Goal: Information Seeking & Learning: Find specific fact

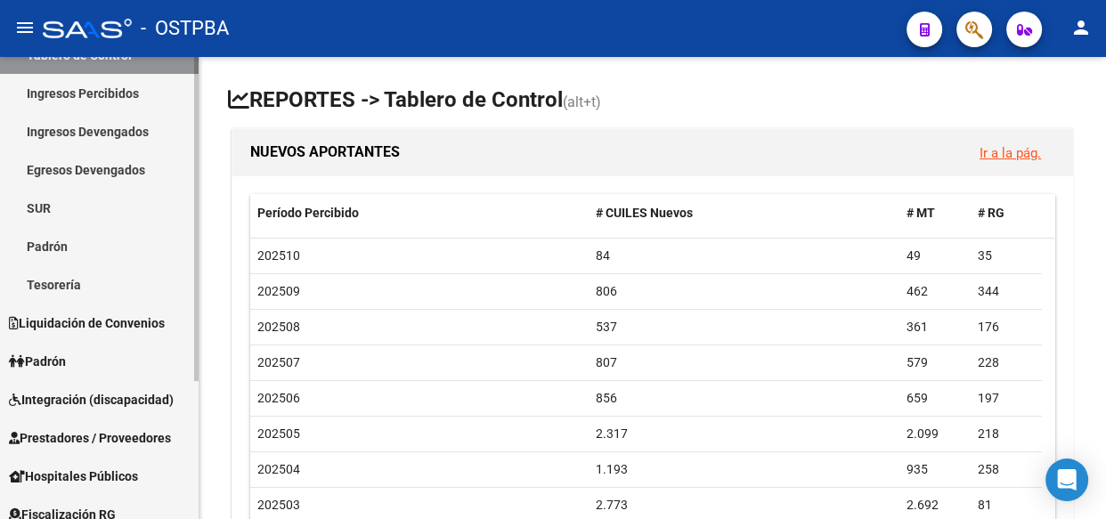
scroll to position [196, 0]
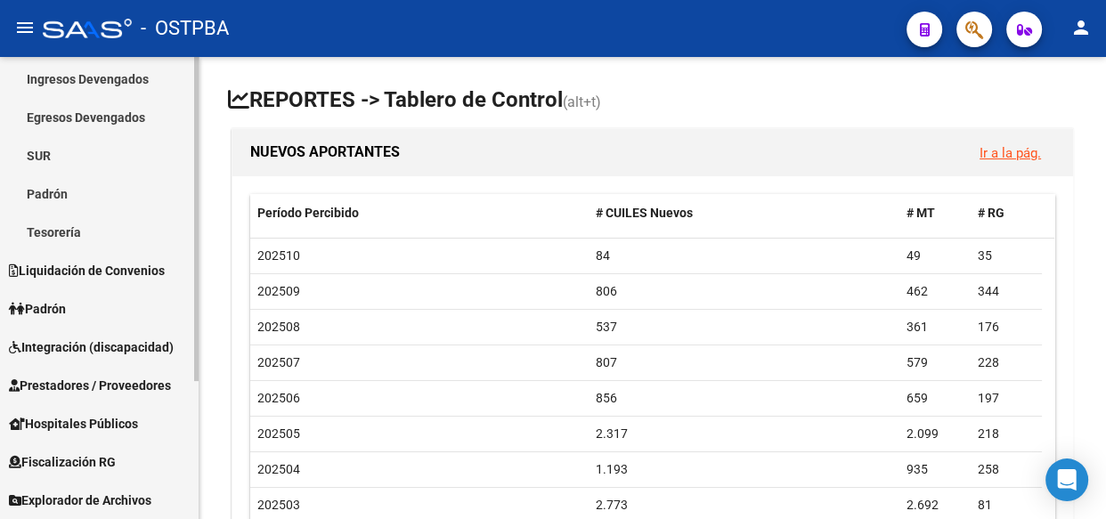
click at [64, 497] on span "Explorador de Archivos" at bounding box center [80, 501] width 142 height 20
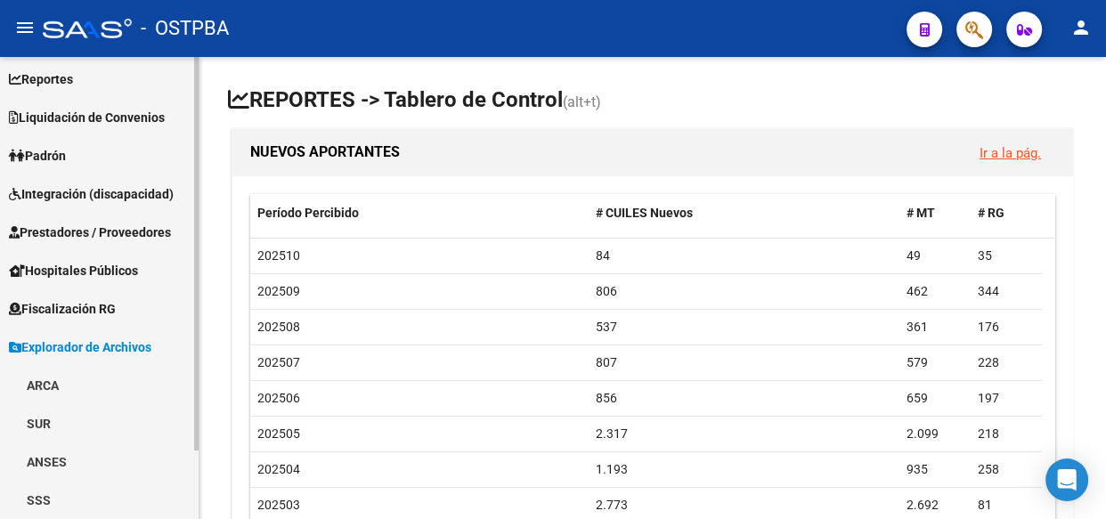
scroll to position [80, 0]
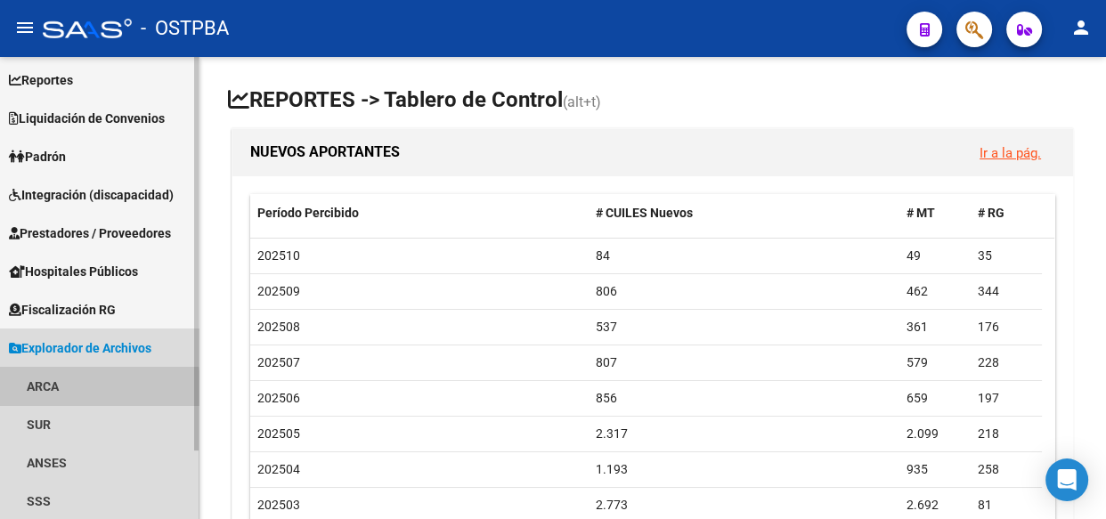
click at [42, 387] on link "ARCA" at bounding box center [99, 386] width 199 height 38
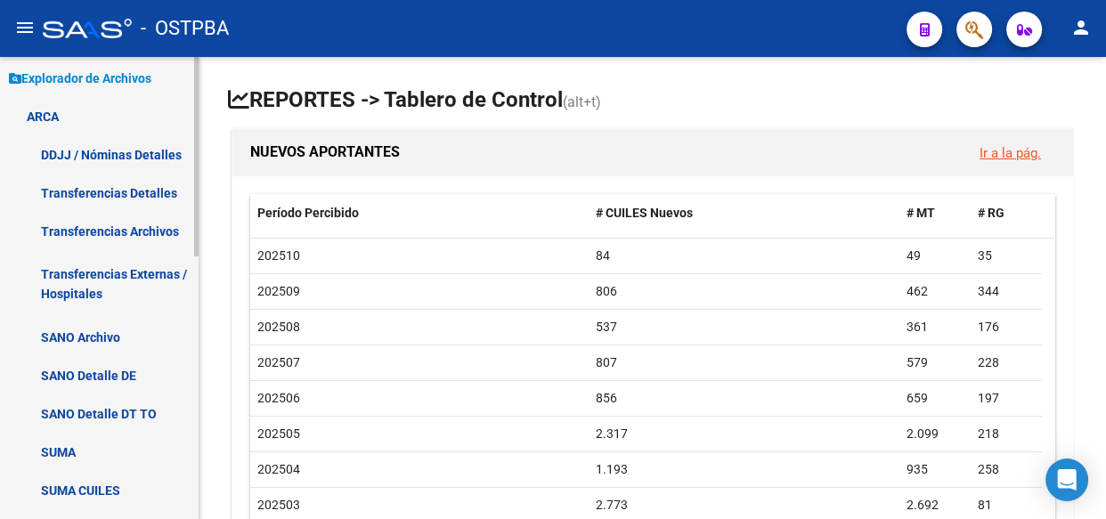
scroll to position [404, 0]
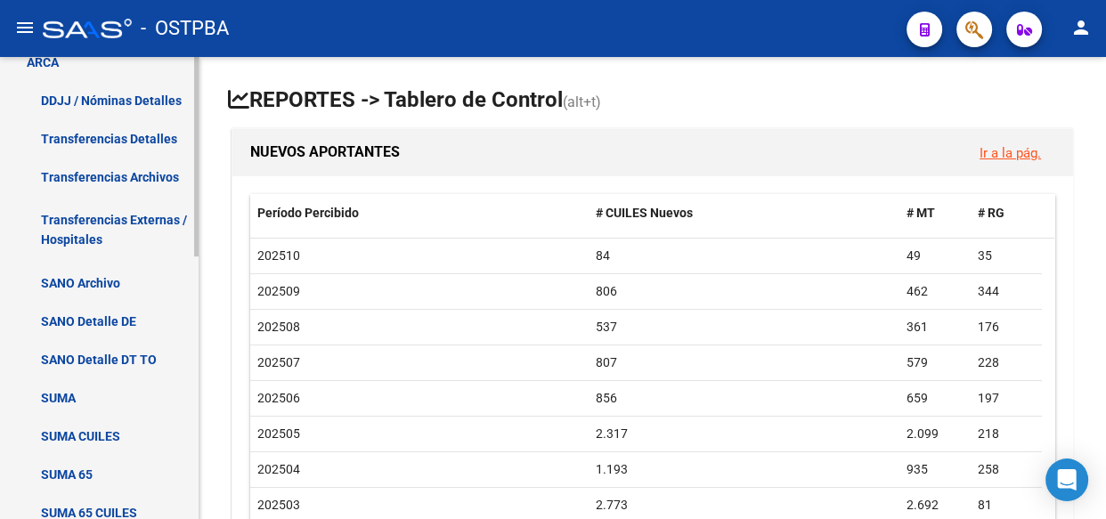
click at [118, 139] on link "Transferencias Detalles" at bounding box center [99, 138] width 199 height 38
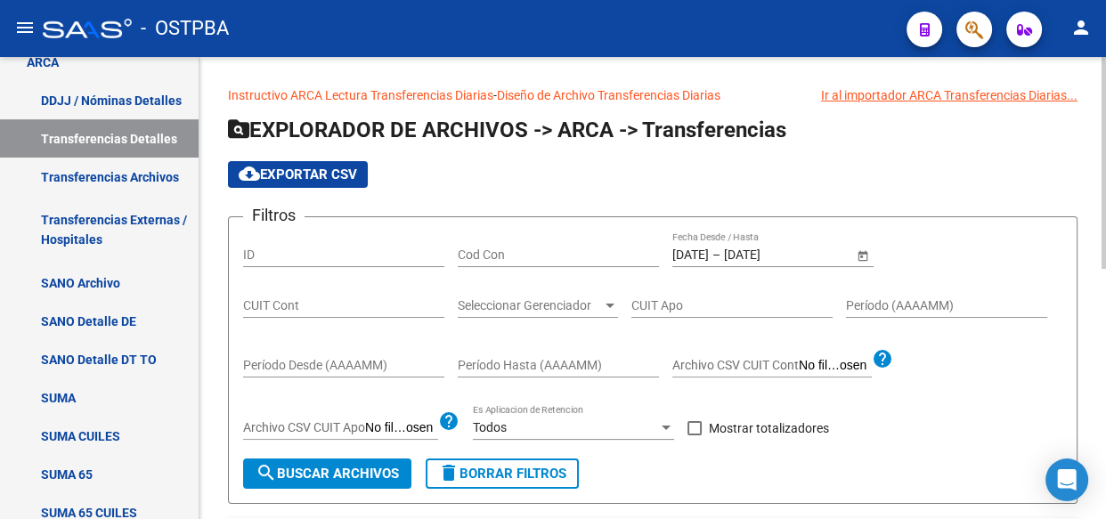
click at [701, 256] on input "[DATE]" at bounding box center [690, 255] width 37 height 15
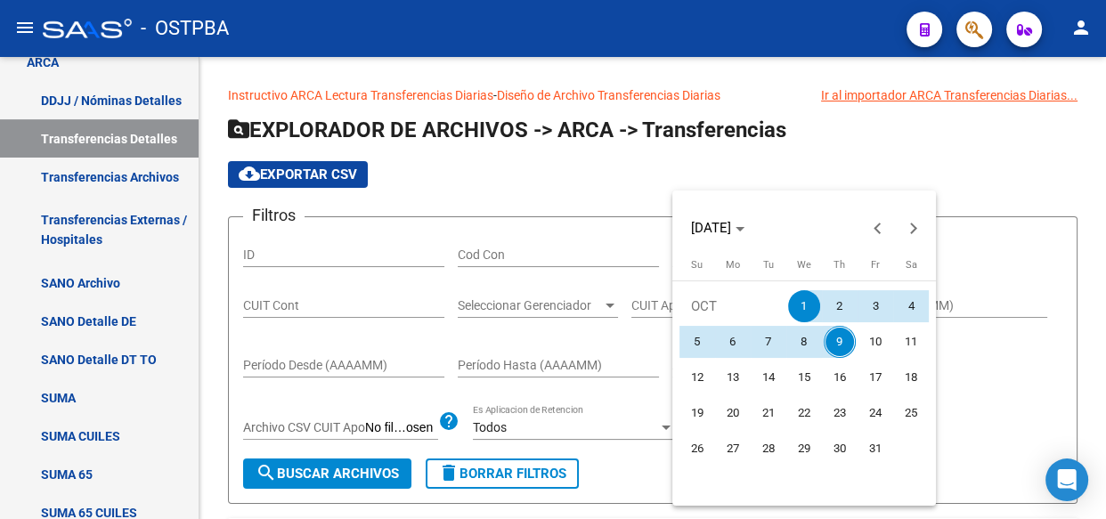
click at [799, 345] on span "8" at bounding box center [804, 342] width 32 height 32
type input "[DATE]"
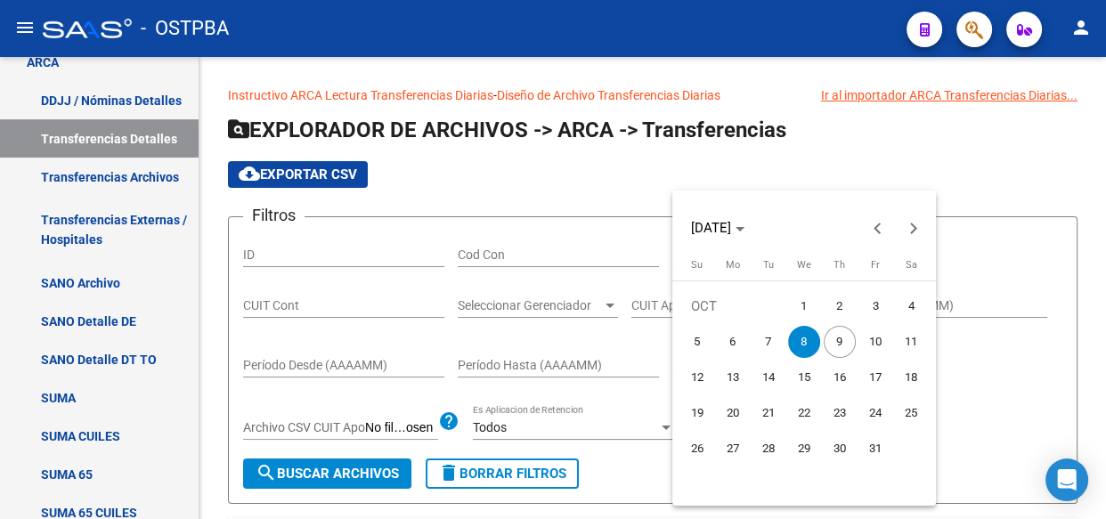
click at [799, 345] on span "8" at bounding box center [804, 342] width 32 height 32
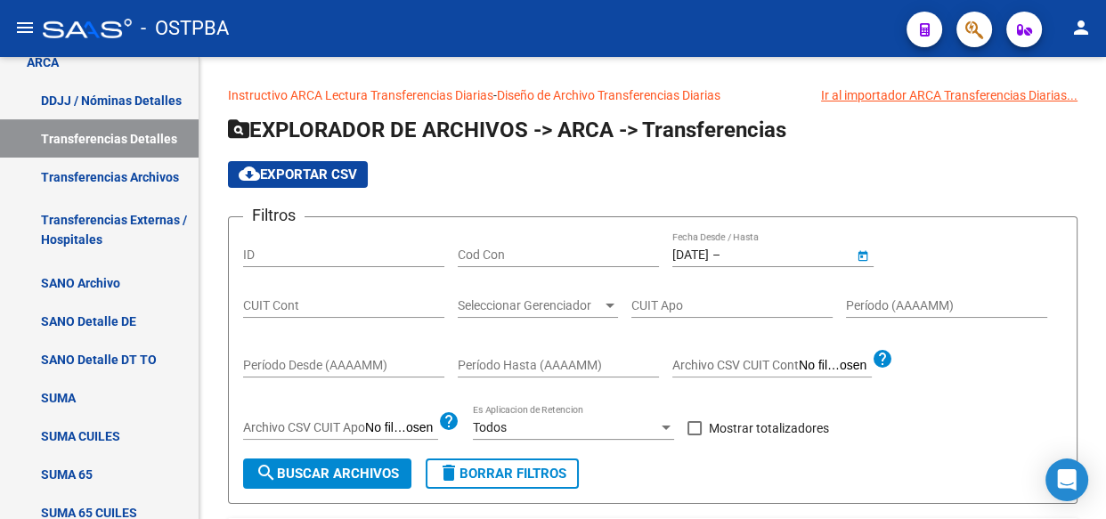
type input "[DATE]"
click at [696, 433] on span at bounding box center [695, 428] width 14 height 14
click at [695, 435] on input "Mostrar totalizadores" at bounding box center [694, 435] width 1 height 1
checkbox input "true"
click at [330, 472] on span "search Buscar Archivos" at bounding box center [327, 474] width 143 height 16
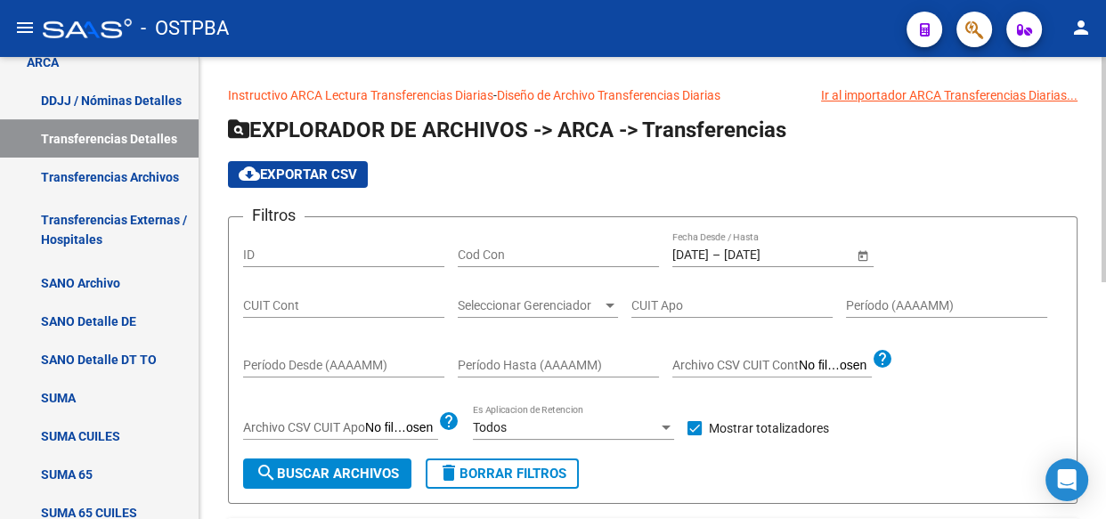
click at [547, 310] on span "Seleccionar Gerenciador" at bounding box center [530, 305] width 144 height 15
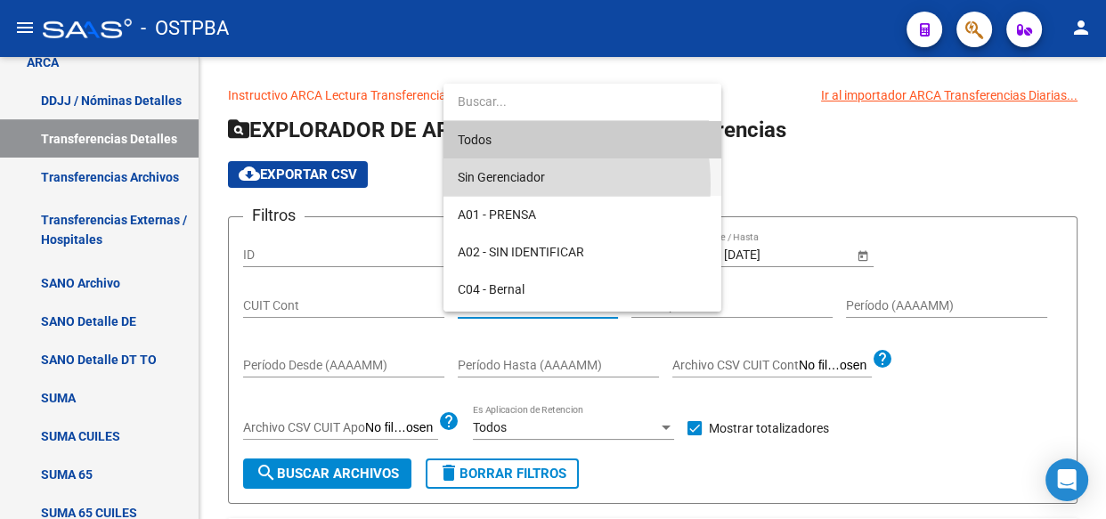
click at [499, 184] on span "Sin Gerenciador" at bounding box center [582, 177] width 249 height 37
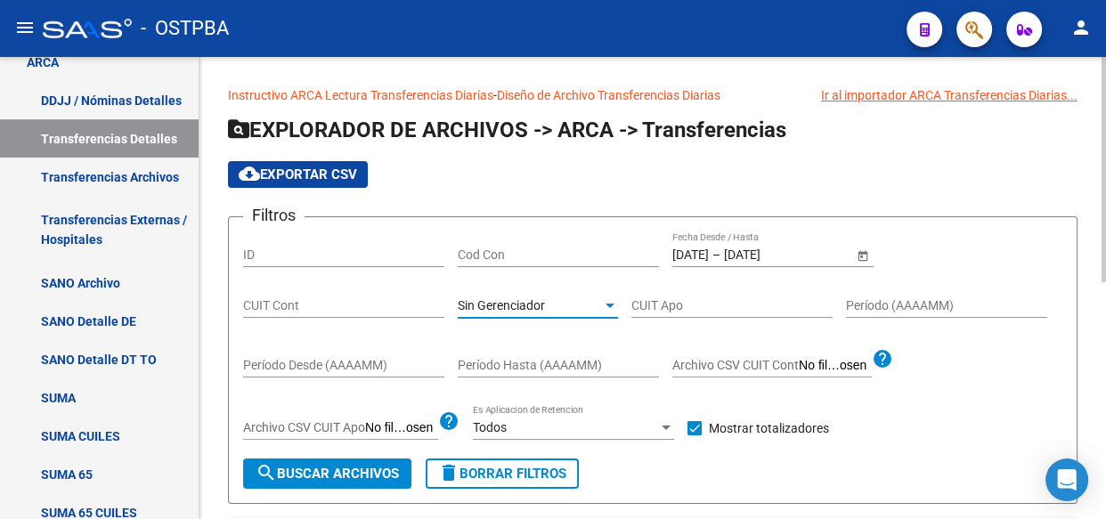
click at [347, 466] on span "search Buscar Archivos" at bounding box center [327, 474] width 143 height 16
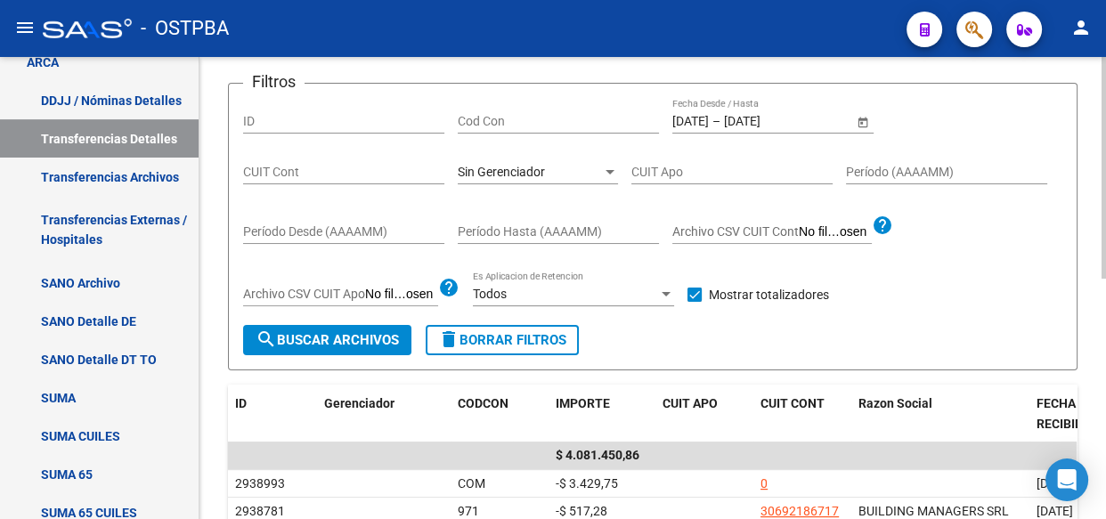
scroll to position [161, 0]
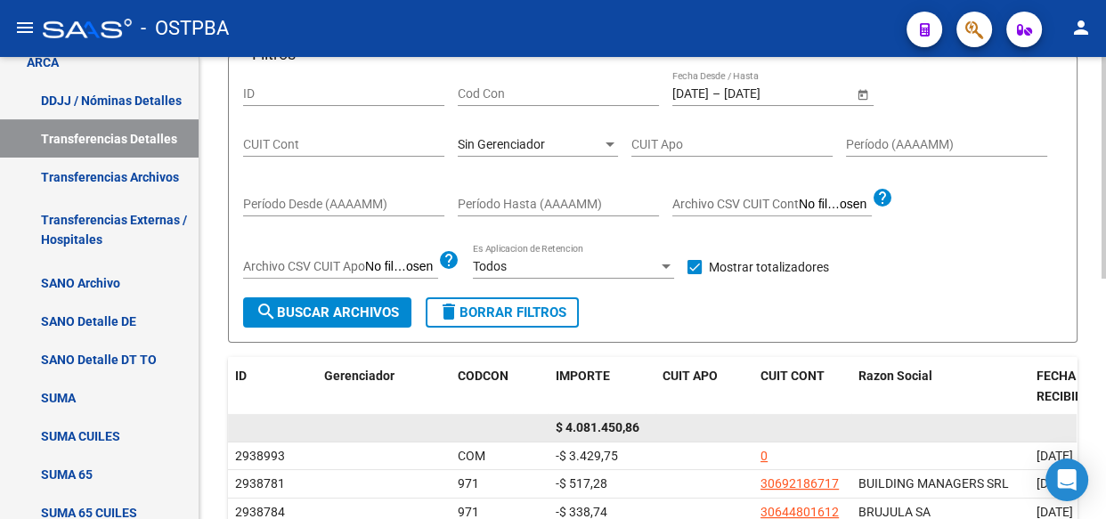
click at [610, 425] on span "$ 4.081.450,86" at bounding box center [598, 427] width 84 height 14
copy span "4.081.450,86"
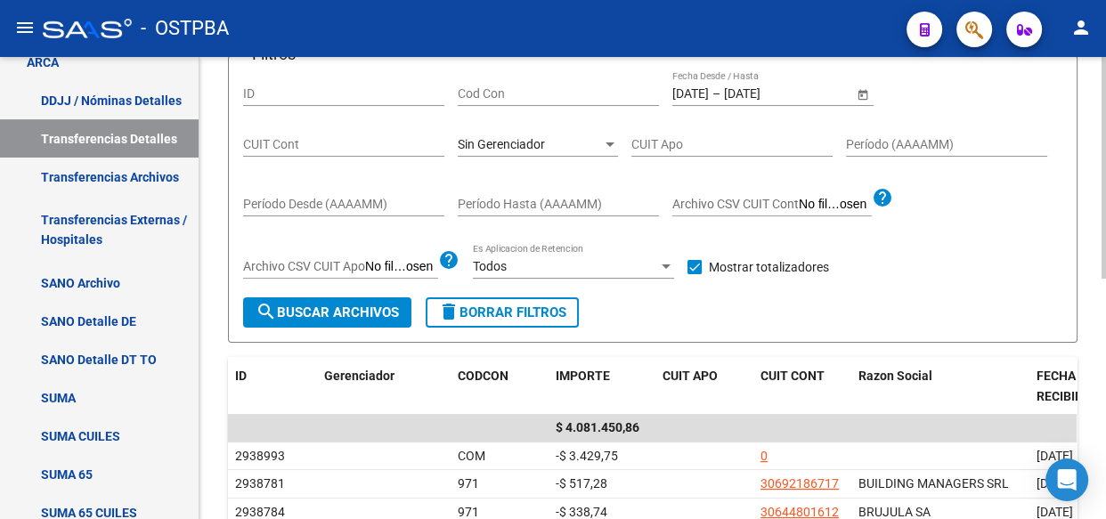
click at [509, 137] on span "Sin Gerenciador" at bounding box center [501, 144] width 87 height 14
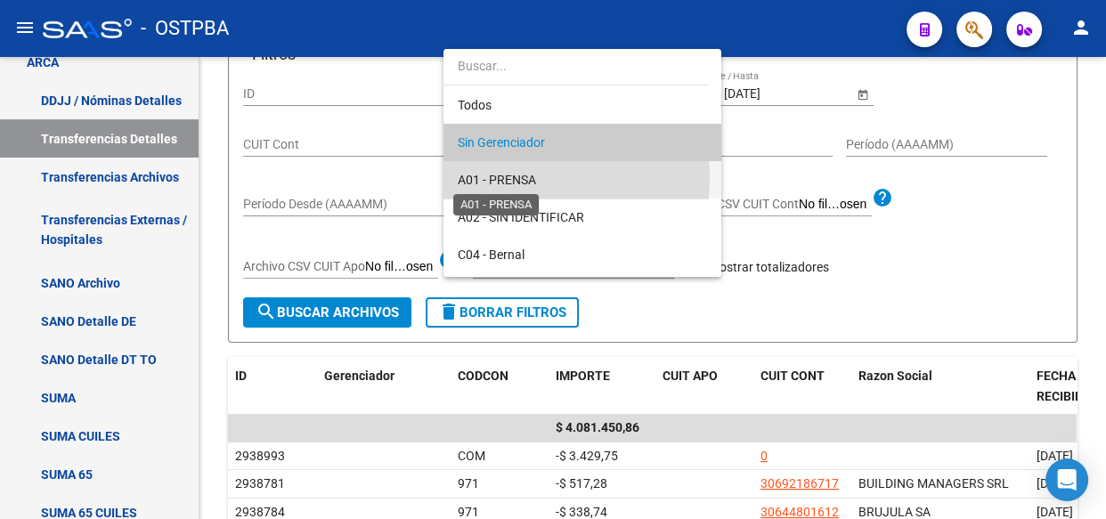
click at [501, 178] on span "A01 - PRENSA" at bounding box center [497, 180] width 78 height 14
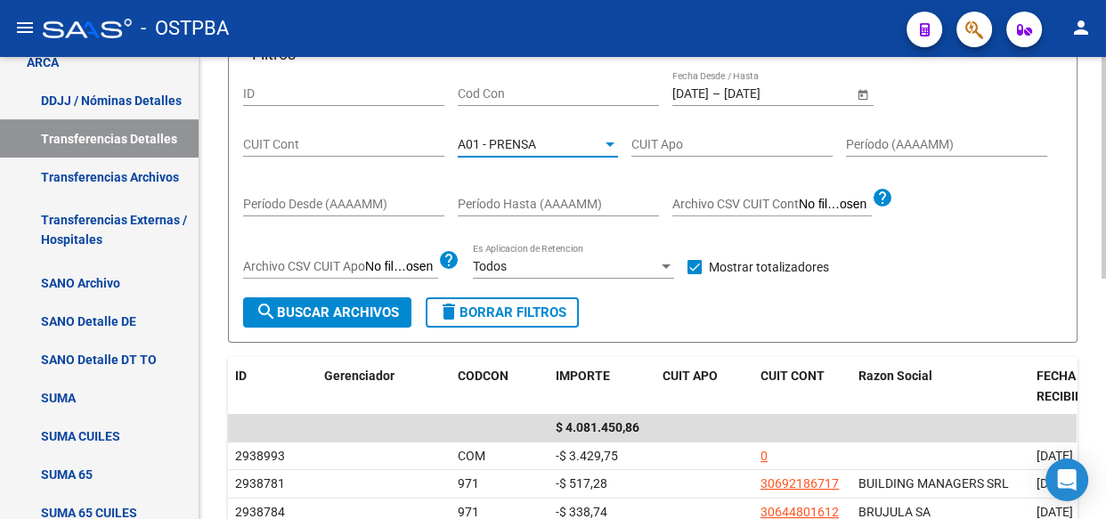
click at [309, 313] on span "search Buscar Archivos" at bounding box center [327, 313] width 143 height 16
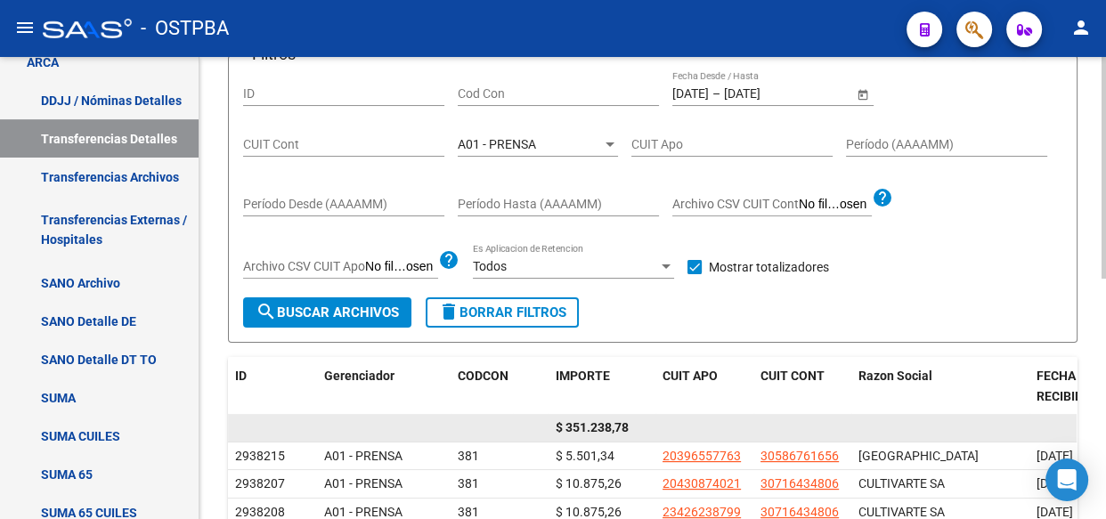
click at [600, 427] on span "$ 351.238,78" at bounding box center [592, 427] width 73 height 14
copy span "351.238,78"
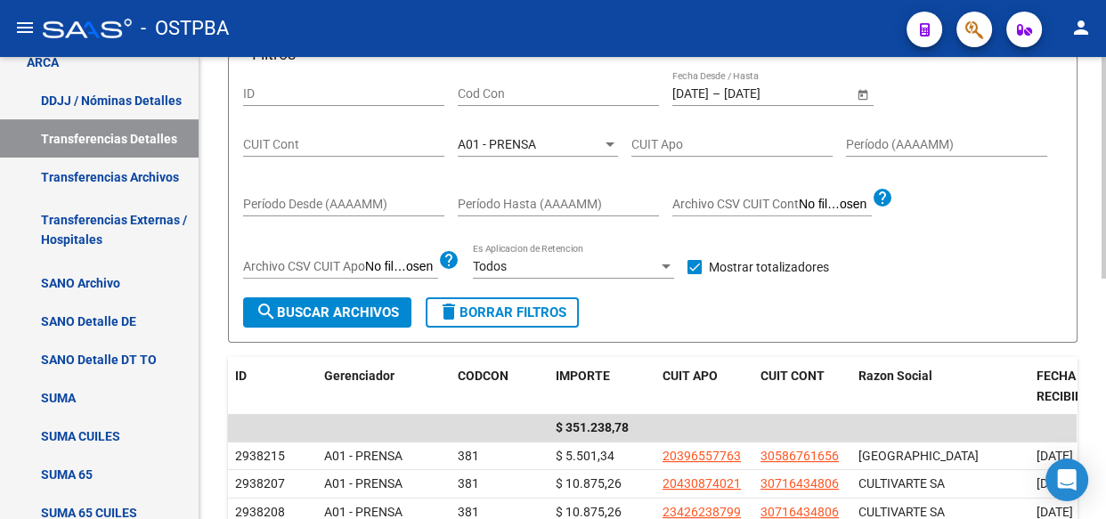
click at [501, 141] on span "A01 - PRENSA" at bounding box center [497, 144] width 78 height 14
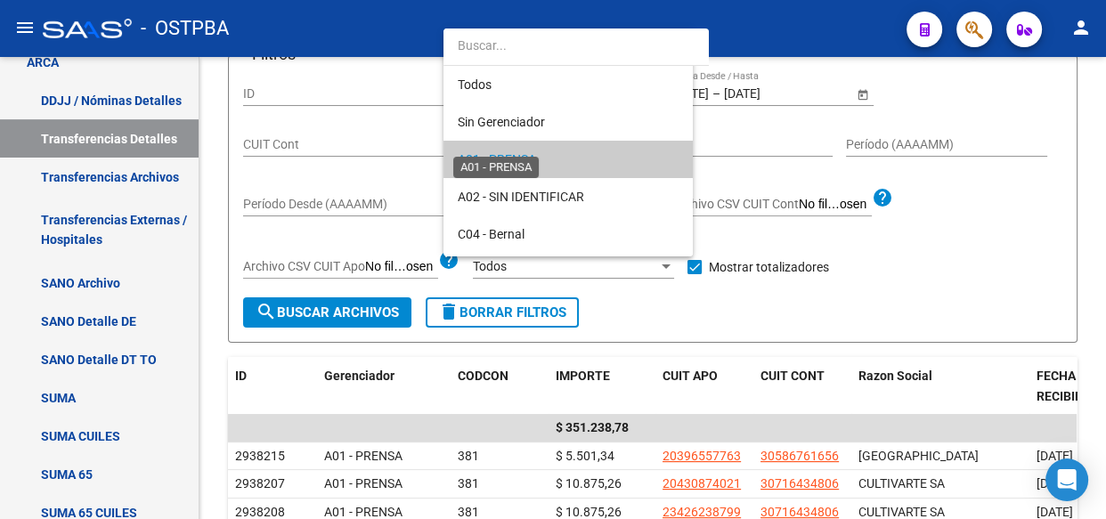
scroll to position [17, 0]
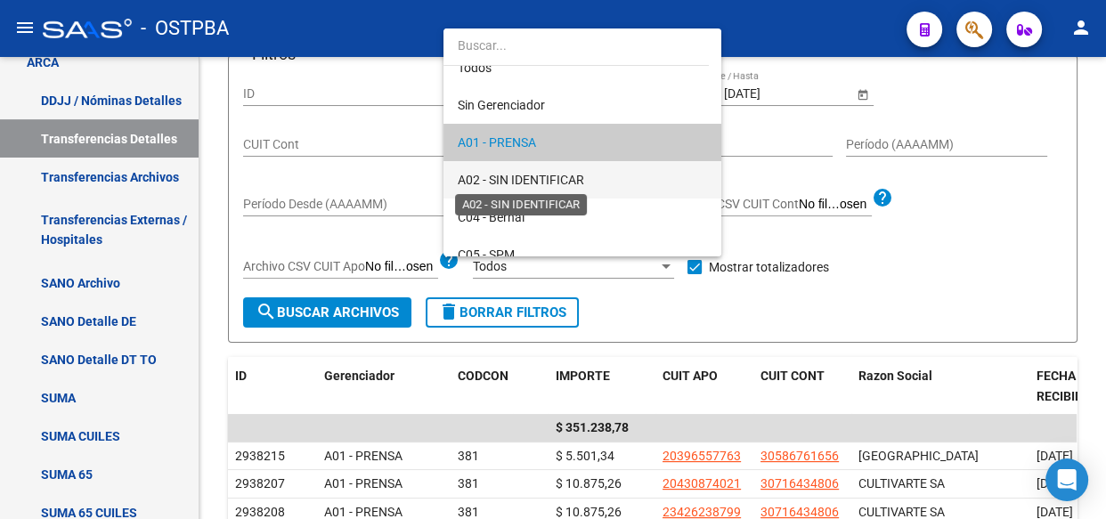
click at [504, 173] on span "A02 - SIN IDENTIFICAR" at bounding box center [521, 180] width 126 height 14
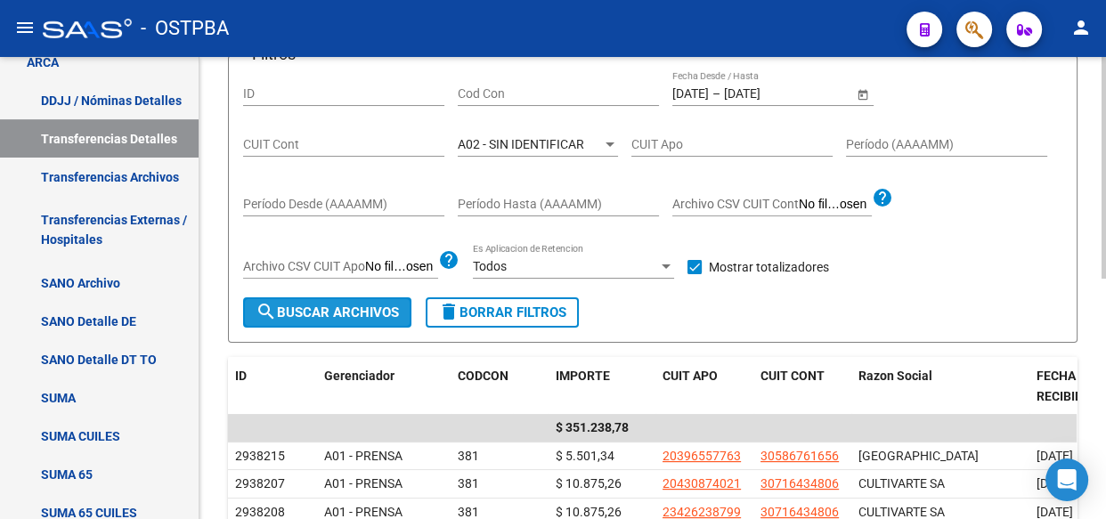
click at [365, 298] on button "search Buscar Archivos" at bounding box center [327, 312] width 168 height 30
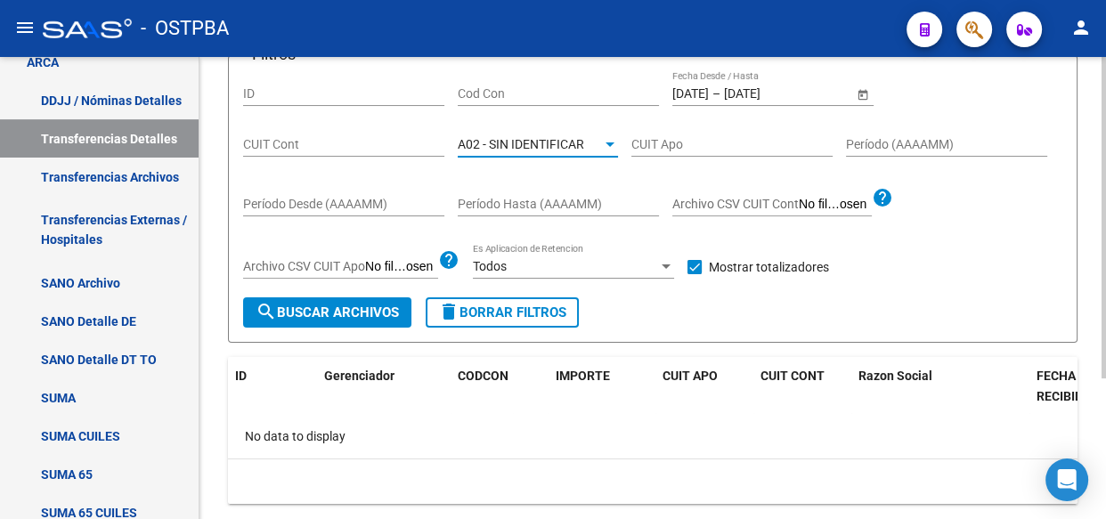
click at [525, 138] on span "A02 - SIN IDENTIFICAR" at bounding box center [521, 144] width 126 height 14
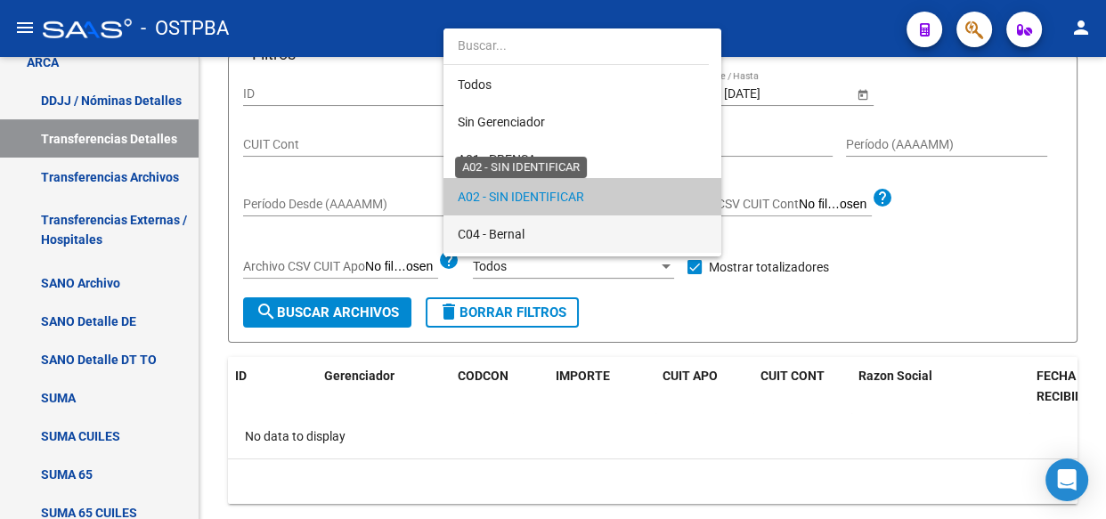
scroll to position [53, 0]
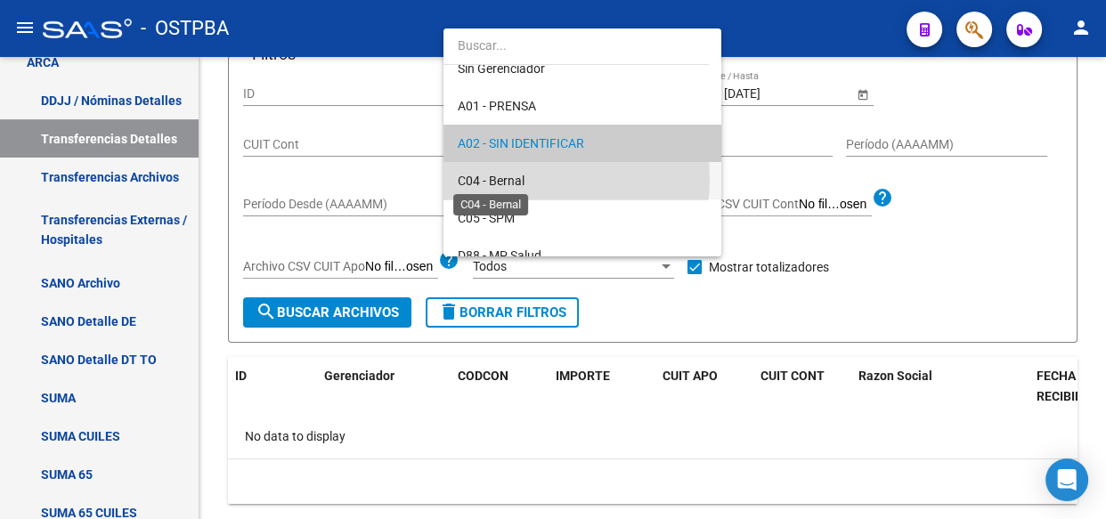
click at [516, 178] on span "C04 - Bernal" at bounding box center [491, 181] width 67 height 14
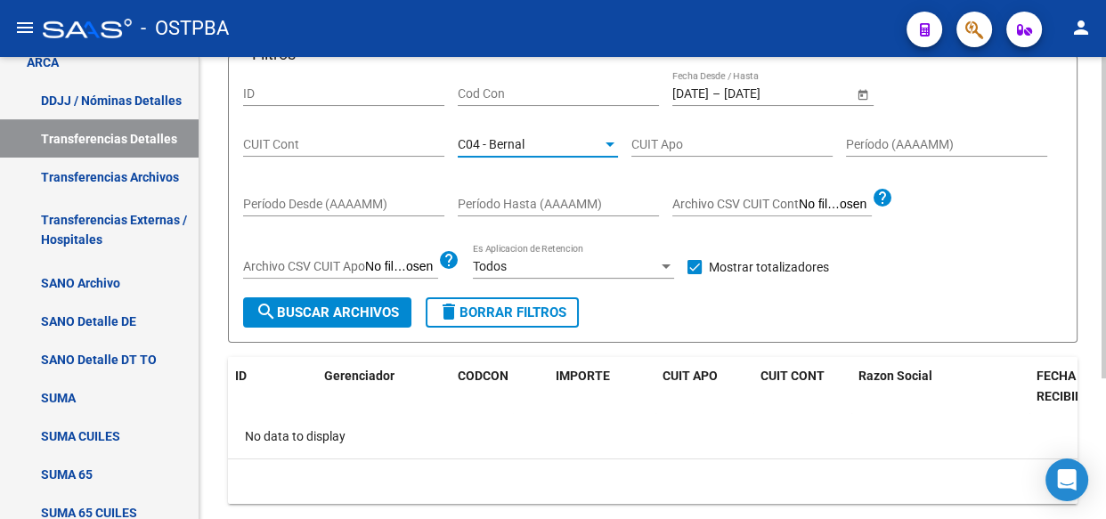
click at [328, 315] on span "search Buscar Archivos" at bounding box center [327, 313] width 143 height 16
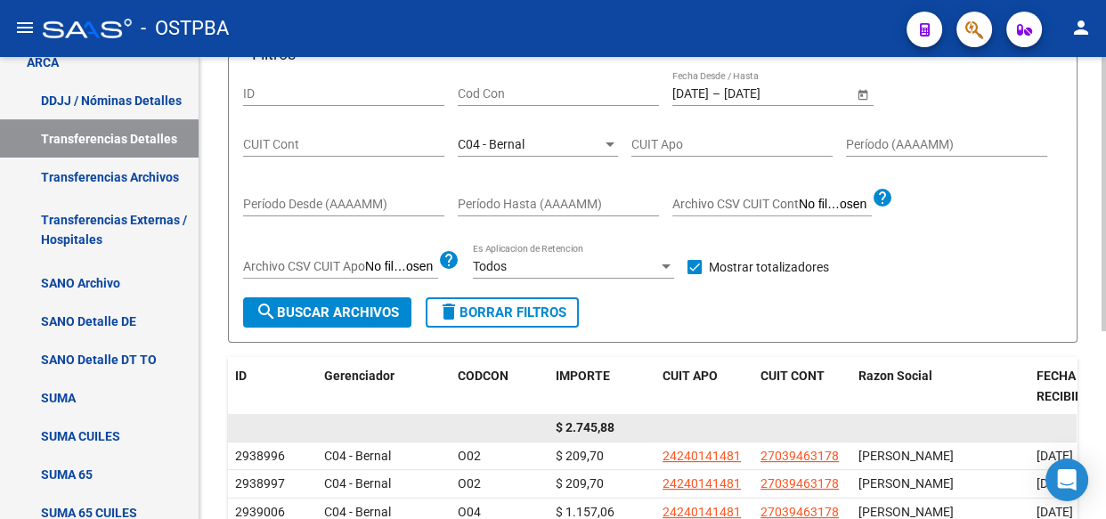
click at [595, 421] on span "$ 2.745,88" at bounding box center [585, 427] width 59 height 14
copy span "2.745,88"
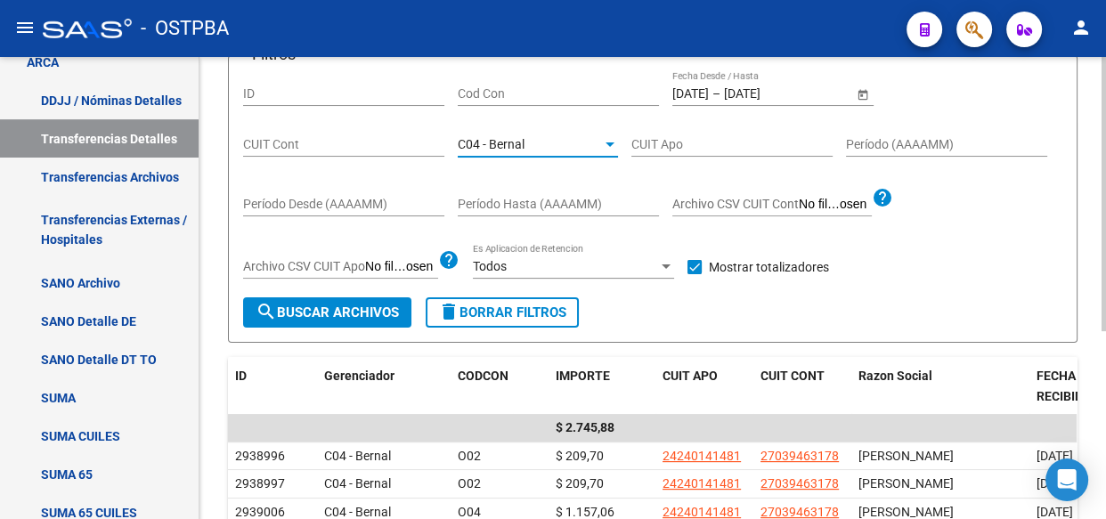
click at [498, 137] on span "C04 - Bernal" at bounding box center [491, 144] width 67 height 14
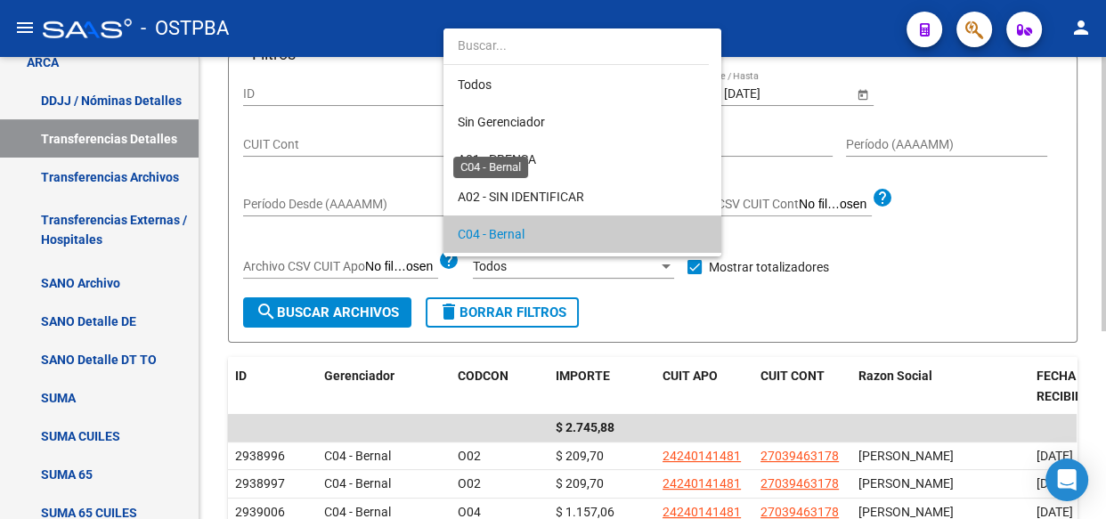
scroll to position [91, 0]
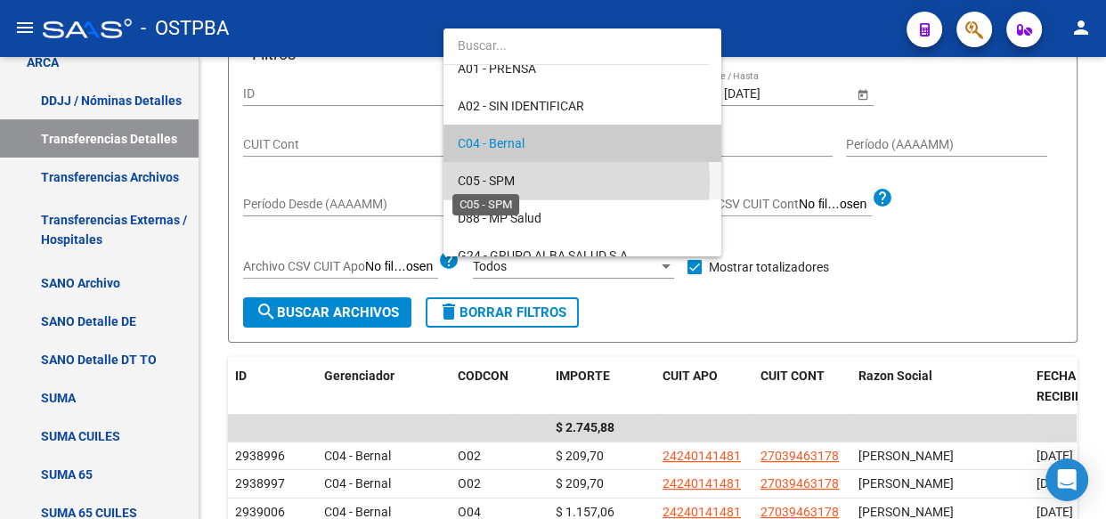
click at [501, 181] on span "C05 - SPM" at bounding box center [486, 181] width 57 height 14
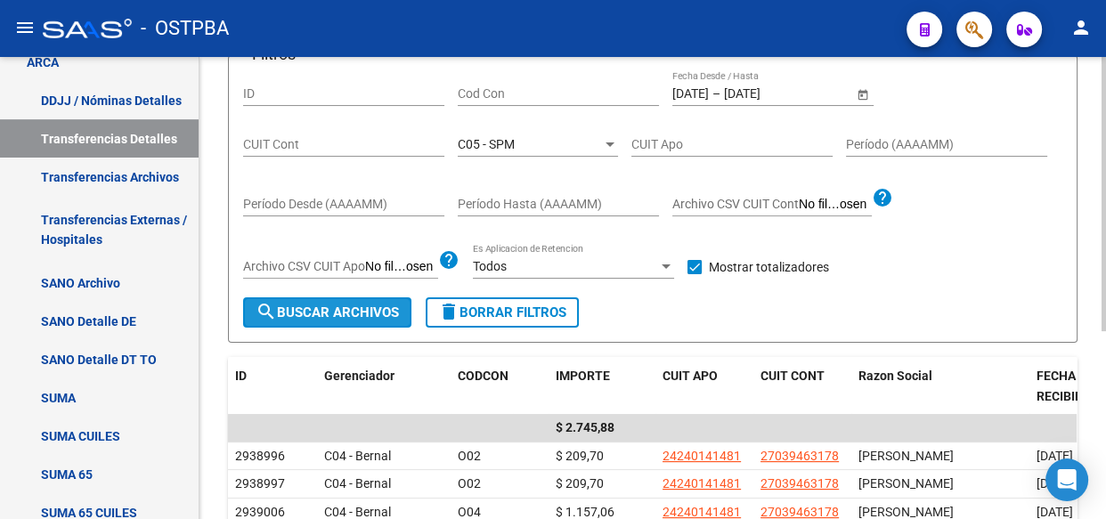
click at [339, 299] on button "search Buscar Archivos" at bounding box center [327, 312] width 168 height 30
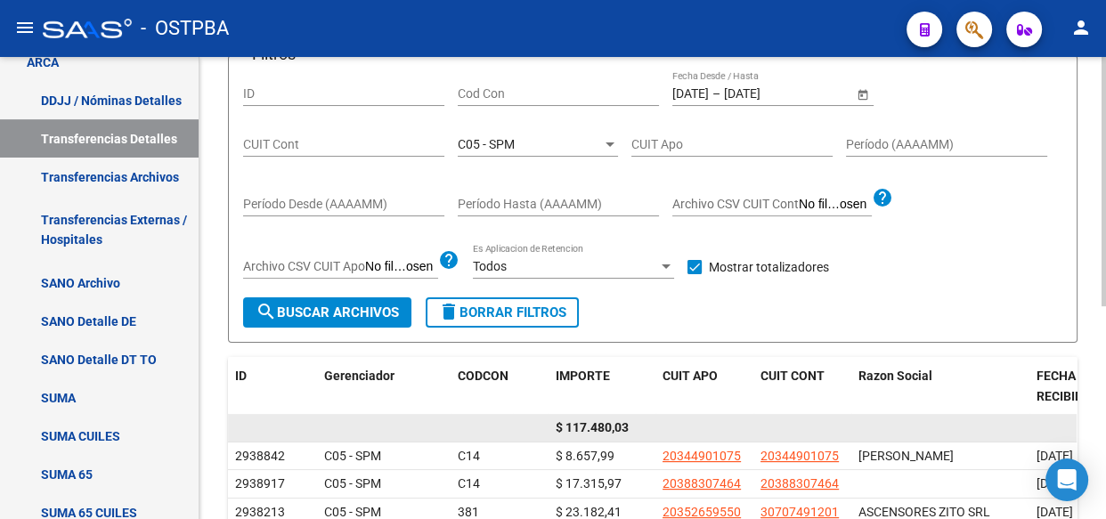
click at [602, 427] on span "$ 117.480,03" at bounding box center [592, 427] width 73 height 14
copy span "117.480,03"
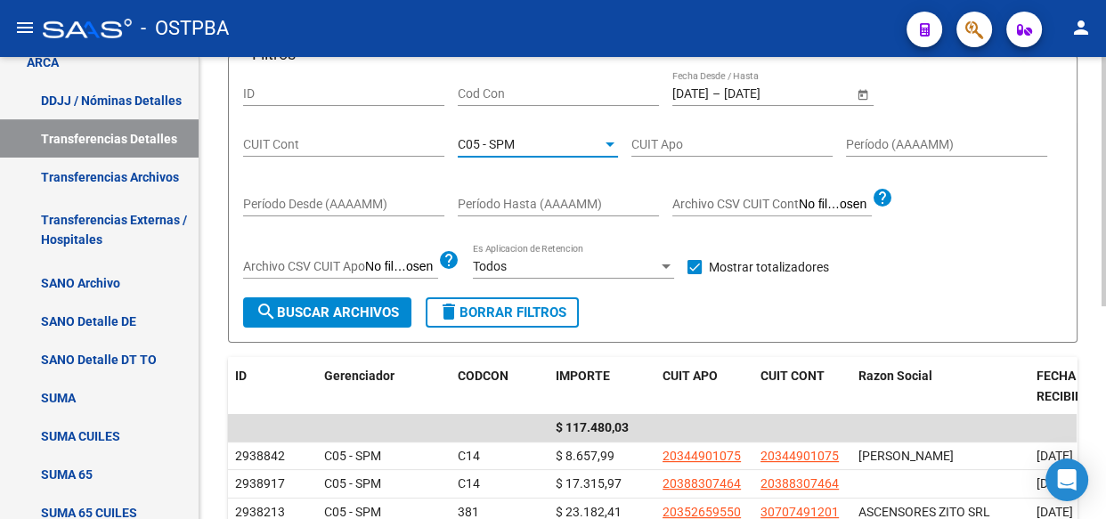
click at [506, 143] on span "C05 - SPM" at bounding box center [486, 144] width 57 height 14
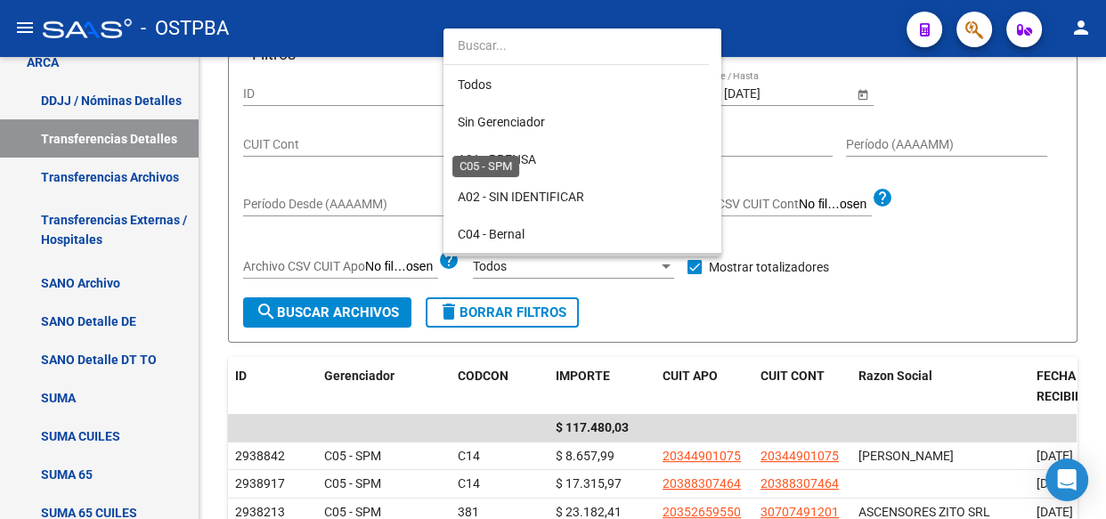
scroll to position [129, 0]
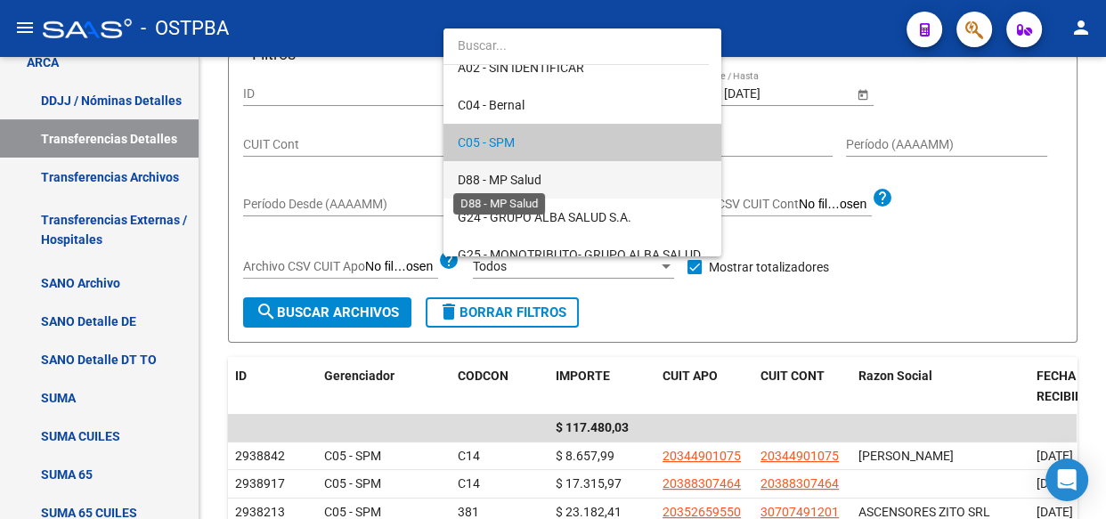
click at [488, 180] on span "D88 - MP Salud" at bounding box center [500, 180] width 84 height 14
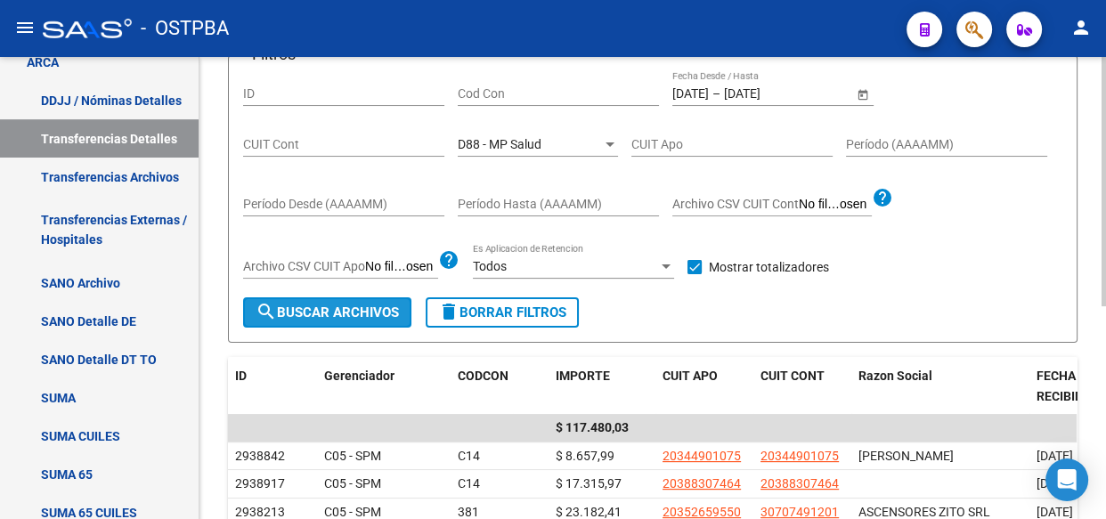
click at [318, 308] on span "search Buscar Archivos" at bounding box center [327, 313] width 143 height 16
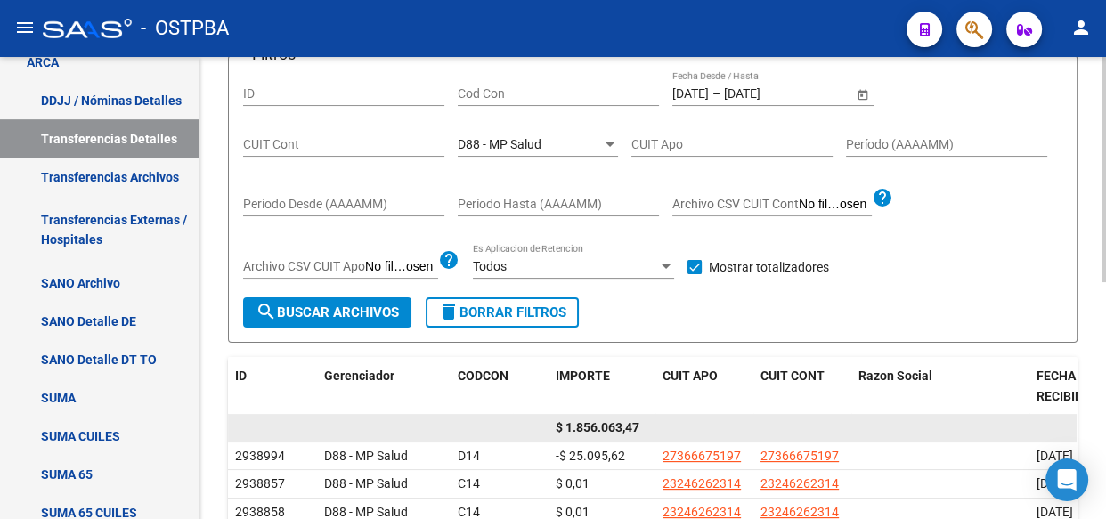
click at [582, 427] on span "$ 1.856.063,47" at bounding box center [598, 427] width 84 height 14
copy span "1.856.063,47"
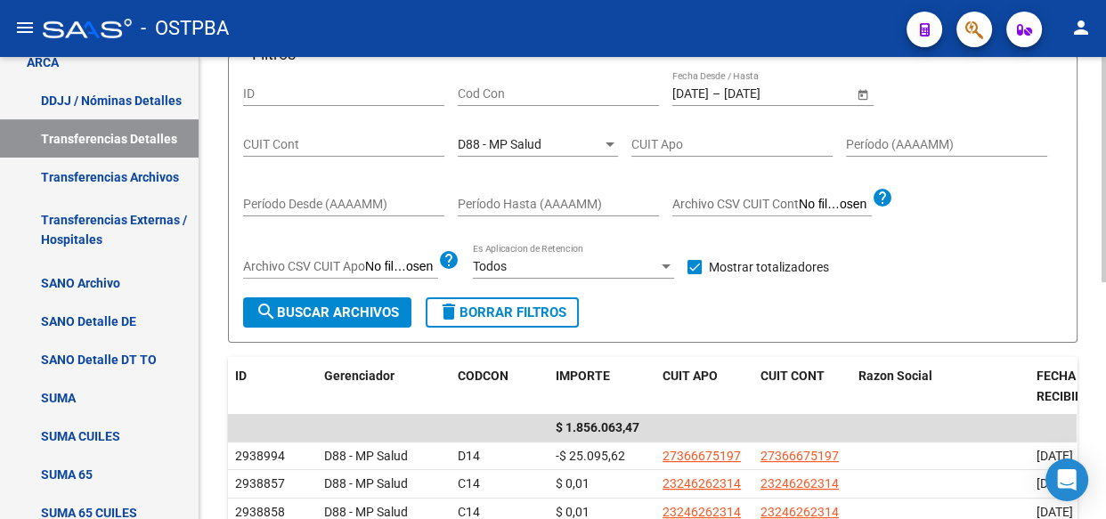
click at [489, 149] on span "D88 - MP Salud" at bounding box center [500, 144] width 84 height 14
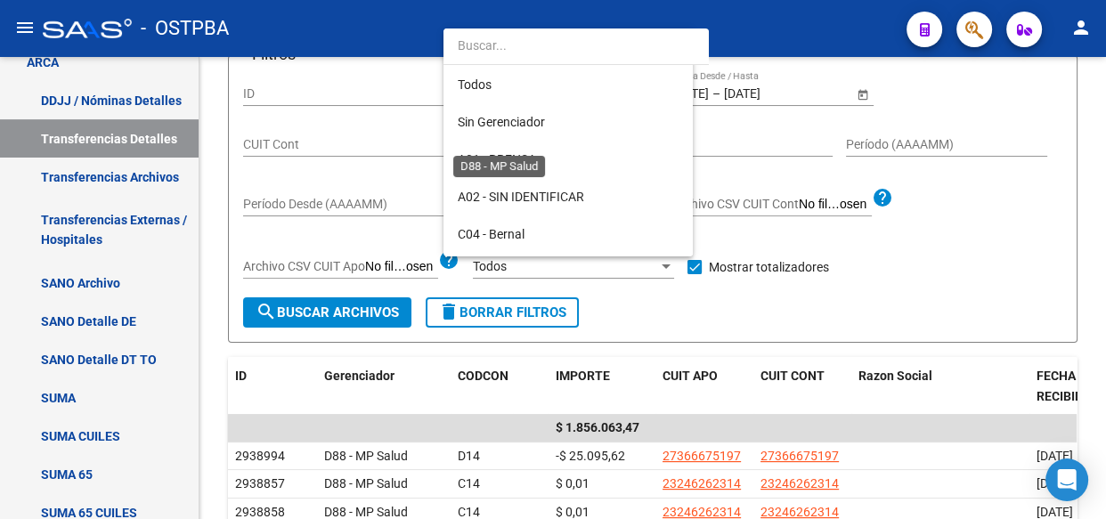
scroll to position [167, 0]
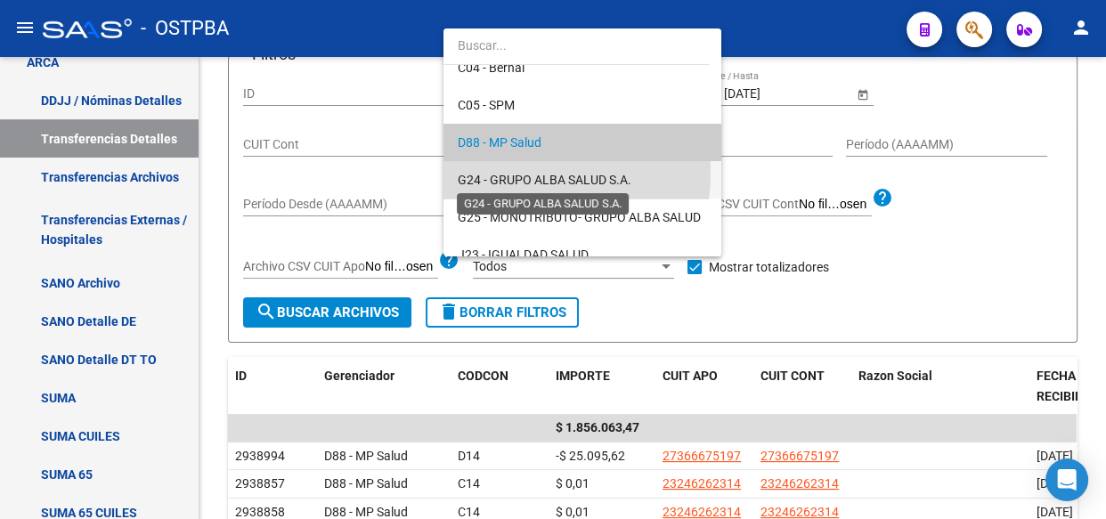
click at [488, 173] on span "G24 - GRUPO ALBA SALUD S.A." at bounding box center [545, 180] width 174 height 14
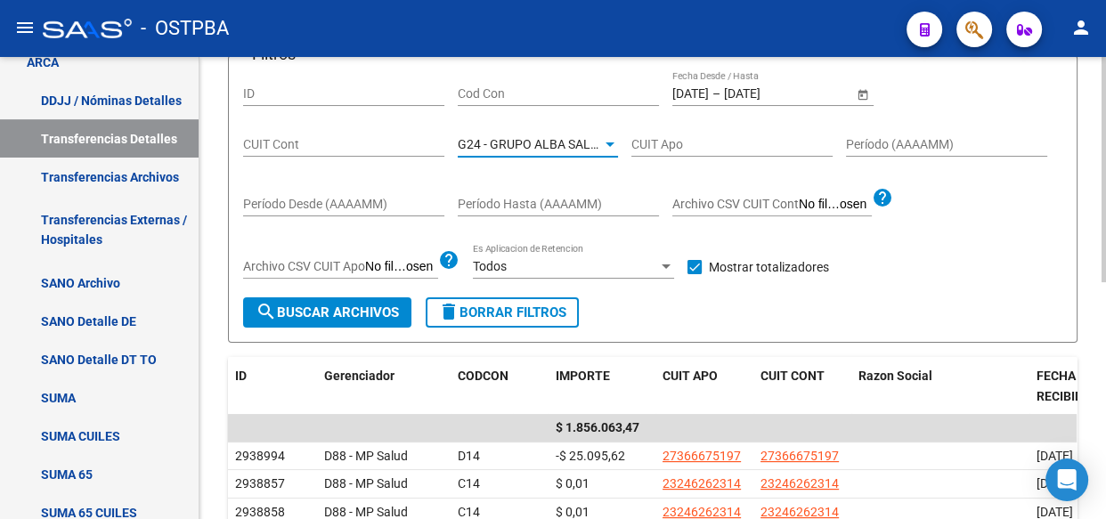
click at [330, 305] on span "search Buscar Archivos" at bounding box center [327, 313] width 143 height 16
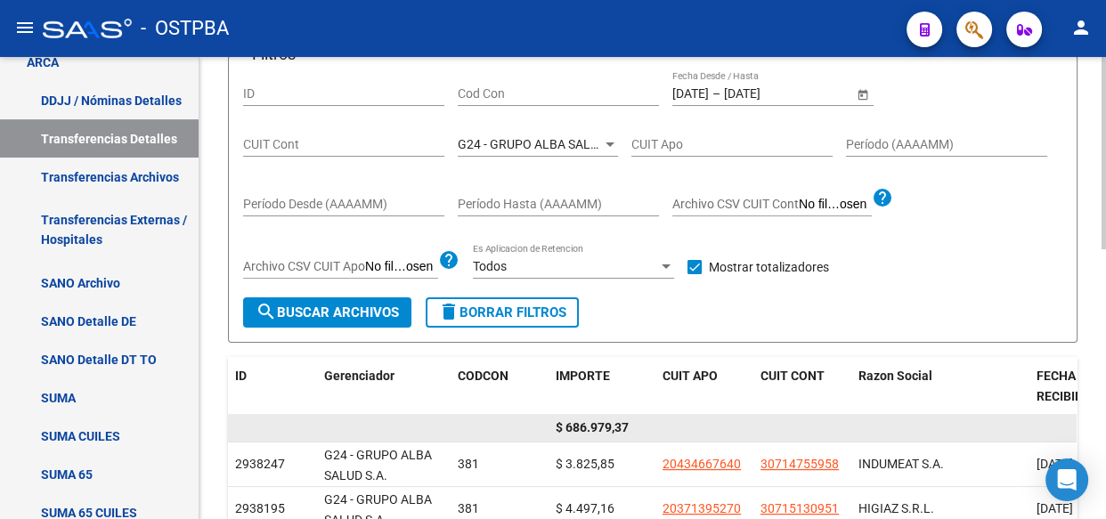
click at [600, 427] on span "$ 686.979,37" at bounding box center [592, 427] width 73 height 14
copy span "686.979,37"
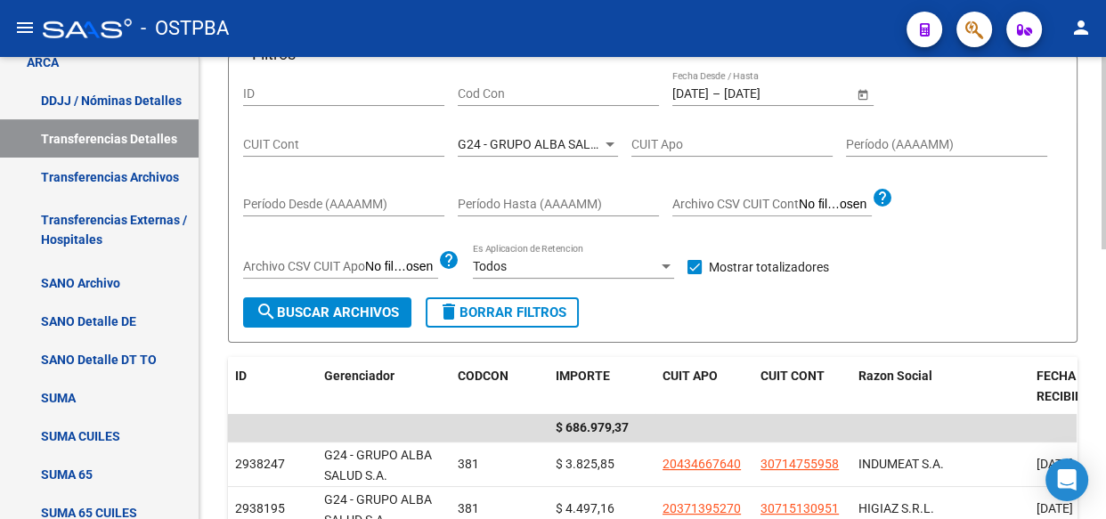
click at [499, 148] on span "G24 - GRUPO ALBA SALUD S.A." at bounding box center [545, 144] width 174 height 14
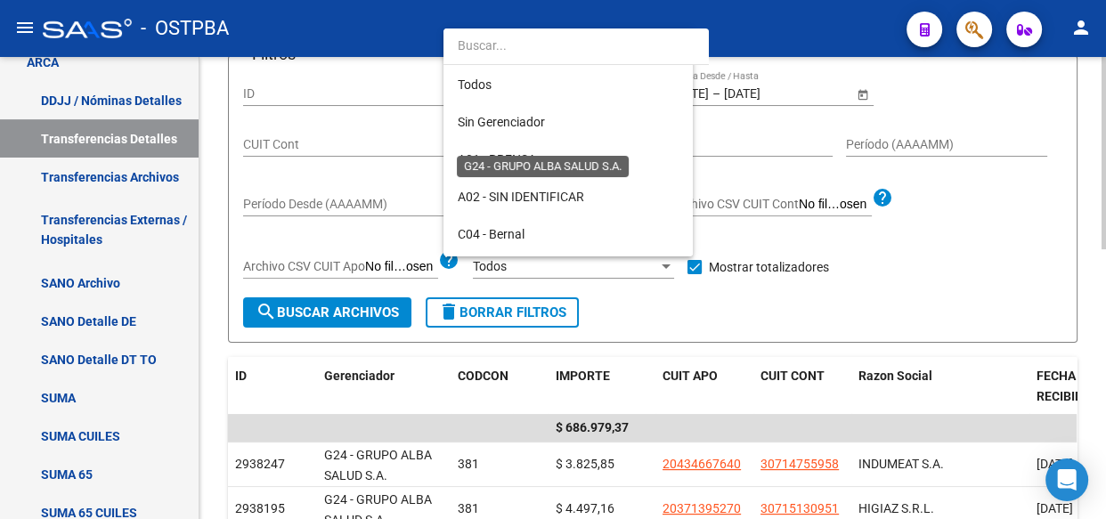
scroll to position [204, 0]
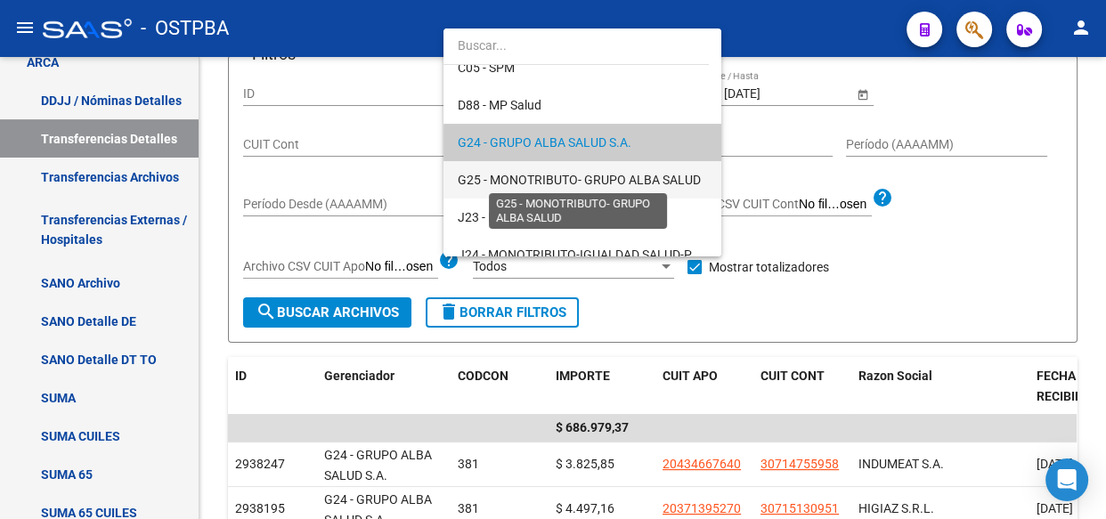
click at [499, 173] on span "G25 - MONOTRIBUTO- GRUPO ALBA SALUD" at bounding box center [579, 180] width 243 height 14
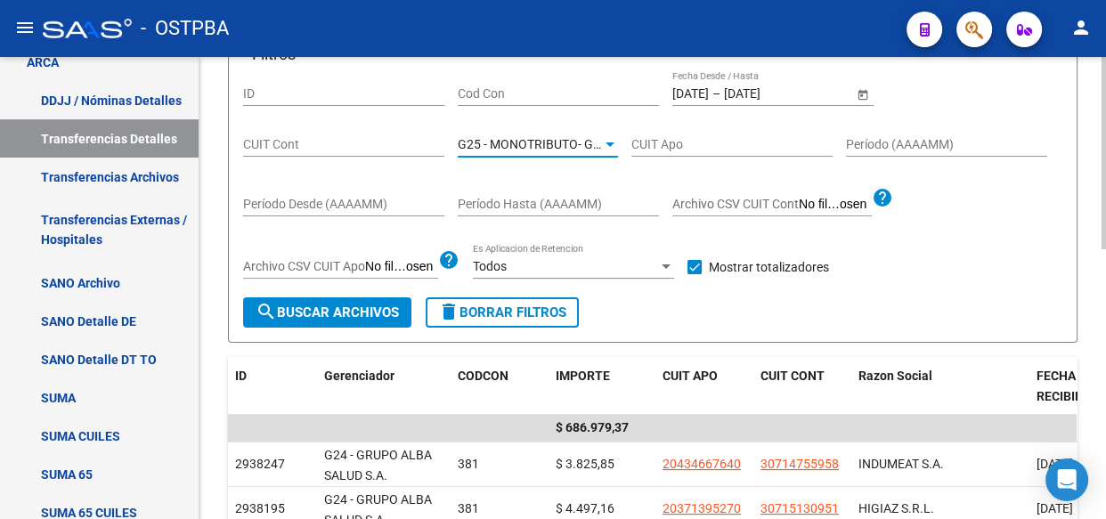
click at [377, 305] on span "search Buscar Archivos" at bounding box center [327, 313] width 143 height 16
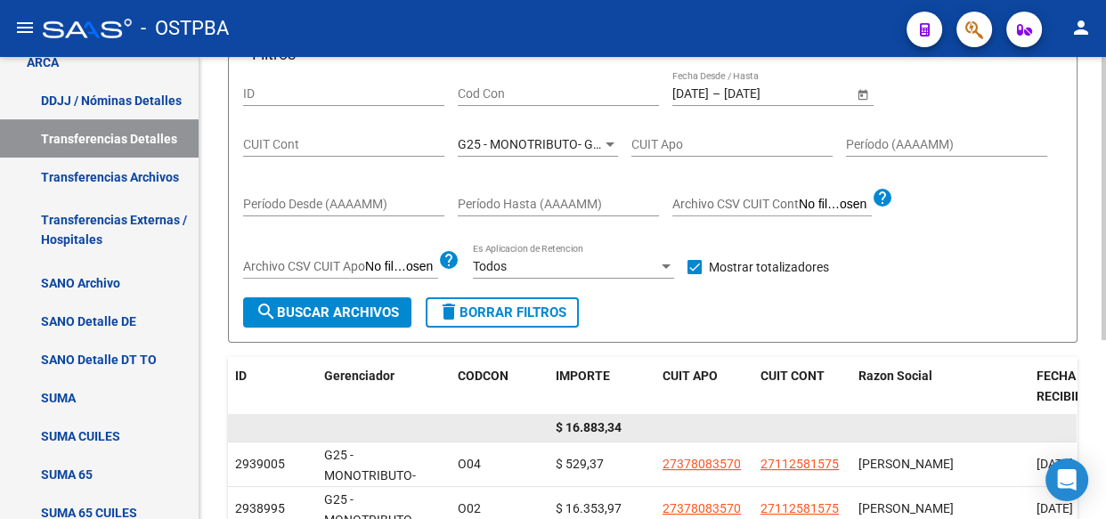
click at [587, 425] on span "$ 16.883,34" at bounding box center [589, 427] width 66 height 14
copy span "16.883,34"
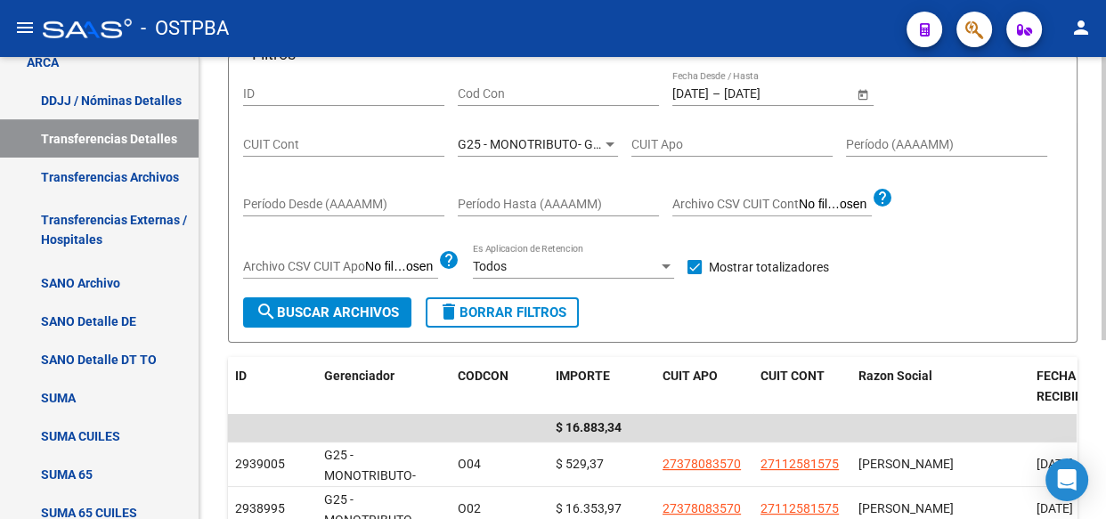
click at [516, 152] on div "G25 - MONOTRIBUTO- GRUPO ALBA SALUD Seleccionar Gerenciador" at bounding box center [538, 139] width 160 height 36
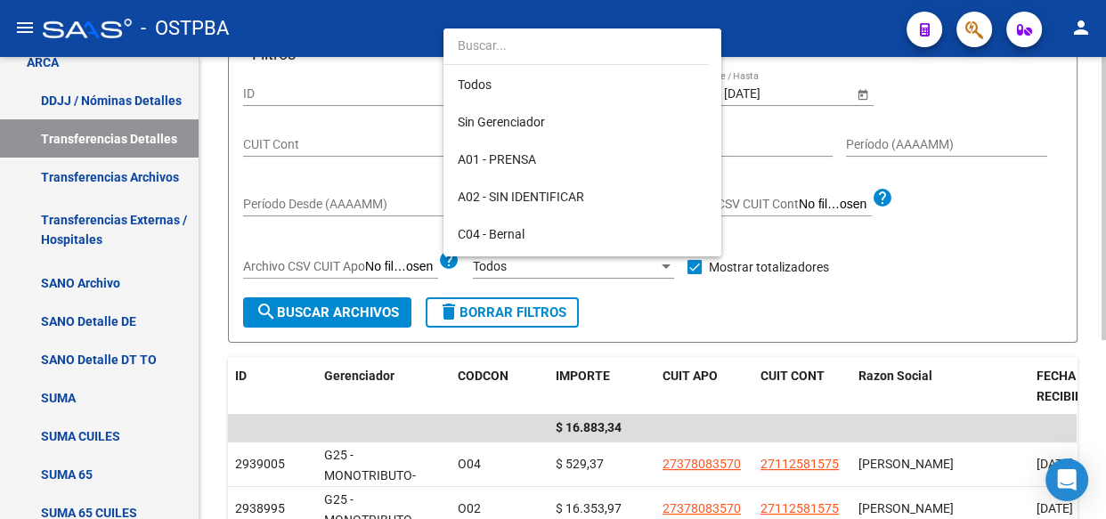
scroll to position [240, 0]
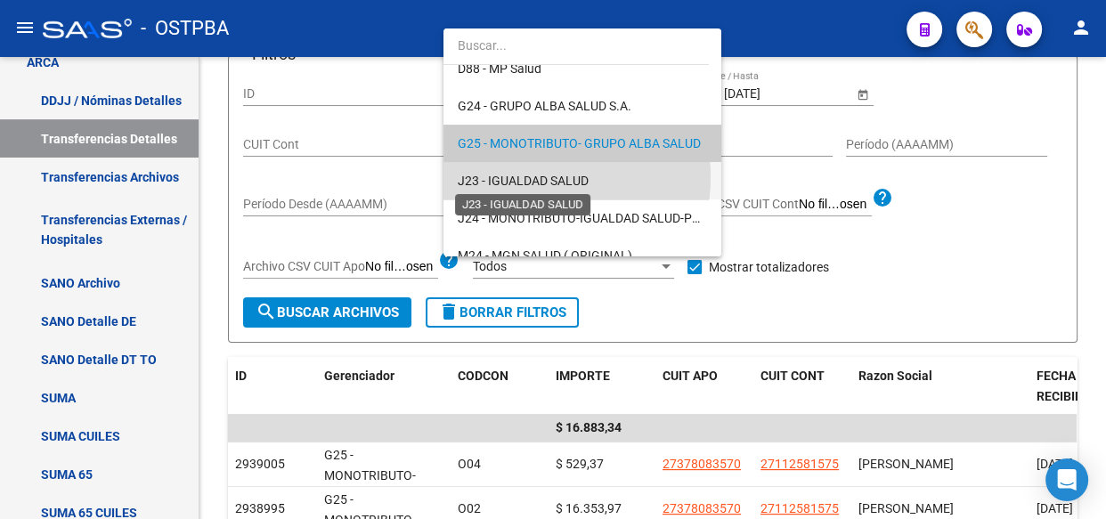
click at [517, 175] on span "J23 - IGUALDAD SALUD" at bounding box center [523, 181] width 131 height 14
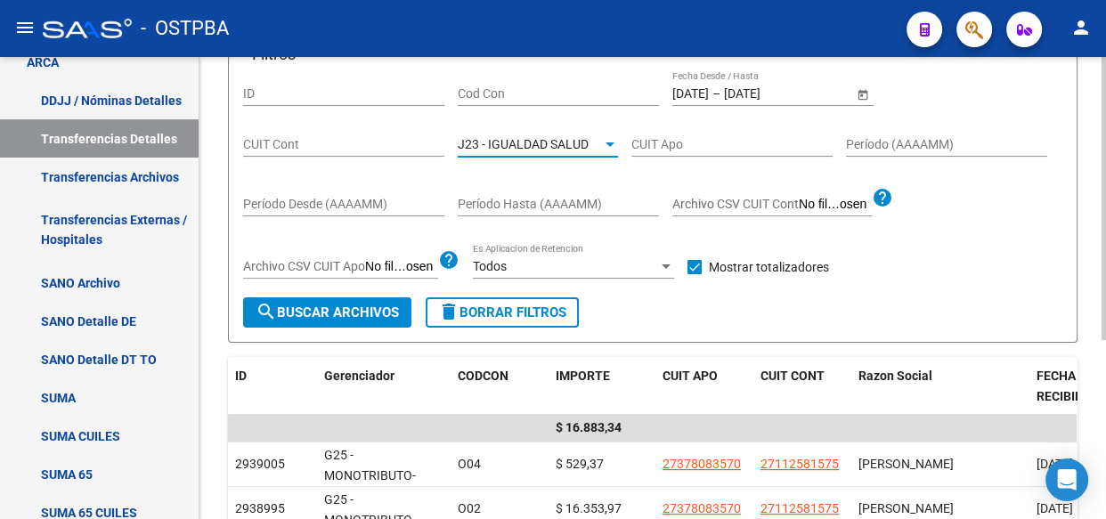
click at [325, 312] on span "search Buscar Archivos" at bounding box center [327, 313] width 143 height 16
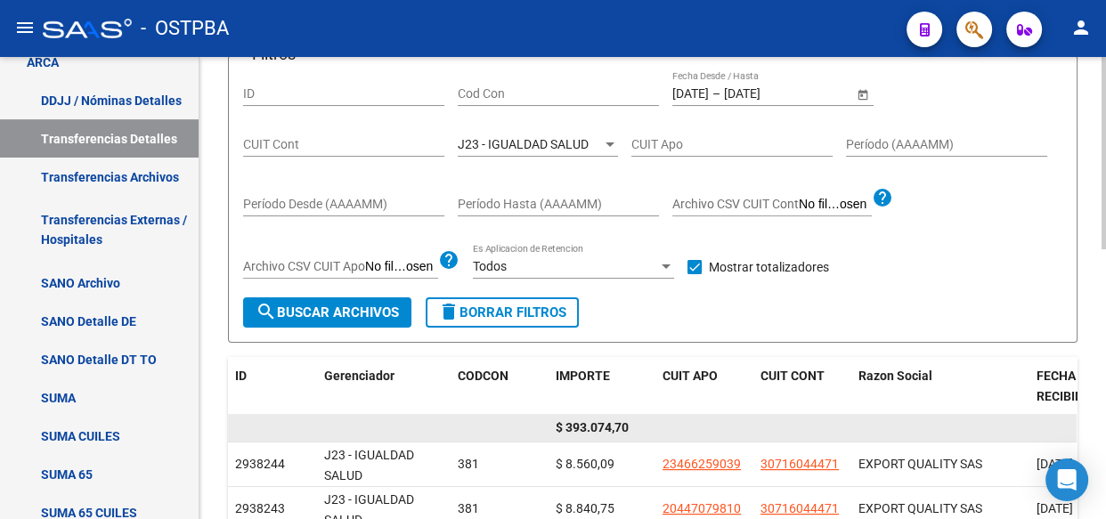
click at [589, 420] on span "$ 393.074,70" at bounding box center [592, 427] width 73 height 14
copy span "393.074,70"
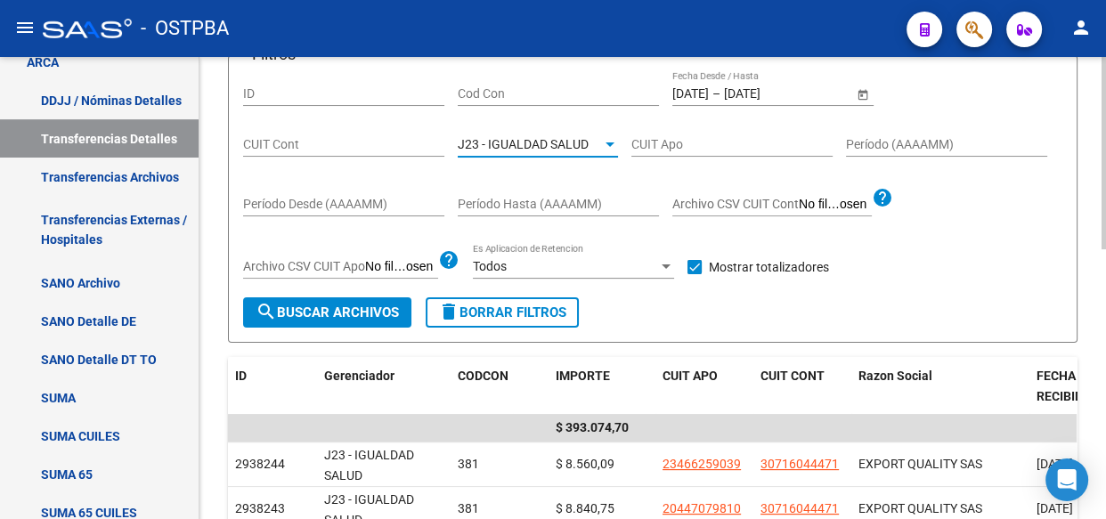
click at [508, 147] on span "J23 - IGUALDAD SALUD" at bounding box center [523, 144] width 131 height 14
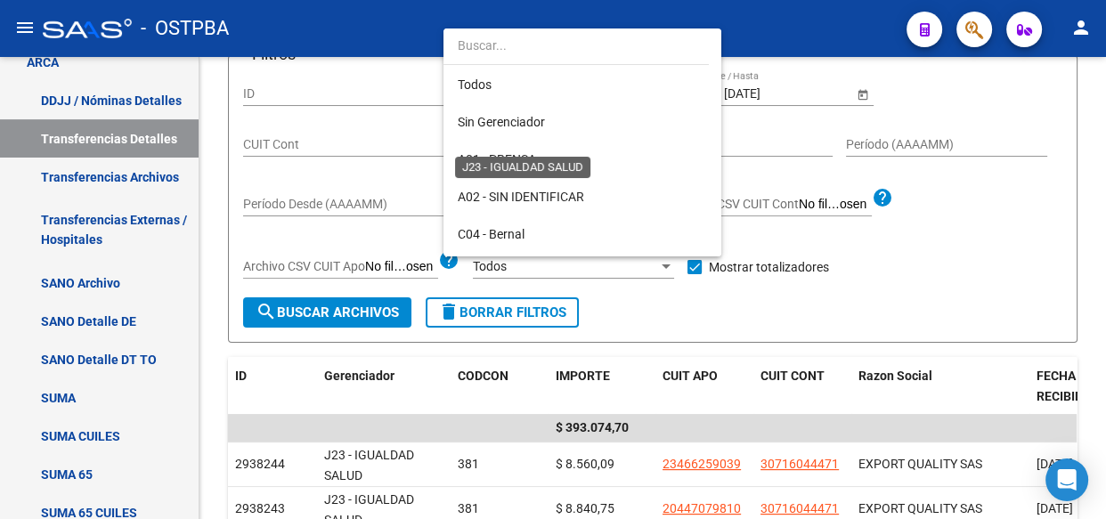
scroll to position [278, 0]
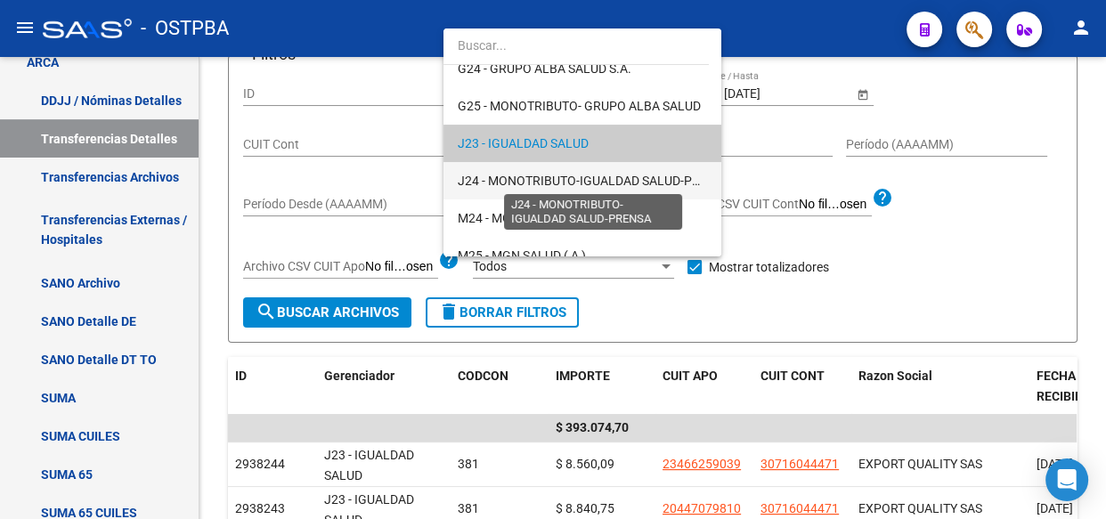
click at [503, 174] on span "J24 - MONOTRIBUTO-IGUALDAD SALUD-PRENSA" at bounding box center [594, 181] width 273 height 14
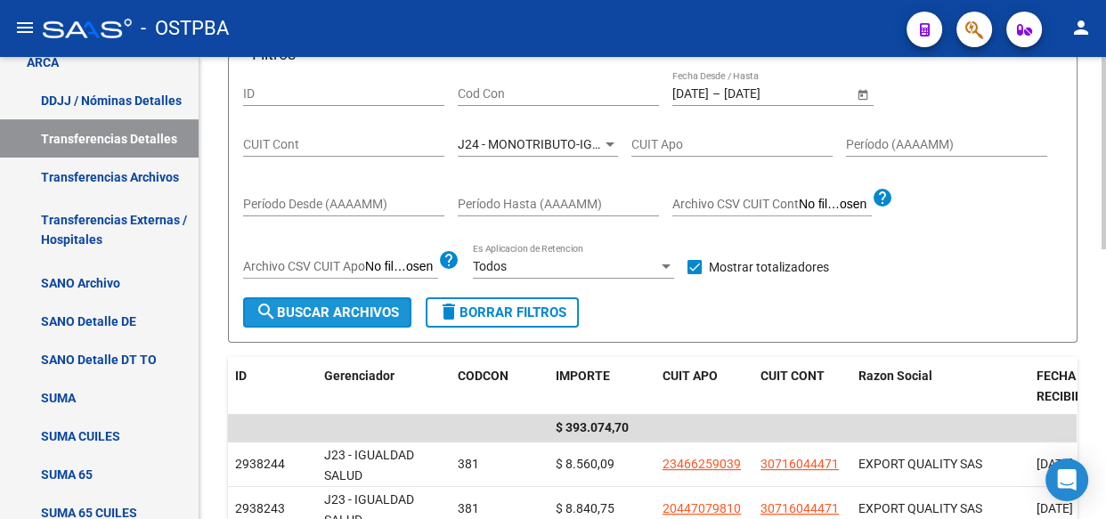
click at [298, 312] on span "search Buscar Archivos" at bounding box center [327, 313] width 143 height 16
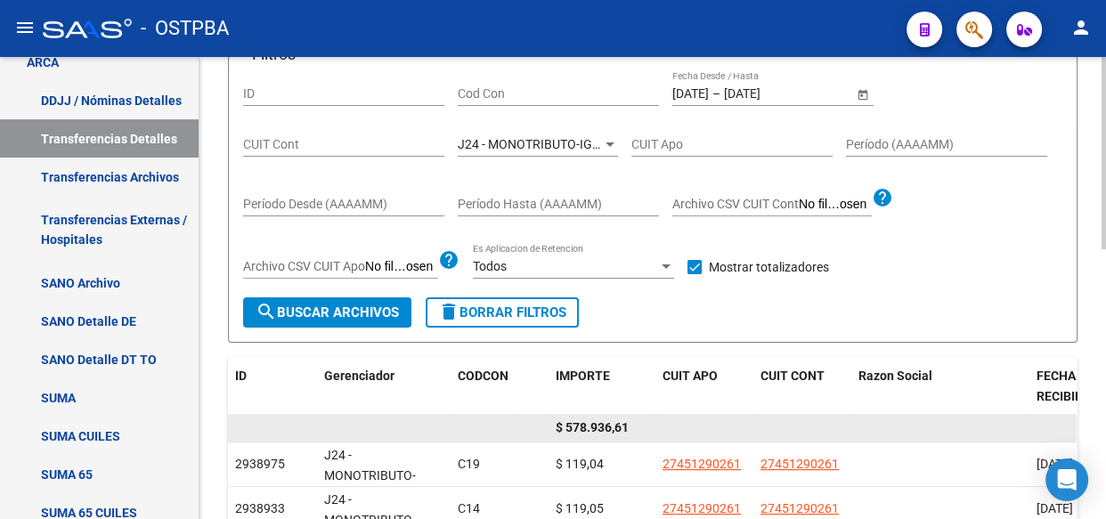
click at [597, 428] on span "$ 578.936,61" at bounding box center [592, 427] width 73 height 14
copy span "578.936,61"
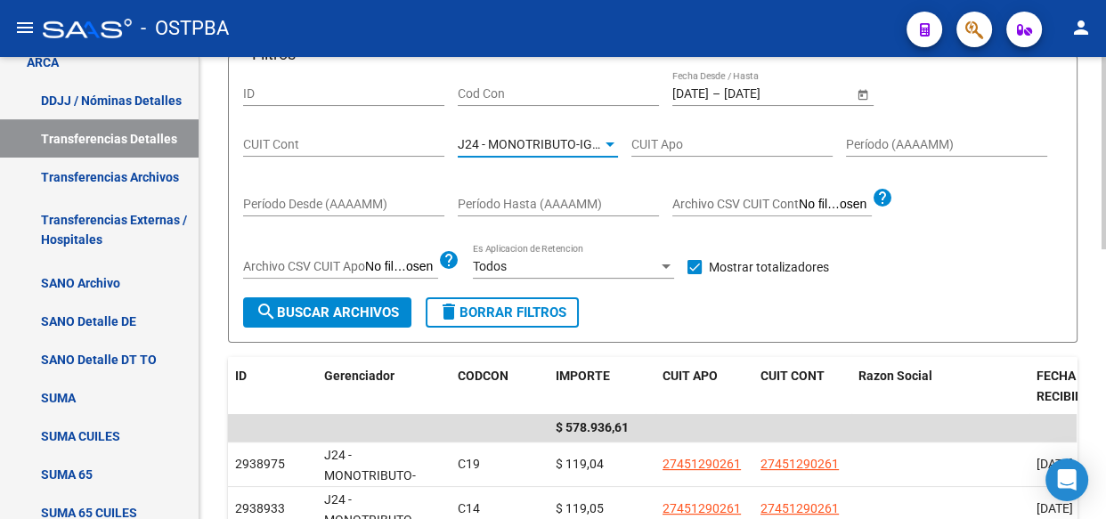
click at [511, 137] on span "J24 - MONOTRIBUTO-IGUALDAD SALUD-PRENSA" at bounding box center [594, 144] width 273 height 14
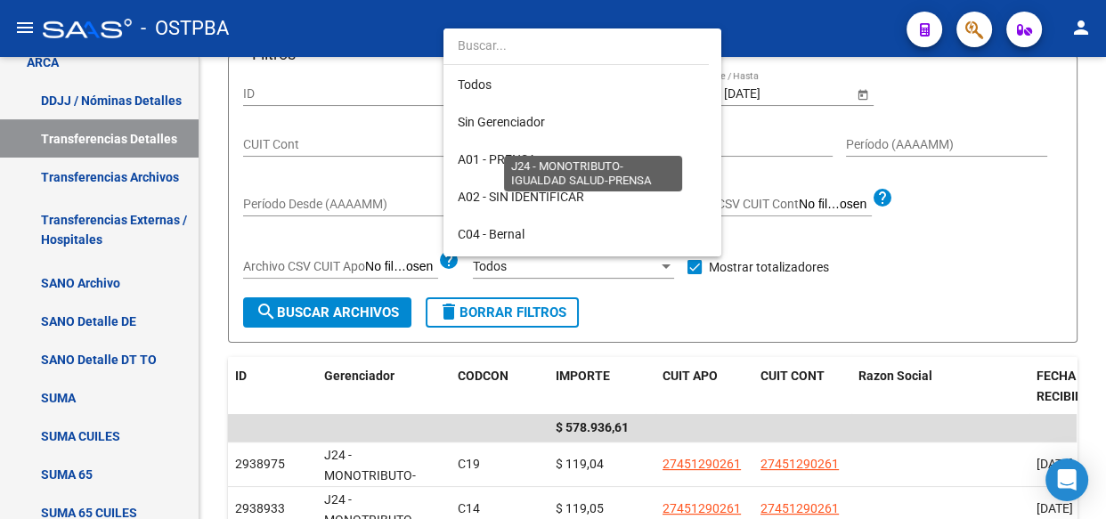
scroll to position [316, 0]
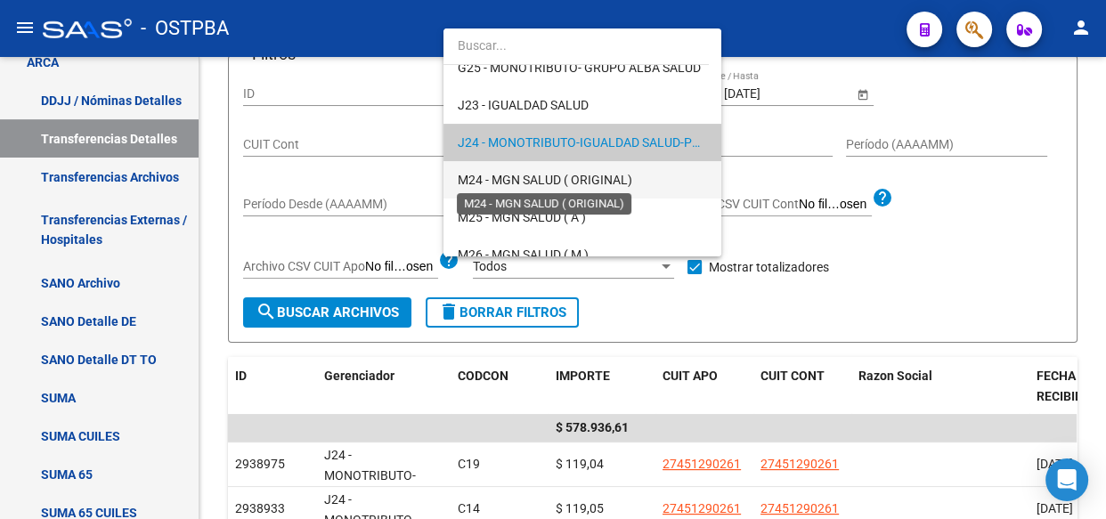
click at [495, 180] on span "M24 - MGN SALUD ( ORIGINAL)" at bounding box center [545, 180] width 175 height 14
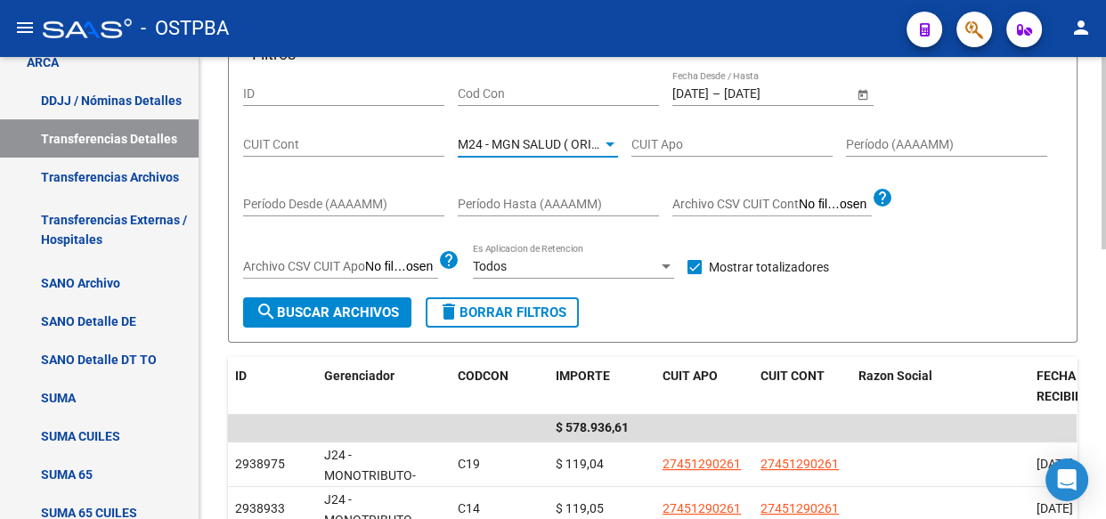
click at [308, 305] on span "search Buscar Archivos" at bounding box center [327, 313] width 143 height 16
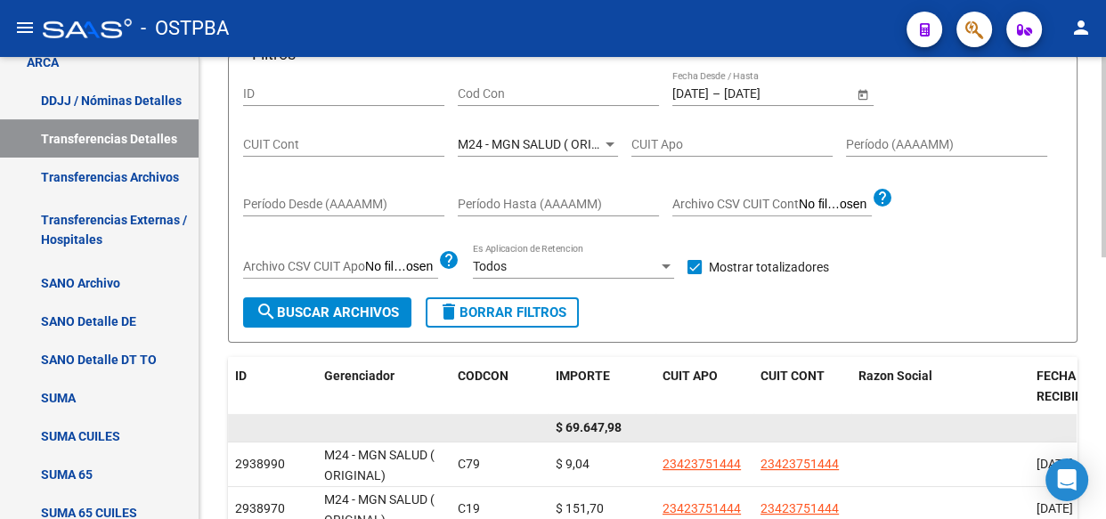
click at [593, 427] on span "$ 69.647,98" at bounding box center [589, 427] width 66 height 14
copy span "69.647,98"
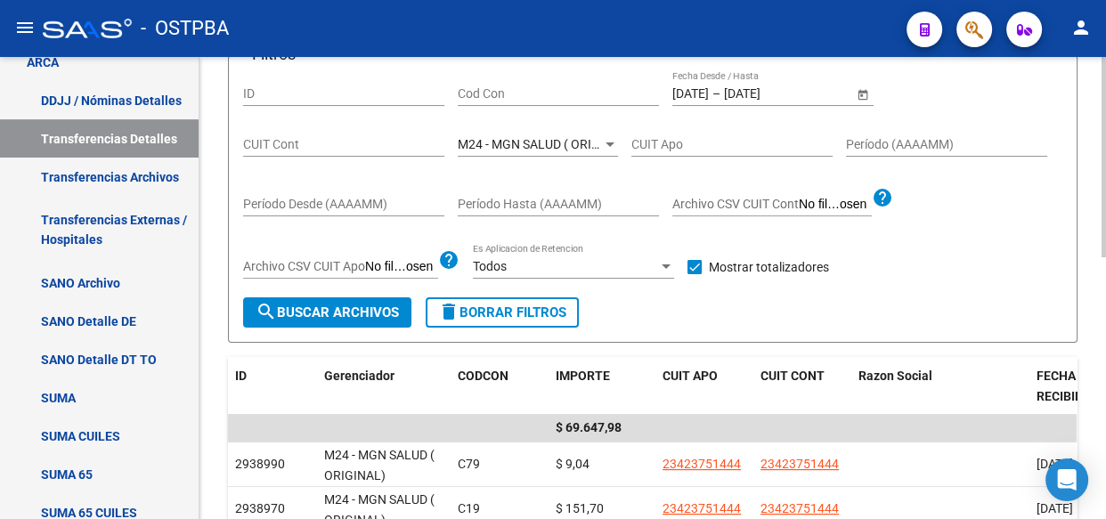
click at [500, 140] on span "M24 - MGN SALUD ( ORIGINAL)" at bounding box center [545, 144] width 175 height 14
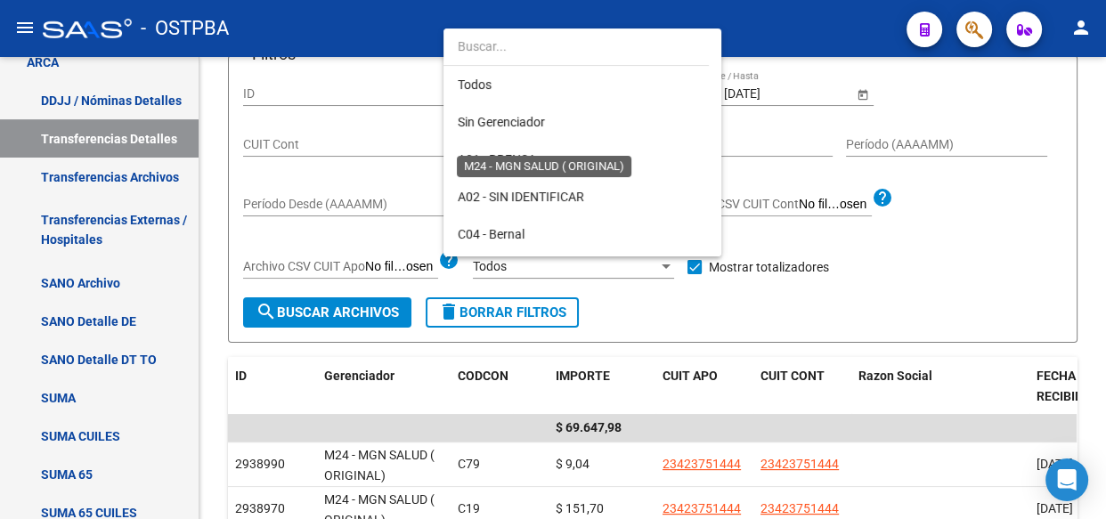
scroll to position [354, 0]
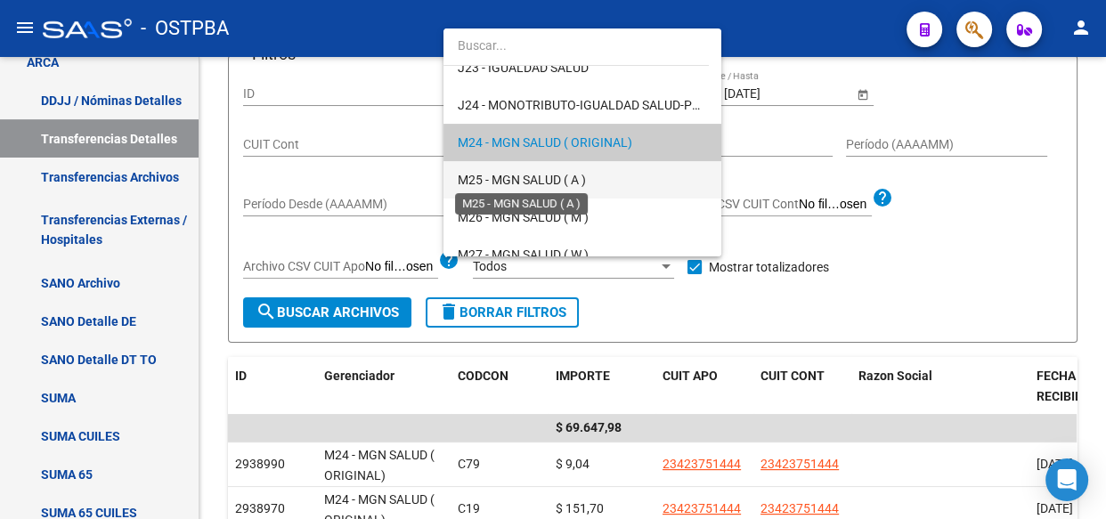
click at [511, 183] on span "M25 - MGN SALUD ( A )" at bounding box center [522, 180] width 128 height 14
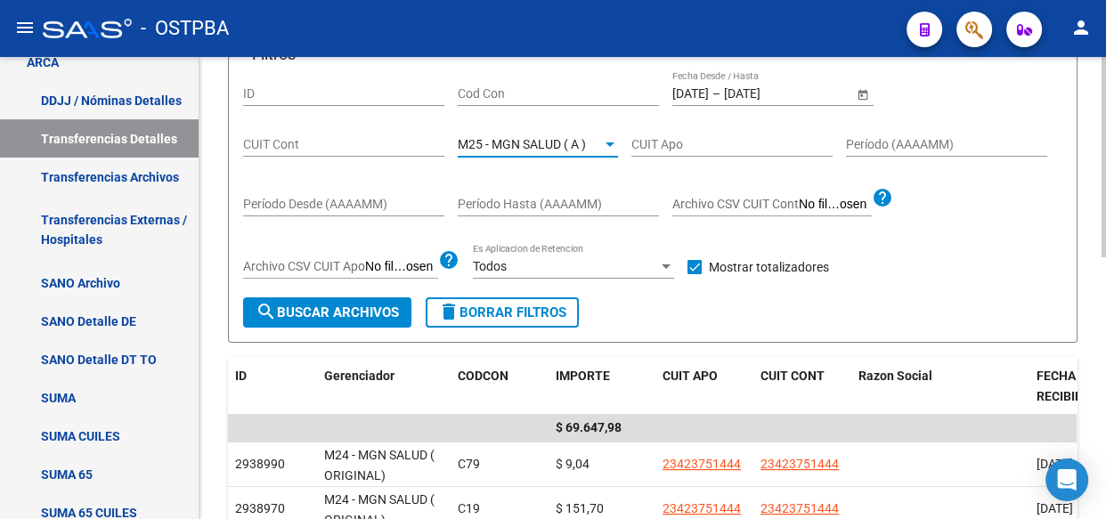
click at [329, 313] on span "search Buscar Archivos" at bounding box center [327, 313] width 143 height 16
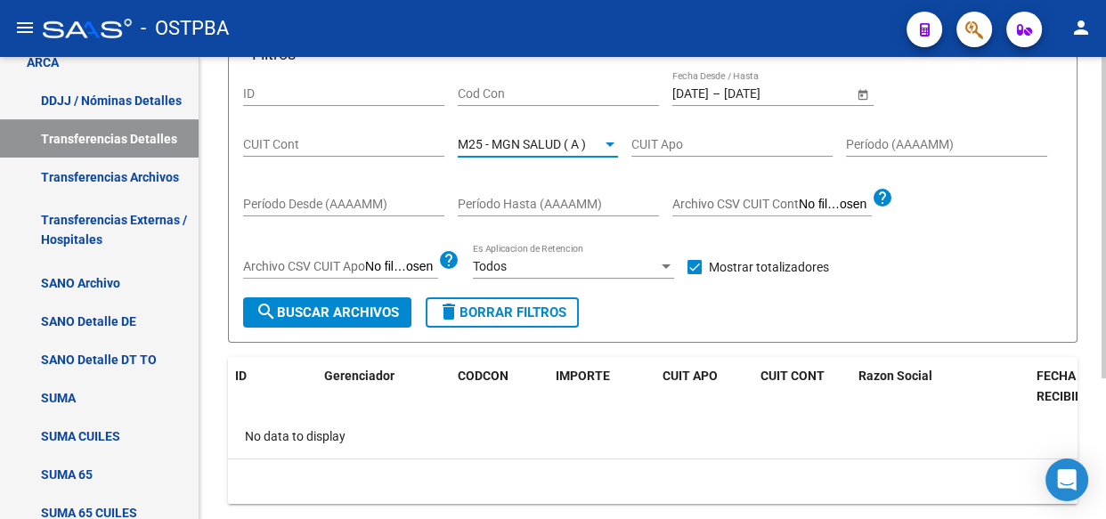
click at [517, 140] on span "M25 - MGN SALUD ( A )" at bounding box center [522, 144] width 128 height 14
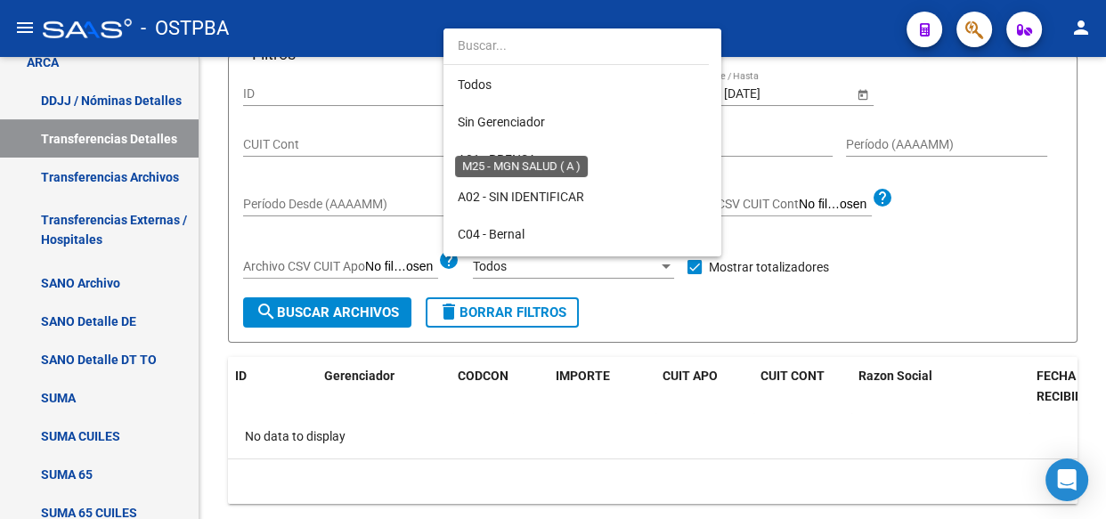
scroll to position [391, 0]
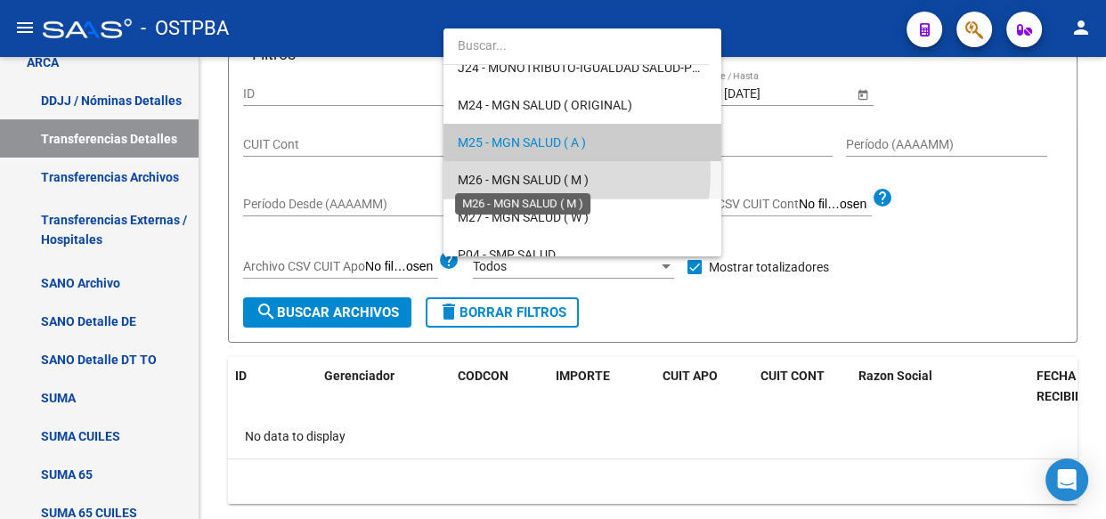
click at [522, 173] on span "M26 - MGN SALUD ( M )" at bounding box center [523, 180] width 131 height 14
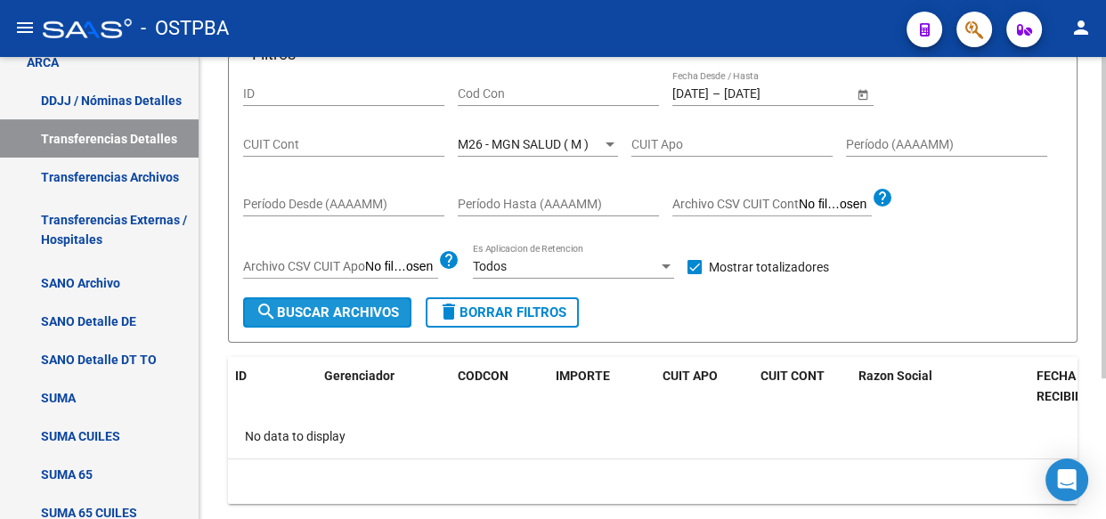
click at [349, 323] on button "search Buscar Archivos" at bounding box center [327, 312] width 168 height 30
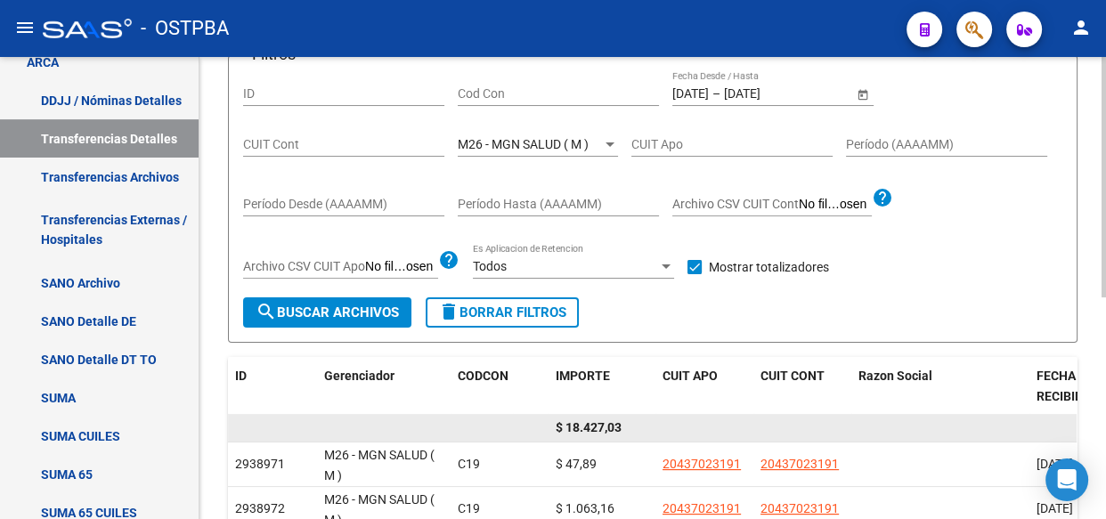
click at [599, 425] on span "$ 18.427,03" at bounding box center [589, 427] width 66 height 14
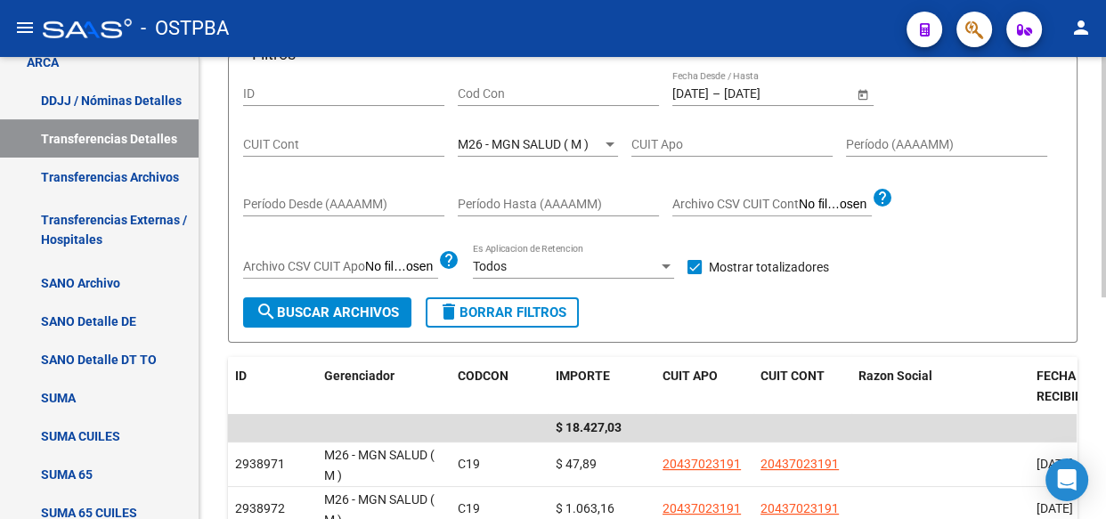
click at [509, 151] on div "M26 - MGN SALUD ( M ) Seleccionar Gerenciador" at bounding box center [538, 139] width 160 height 36
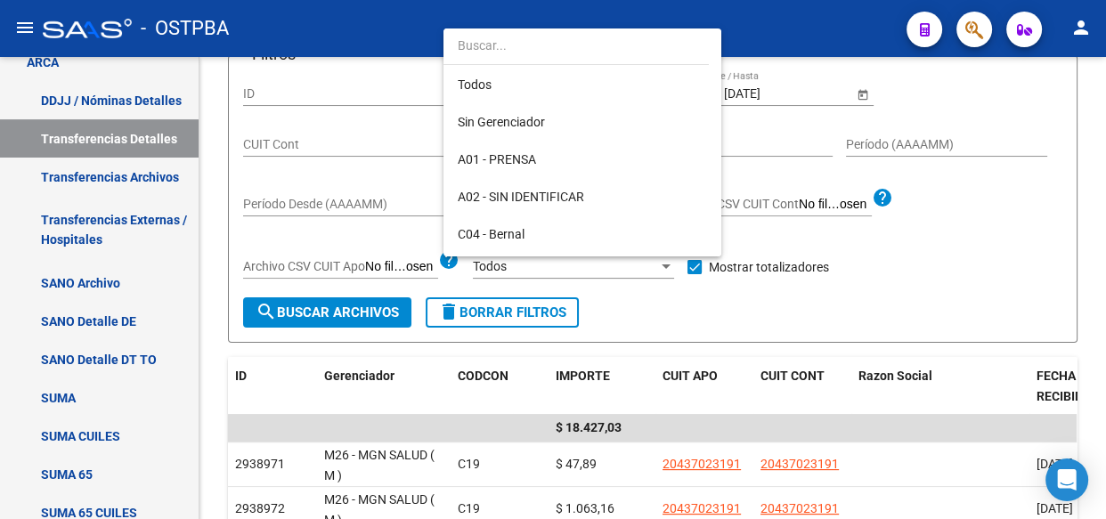
scroll to position [427, 0]
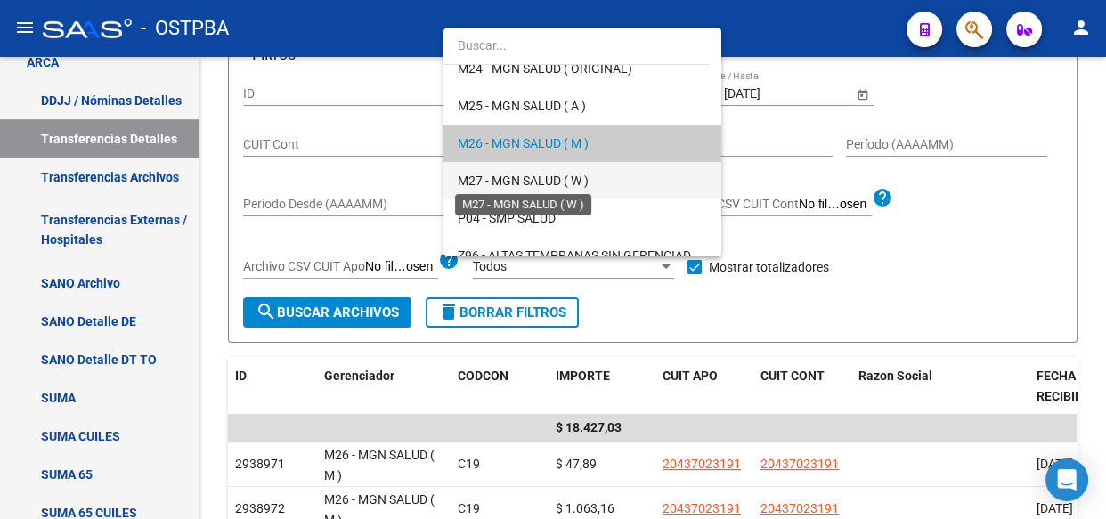
click at [514, 181] on span "M27 - MGN SALUD ( W )" at bounding box center [523, 181] width 131 height 14
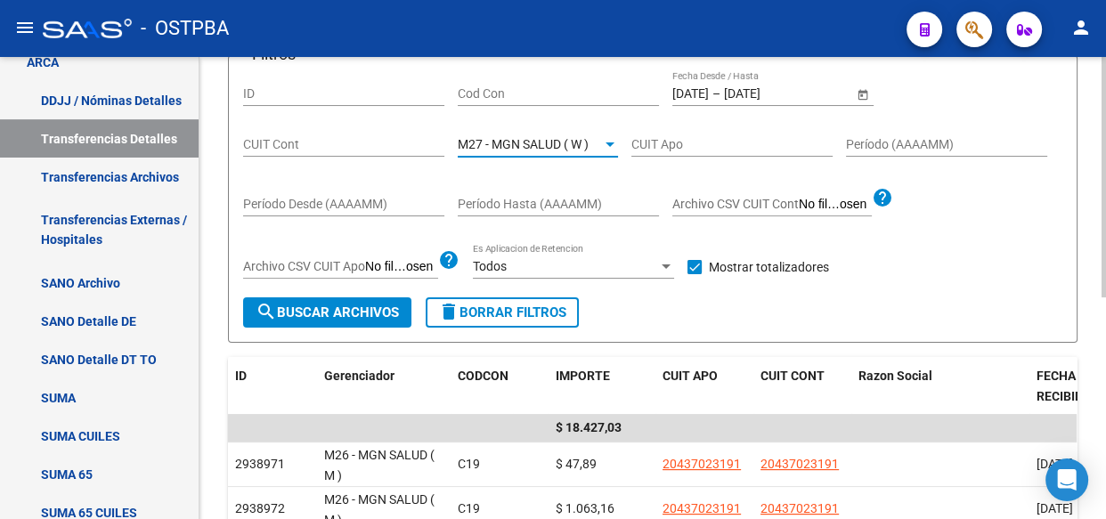
click at [333, 297] on button "search Buscar Archivos" at bounding box center [327, 312] width 168 height 30
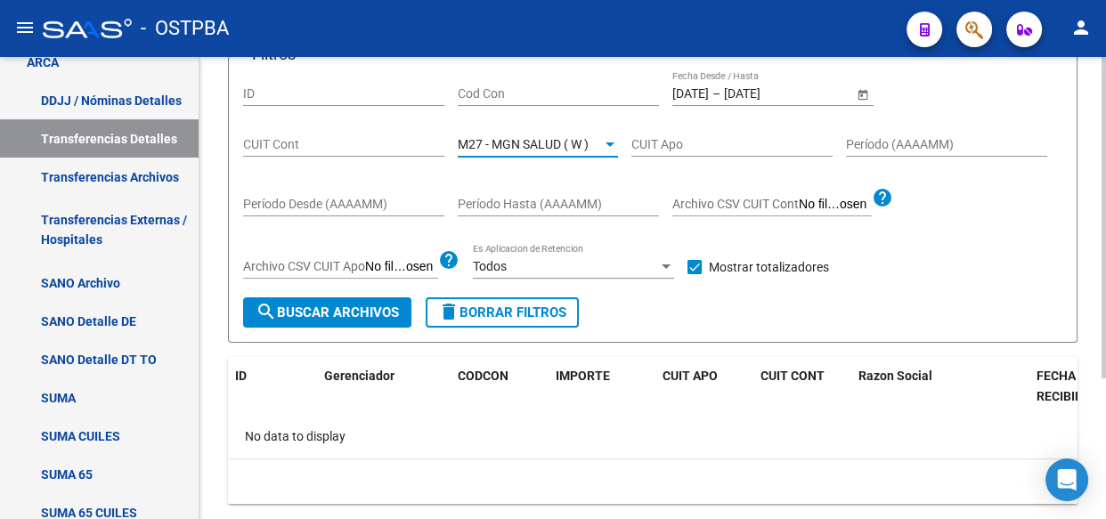
click at [531, 138] on span "M27 - MGN SALUD ( W )" at bounding box center [523, 144] width 131 height 14
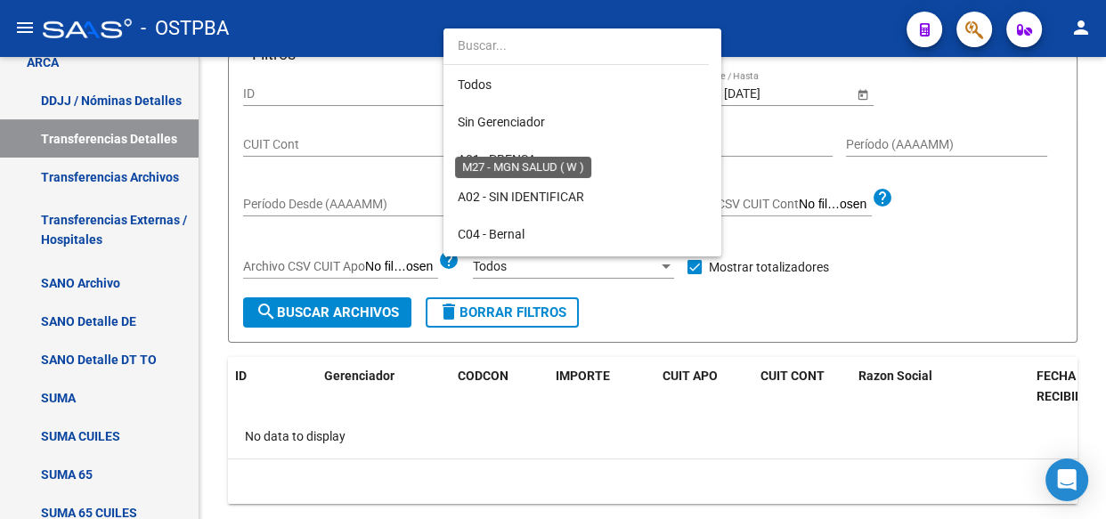
scroll to position [465, 0]
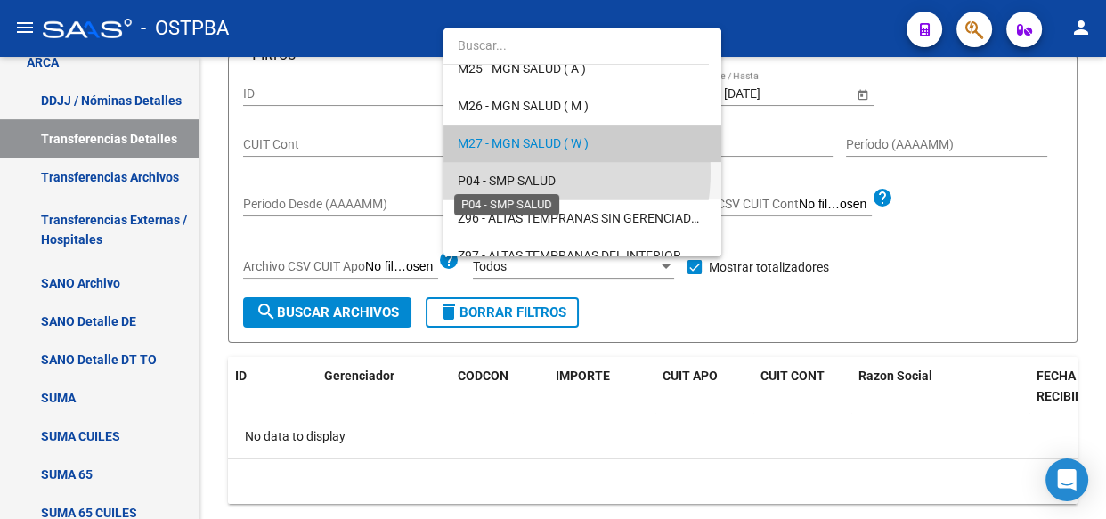
click at [509, 174] on span "P04 - SMP SALUD" at bounding box center [507, 181] width 98 height 14
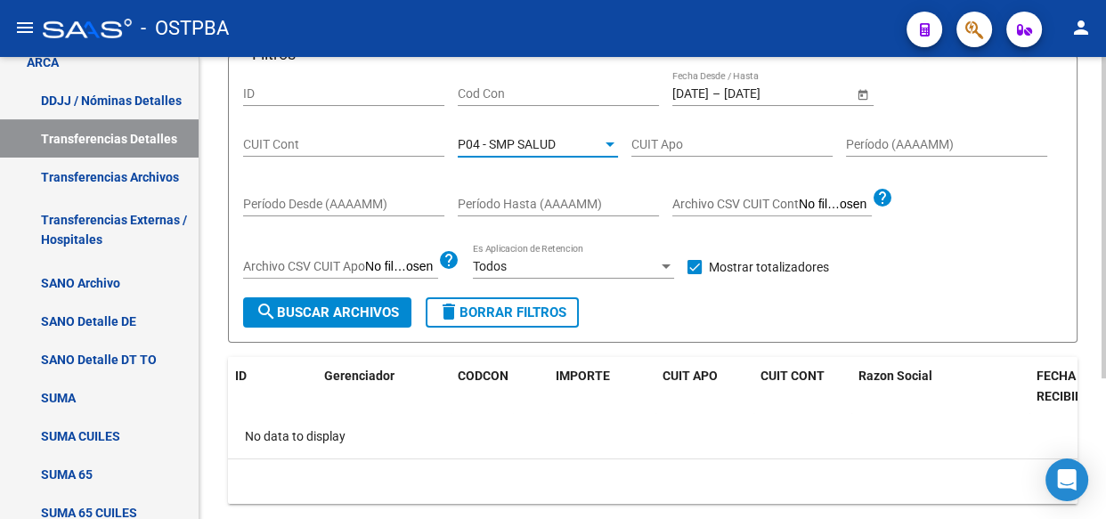
click at [357, 306] on span "search Buscar Archivos" at bounding box center [327, 313] width 143 height 16
click at [526, 140] on span "P04 - SMP SALUD" at bounding box center [507, 144] width 98 height 14
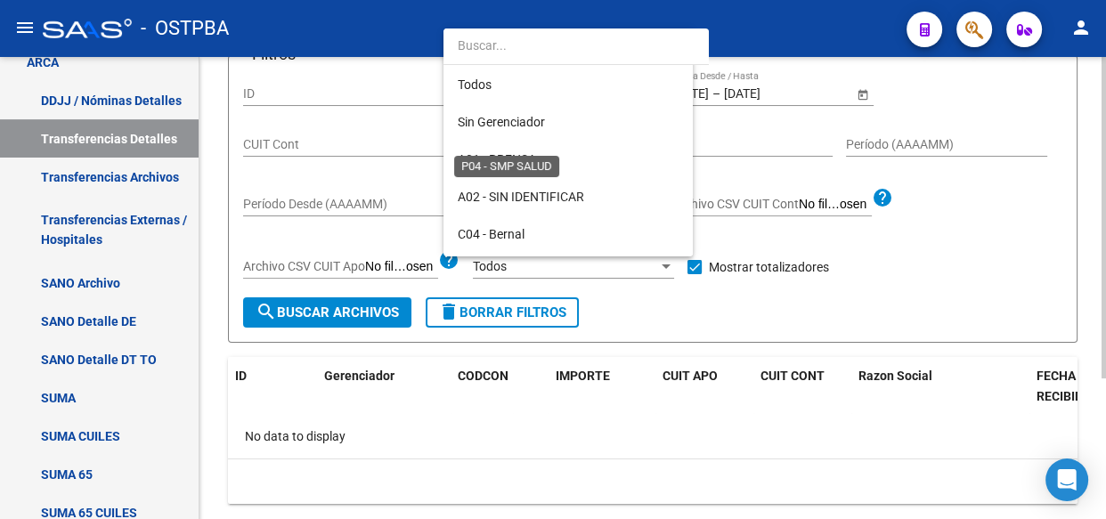
scroll to position [503, 0]
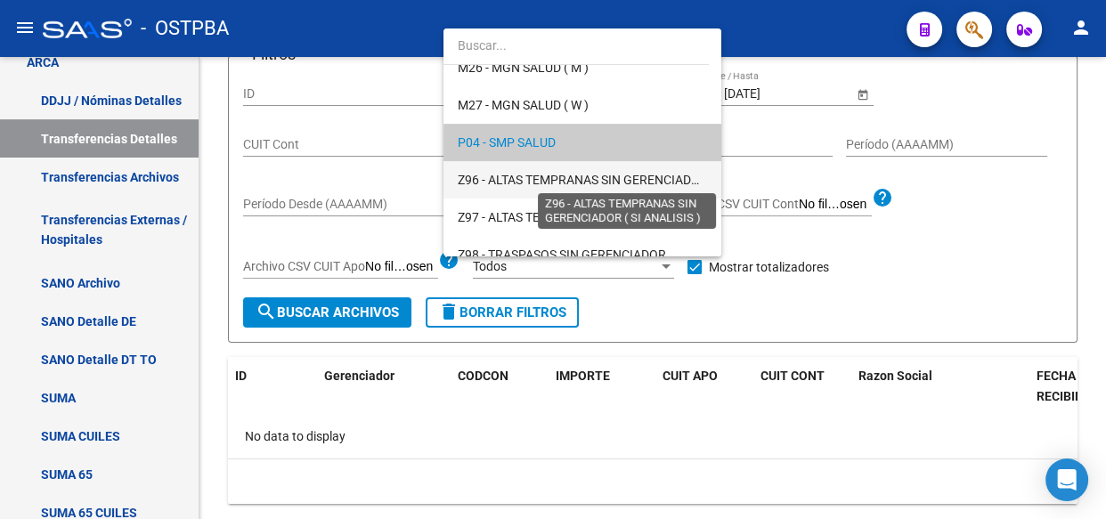
click at [533, 181] on span "Z96 - ALTAS TEMPRANAS SIN GERENCIADOR ( SI ANALISIS )" at bounding box center [625, 180] width 334 height 14
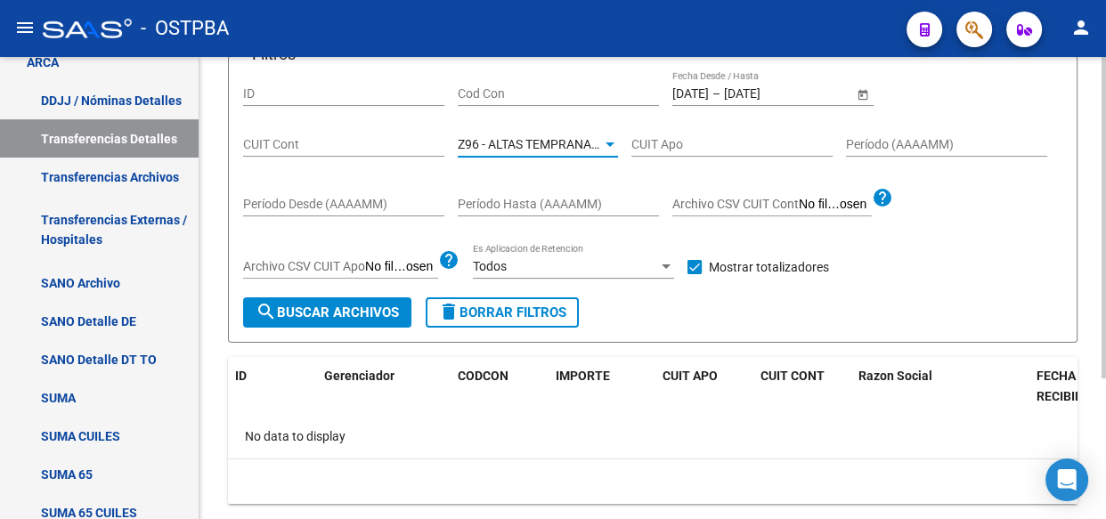
click at [315, 314] on span "search Buscar Archivos" at bounding box center [327, 313] width 143 height 16
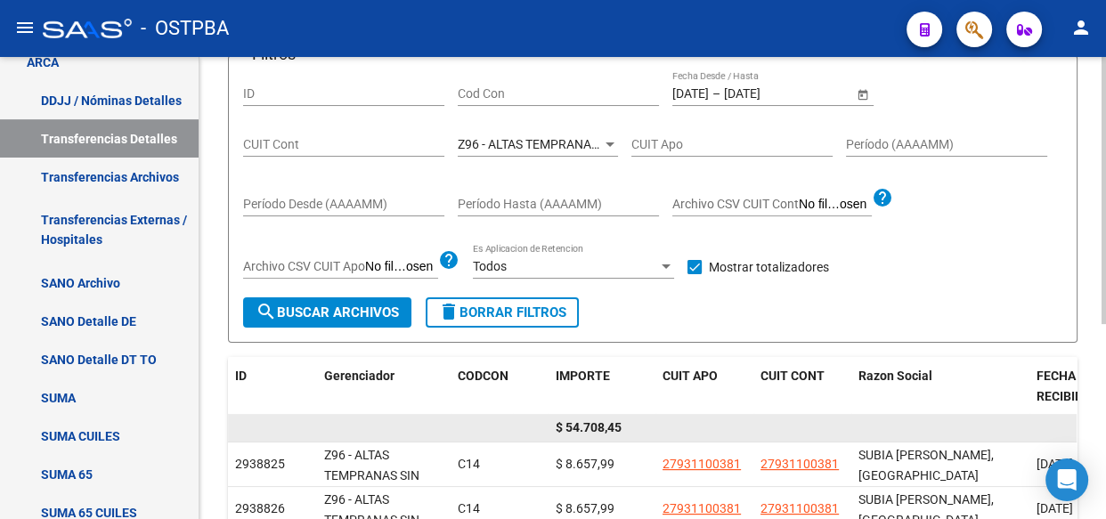
click at [595, 420] on span "$ 54.708,45" at bounding box center [589, 427] width 66 height 14
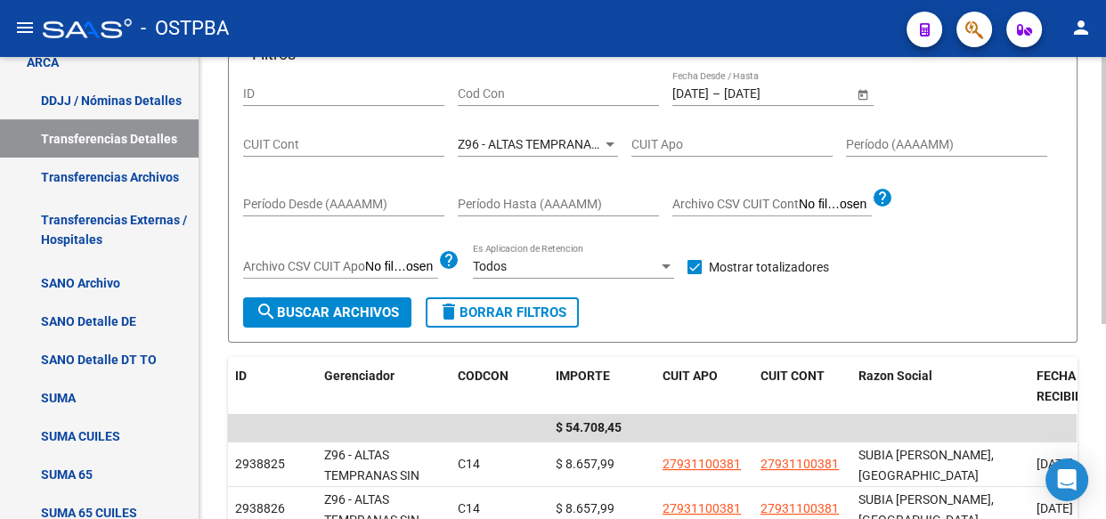
click at [540, 145] on span "Z96 - ALTAS TEMPRANAS SIN GERENCIADOR ( SI ANALISIS )" at bounding box center [625, 144] width 334 height 14
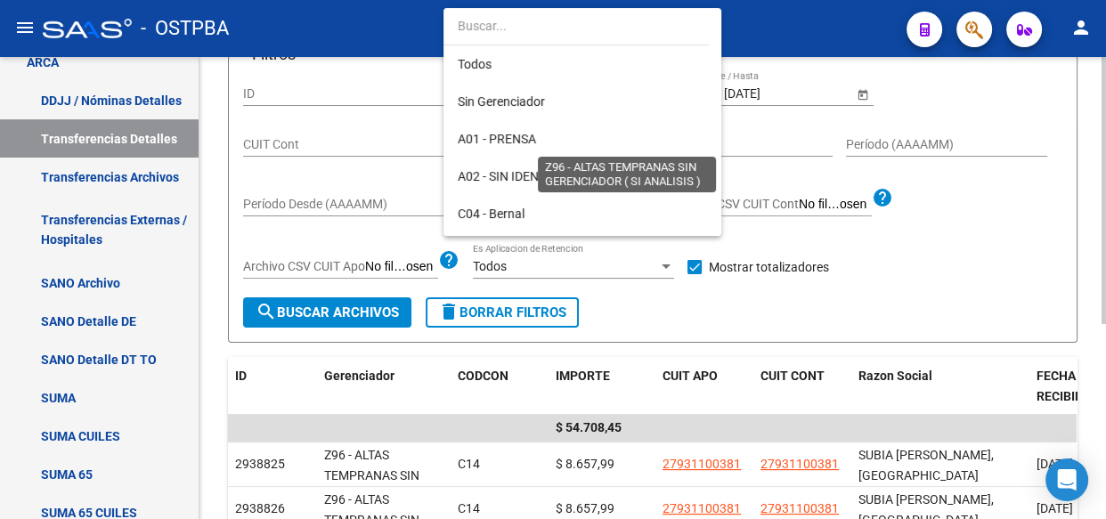
scroll to position [519, 0]
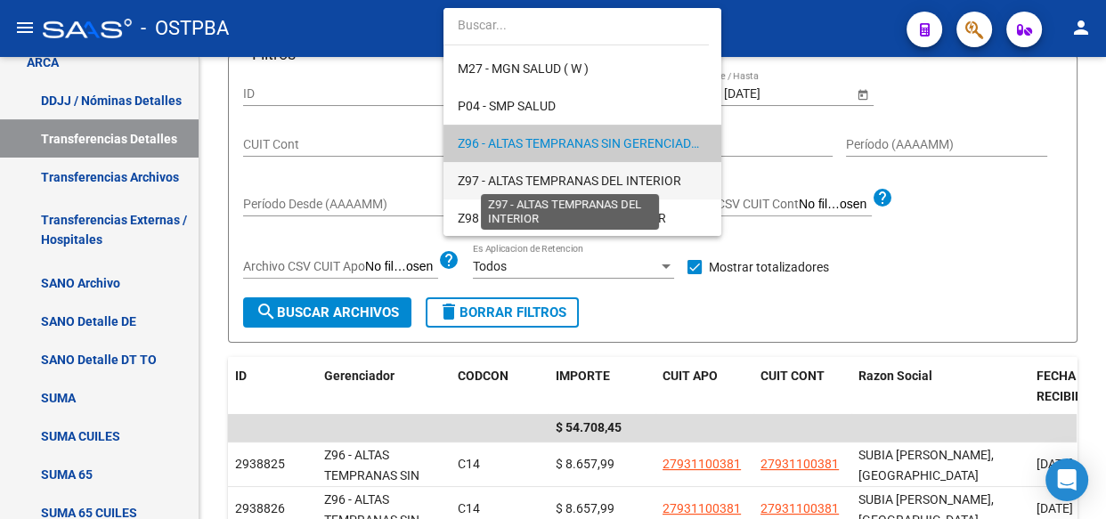
click at [547, 180] on span "Z97 - ALTAS TEMPRANAS DEL INTERIOR" at bounding box center [570, 181] width 224 height 14
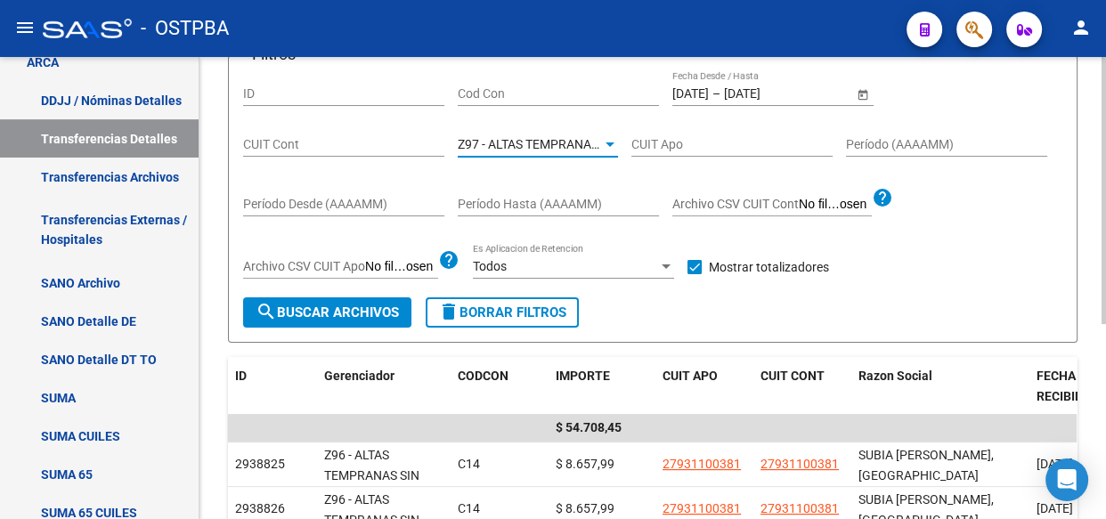
click at [330, 314] on span "search Buscar Archivos" at bounding box center [327, 313] width 143 height 16
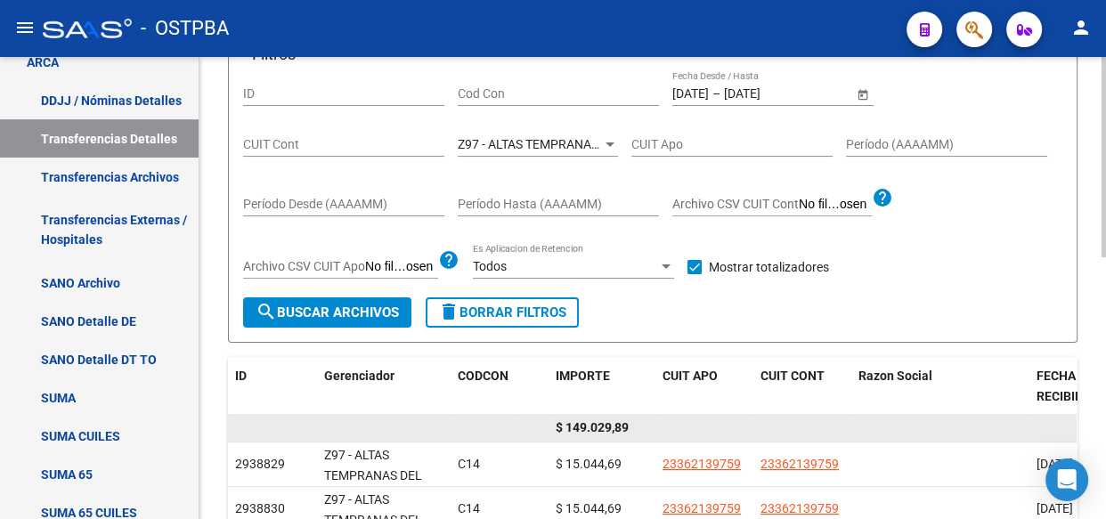
click at [613, 427] on span "$ 149.029,89" at bounding box center [592, 427] width 73 height 14
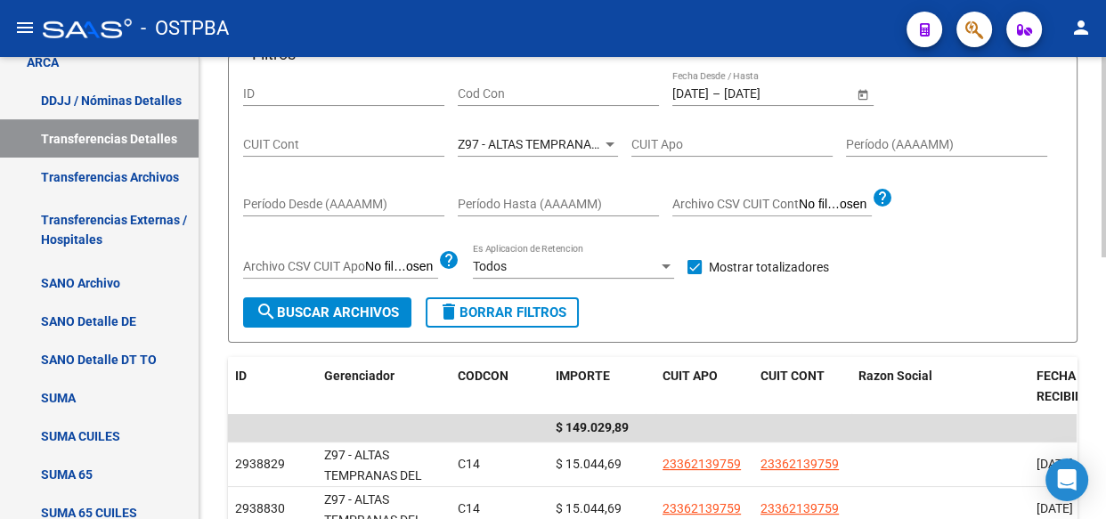
click at [498, 144] on span "Z97 - ALTAS TEMPRANAS DEL INTERIOR" at bounding box center [570, 144] width 224 height 14
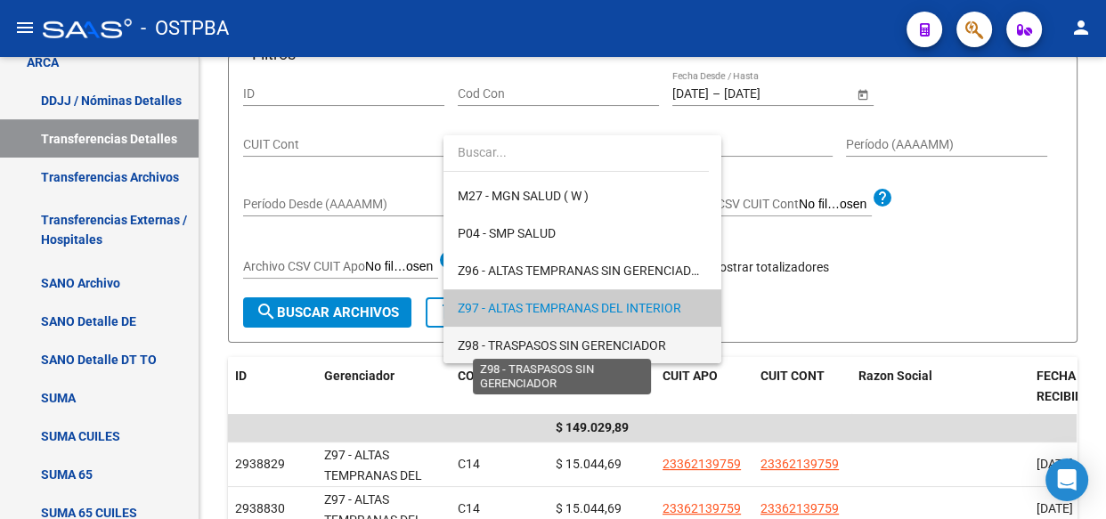
click at [541, 347] on span "Z98 - TRASPASOS SIN GERENCIADOR" at bounding box center [562, 345] width 208 height 14
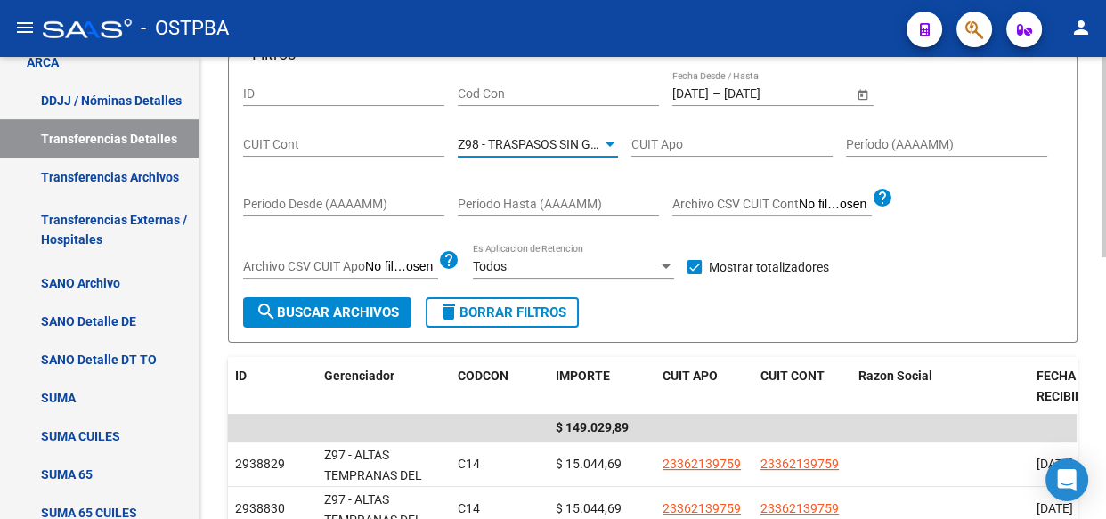
click at [330, 313] on span "search Buscar Archivos" at bounding box center [327, 313] width 143 height 16
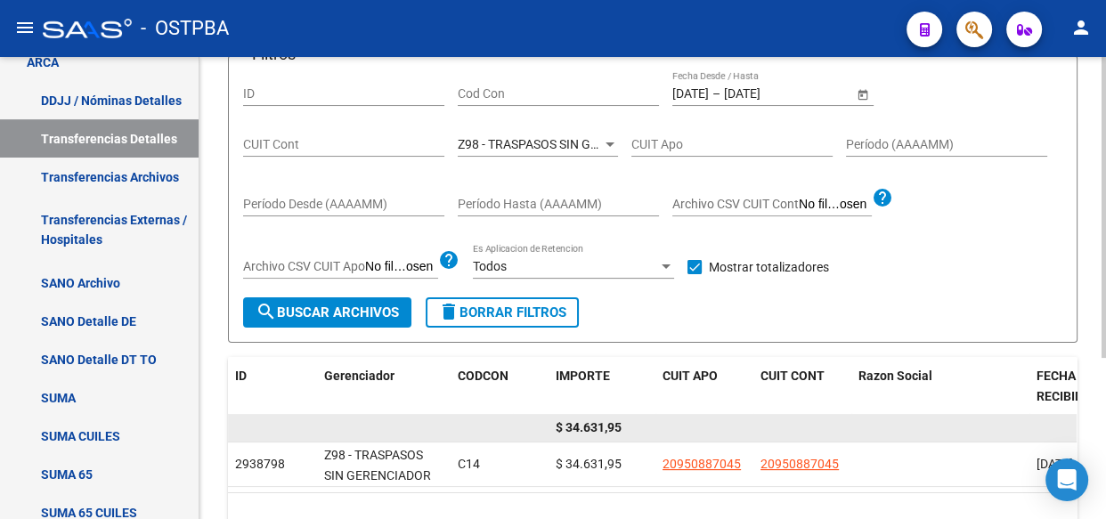
click at [603, 422] on span "$ 34.631,95" at bounding box center [589, 427] width 66 height 14
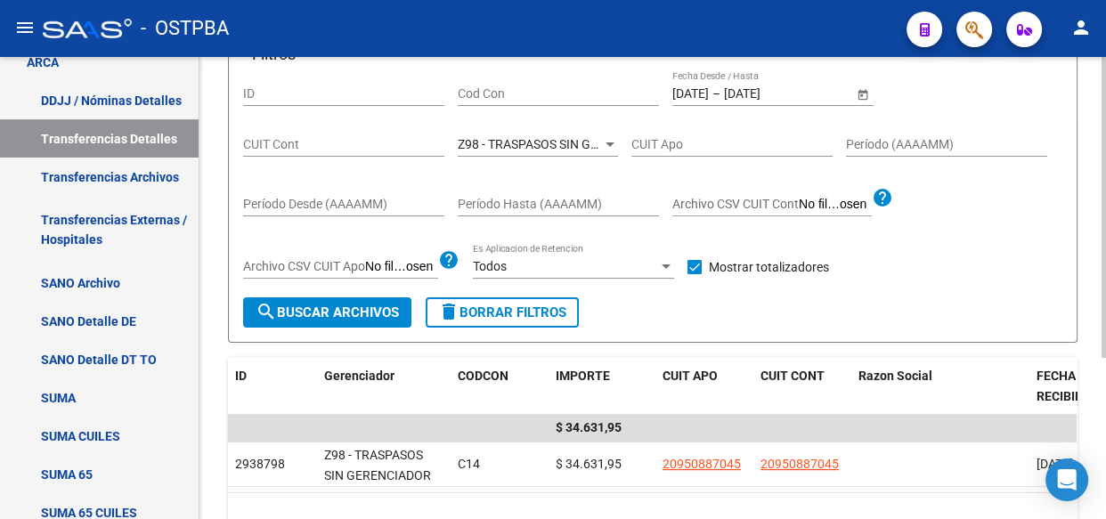
click at [530, 93] on input "Cod Con" at bounding box center [558, 93] width 201 height 15
click at [608, 142] on div at bounding box center [610, 144] width 9 height 4
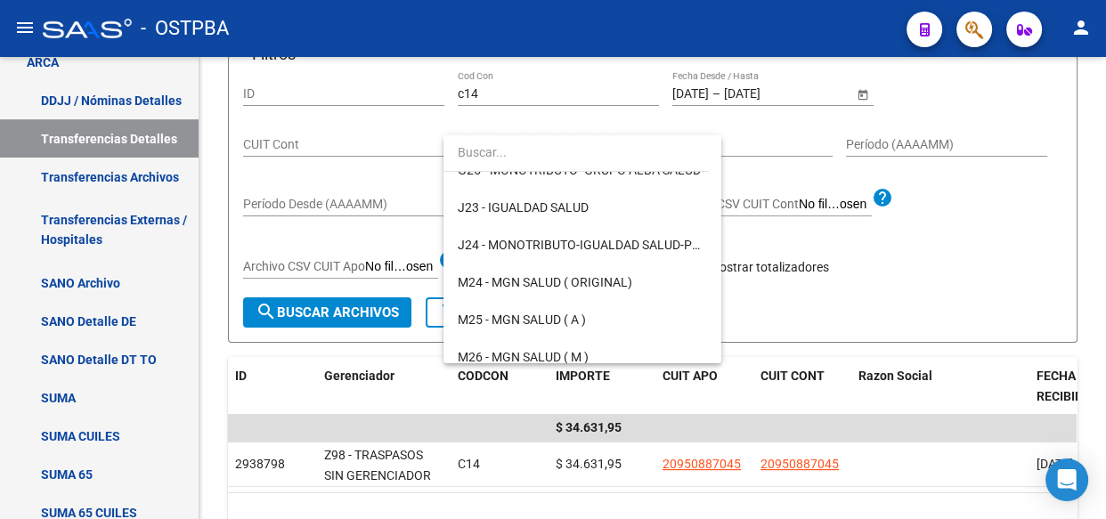
scroll to position [0, 0]
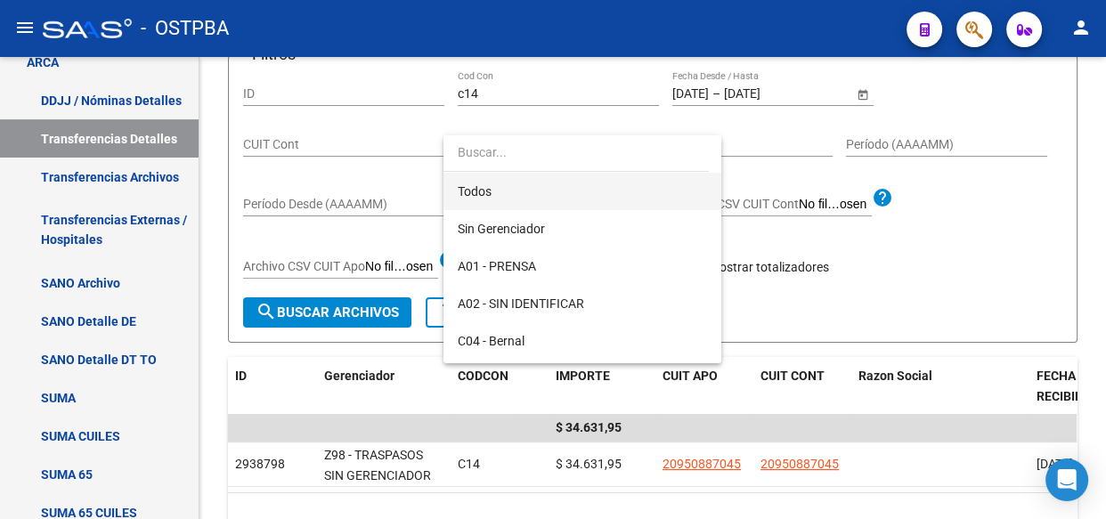
click at [498, 188] on span "Todos" at bounding box center [582, 191] width 249 height 37
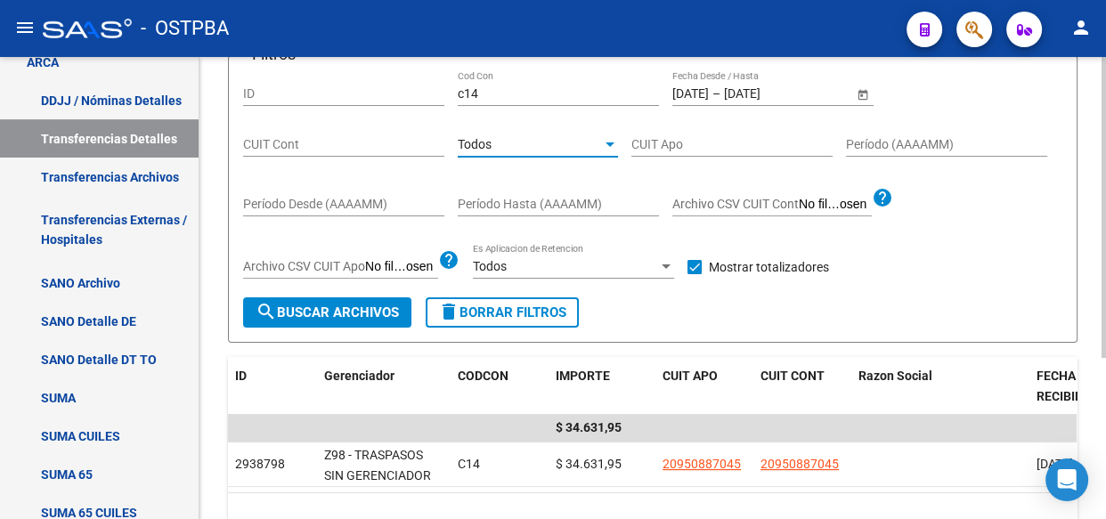
click at [307, 315] on span "search Buscar Archivos" at bounding box center [327, 313] width 143 height 16
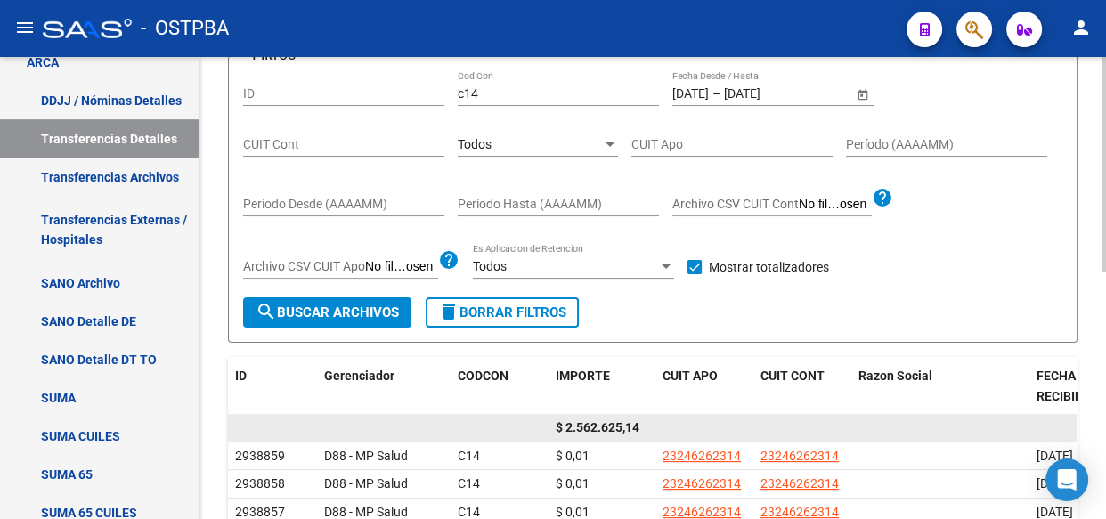
click at [600, 425] on span "$ 2.562.625,14" at bounding box center [598, 427] width 84 height 14
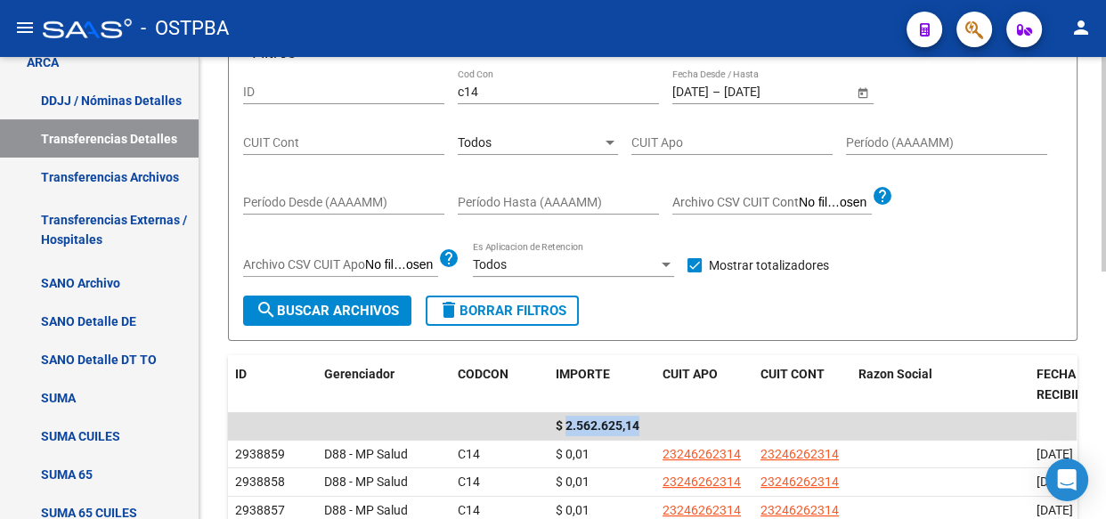
scroll to position [129, 0]
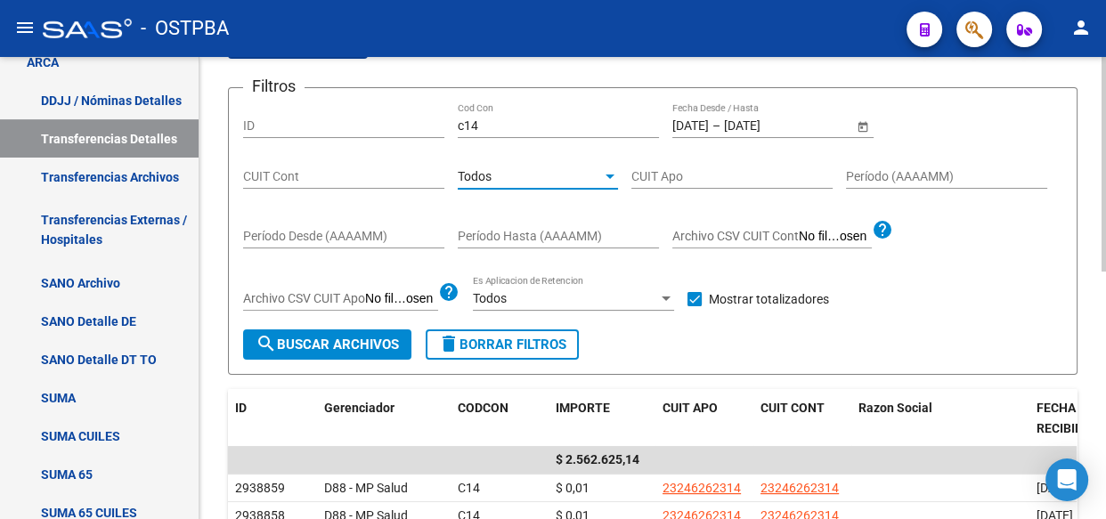
click at [481, 178] on span "Todos" at bounding box center [475, 176] width 34 height 14
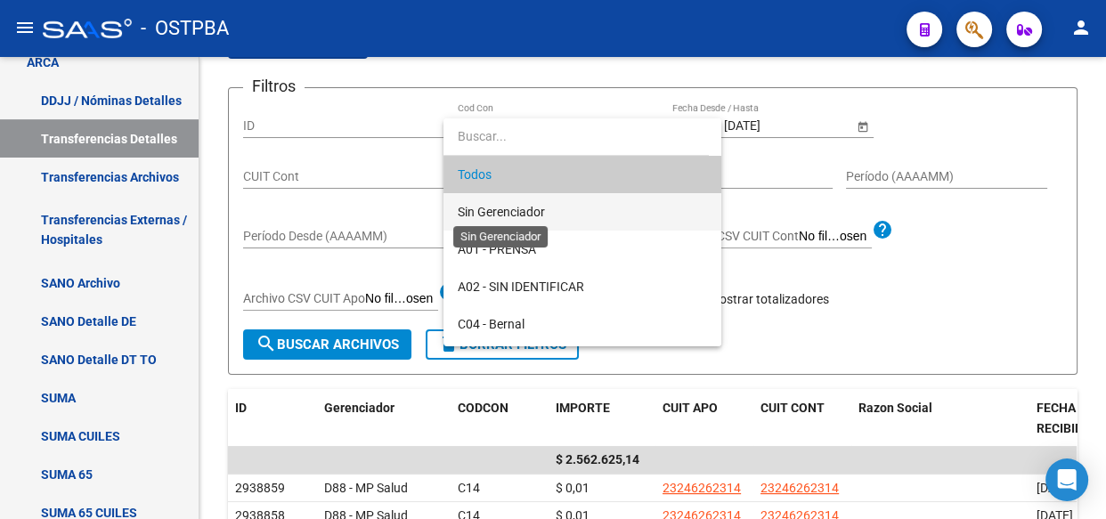
click at [476, 216] on span "Sin Gerenciador" at bounding box center [501, 212] width 87 height 14
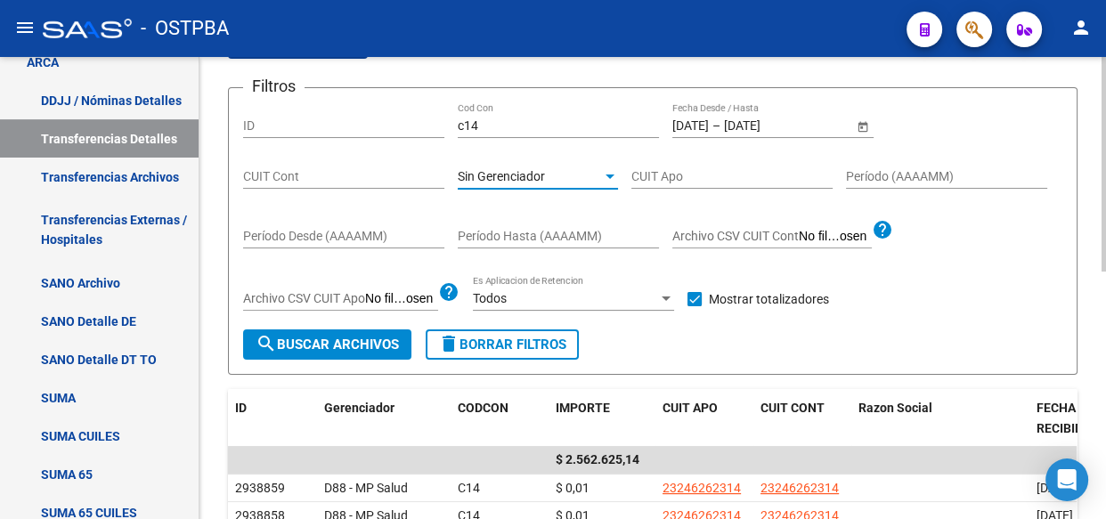
click at [326, 344] on span "search Buscar Archivos" at bounding box center [327, 345] width 143 height 16
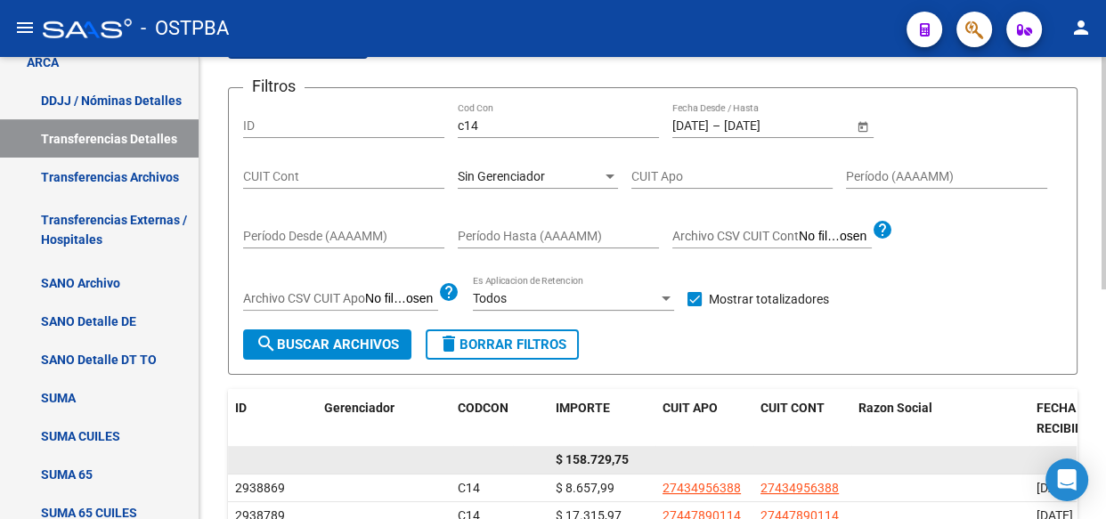
click at [613, 461] on span "$ 158.729,75" at bounding box center [592, 459] width 73 height 14
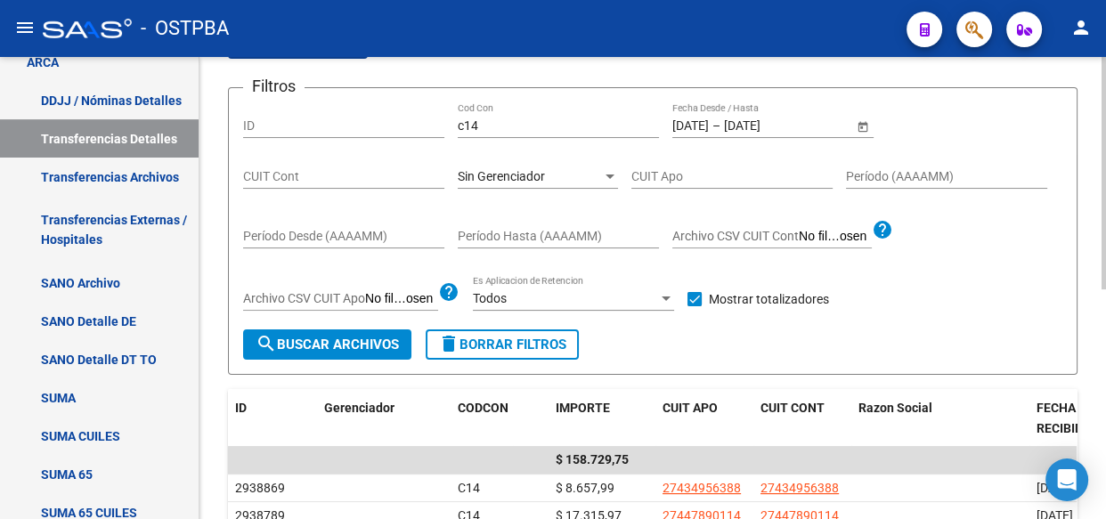
click at [505, 164] on div "Sin Gerenciador Seleccionar Gerenciador" at bounding box center [538, 171] width 160 height 36
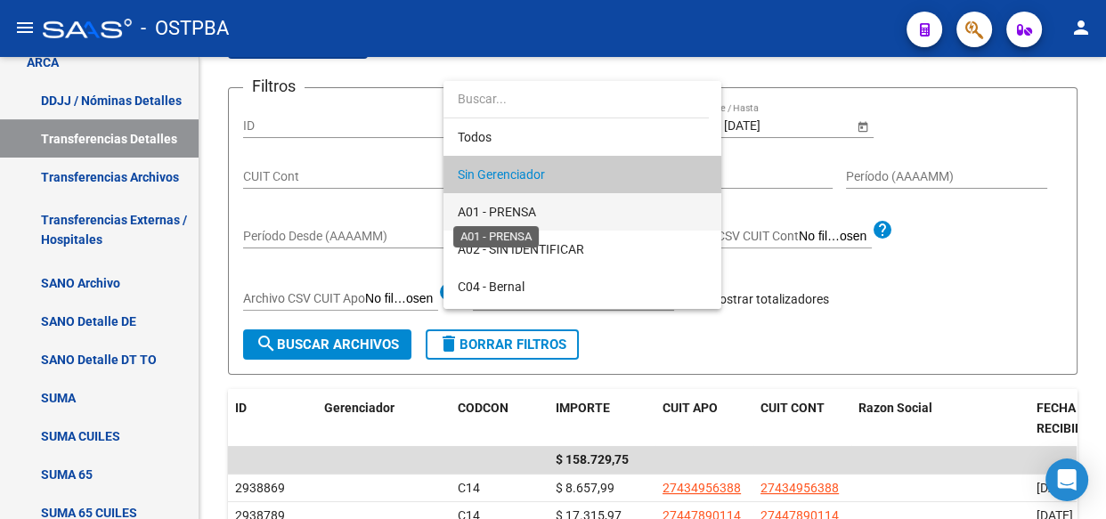
click at [502, 211] on span "A01 - PRENSA" at bounding box center [497, 212] width 78 height 14
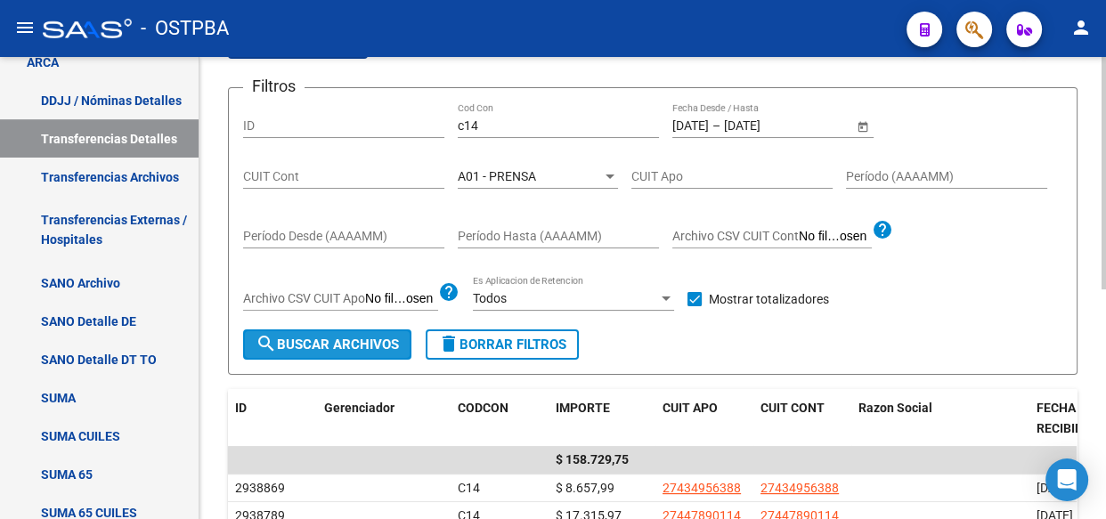
click at [313, 346] on span "search Buscar Archivos" at bounding box center [327, 345] width 143 height 16
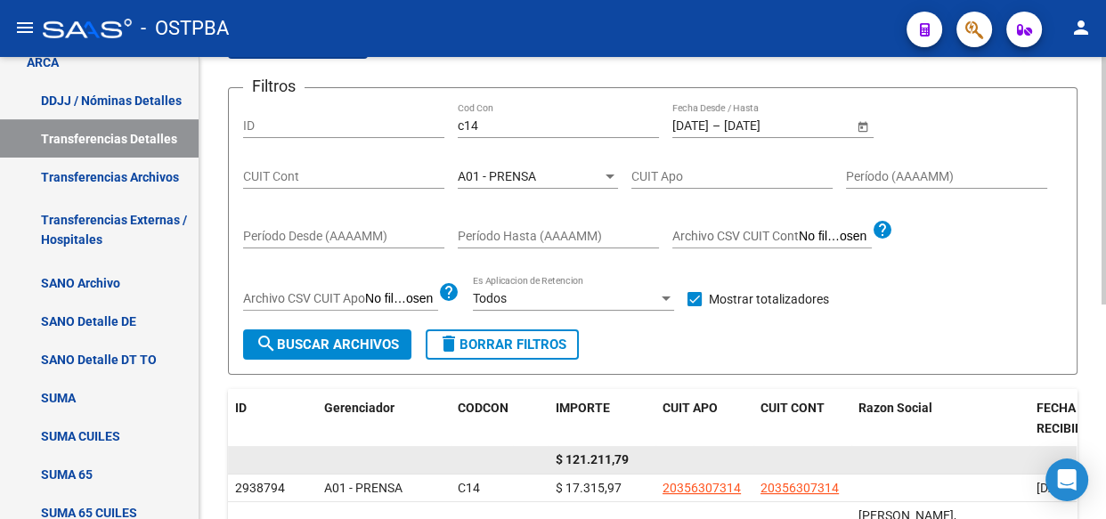
click at [598, 460] on span "$ 121.211,79" at bounding box center [592, 459] width 73 height 14
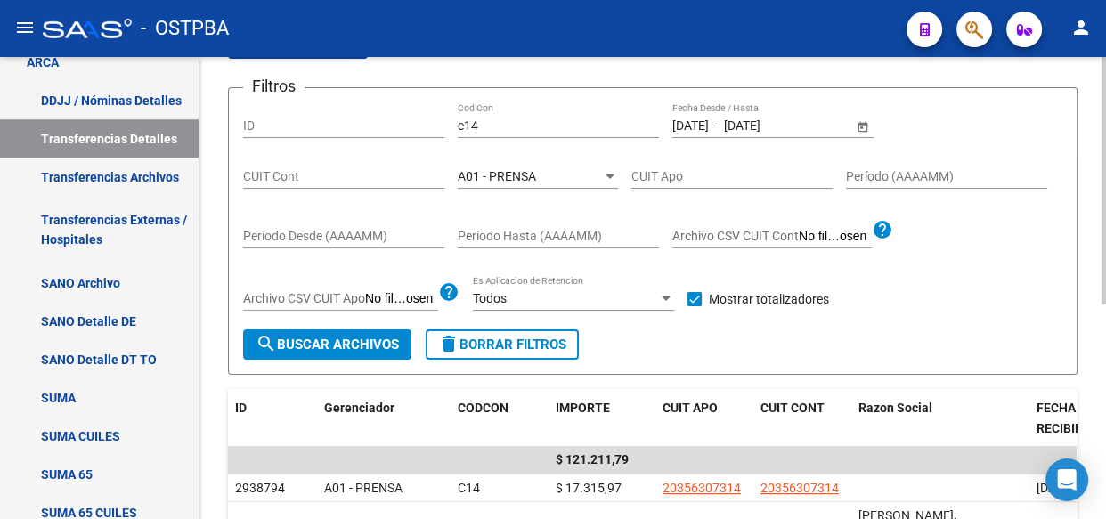
click at [519, 173] on span "A01 - PRENSA" at bounding box center [497, 176] width 78 height 14
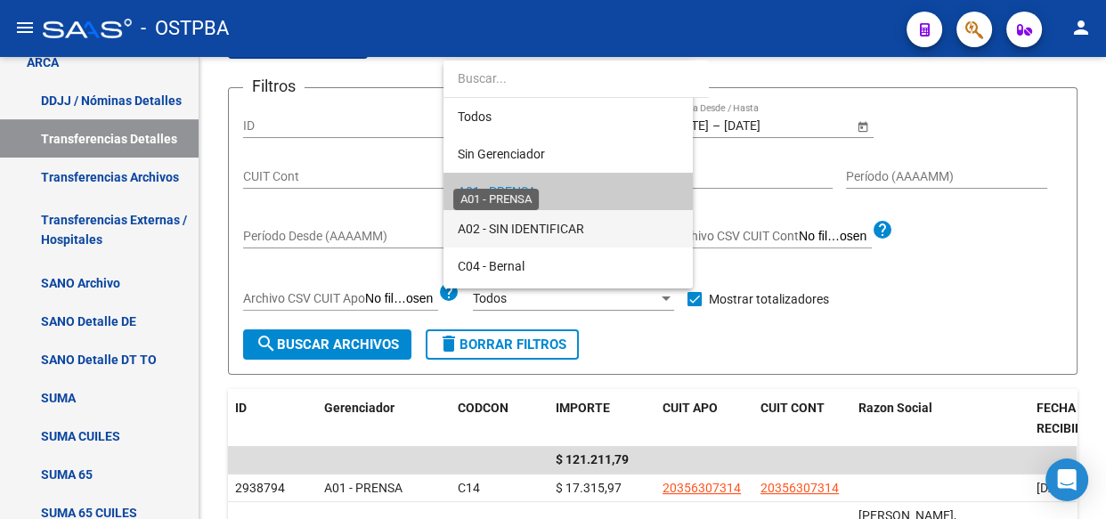
scroll to position [17, 0]
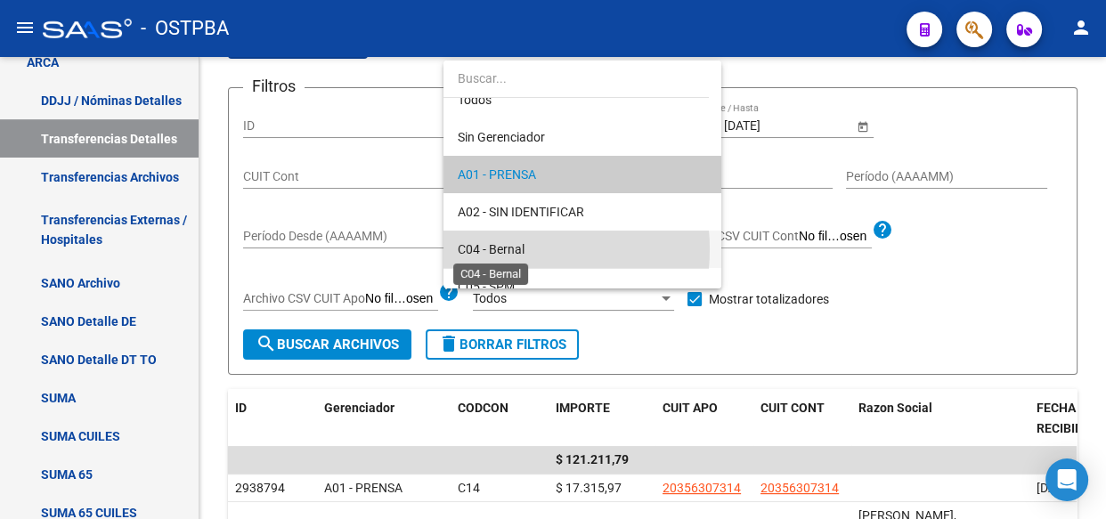
click at [503, 249] on span "C04 - Bernal" at bounding box center [491, 249] width 67 height 14
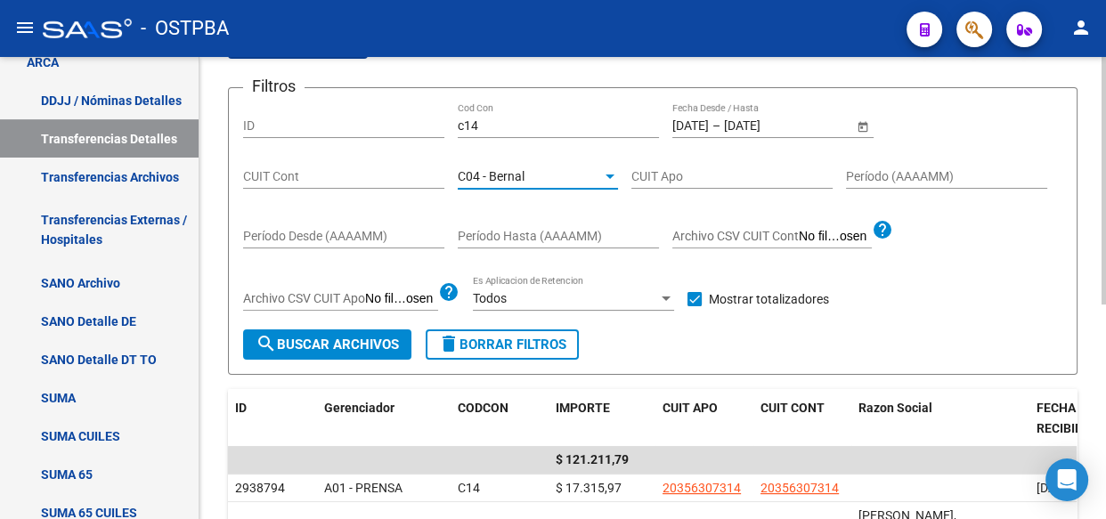
click at [338, 353] on button "search Buscar Archivos" at bounding box center [327, 345] width 168 height 30
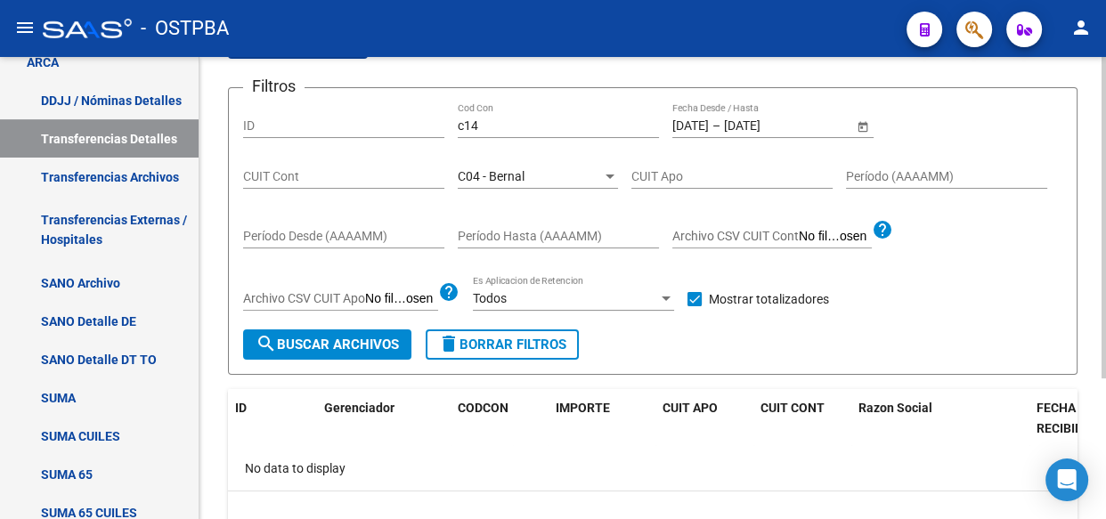
click at [517, 178] on span "C04 - Bernal" at bounding box center [491, 176] width 67 height 14
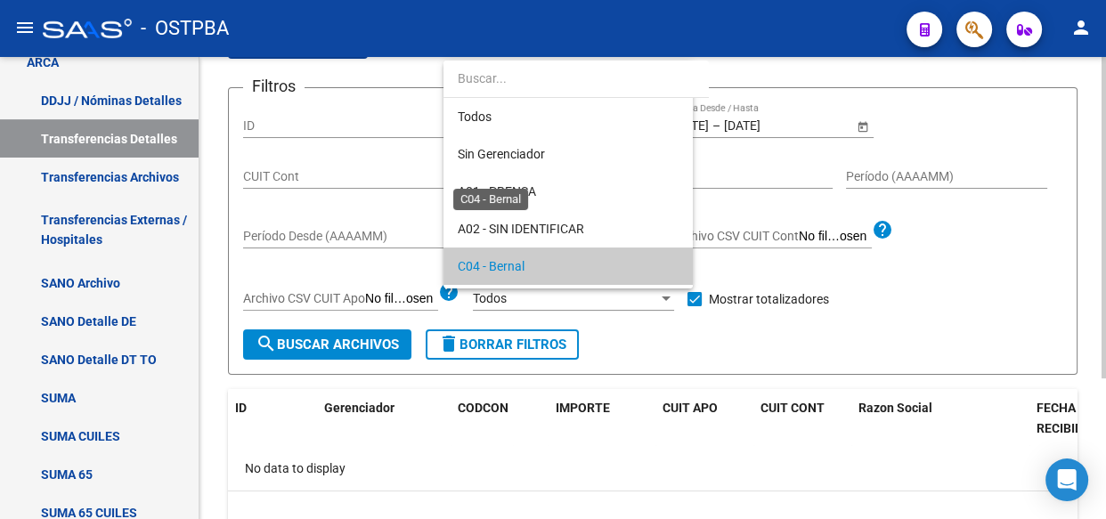
scroll to position [91, 0]
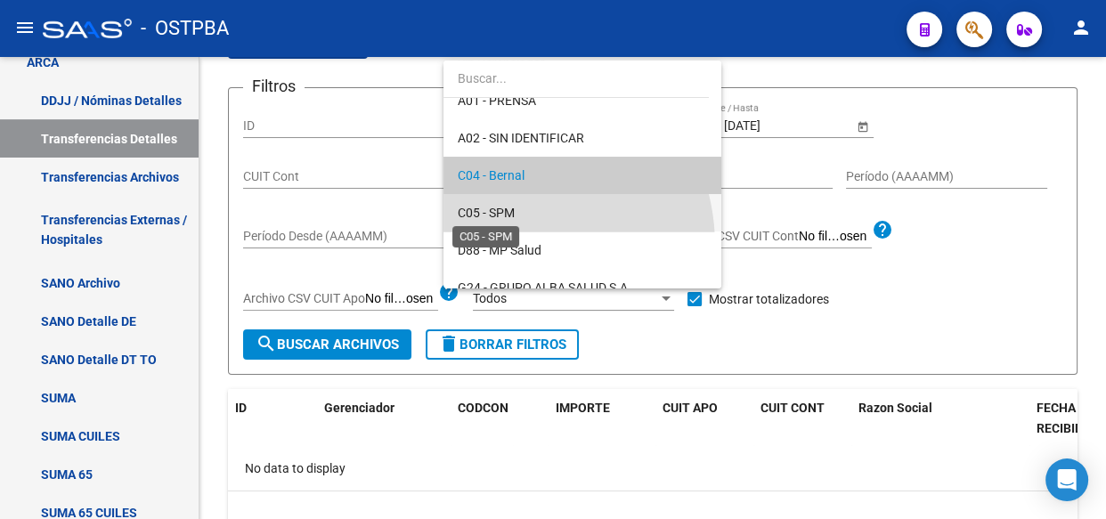
click at [498, 213] on span "C05 - SPM" at bounding box center [486, 213] width 57 height 14
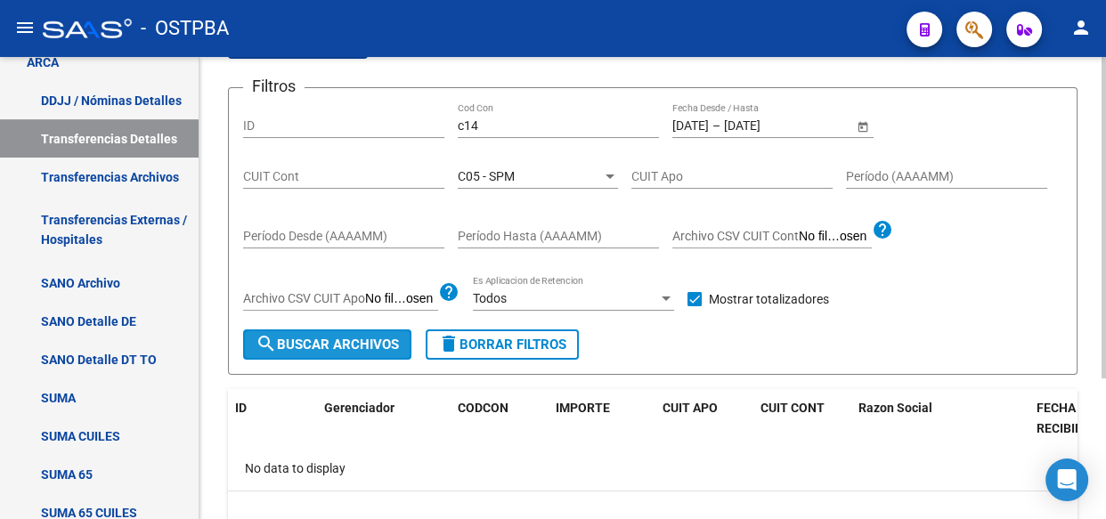
click at [294, 338] on span "search Buscar Archivos" at bounding box center [327, 345] width 143 height 16
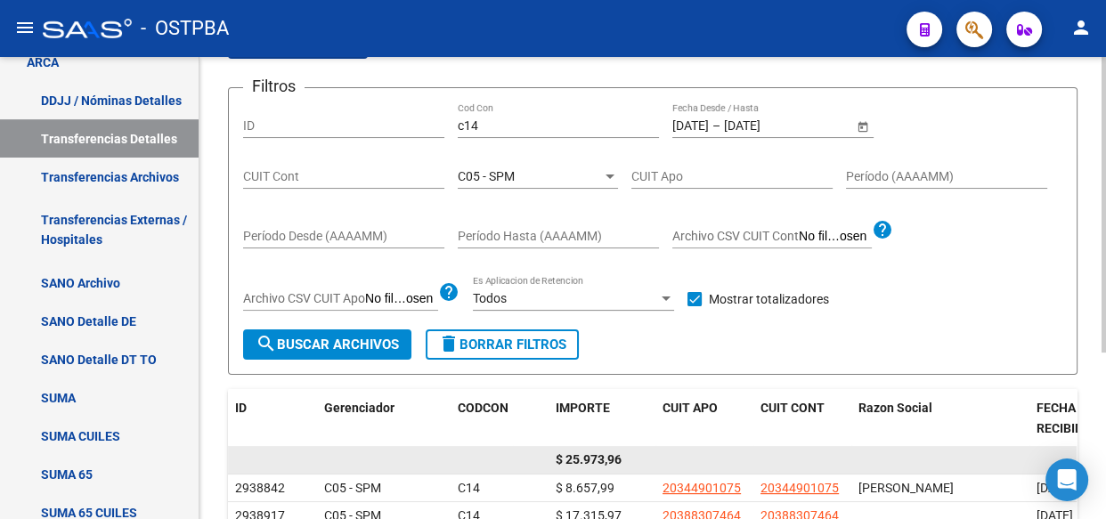
click at [574, 460] on span "$ 25.973,96" at bounding box center [589, 459] width 66 height 14
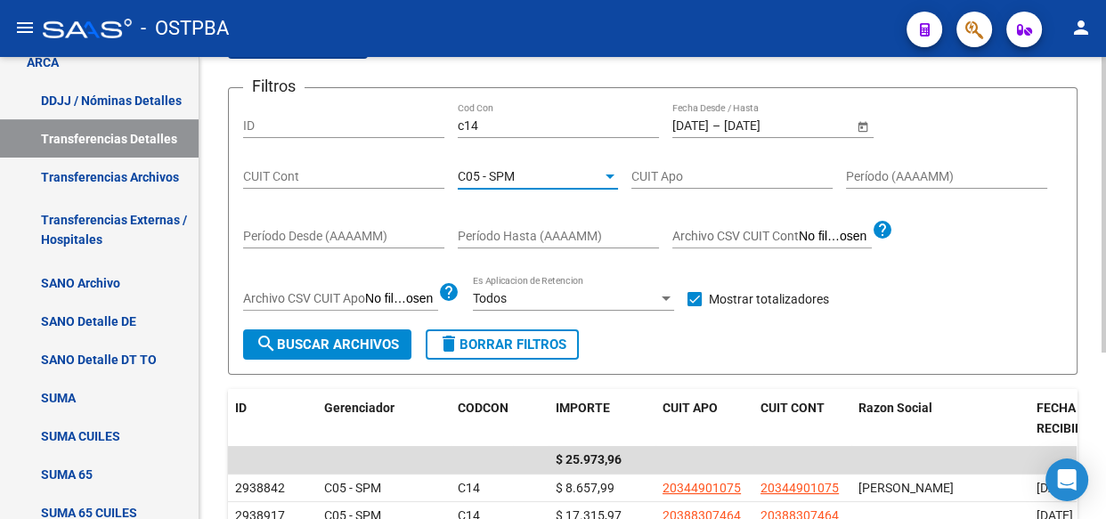
click at [503, 171] on span "C05 - SPM" at bounding box center [486, 176] width 57 height 14
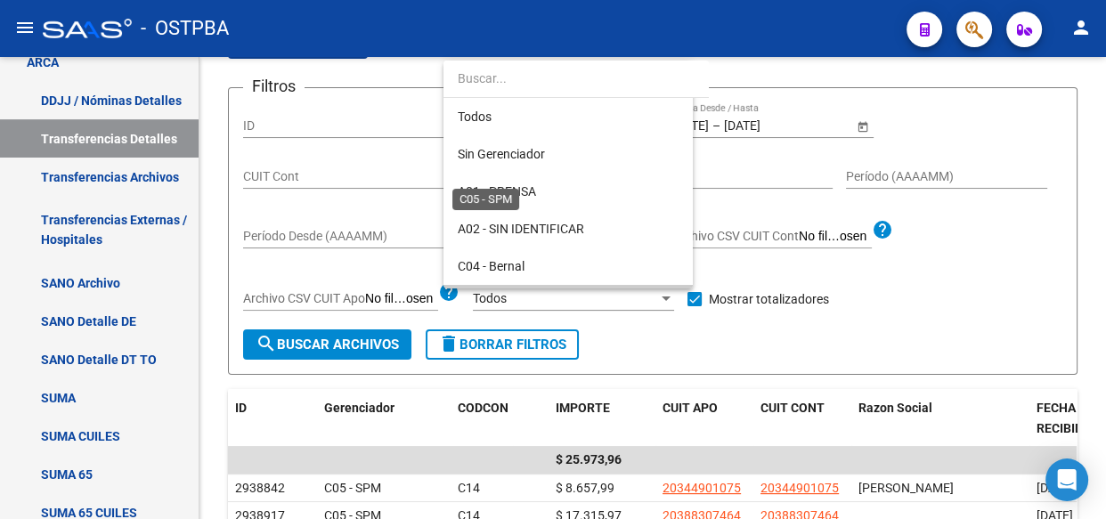
scroll to position [129, 0]
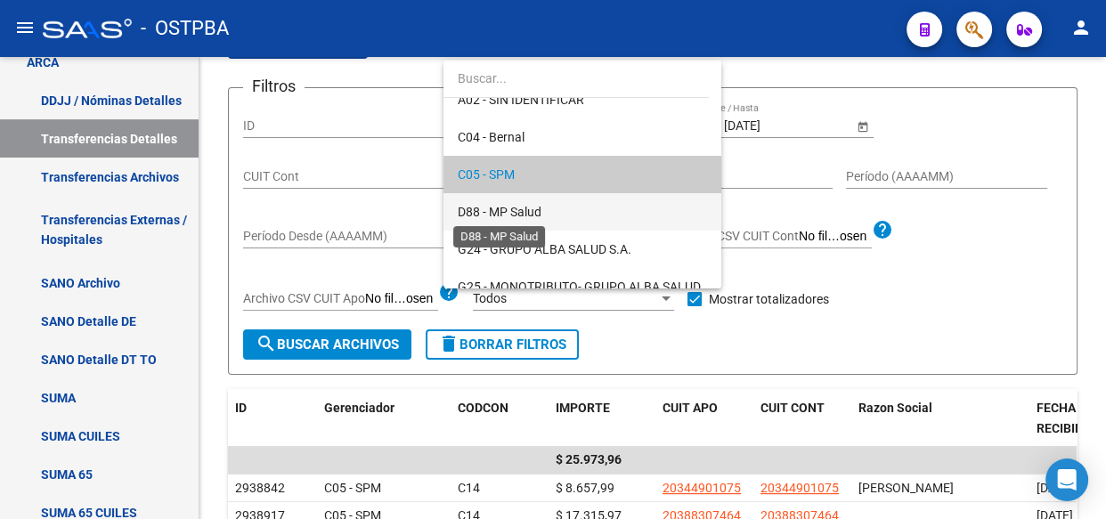
click at [508, 215] on span "D88 - MP Salud" at bounding box center [500, 212] width 84 height 14
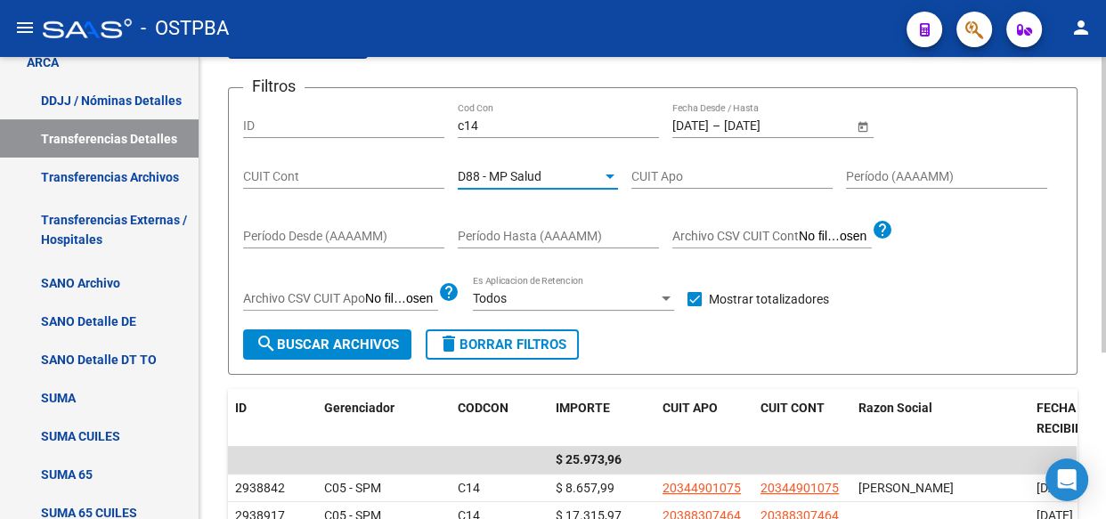
click at [338, 337] on span "search Buscar Archivos" at bounding box center [327, 345] width 143 height 16
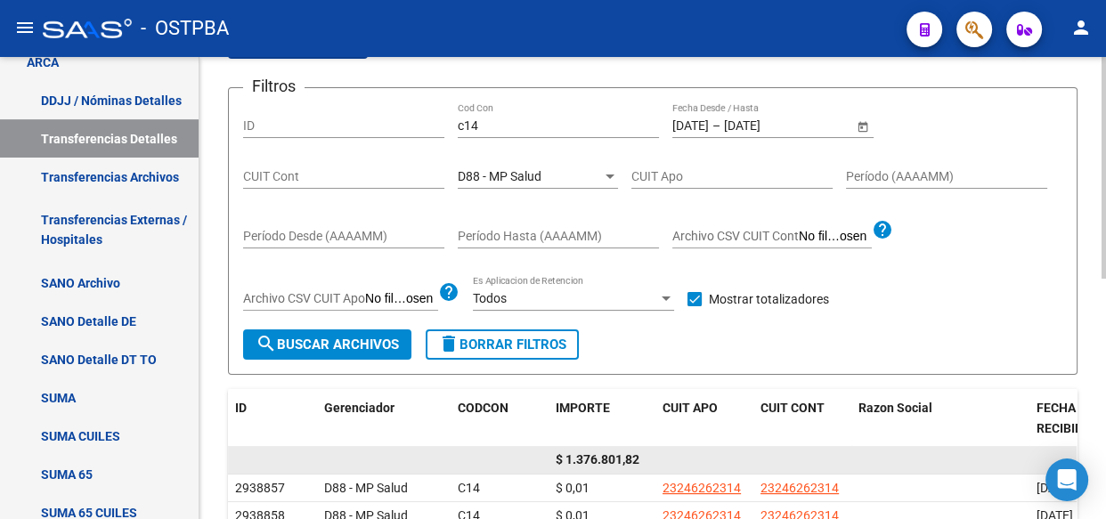
click at [608, 459] on span "$ 1.376.801,82" at bounding box center [598, 459] width 84 height 14
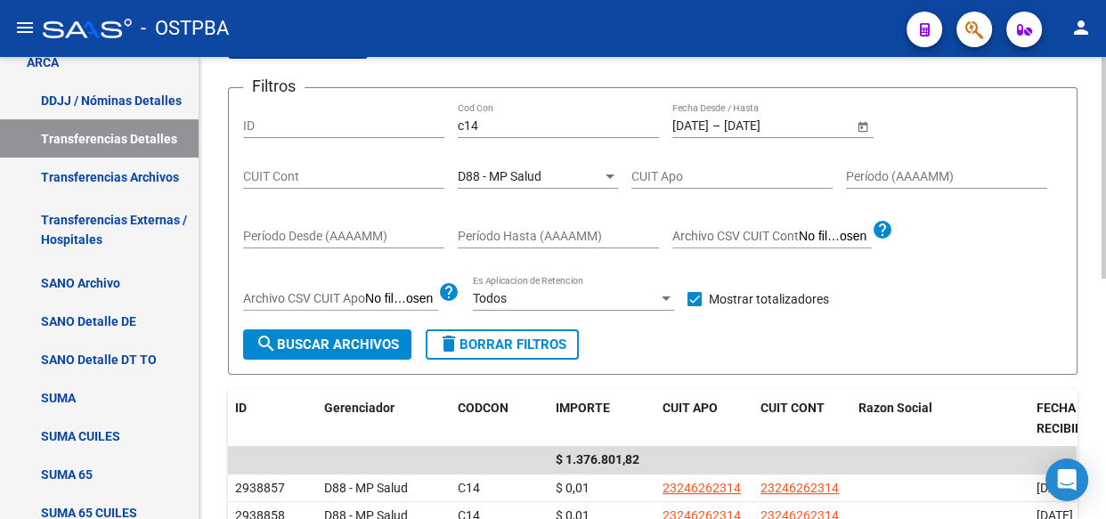
click at [537, 175] on span "D88 - MP Salud" at bounding box center [500, 176] width 84 height 14
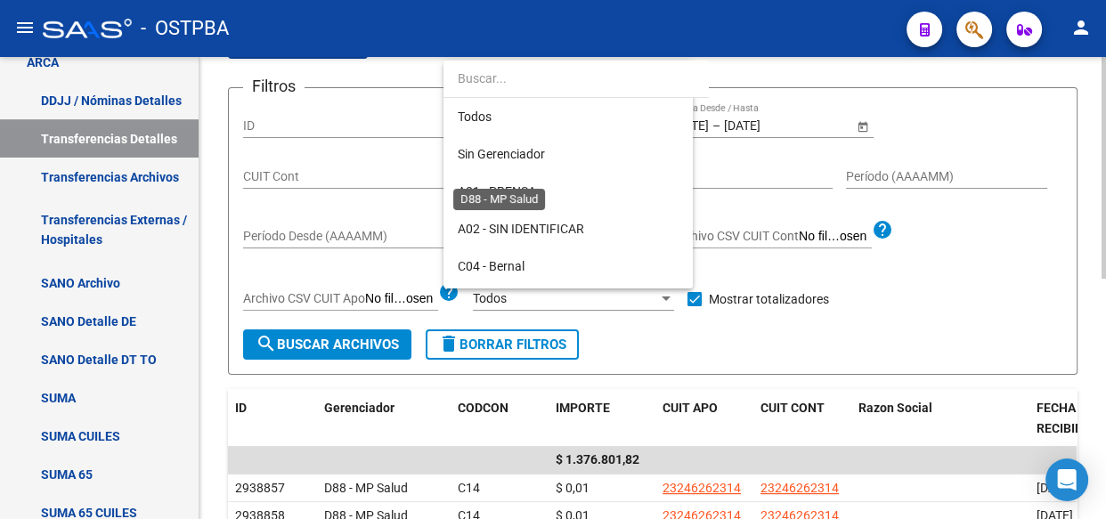
scroll to position [167, 0]
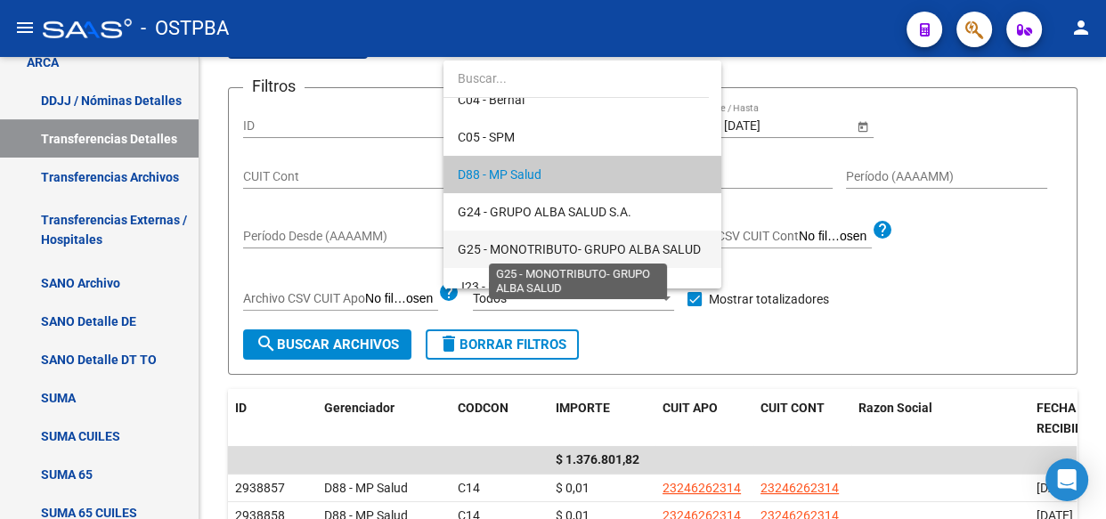
click at [532, 248] on span "G25 - MONOTRIBUTO- GRUPO ALBA SALUD" at bounding box center [579, 249] width 243 height 14
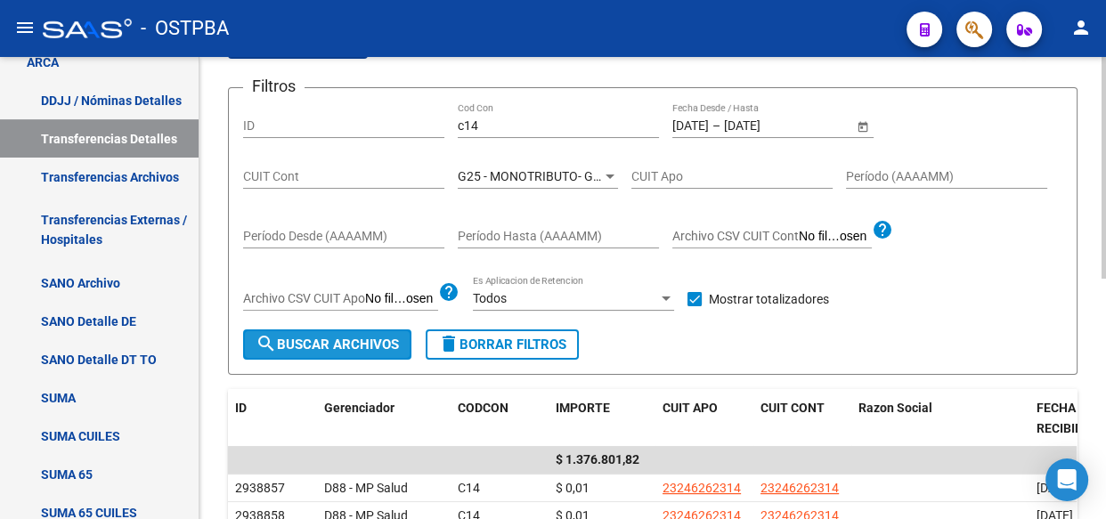
click at [344, 347] on span "search Buscar Archivos" at bounding box center [327, 345] width 143 height 16
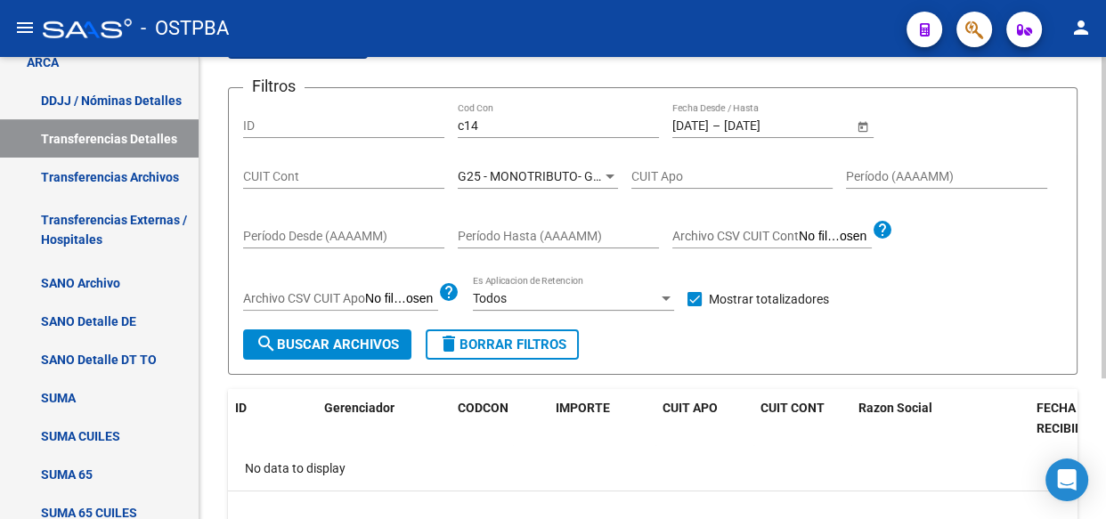
click at [503, 178] on span "G25 - MONOTRIBUTO- GRUPO ALBA SALUD" at bounding box center [579, 176] width 243 height 14
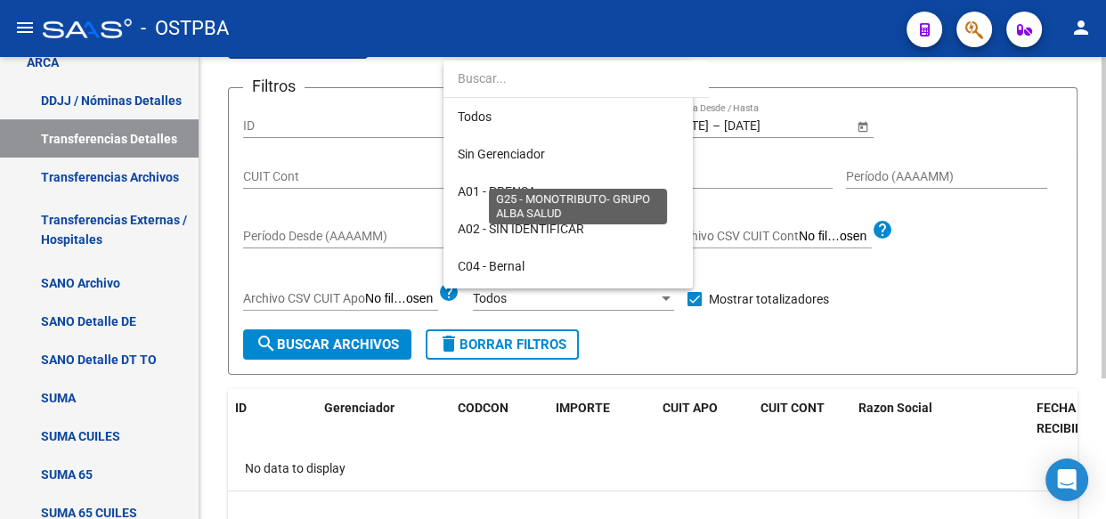
scroll to position [240, 0]
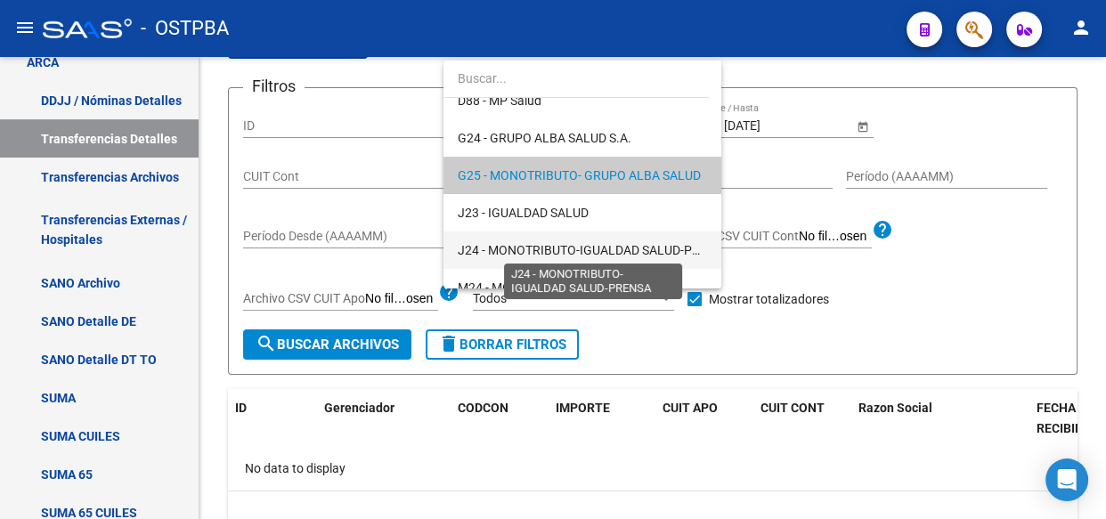
click at [527, 248] on span "J24 - MONOTRIBUTO-IGUALDAD SALUD-PRENSA" at bounding box center [594, 250] width 273 height 14
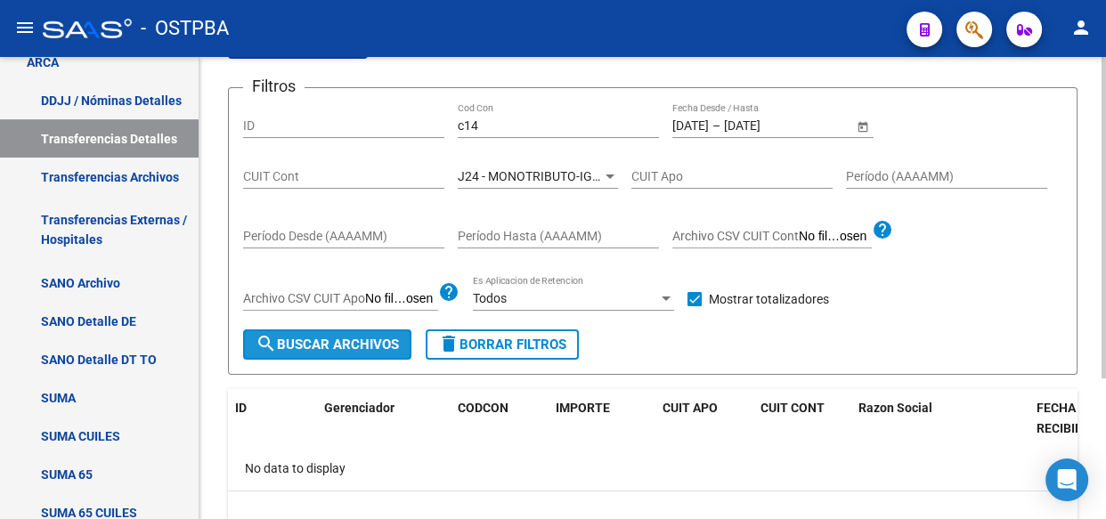
click at [353, 348] on span "search Buscar Archivos" at bounding box center [327, 345] width 143 height 16
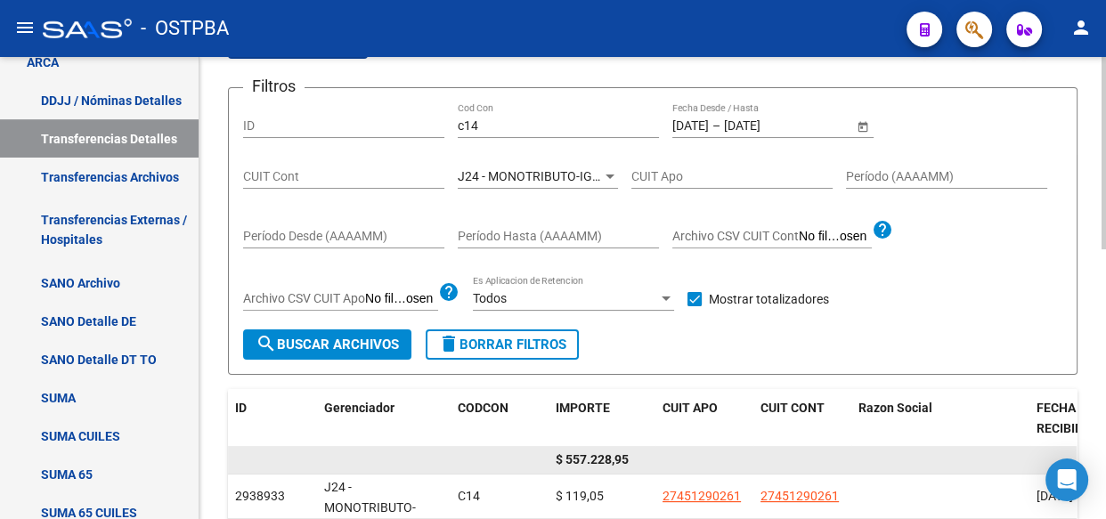
click at [605, 456] on span "$ 557.228,95" at bounding box center [592, 459] width 73 height 14
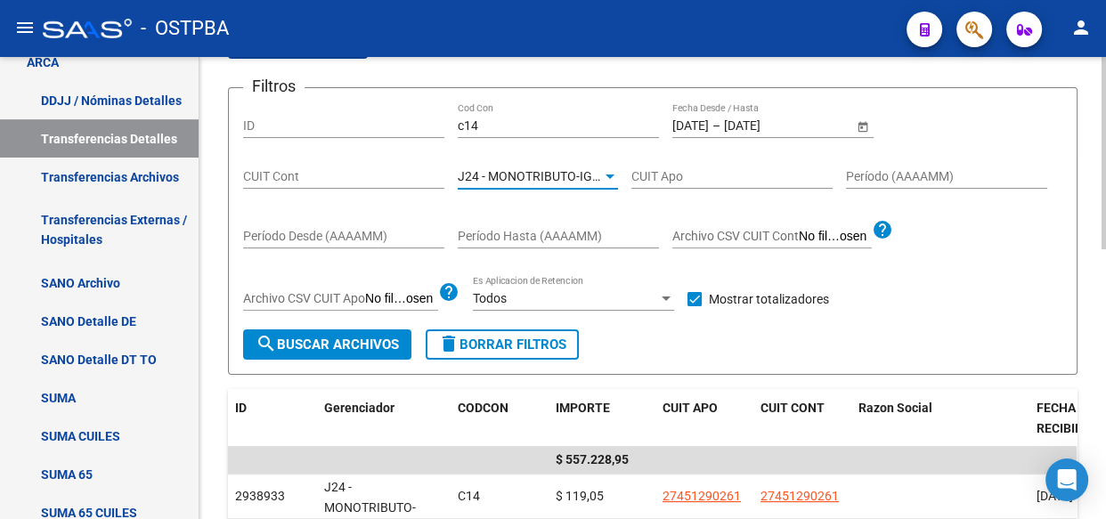
click at [570, 174] on span "J24 - MONOTRIBUTO-IGUALDAD SALUD-PRENSA" at bounding box center [594, 176] width 273 height 14
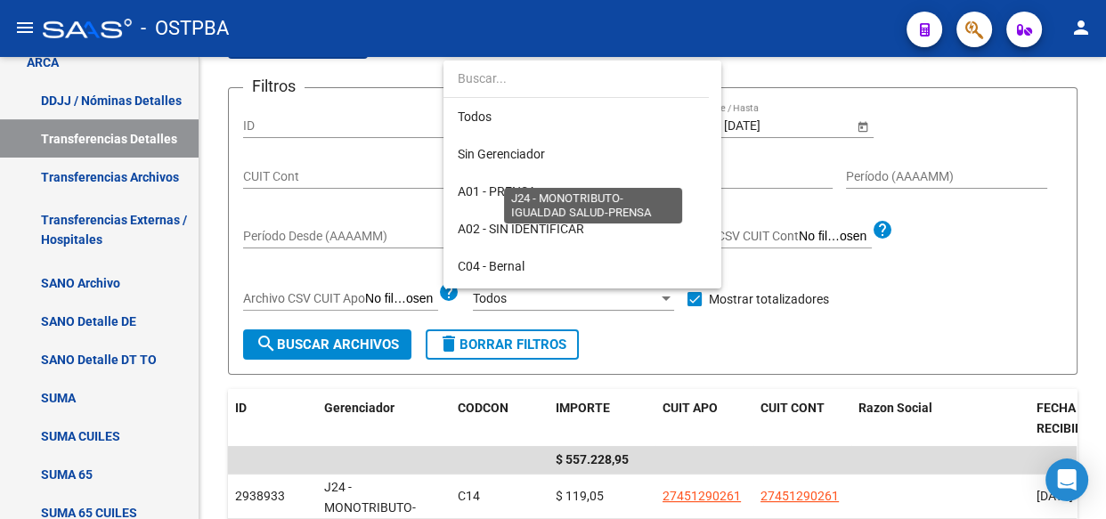
scroll to position [316, 0]
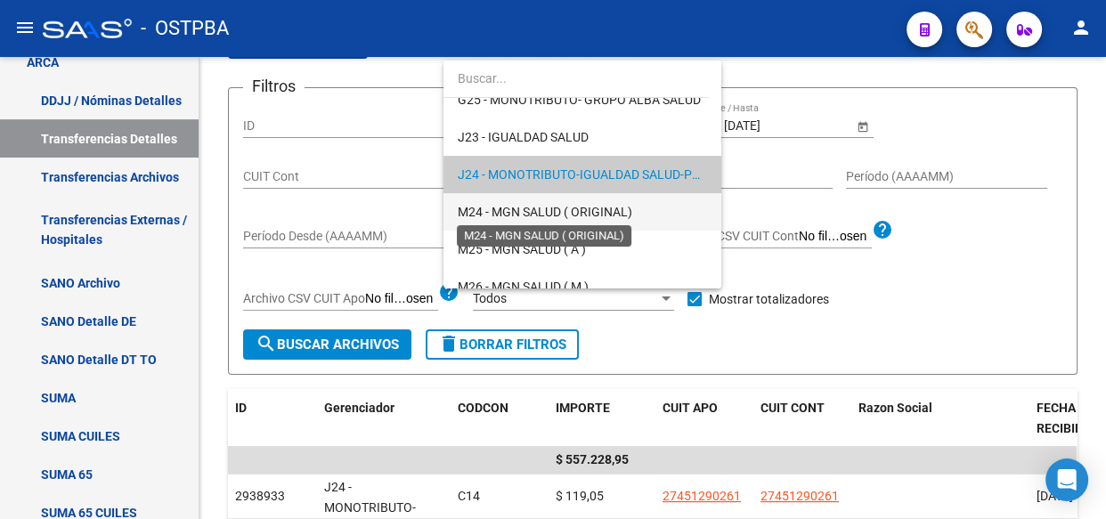
click at [520, 217] on span "M24 - MGN SALUD ( ORIGINAL)" at bounding box center [545, 212] width 175 height 14
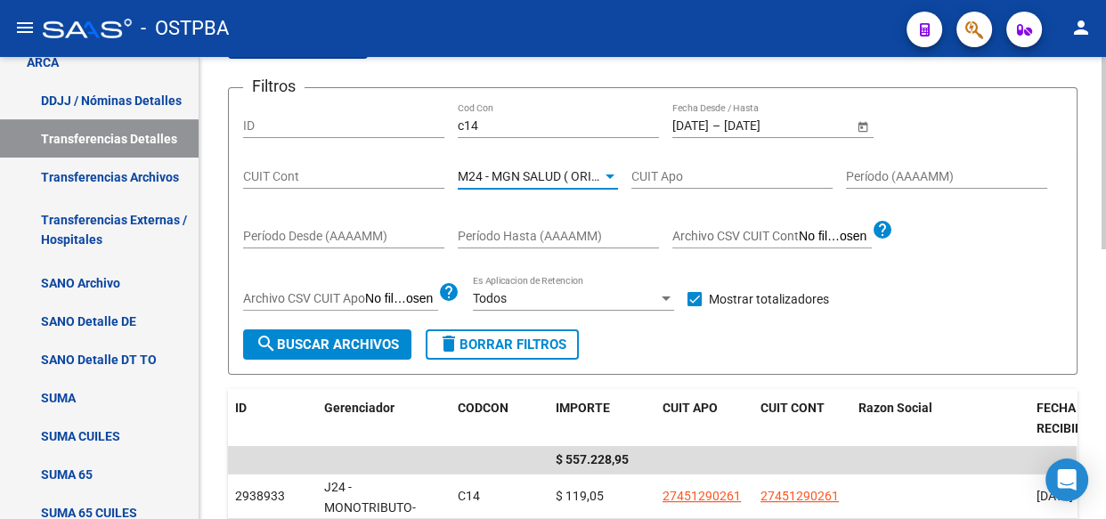
click at [349, 340] on span "search Buscar Archivos" at bounding box center [327, 345] width 143 height 16
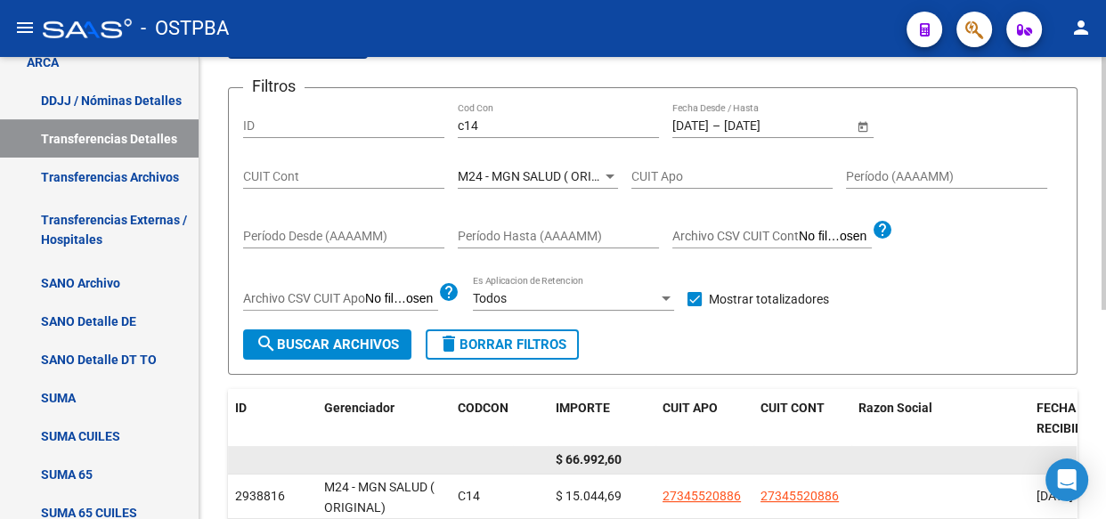
click at [593, 457] on span "$ 66.992,60" at bounding box center [589, 459] width 66 height 14
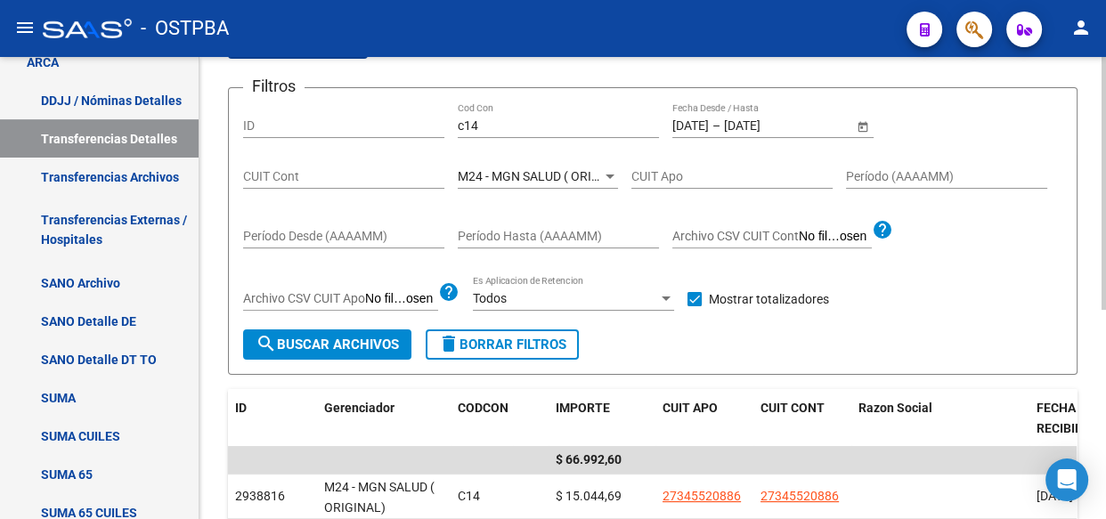
click at [554, 178] on span "M24 - MGN SALUD ( ORIGINAL)" at bounding box center [545, 176] width 175 height 14
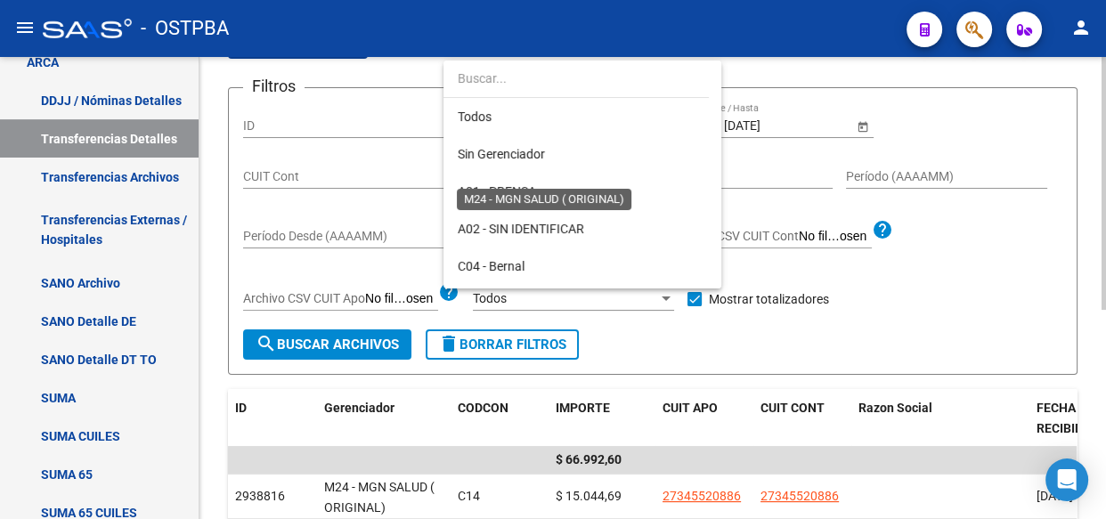
scroll to position [354, 0]
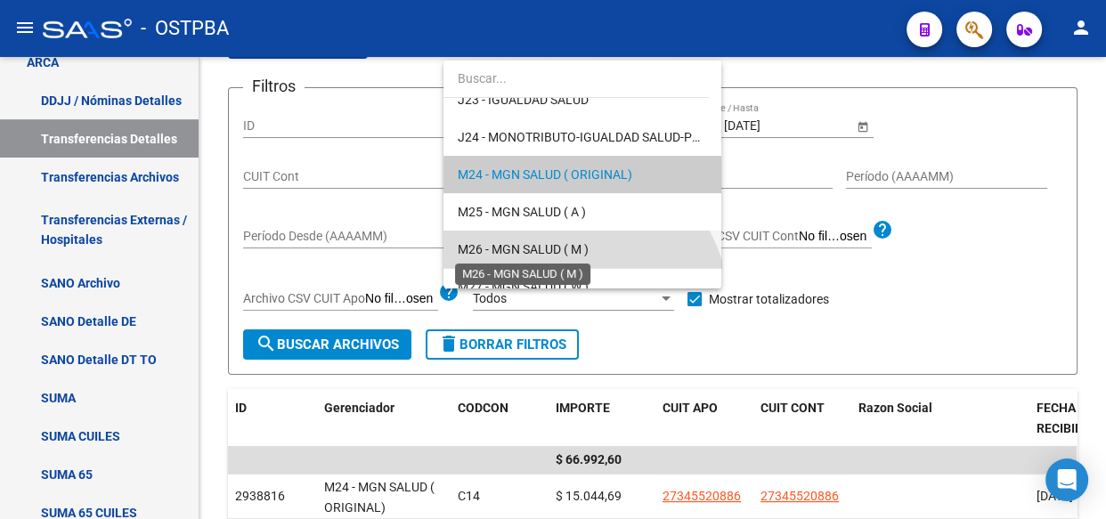
click at [545, 248] on span "M26 - MGN SALUD ( M )" at bounding box center [523, 249] width 131 height 14
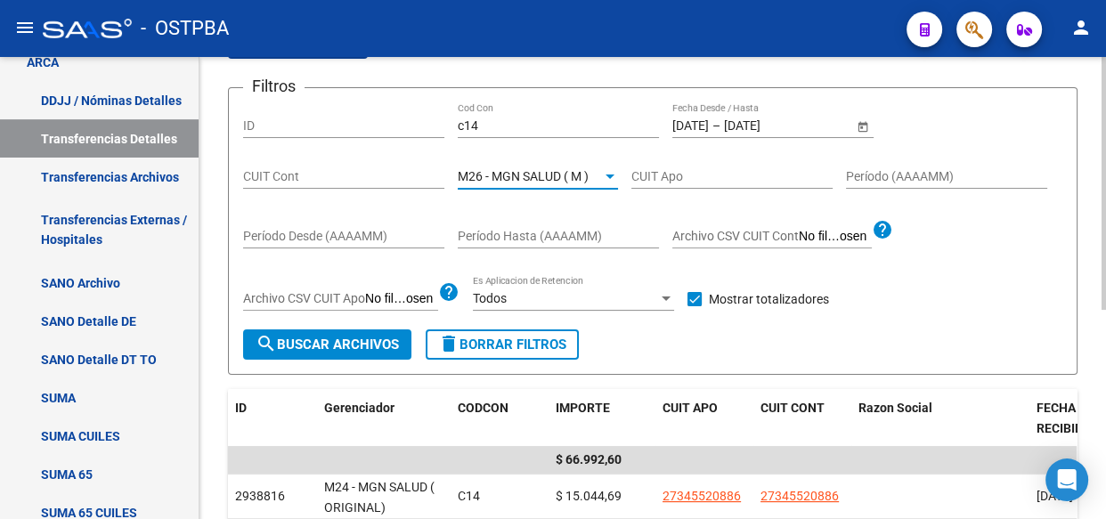
click at [344, 345] on span "search Buscar Archivos" at bounding box center [327, 345] width 143 height 16
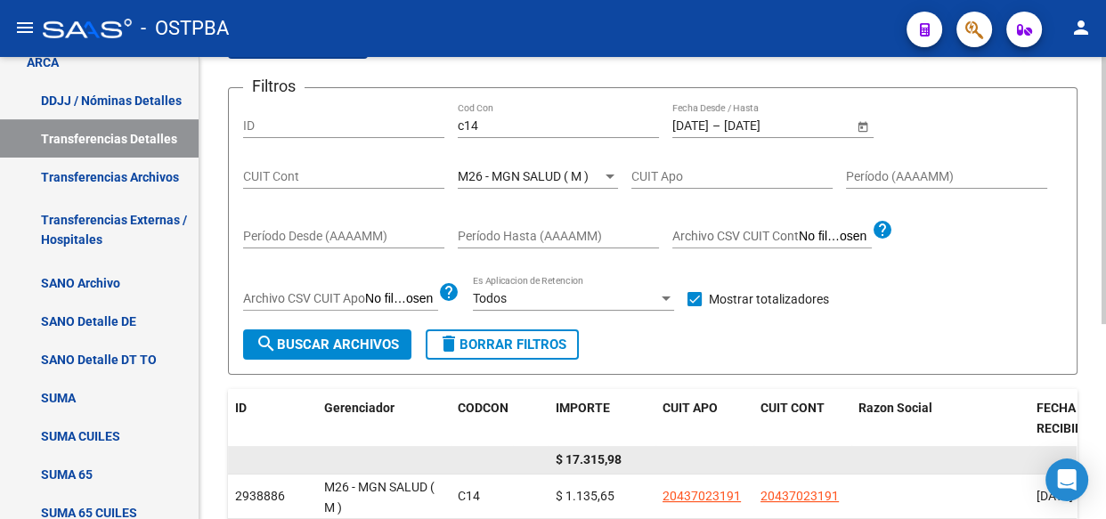
click at [601, 453] on span "$ 17.315,98" at bounding box center [589, 459] width 66 height 14
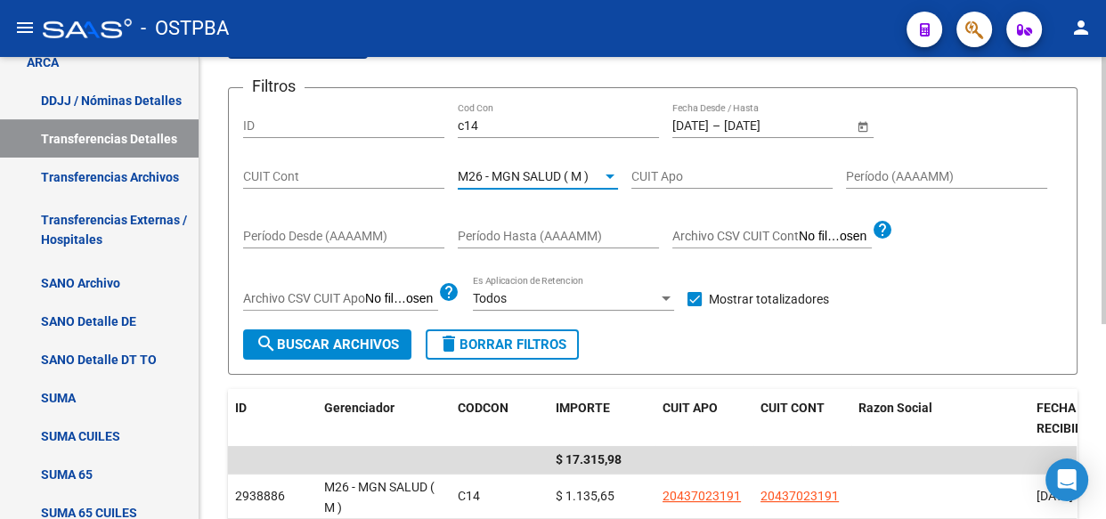
click at [549, 174] on span "M26 - MGN SALUD ( M )" at bounding box center [523, 176] width 131 height 14
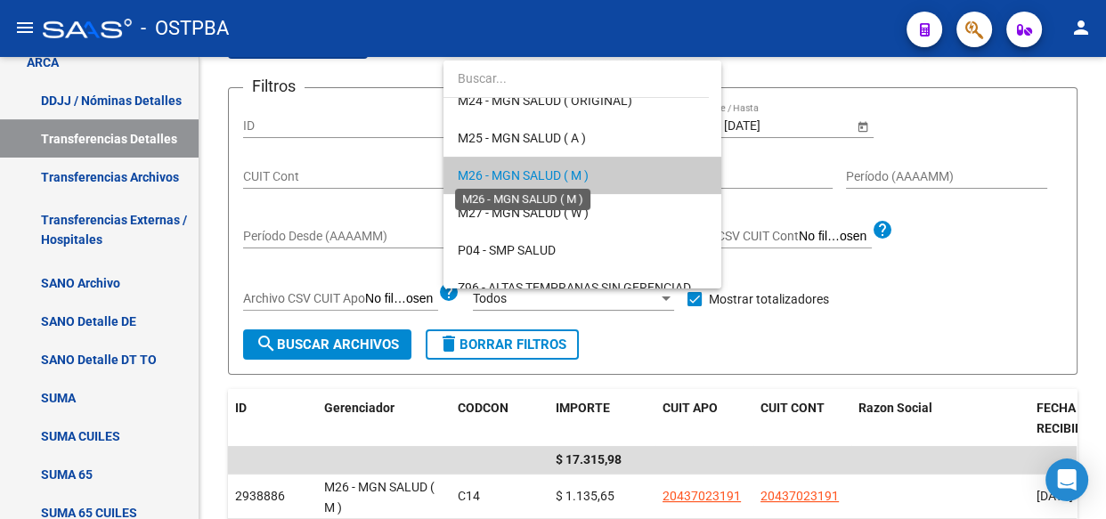
scroll to position [509, 0]
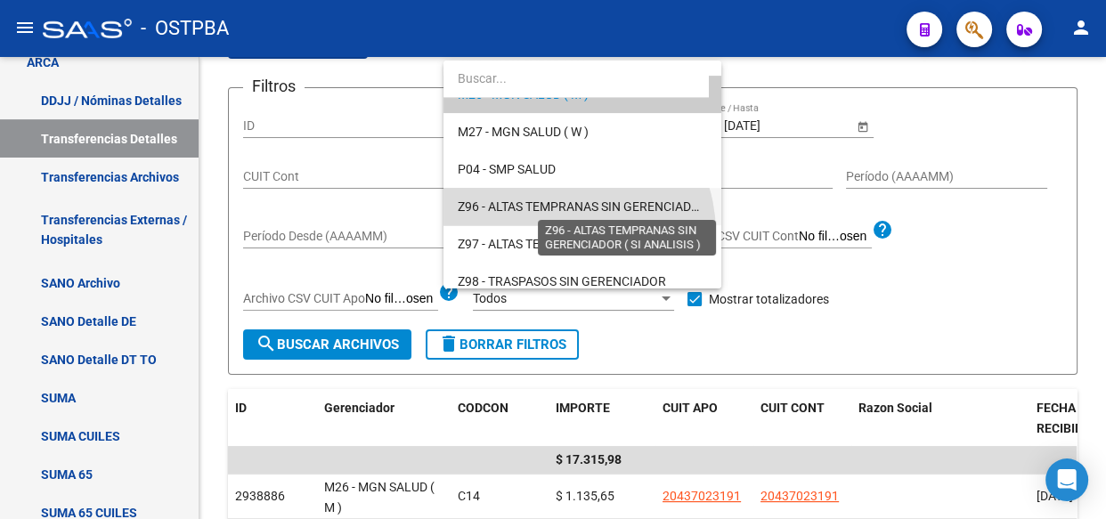
click at [557, 206] on span "Z96 - ALTAS TEMPRANAS SIN GERENCIADOR ( SI ANALISIS )" at bounding box center [625, 206] width 334 height 14
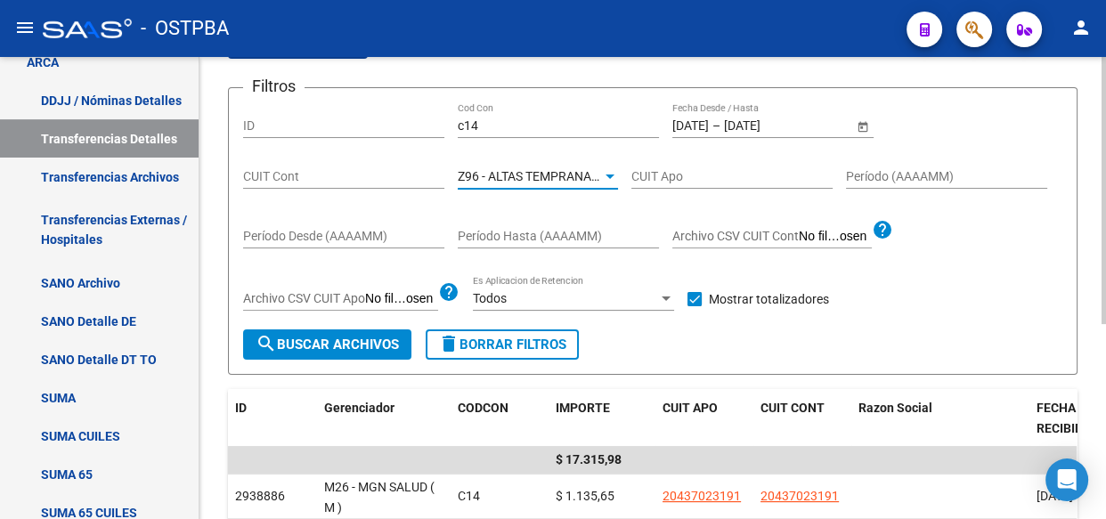
click at [335, 344] on span "search Buscar Archivos" at bounding box center [327, 345] width 143 height 16
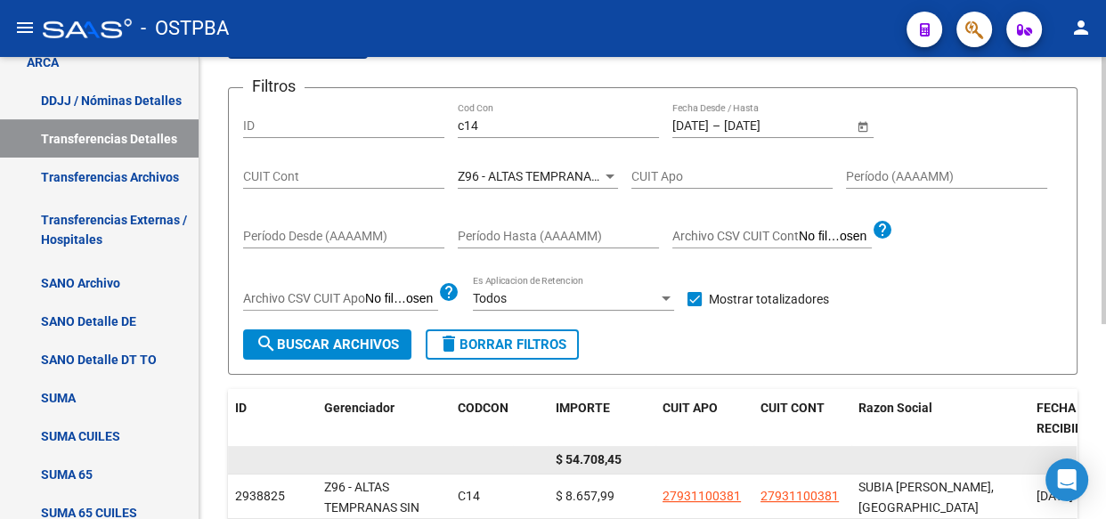
click at [586, 456] on span "$ 54.708,45" at bounding box center [589, 459] width 66 height 14
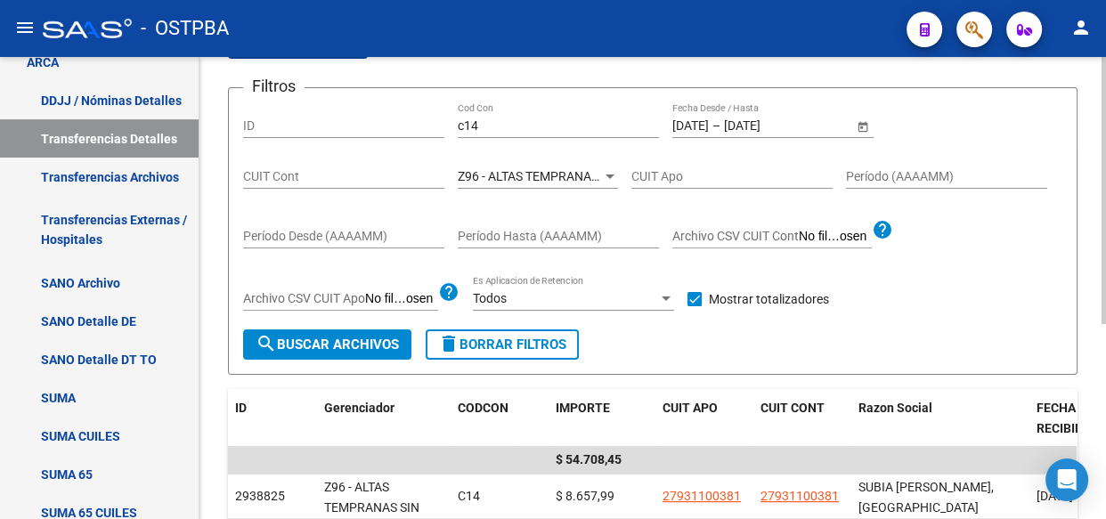
click at [517, 180] on span "Z96 - ALTAS TEMPRANAS SIN GERENCIADOR ( SI ANALISIS )" at bounding box center [625, 176] width 334 height 14
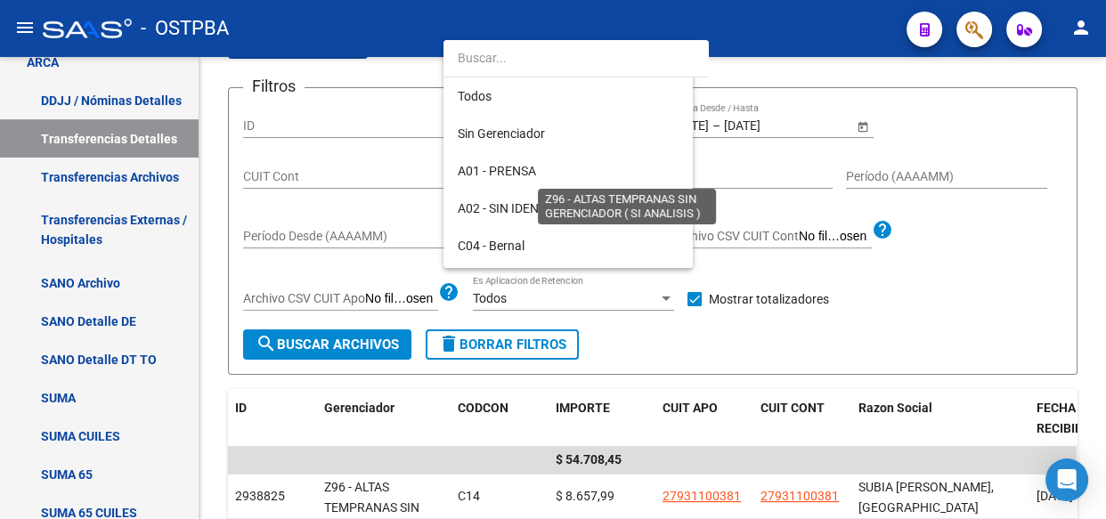
scroll to position [519, 0]
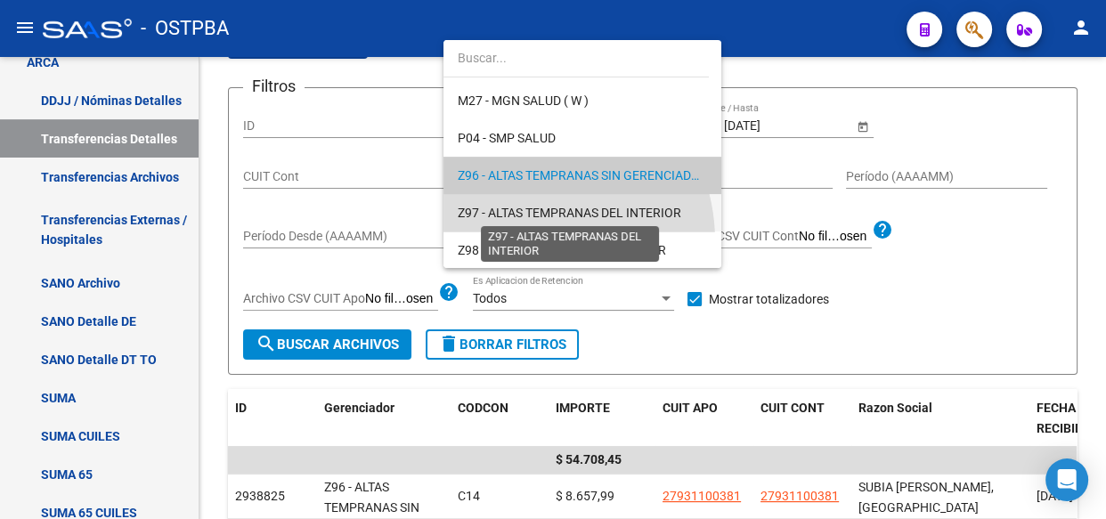
click at [521, 207] on span "Z97 - ALTAS TEMPRANAS DEL INTERIOR" at bounding box center [570, 213] width 224 height 14
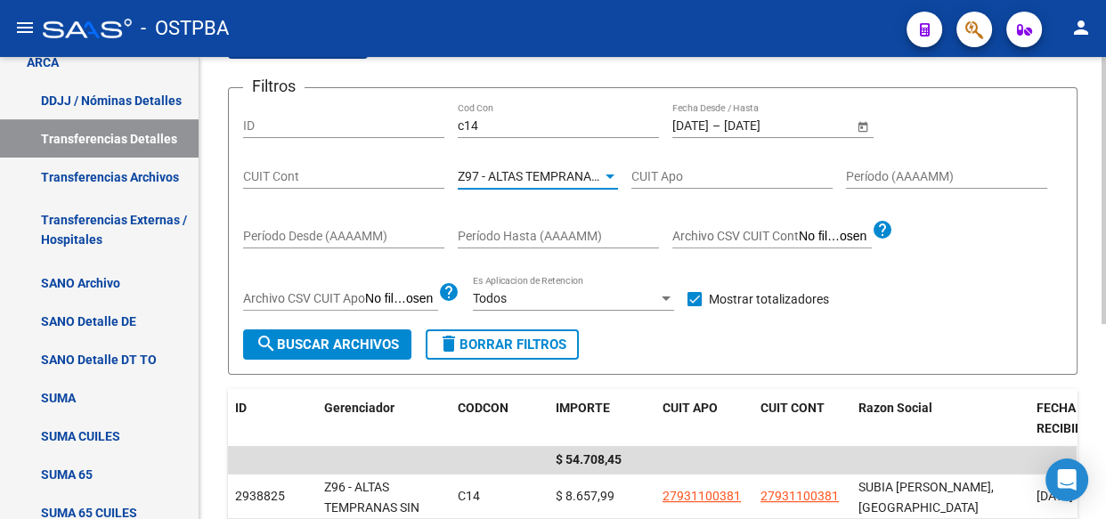
click at [364, 338] on span "search Buscar Archivos" at bounding box center [327, 345] width 143 height 16
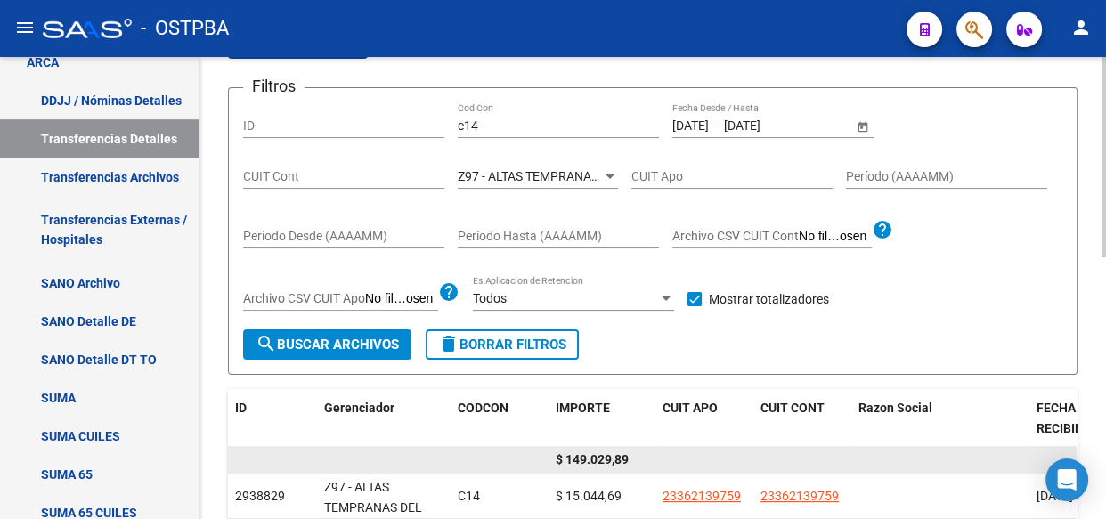
click at [600, 458] on span "$ 149.029,89" at bounding box center [592, 459] width 73 height 14
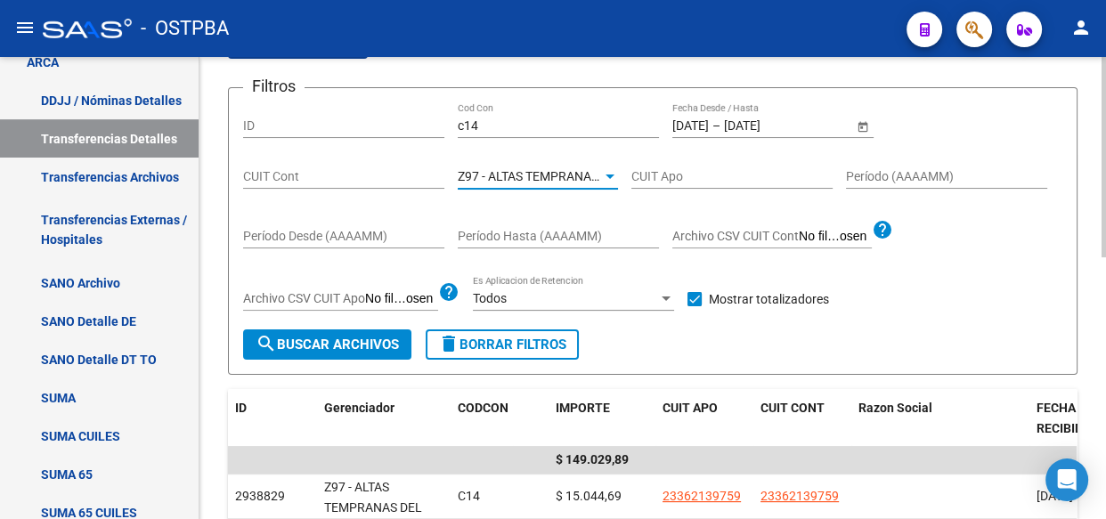
click at [548, 169] on span "Z97 - ALTAS TEMPRANAS DEL INTERIOR" at bounding box center [570, 176] width 224 height 14
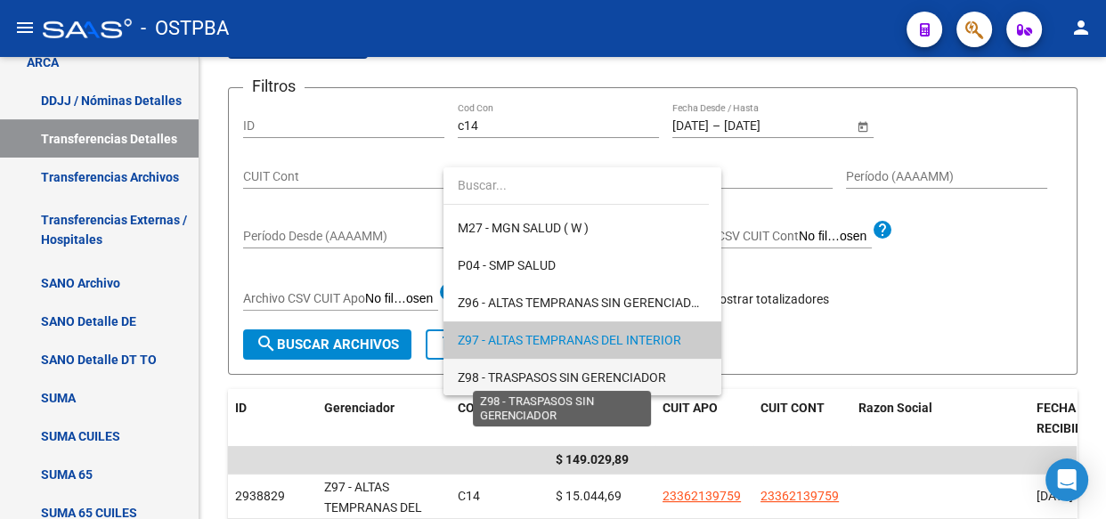
click at [529, 370] on span "Z98 - TRASPASOS SIN GERENCIADOR" at bounding box center [562, 377] width 208 height 14
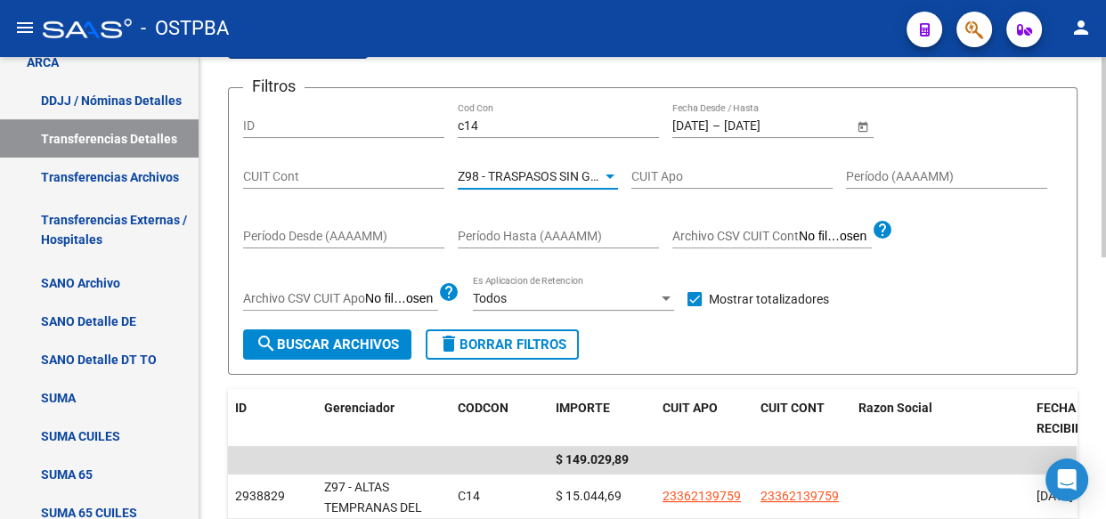
click at [305, 349] on span "search Buscar Archivos" at bounding box center [327, 345] width 143 height 16
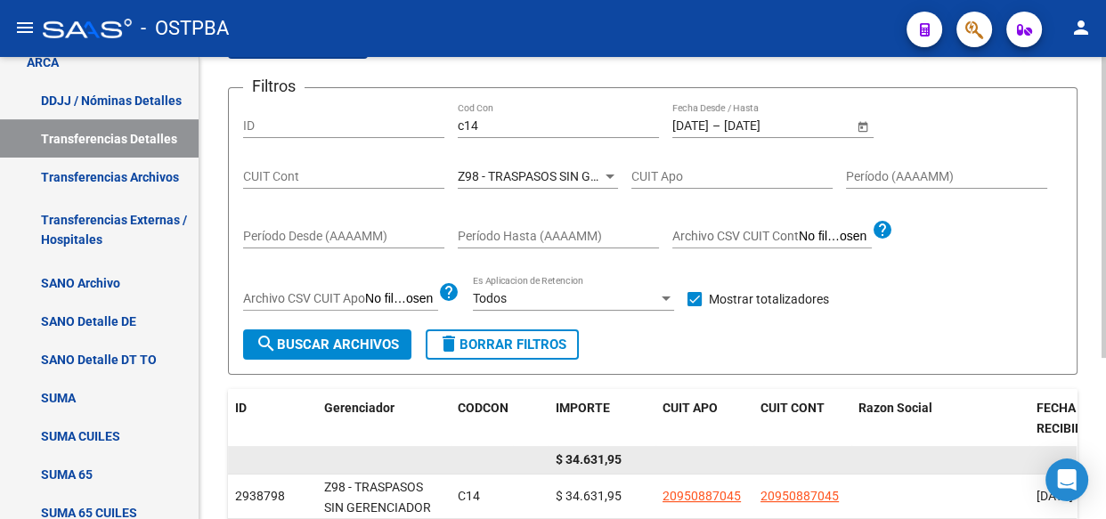
click at [593, 452] on span "$ 34.631,95" at bounding box center [589, 459] width 66 height 14
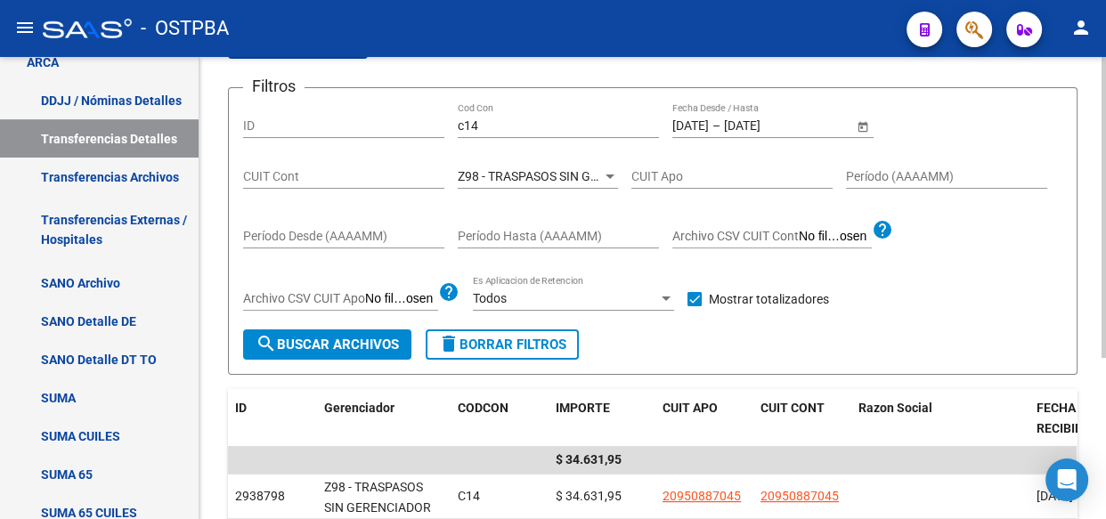
click at [501, 135] on div "c14 Cod Con" at bounding box center [558, 127] width 201 height 51
click at [503, 118] on input "c14" at bounding box center [558, 125] width 201 height 15
type input "c"
click at [684, 129] on input "[DATE]" at bounding box center [690, 125] width 37 height 15
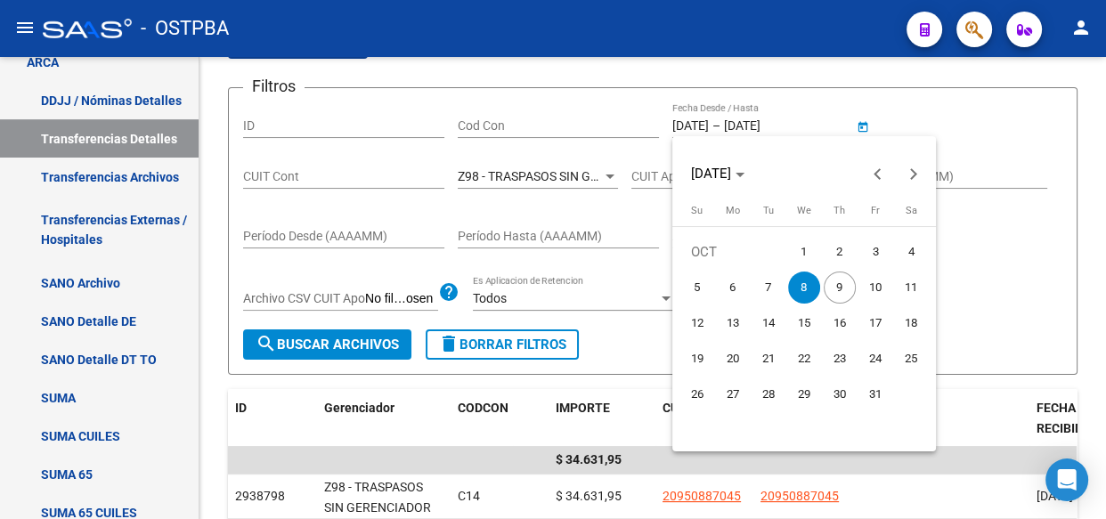
click at [836, 293] on span "9" at bounding box center [840, 288] width 32 height 32
type input "[DATE]"
click at [836, 293] on span "9" at bounding box center [840, 288] width 32 height 32
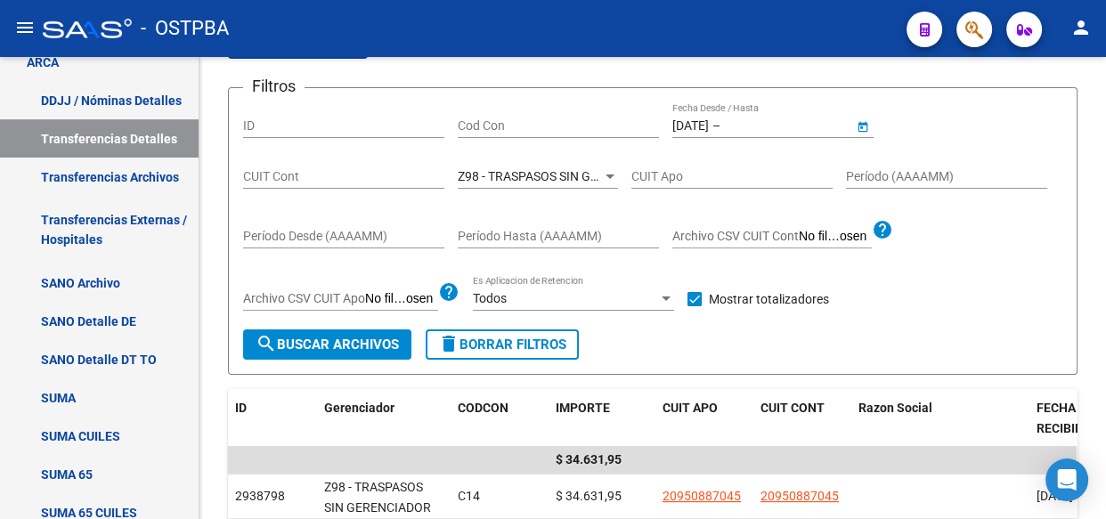
type input "[DATE]"
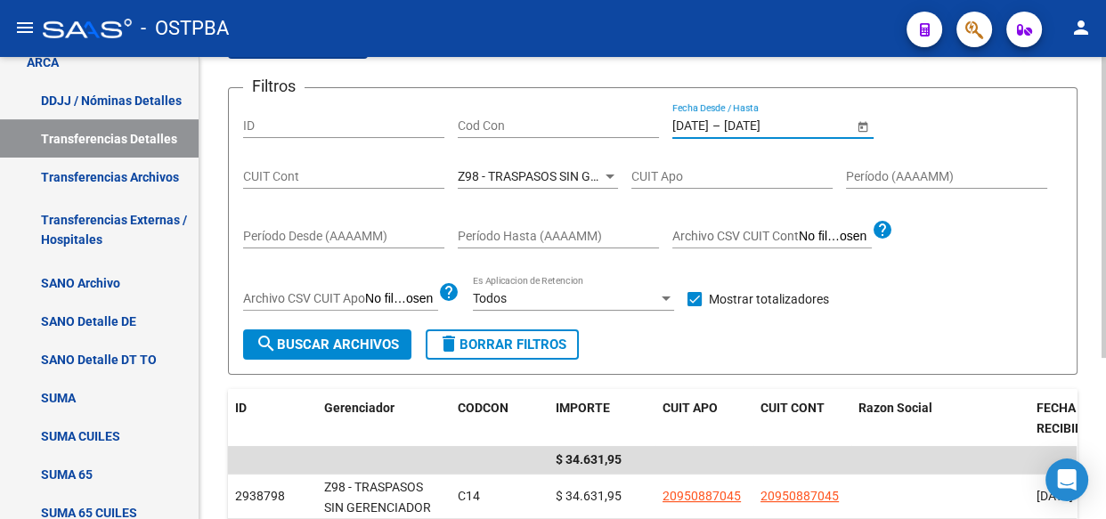
click at [571, 176] on span "Z98 - TRASPASOS SIN GERENCIADOR" at bounding box center [562, 176] width 208 height 14
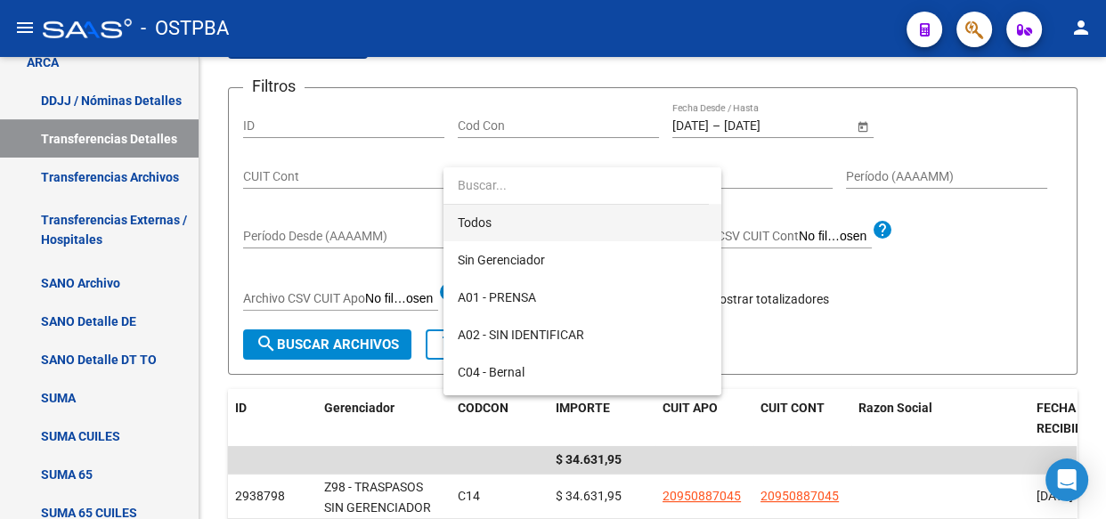
scroll to position [0, 0]
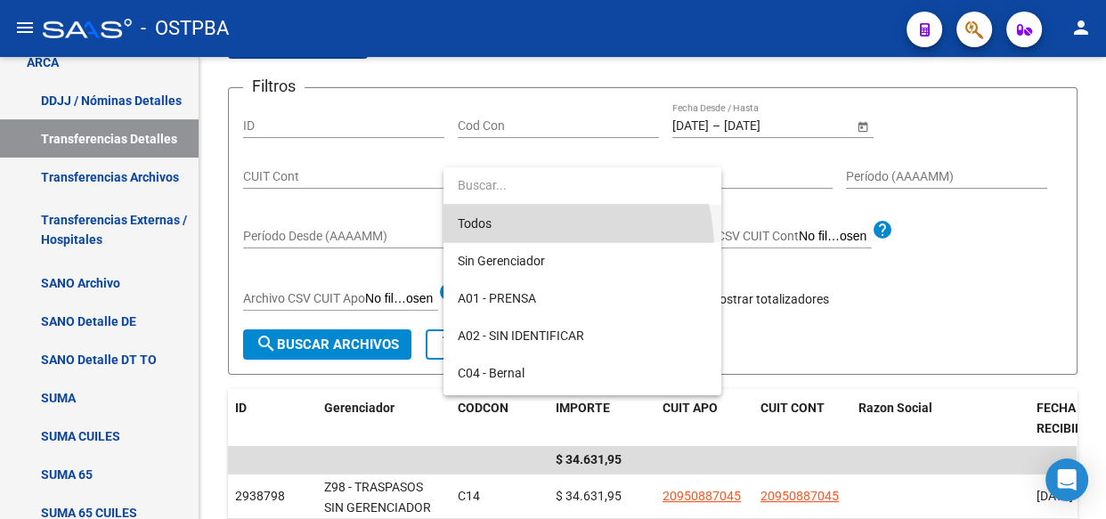
click at [476, 221] on span "Todos" at bounding box center [582, 223] width 249 height 37
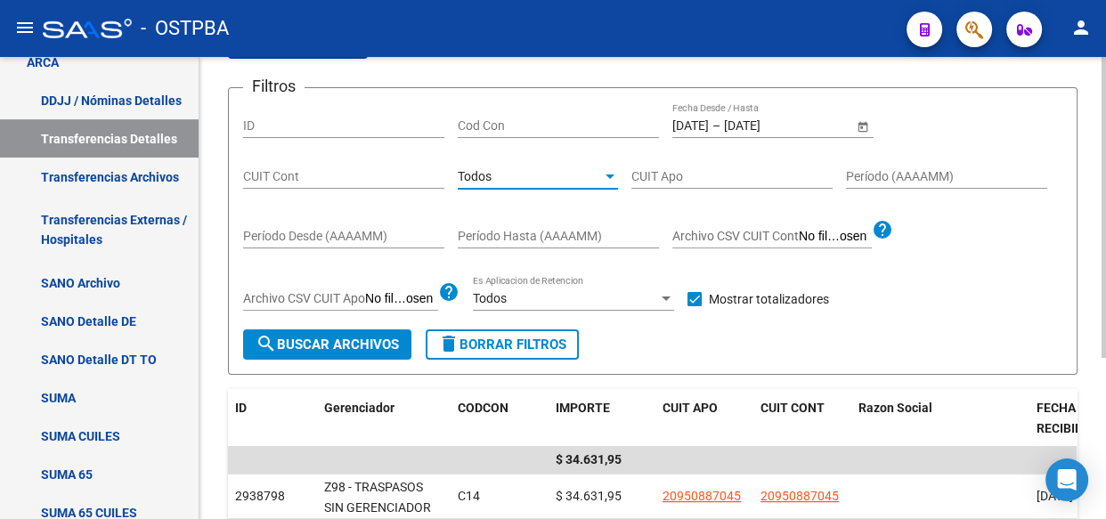
click at [312, 346] on span "search Buscar Archivos" at bounding box center [327, 345] width 143 height 16
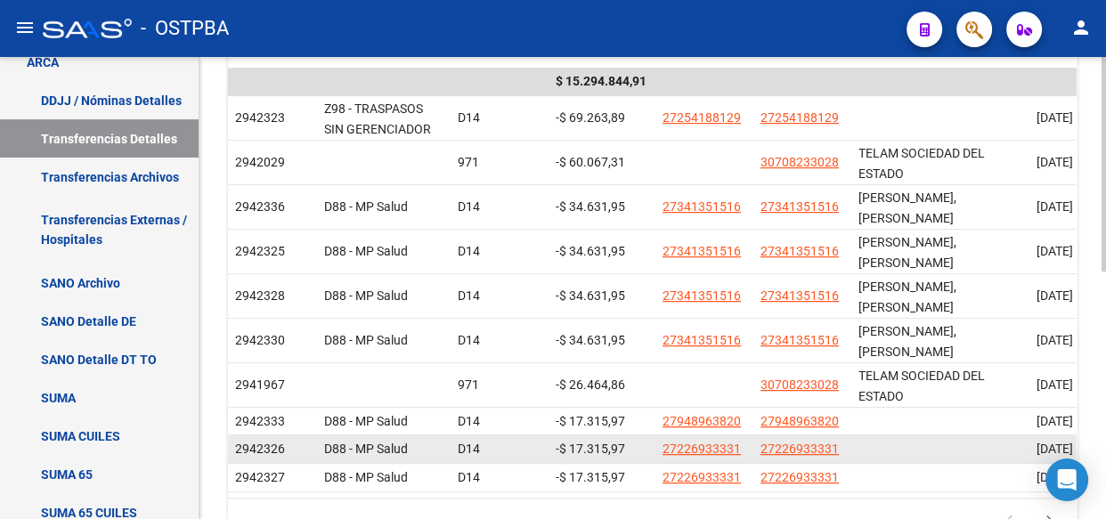
scroll to position [534, 0]
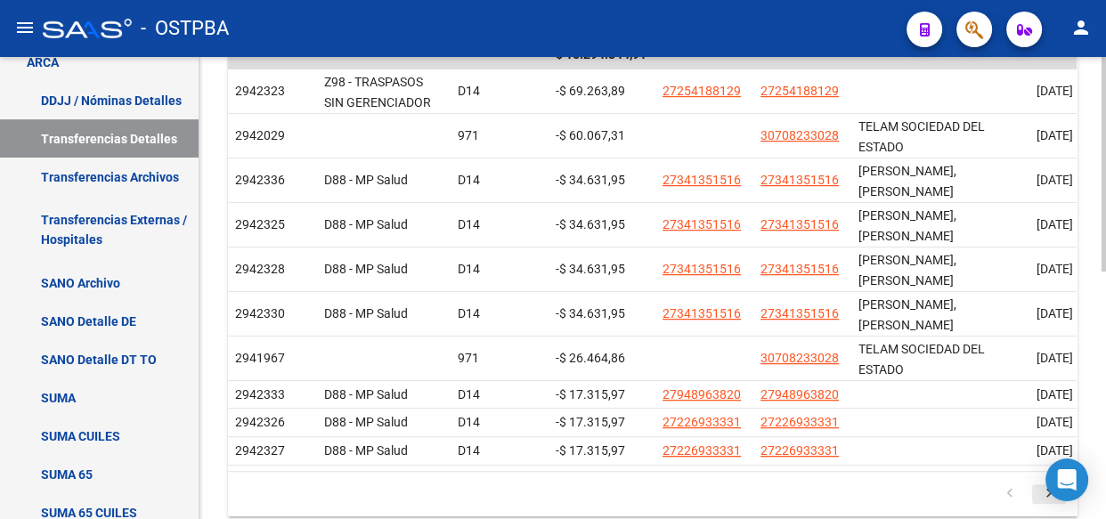
click at [1049, 485] on icon "go to next page" at bounding box center [1048, 495] width 23 height 21
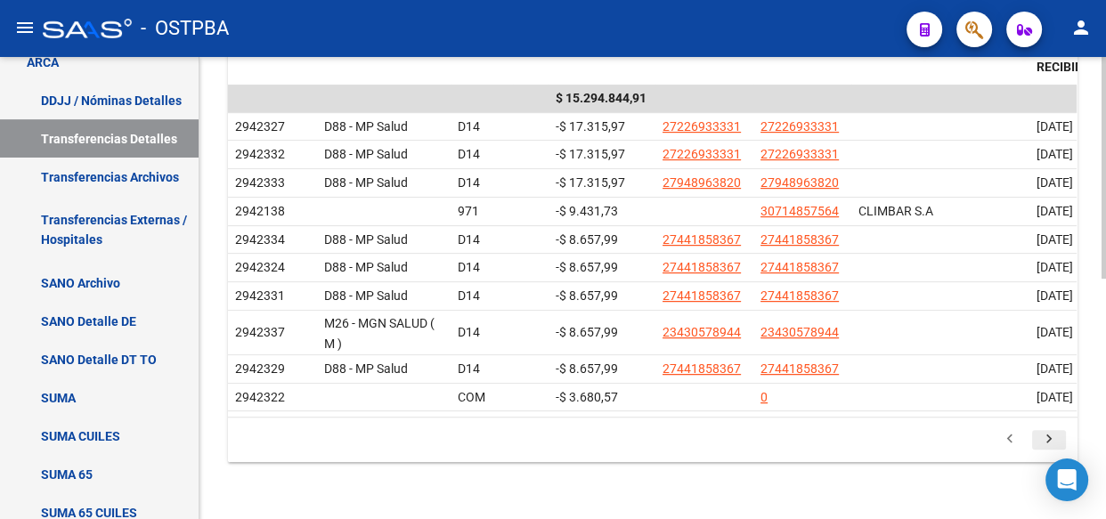
scroll to position [501, 0]
click at [1049, 435] on icon "go to next page" at bounding box center [1048, 441] width 23 height 21
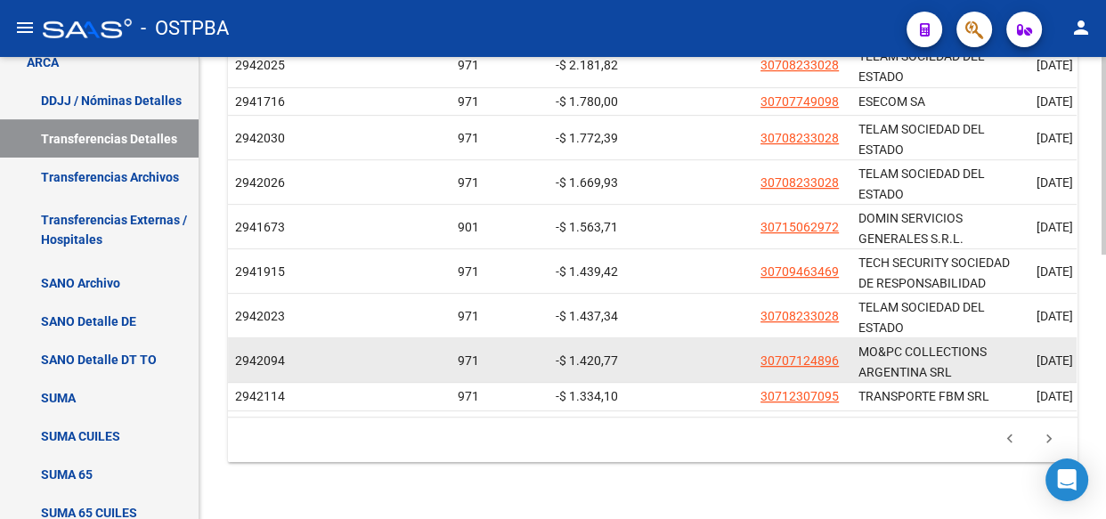
scroll to position [615, 0]
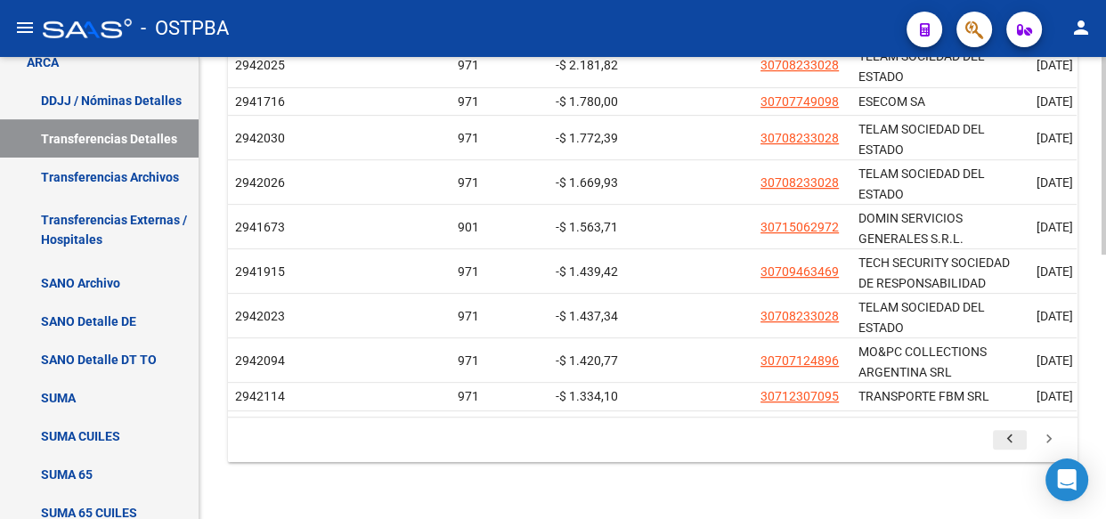
click at [1005, 436] on icon "go to previous page" at bounding box center [1009, 441] width 23 height 21
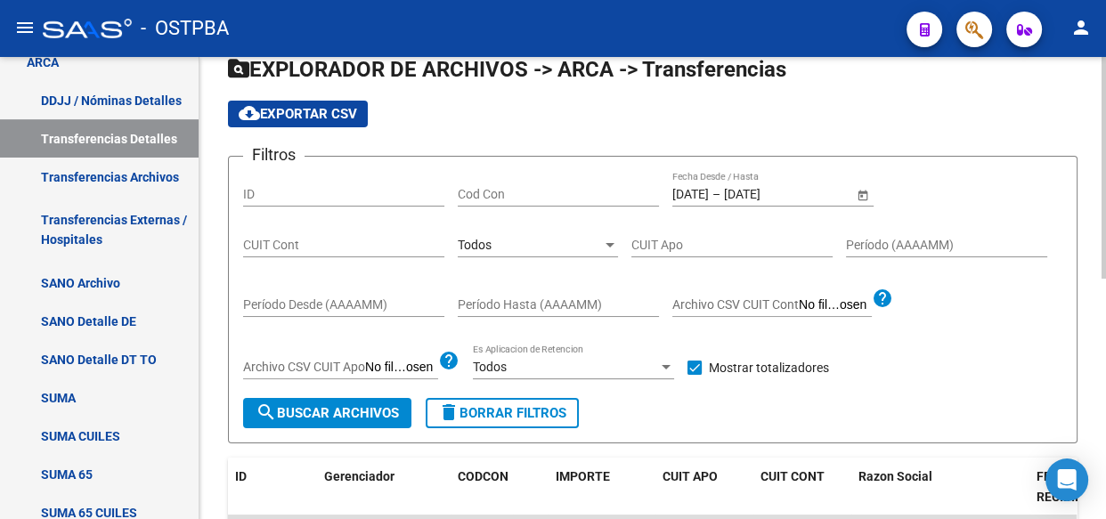
scroll to position [97, 0]
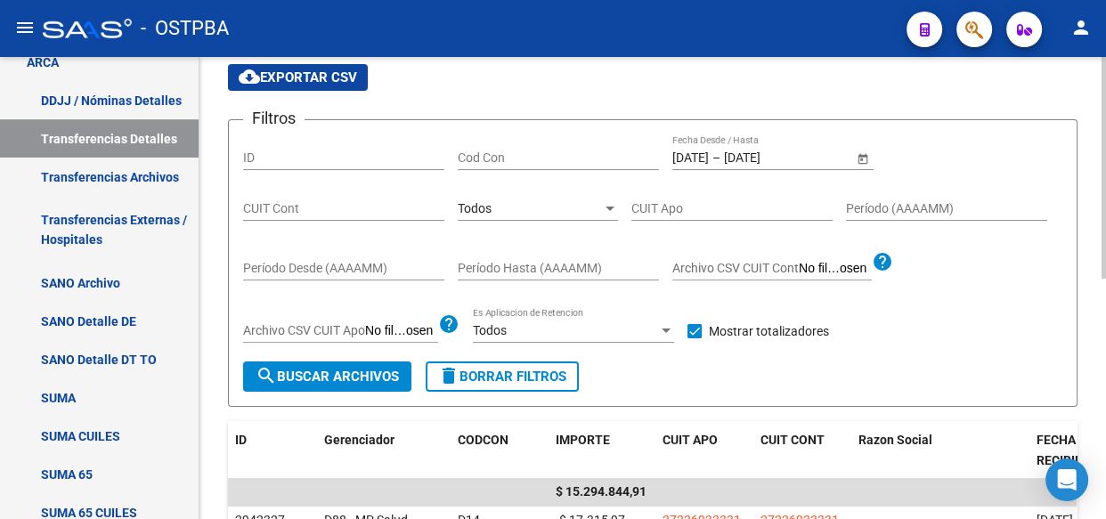
click at [502, 216] on div "Todos Seleccionar Gerenciador" at bounding box center [538, 203] width 160 height 36
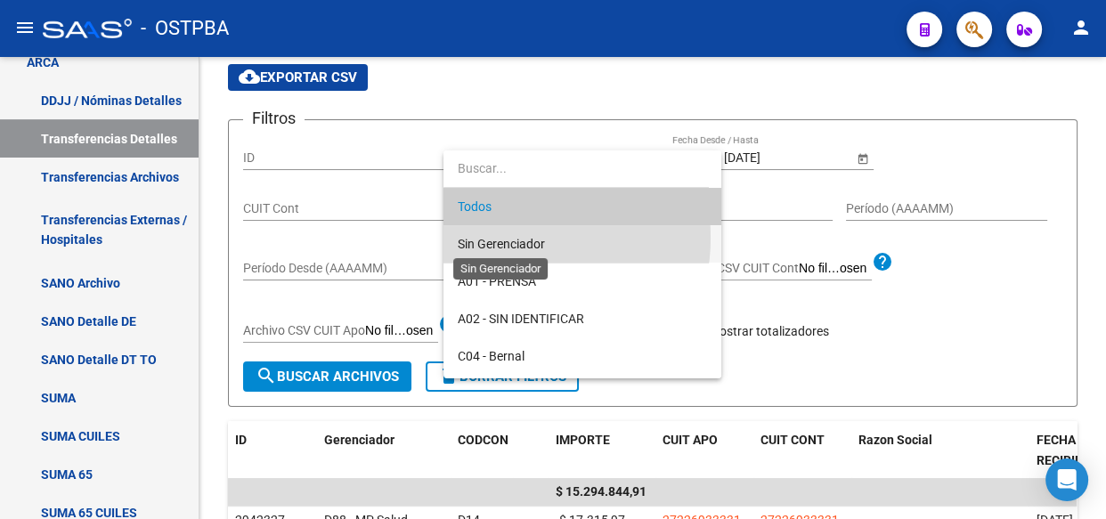
click at [500, 238] on span "Sin Gerenciador" at bounding box center [501, 244] width 87 height 14
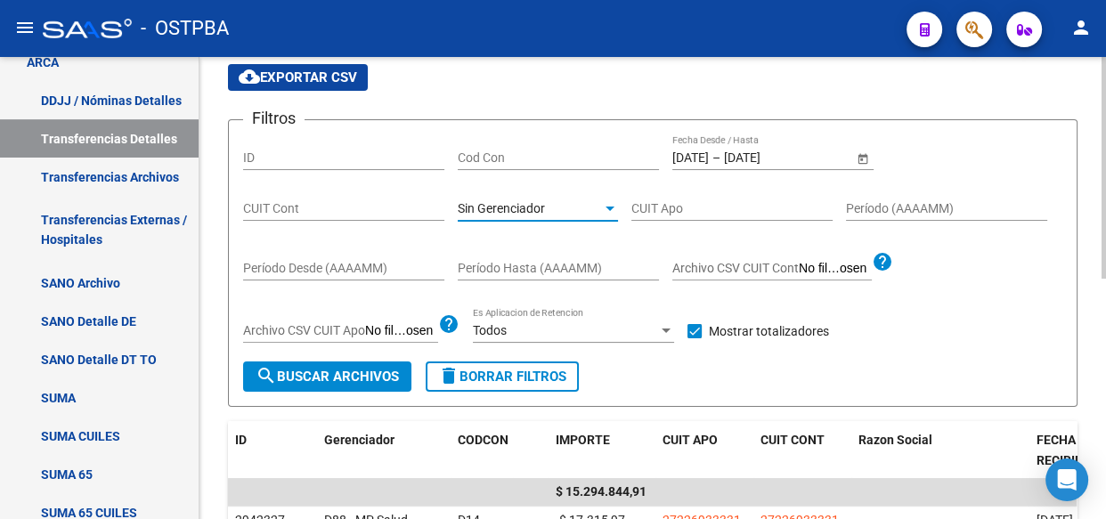
click at [318, 374] on span "search Buscar Archivos" at bounding box center [327, 377] width 143 height 16
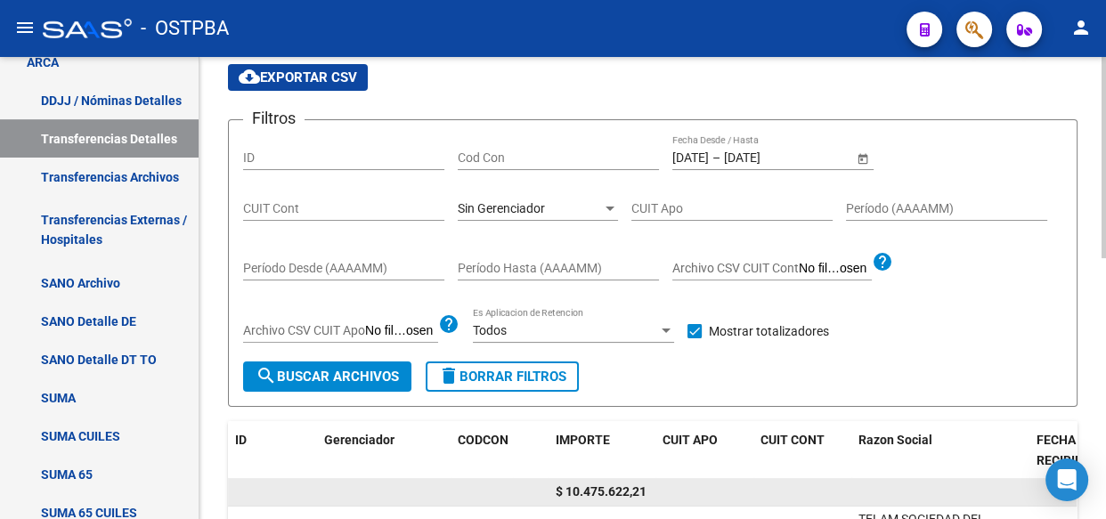
click at [614, 492] on span "$ 10.475.622,21" at bounding box center [601, 491] width 91 height 14
click at [614, 490] on span "$ 10.475.622,21" at bounding box center [601, 491] width 91 height 14
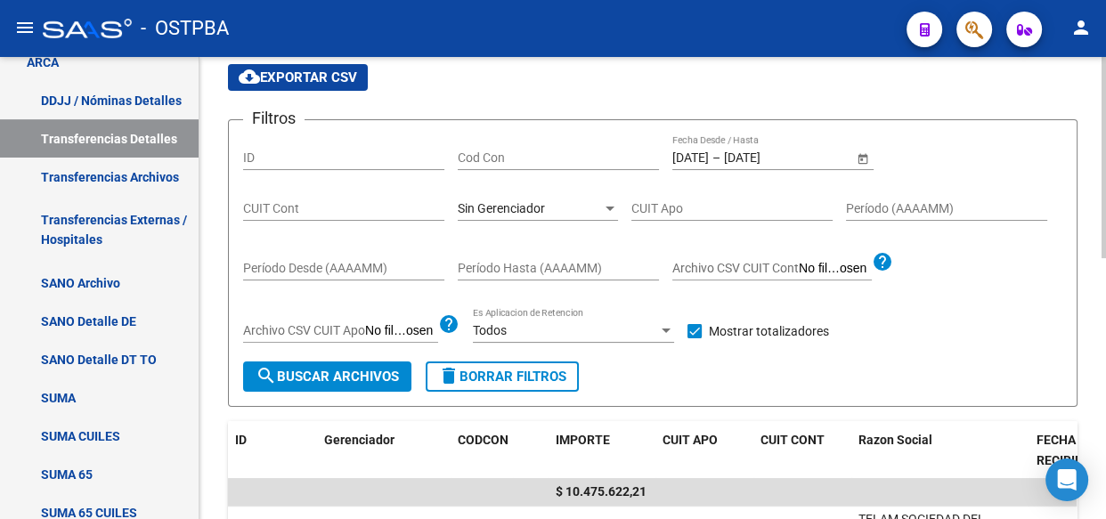
click at [508, 213] on span "Sin Gerenciador" at bounding box center [501, 208] width 87 height 14
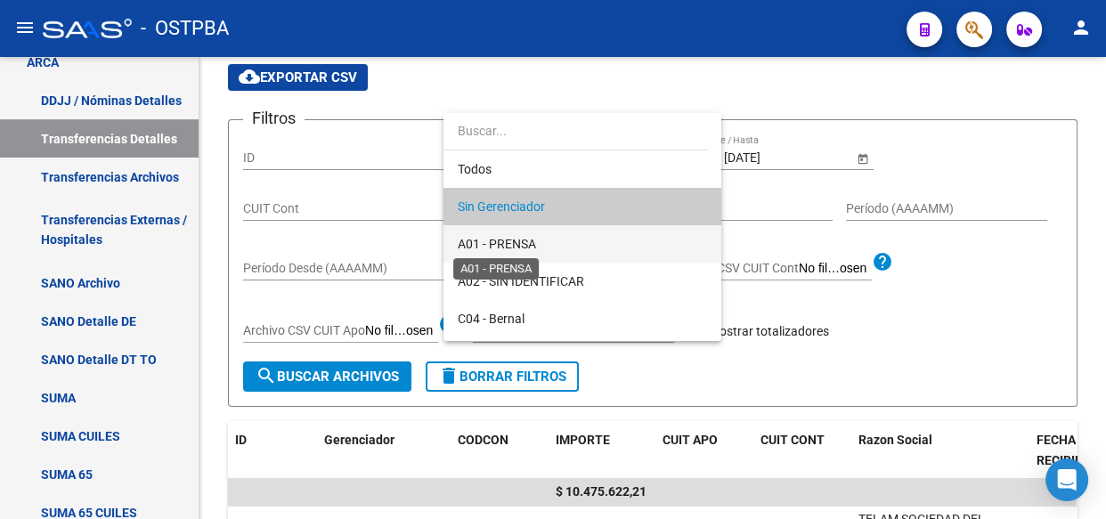
click at [508, 245] on span "A01 - PRENSA" at bounding box center [497, 244] width 78 height 14
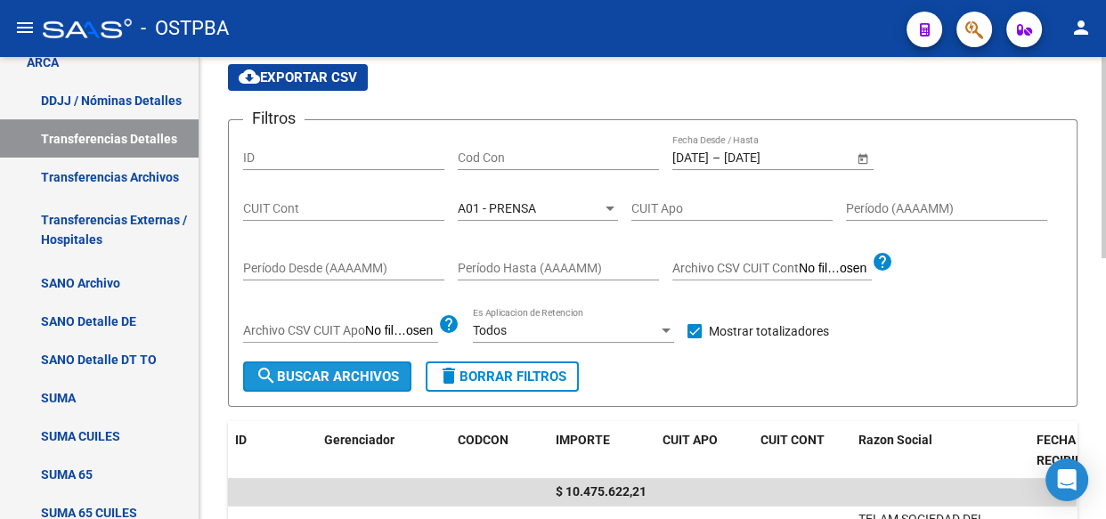
click at [318, 382] on span "search Buscar Archivos" at bounding box center [327, 377] width 143 height 16
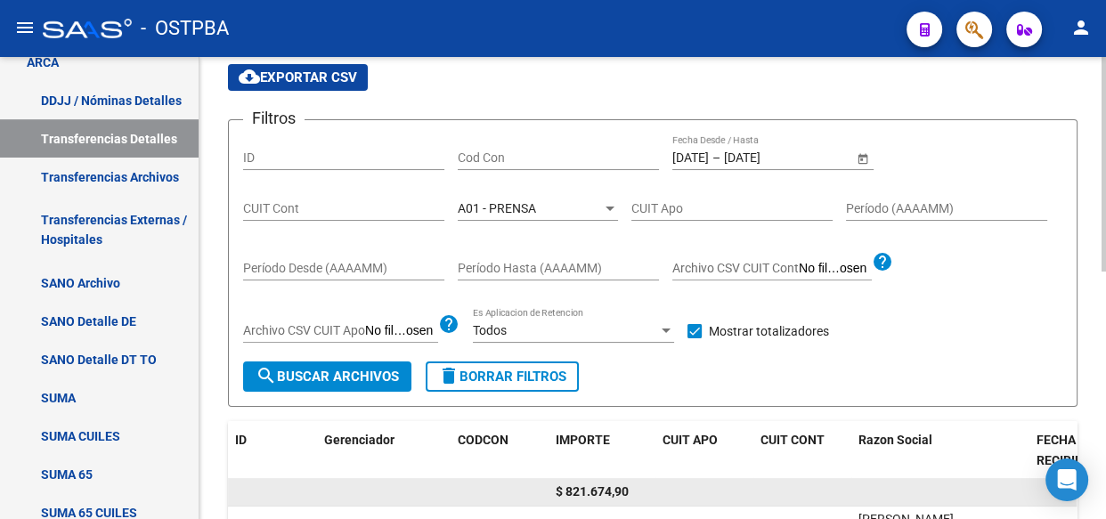
click at [598, 488] on span "$ 821.674,90" at bounding box center [592, 491] width 73 height 14
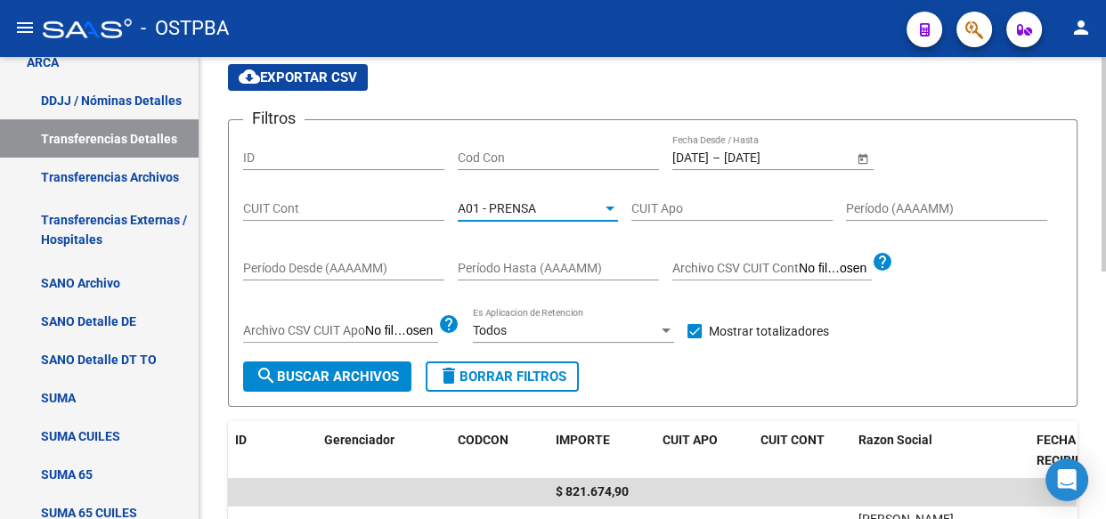
click at [514, 210] on span "A01 - PRENSA" at bounding box center [497, 208] width 78 height 14
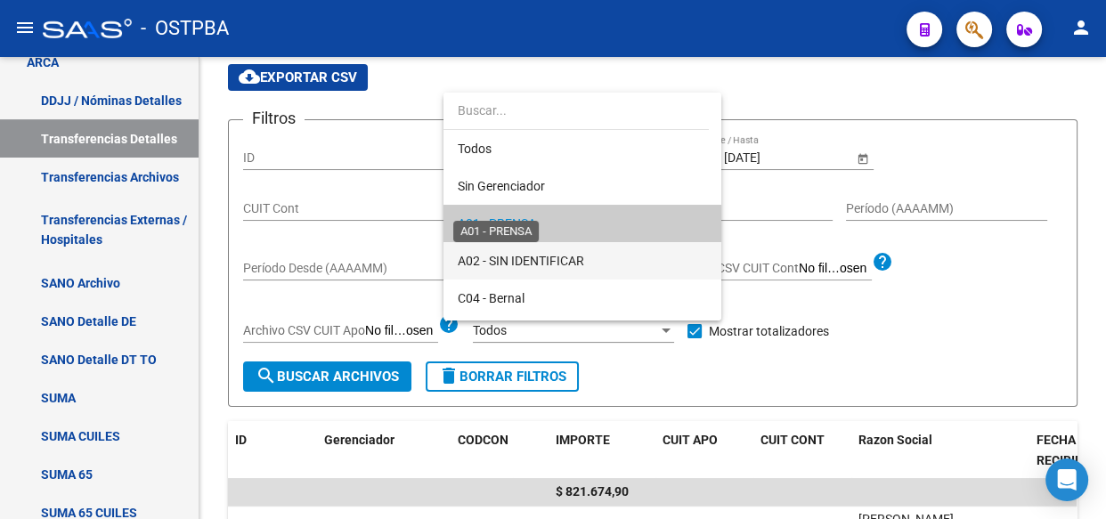
scroll to position [17, 0]
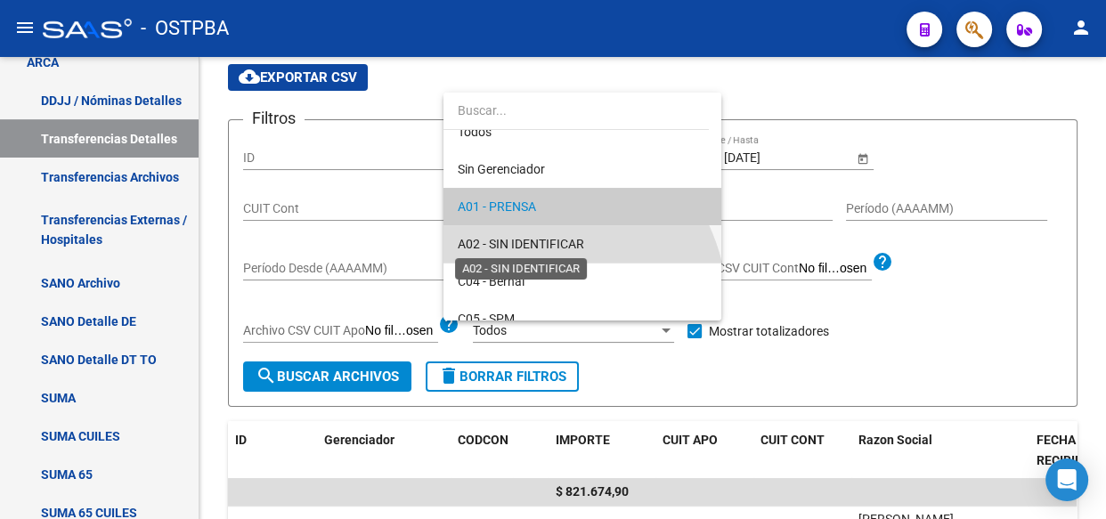
click at [514, 249] on span "A02 - SIN IDENTIFICAR" at bounding box center [521, 244] width 126 height 14
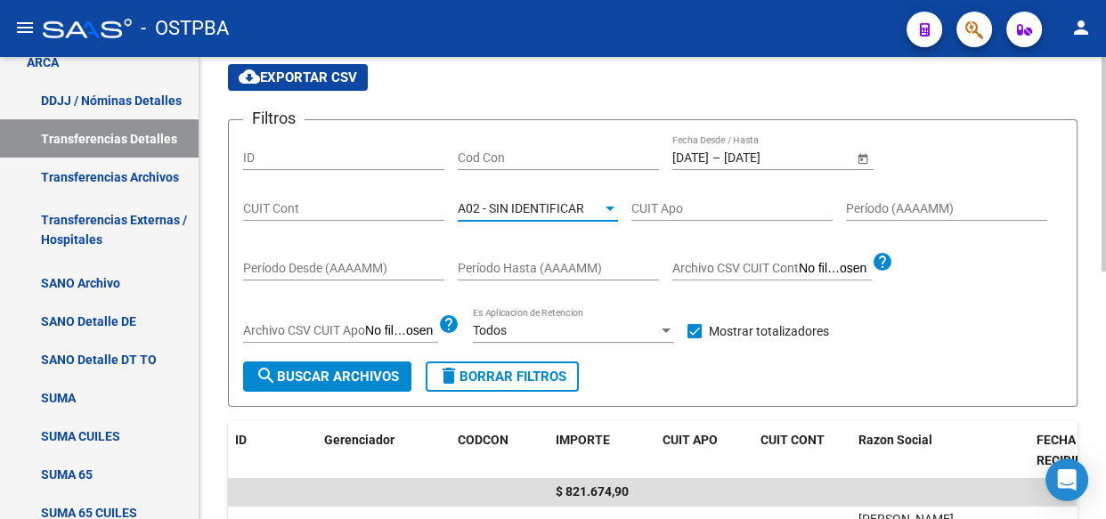
click at [324, 374] on span "search Buscar Archivos" at bounding box center [327, 377] width 143 height 16
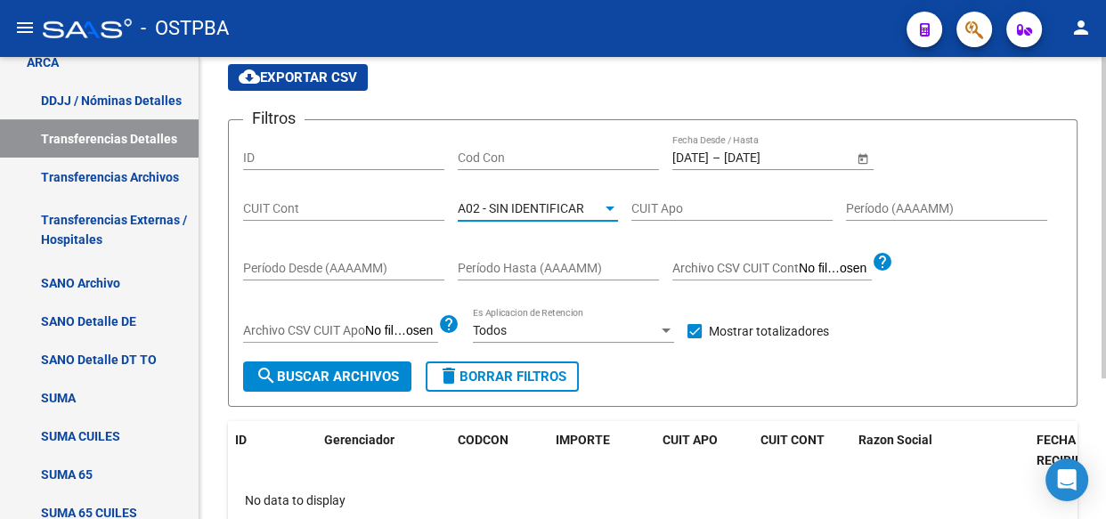
click at [498, 203] on span "A02 - SIN IDENTIFICAR" at bounding box center [521, 208] width 126 height 14
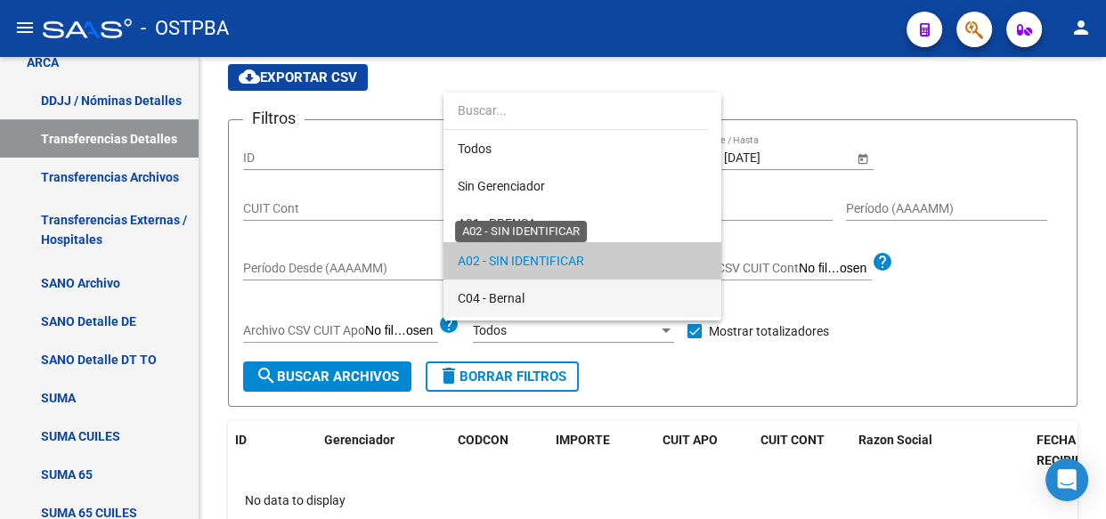
scroll to position [53, 0]
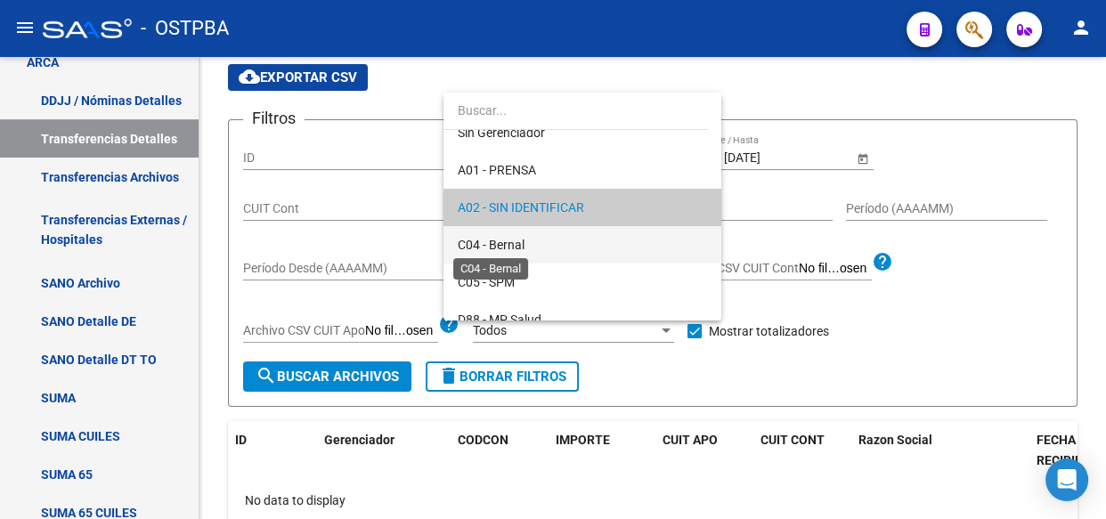
click at [499, 248] on span "C04 - Bernal" at bounding box center [491, 245] width 67 height 14
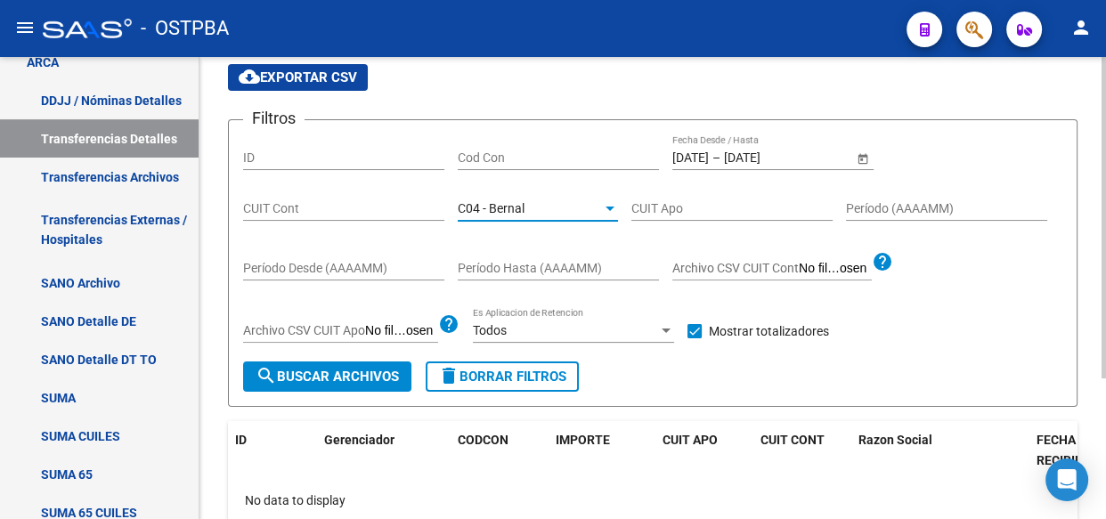
click at [344, 371] on span "search Buscar Archivos" at bounding box center [327, 377] width 143 height 16
click at [484, 207] on span "C04 - Bernal" at bounding box center [491, 208] width 67 height 14
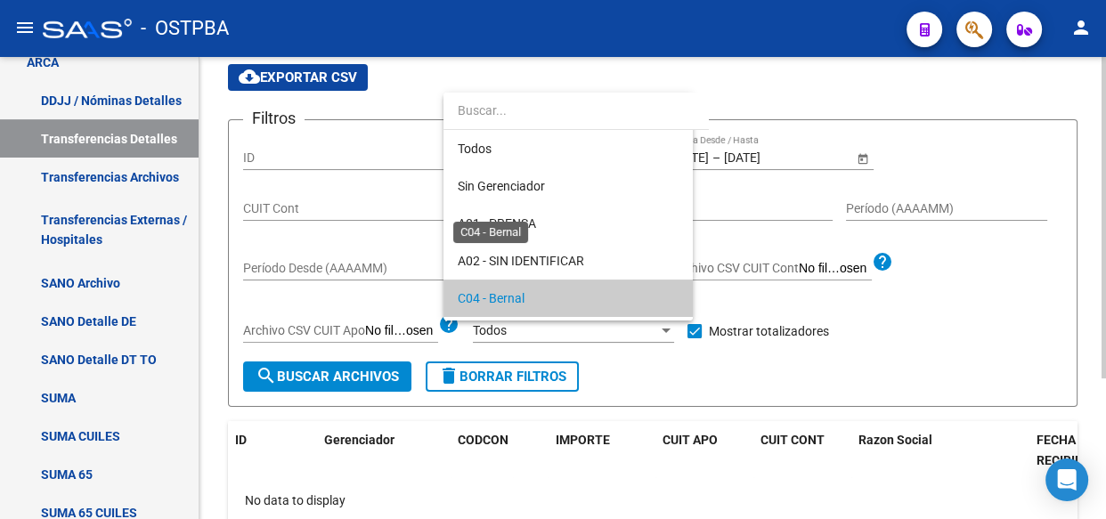
scroll to position [91, 0]
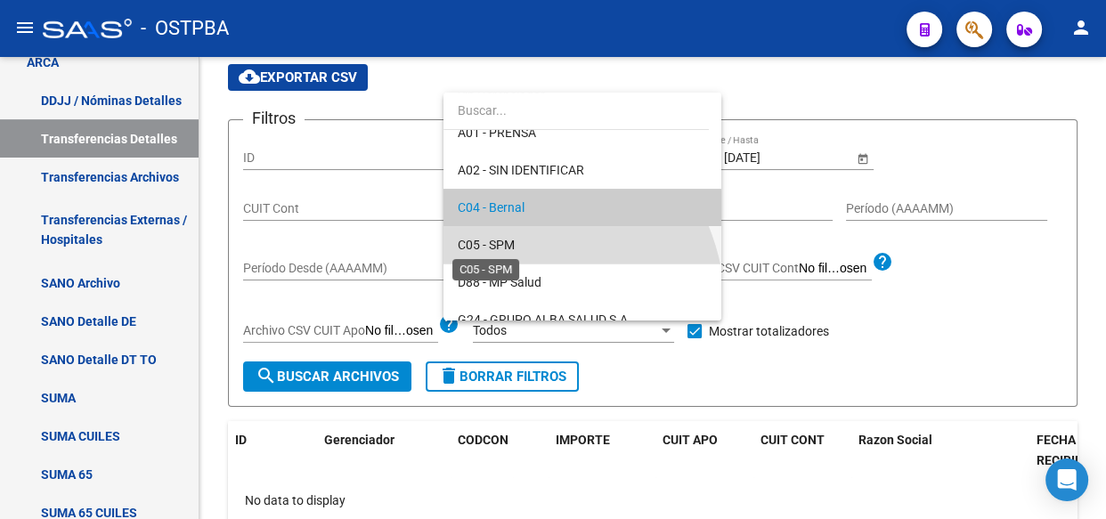
click at [489, 248] on span "C05 - SPM" at bounding box center [486, 245] width 57 height 14
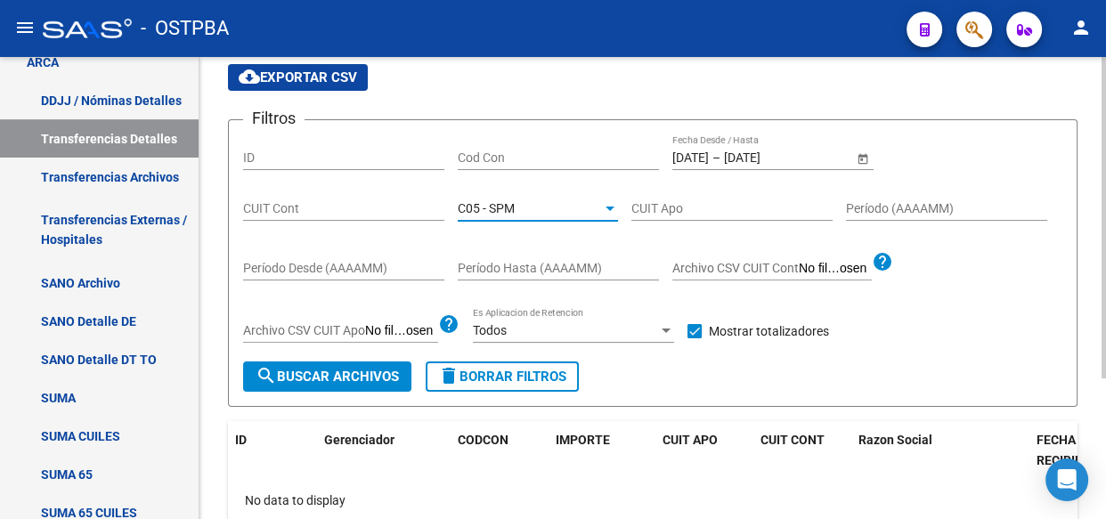
click at [372, 380] on span "search Buscar Archivos" at bounding box center [327, 377] width 143 height 16
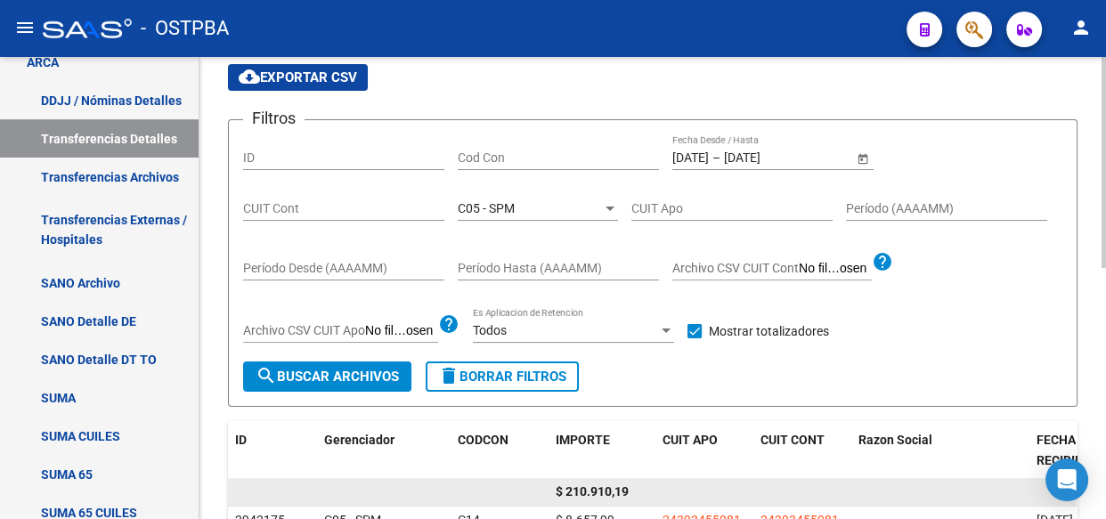
click at [606, 487] on span "$ 210.910,19" at bounding box center [592, 491] width 73 height 14
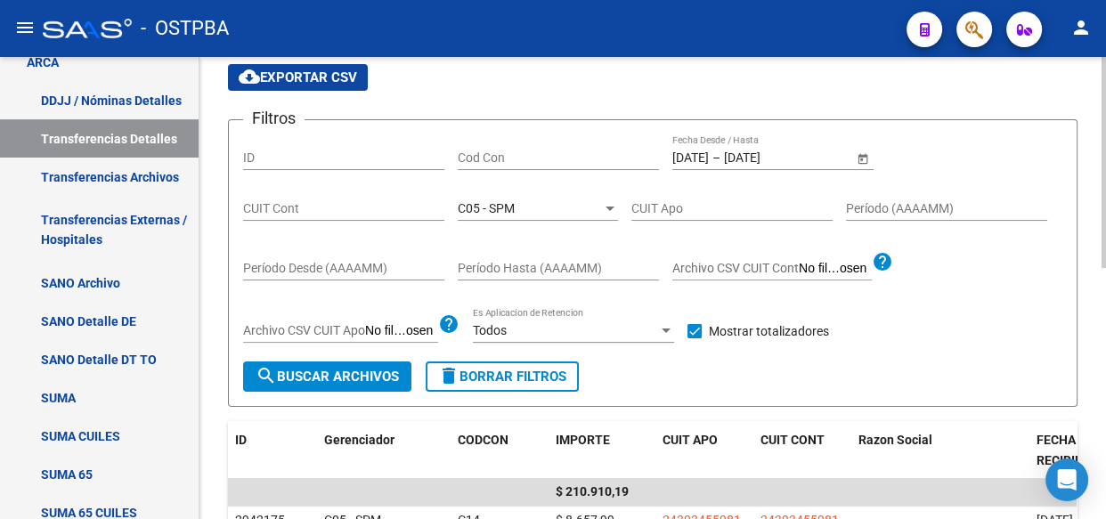
click at [509, 207] on span "C05 - SPM" at bounding box center [486, 208] width 57 height 14
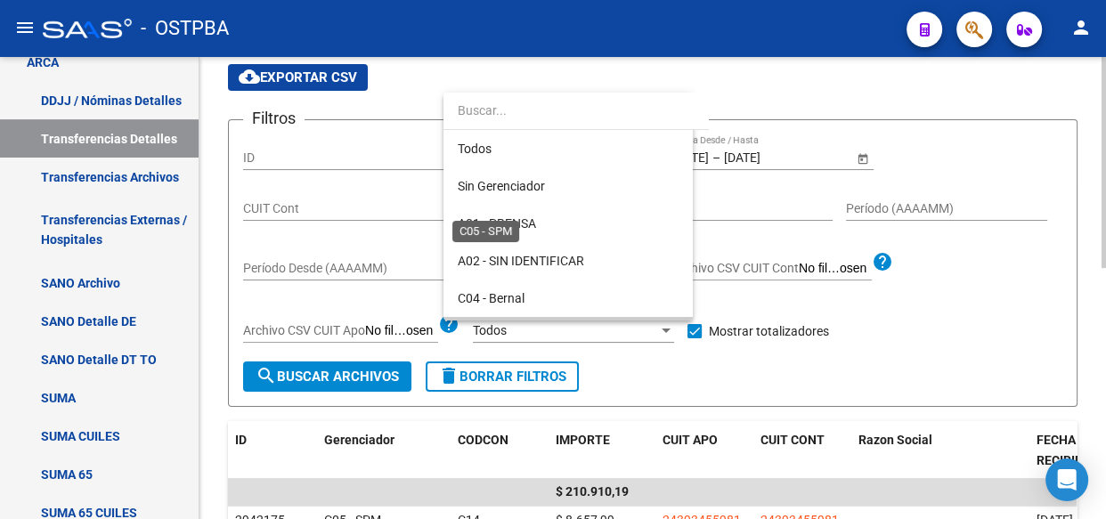
scroll to position [129, 0]
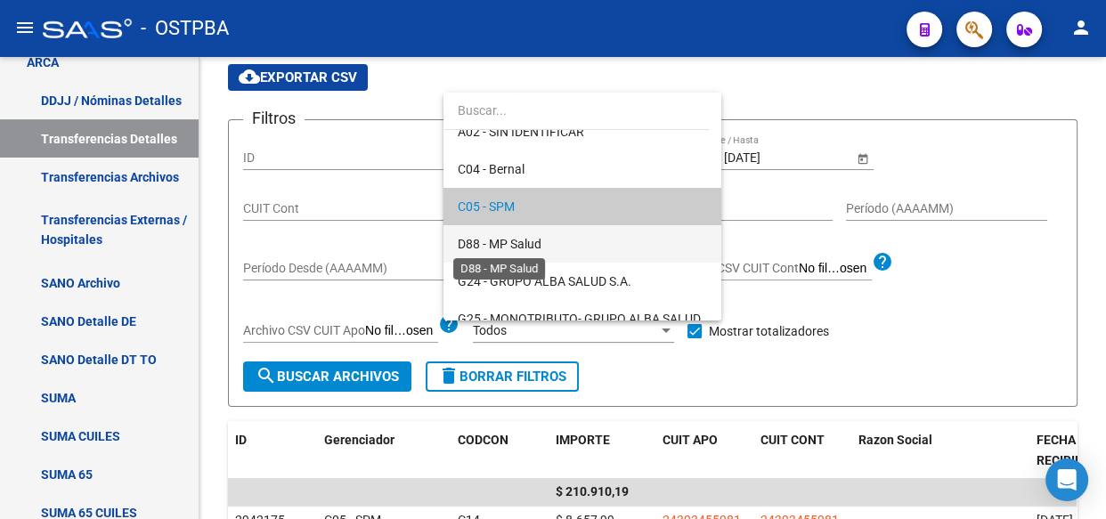
click at [502, 244] on span "D88 - MP Salud" at bounding box center [500, 244] width 84 height 14
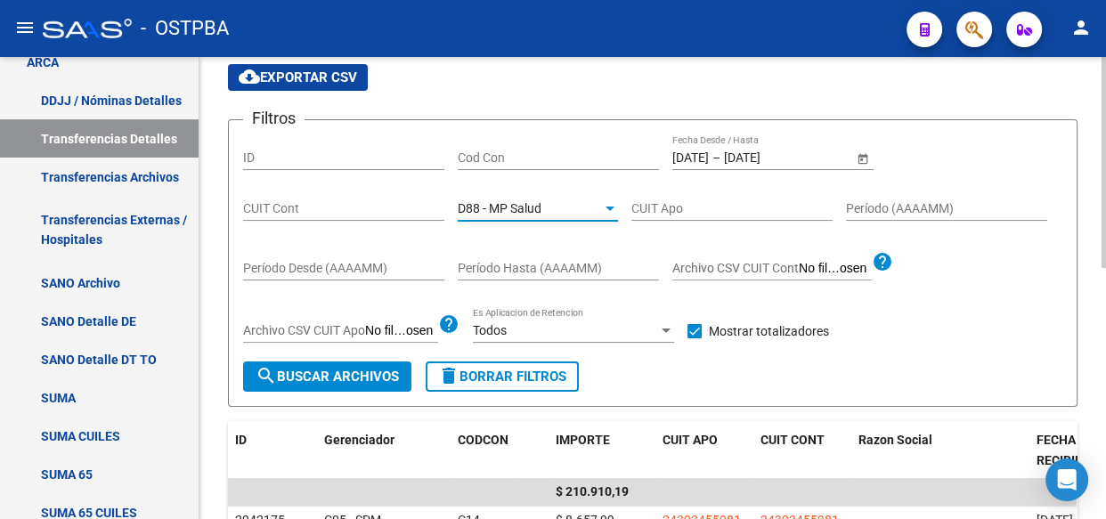
click at [345, 384] on button "search Buscar Archivos" at bounding box center [327, 377] width 168 height 30
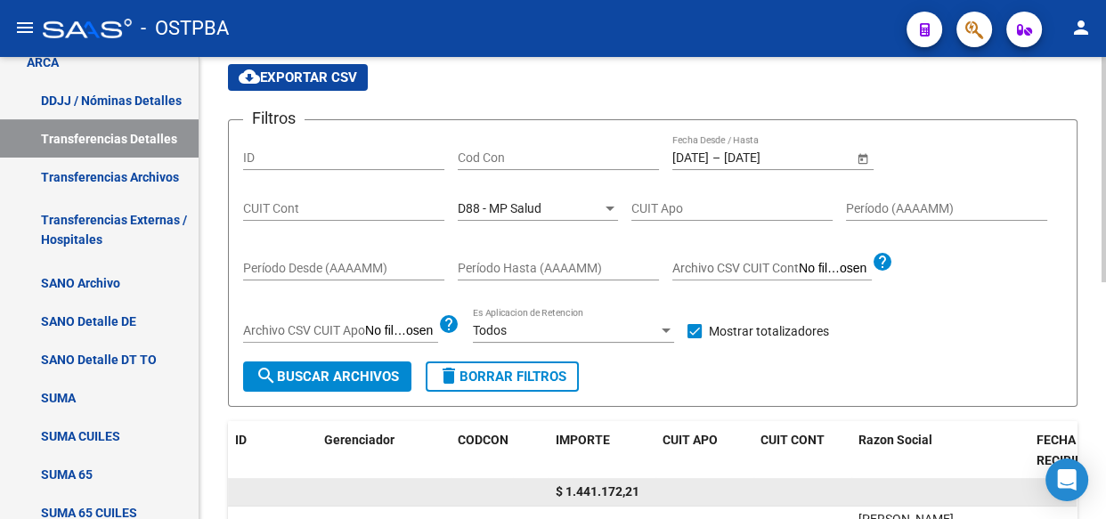
click at [612, 490] on span "$ 1.441.172,21" at bounding box center [598, 491] width 84 height 14
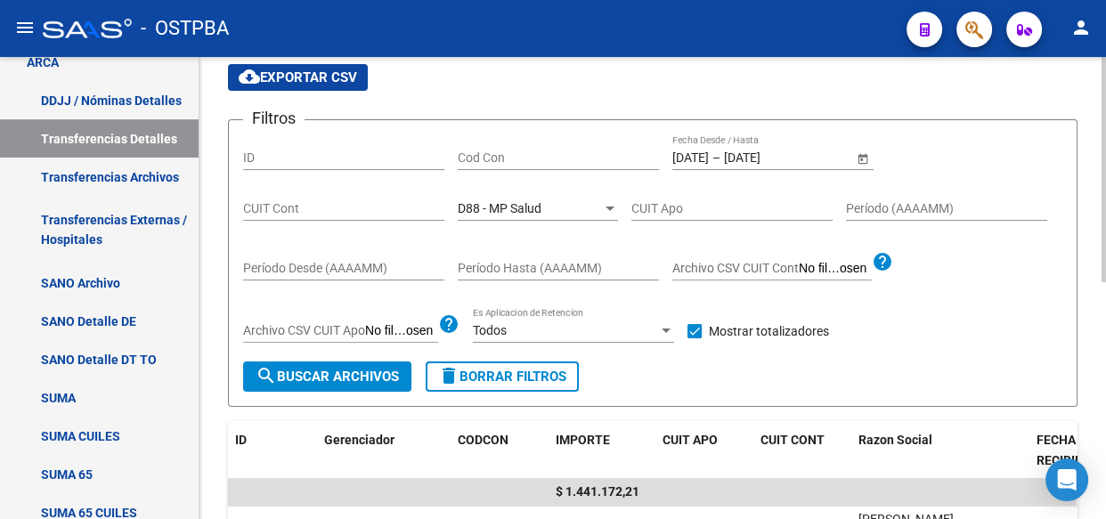
click at [509, 204] on span "D88 - MP Salud" at bounding box center [500, 208] width 84 height 14
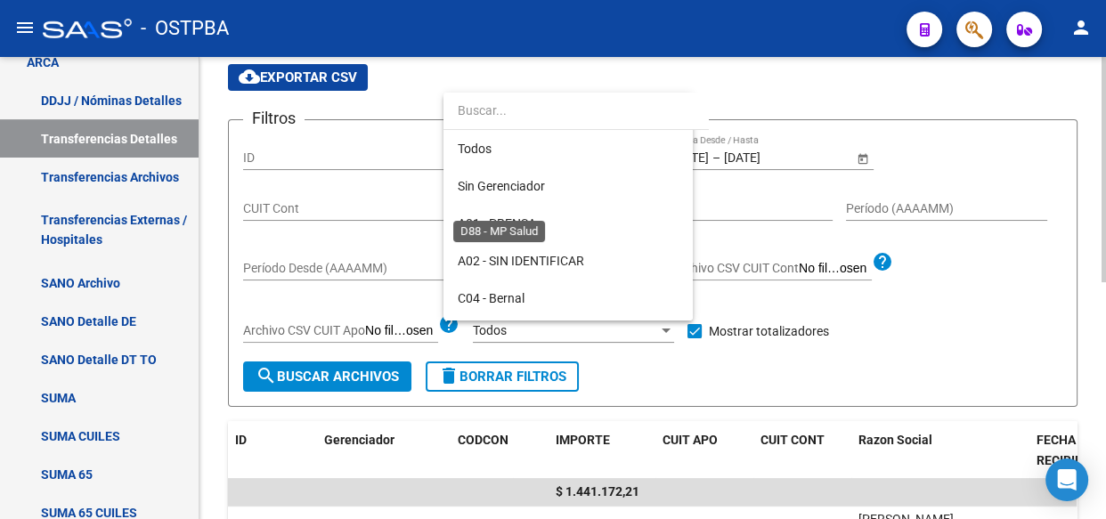
scroll to position [167, 0]
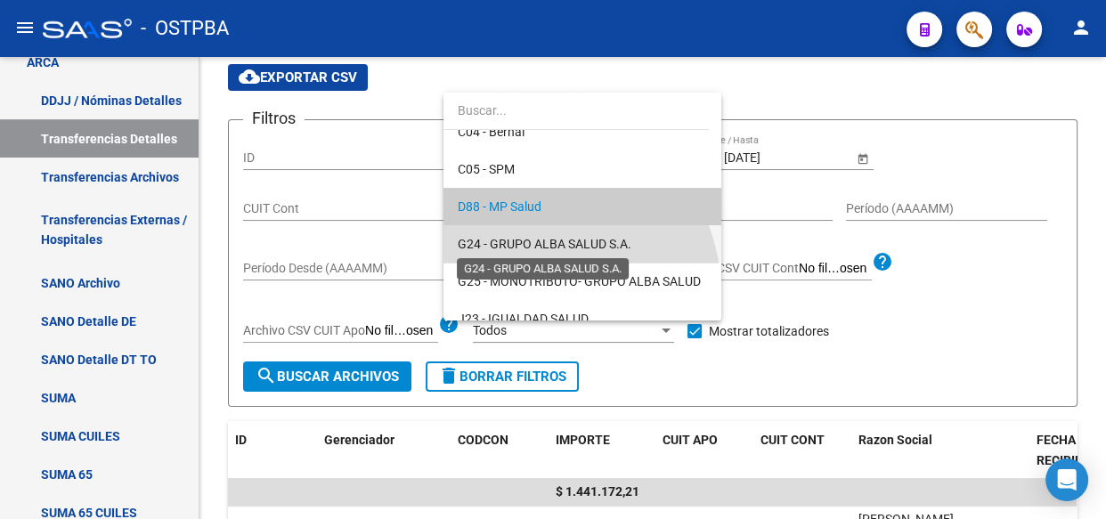
click at [507, 237] on span "G24 - GRUPO ALBA SALUD S.A." at bounding box center [545, 244] width 174 height 14
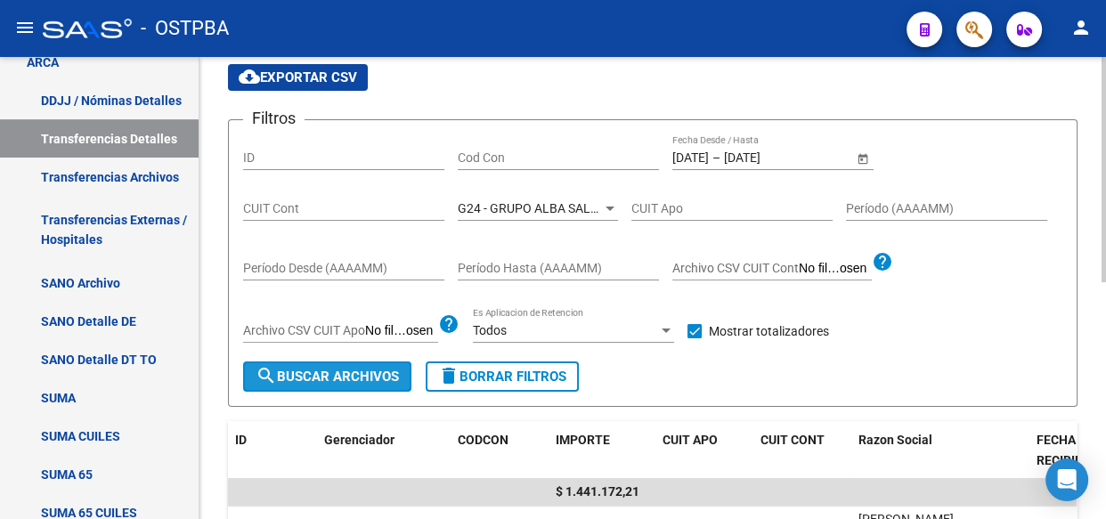
click at [388, 377] on span "search Buscar Archivos" at bounding box center [327, 377] width 143 height 16
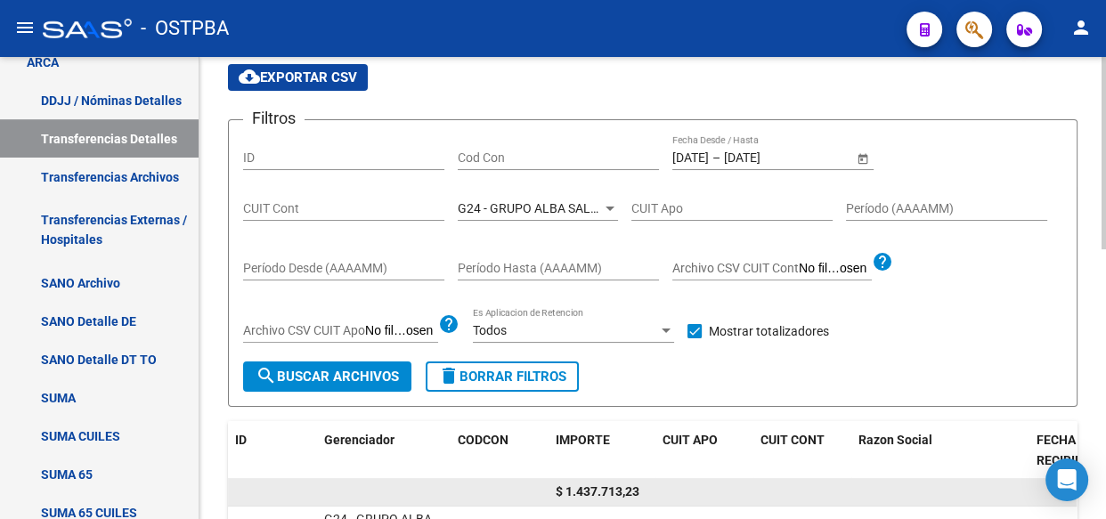
click at [598, 490] on span "$ 1.437.713,23" at bounding box center [598, 491] width 84 height 14
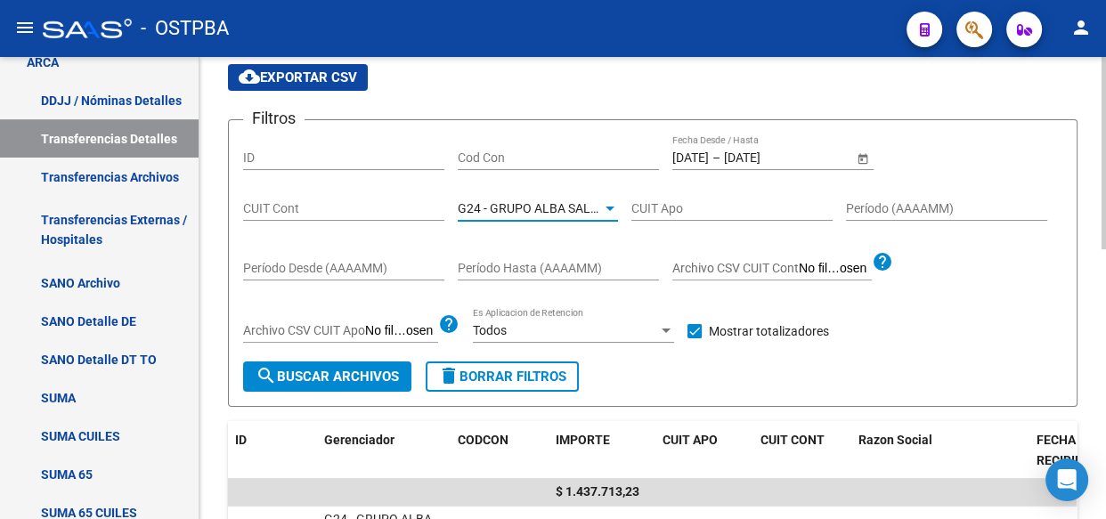
click at [488, 205] on span "G24 - GRUPO ALBA SALUD S.A." at bounding box center [545, 208] width 174 height 14
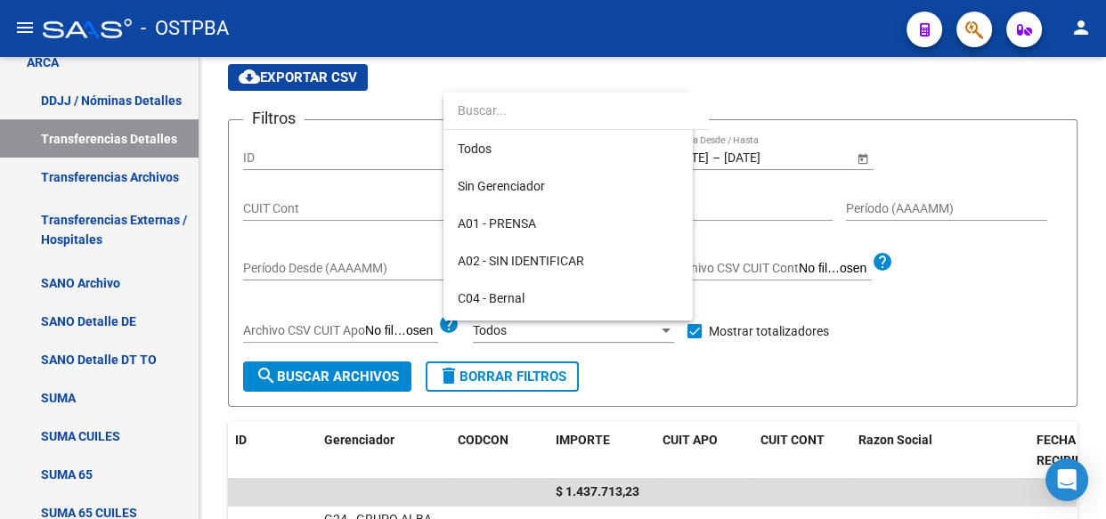
scroll to position [204, 0]
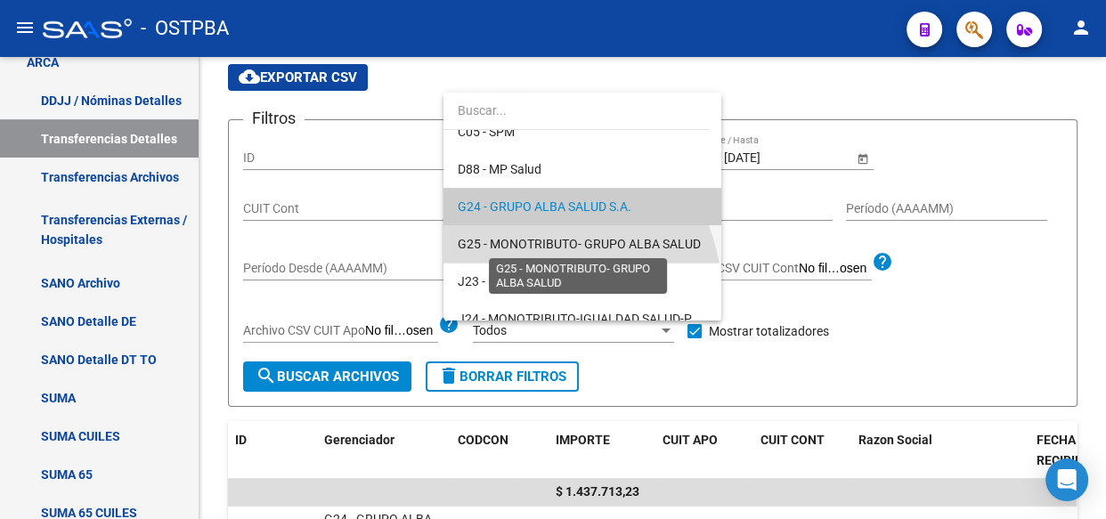
click at [476, 247] on span "G25 - MONOTRIBUTO- GRUPO ALBA SALUD" at bounding box center [579, 244] width 243 height 14
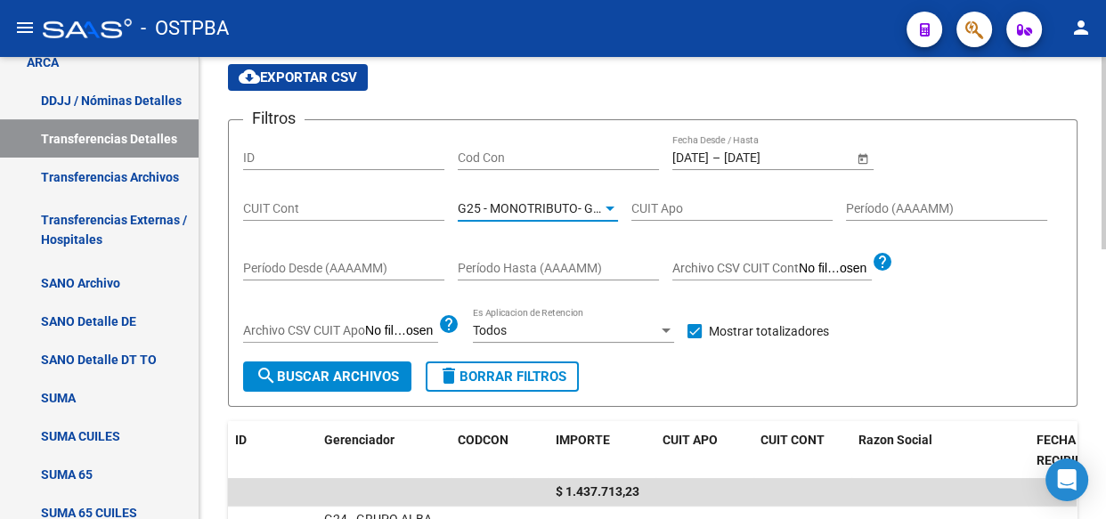
click at [321, 374] on span "search Buscar Archivos" at bounding box center [327, 377] width 143 height 16
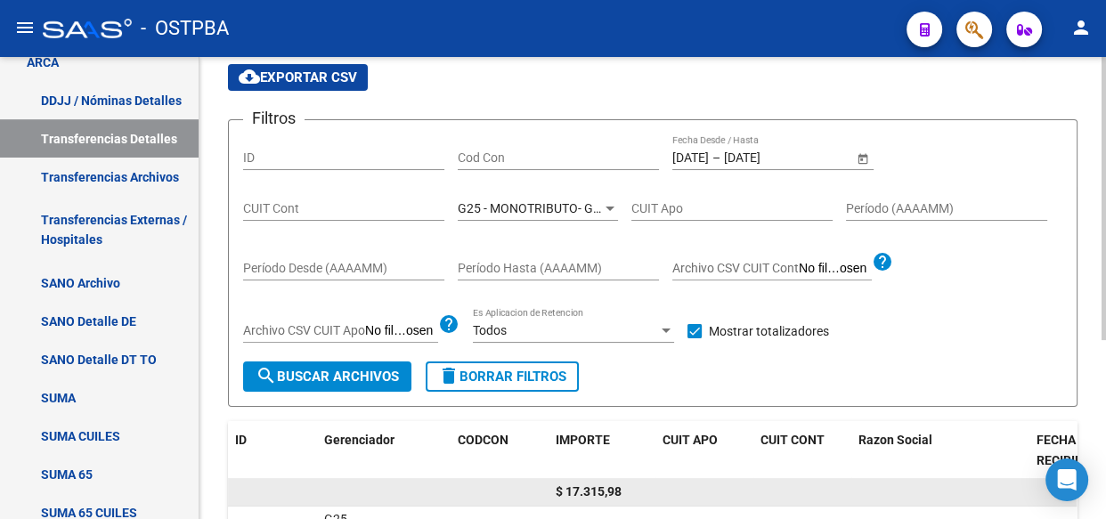
click at [594, 492] on span "$ 17.315,98" at bounding box center [589, 491] width 66 height 14
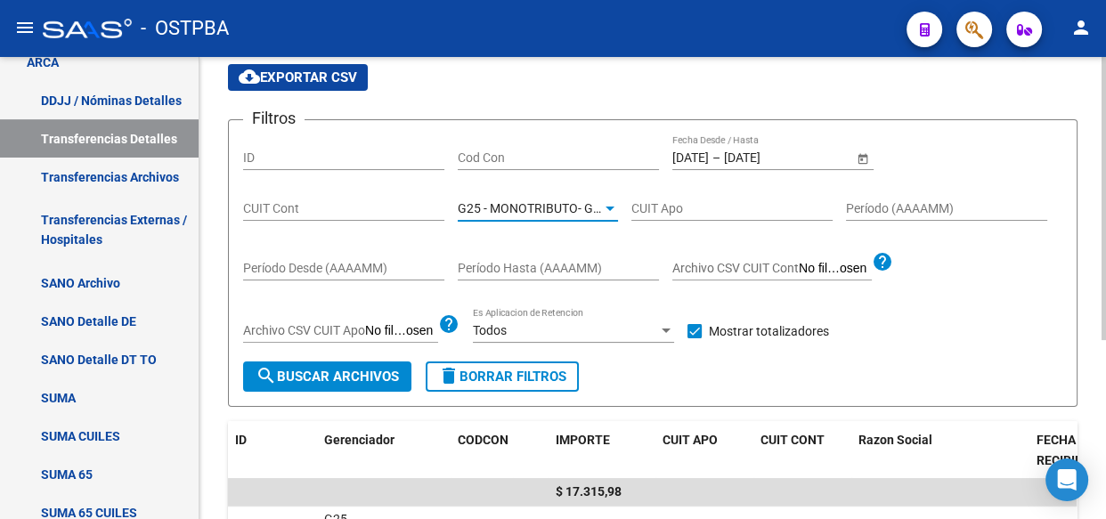
click at [542, 202] on span "G25 - MONOTRIBUTO- GRUPO ALBA SALUD" at bounding box center [579, 208] width 243 height 14
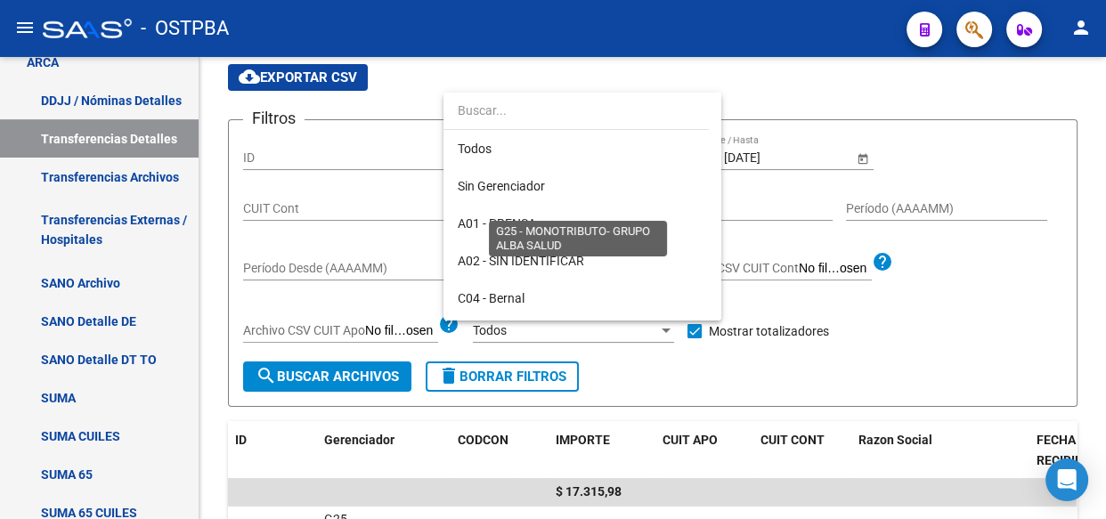
scroll to position [240, 0]
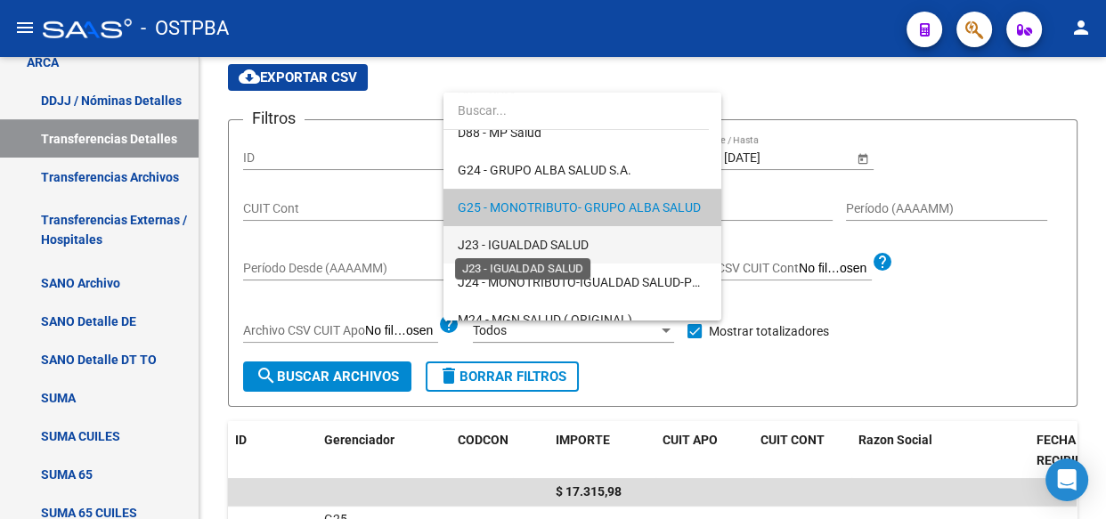
click at [510, 240] on span "J23 - IGUALDAD SALUD" at bounding box center [523, 245] width 131 height 14
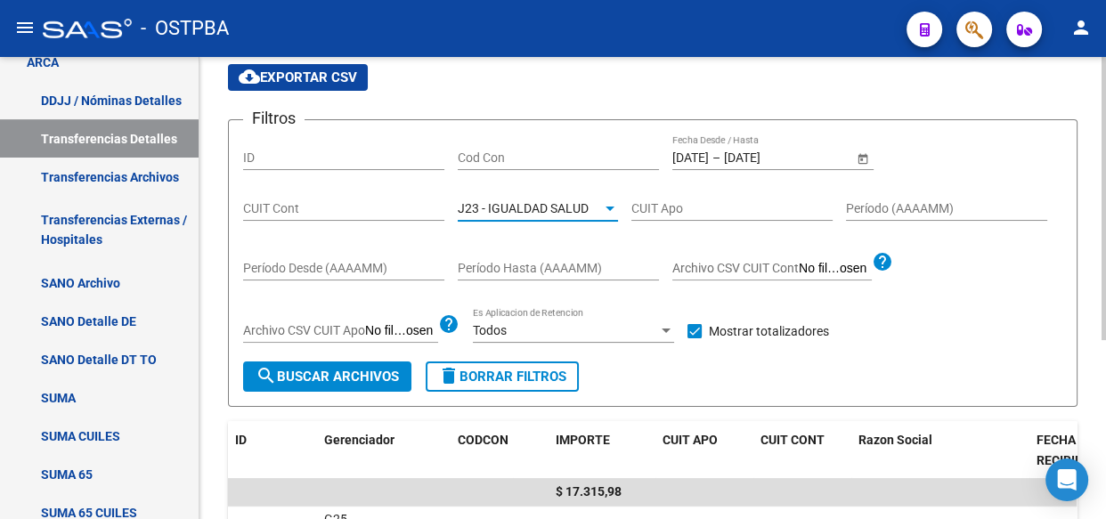
click at [336, 371] on span "search Buscar Archivos" at bounding box center [327, 377] width 143 height 16
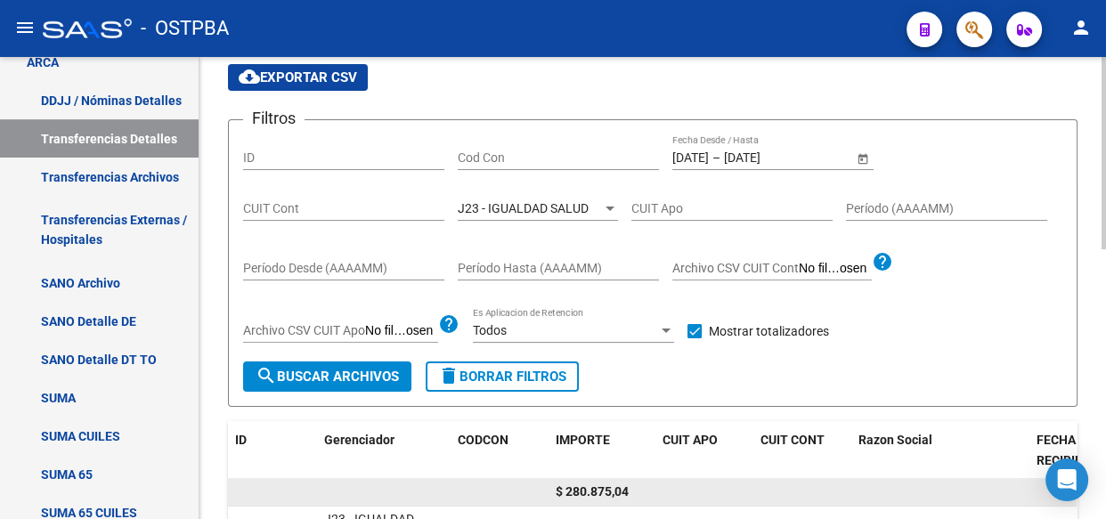
click at [585, 489] on span "$ 280.875,04" at bounding box center [592, 491] width 73 height 14
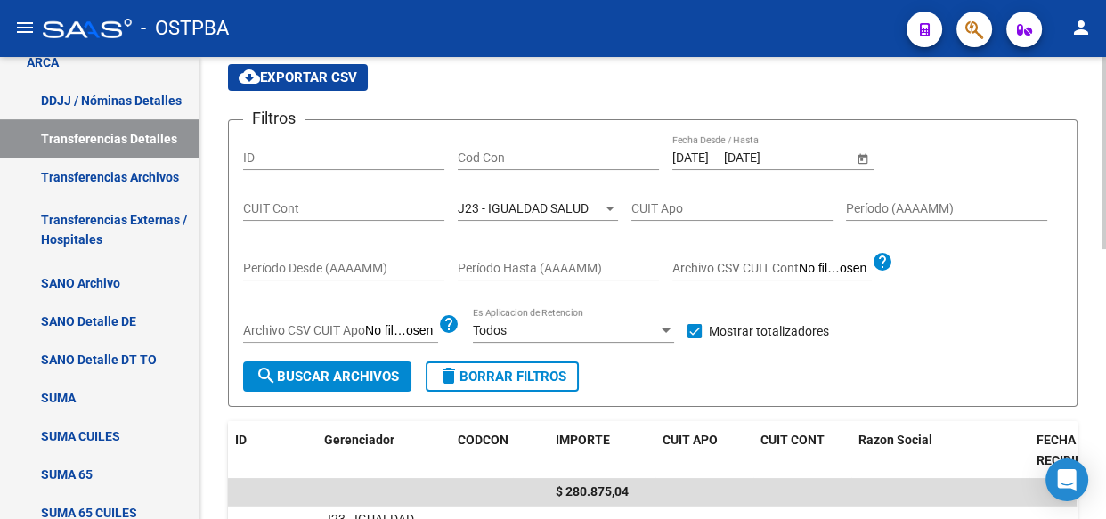
click at [542, 208] on span "J23 - IGUALDAD SALUD" at bounding box center [523, 208] width 131 height 14
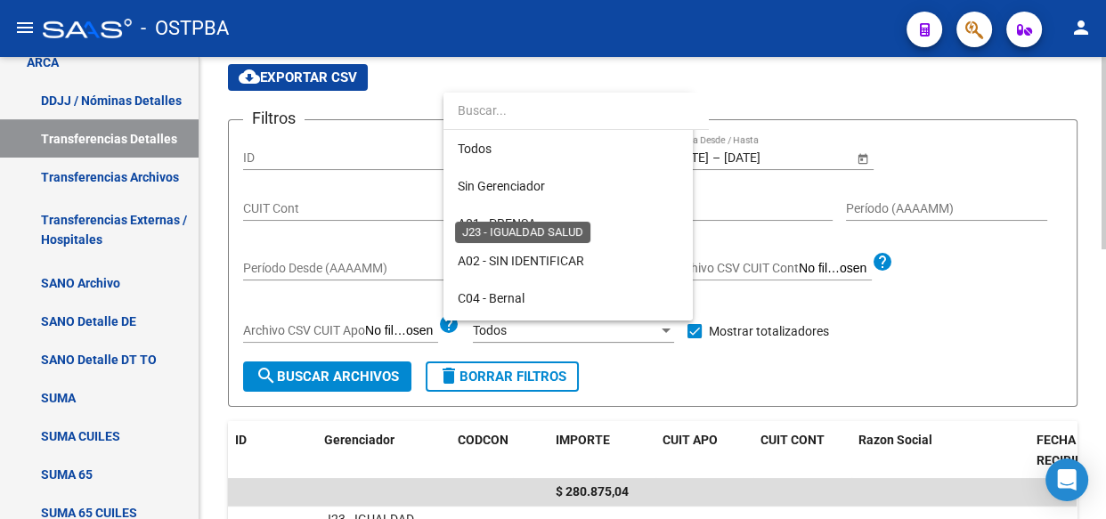
scroll to position [278, 0]
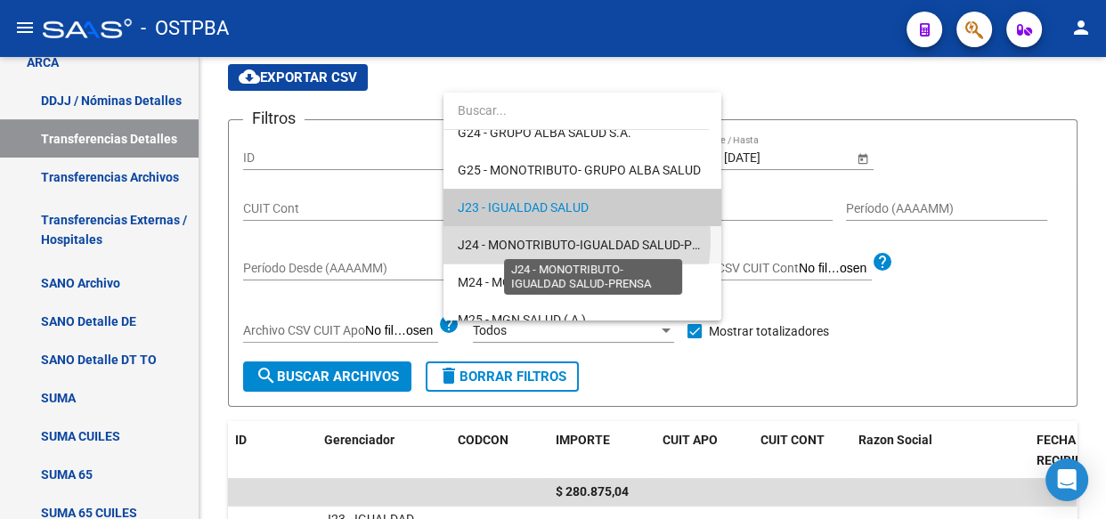
click at [526, 242] on span "J24 - MONOTRIBUTO-IGUALDAD SALUD-PRENSA" at bounding box center [594, 245] width 273 height 14
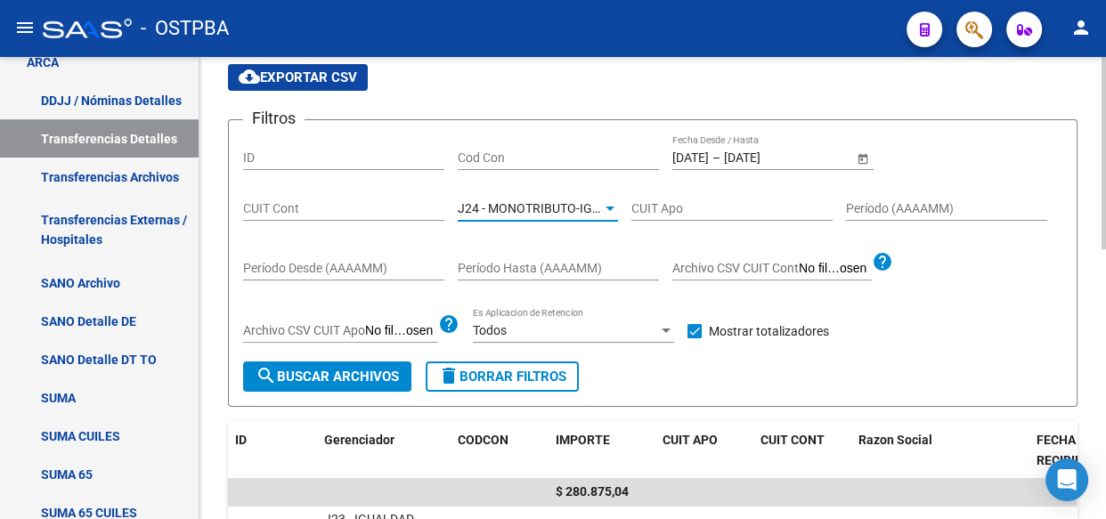
click at [363, 376] on span "search Buscar Archivos" at bounding box center [327, 377] width 143 height 16
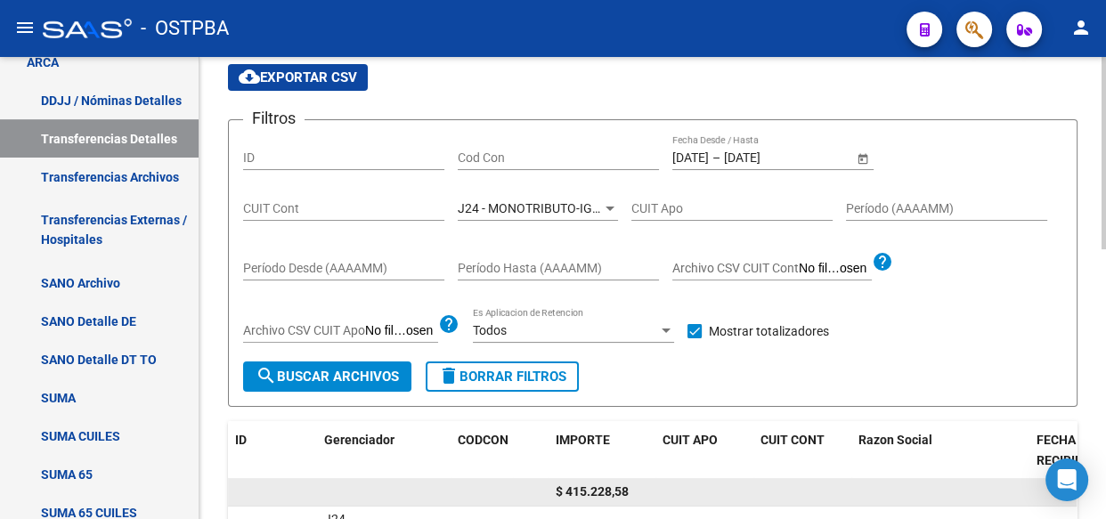
click at [601, 488] on span "$ 415.228,58" at bounding box center [592, 491] width 73 height 14
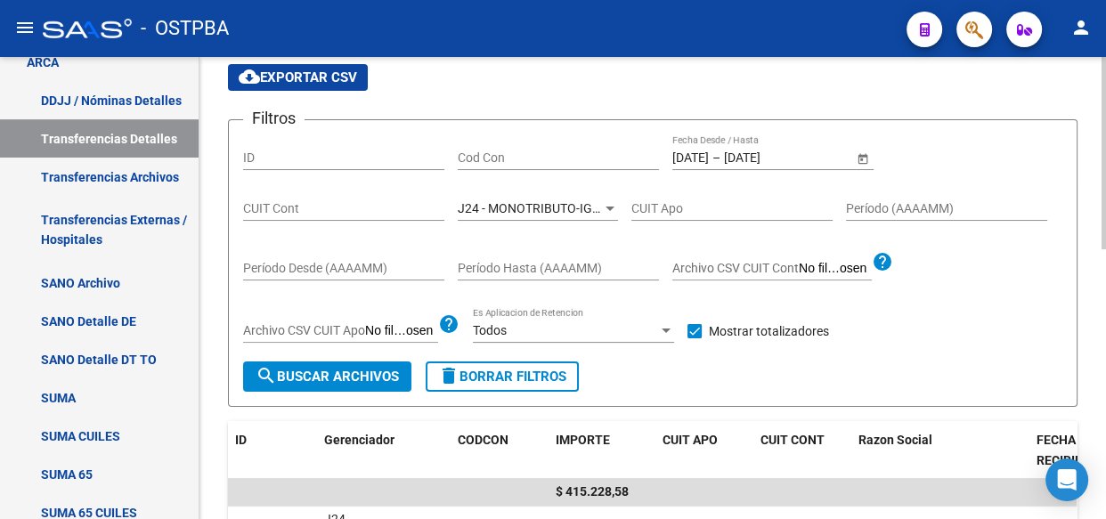
click at [526, 208] on span "J24 - MONOTRIBUTO-IGUALDAD SALUD-PRENSA" at bounding box center [594, 208] width 273 height 14
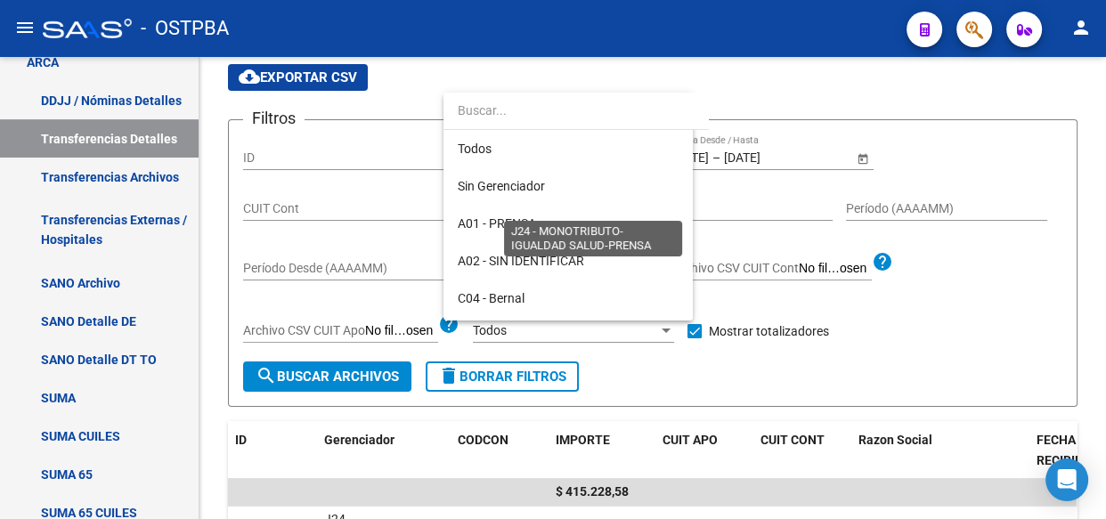
scroll to position [316, 0]
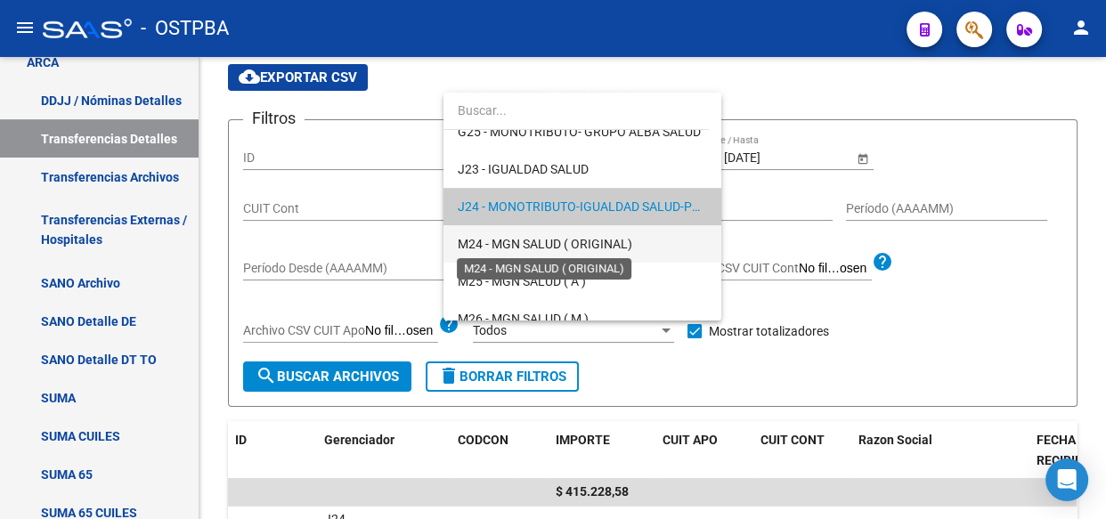
click at [512, 244] on span "M24 - MGN SALUD ( ORIGINAL)" at bounding box center [545, 244] width 175 height 14
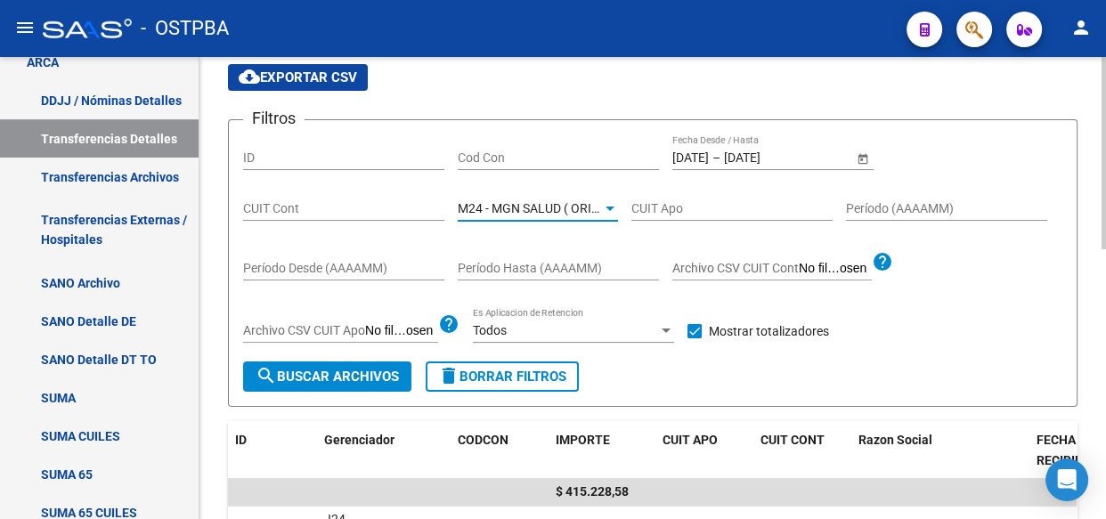
click at [356, 373] on span "search Buscar Archivos" at bounding box center [327, 377] width 143 height 16
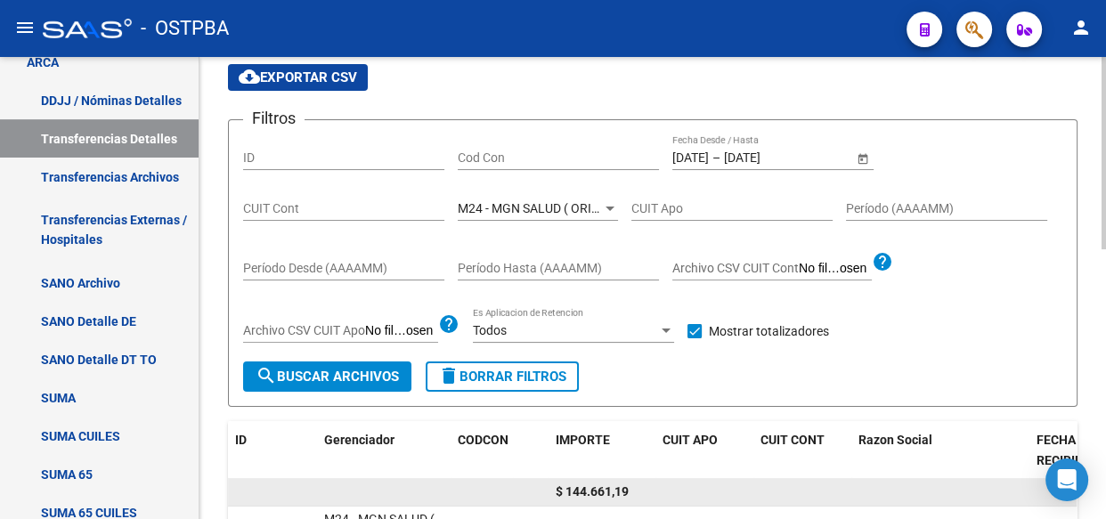
click at [606, 489] on span "$ 144.661,19" at bounding box center [592, 491] width 73 height 14
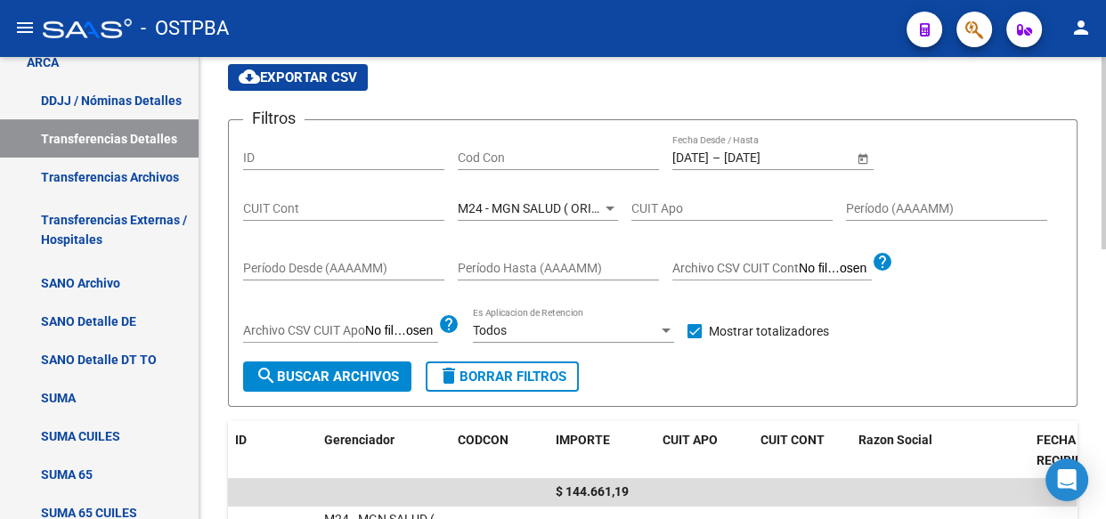
click at [530, 203] on span "M24 - MGN SALUD ( ORIGINAL)" at bounding box center [545, 208] width 175 height 14
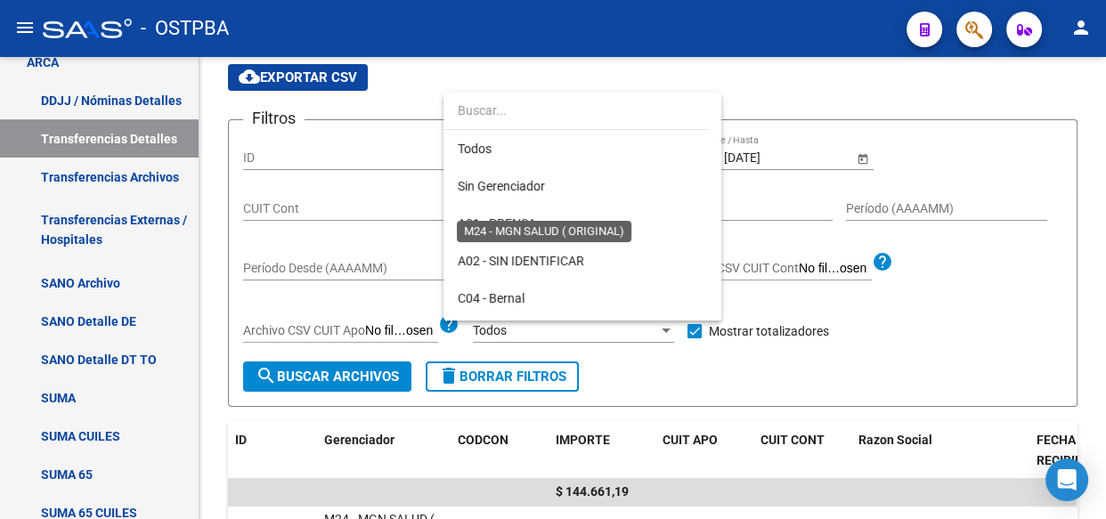
scroll to position [354, 0]
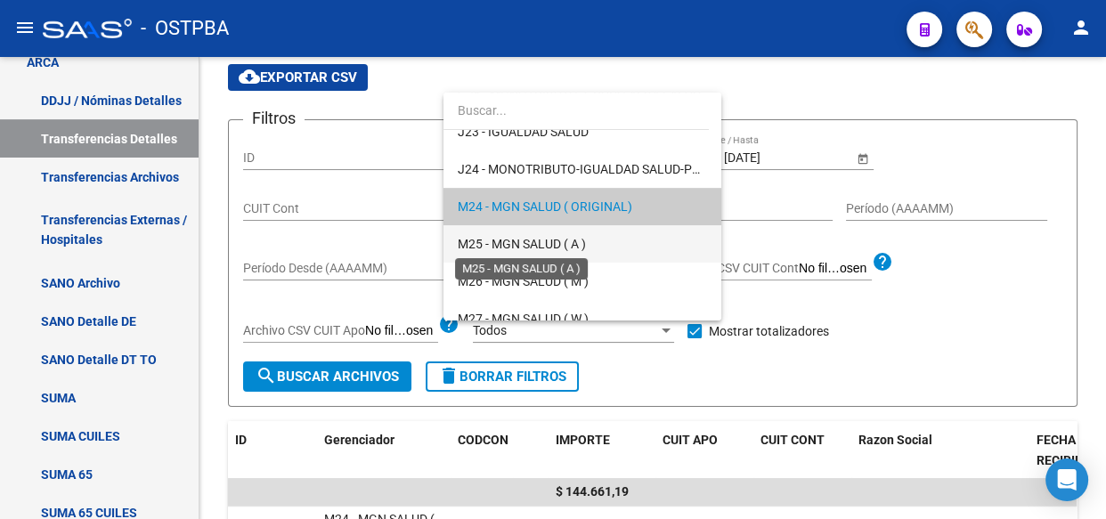
click at [525, 245] on span "M25 - MGN SALUD ( A )" at bounding box center [522, 244] width 128 height 14
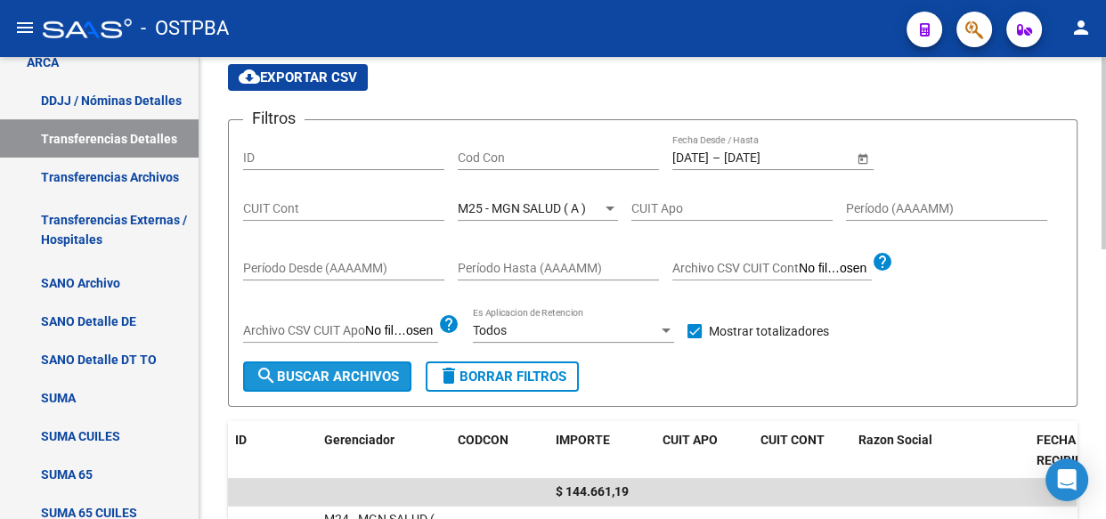
click at [364, 387] on button "search Buscar Archivos" at bounding box center [327, 377] width 168 height 30
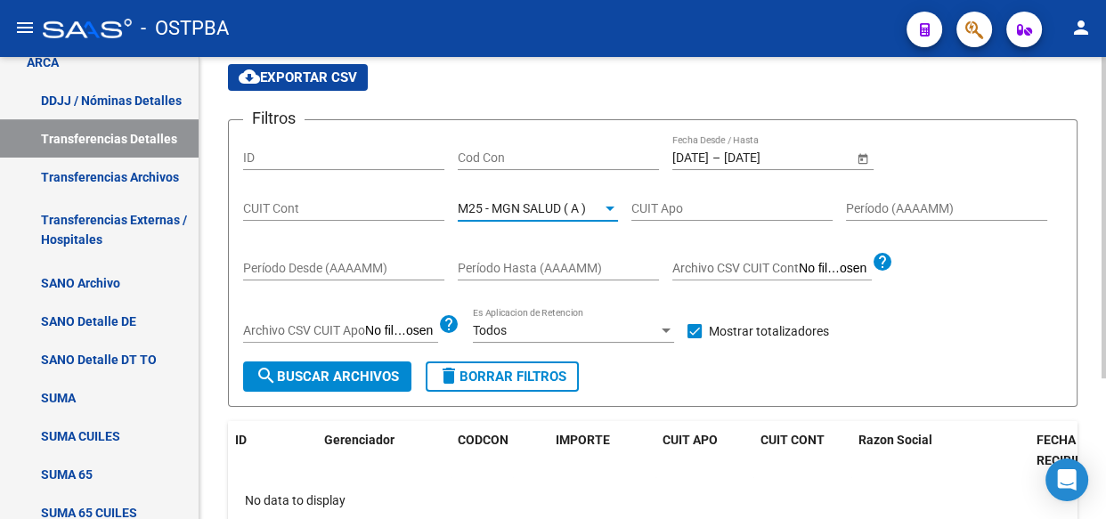
click at [547, 202] on span "M25 - MGN SALUD ( A )" at bounding box center [522, 208] width 128 height 14
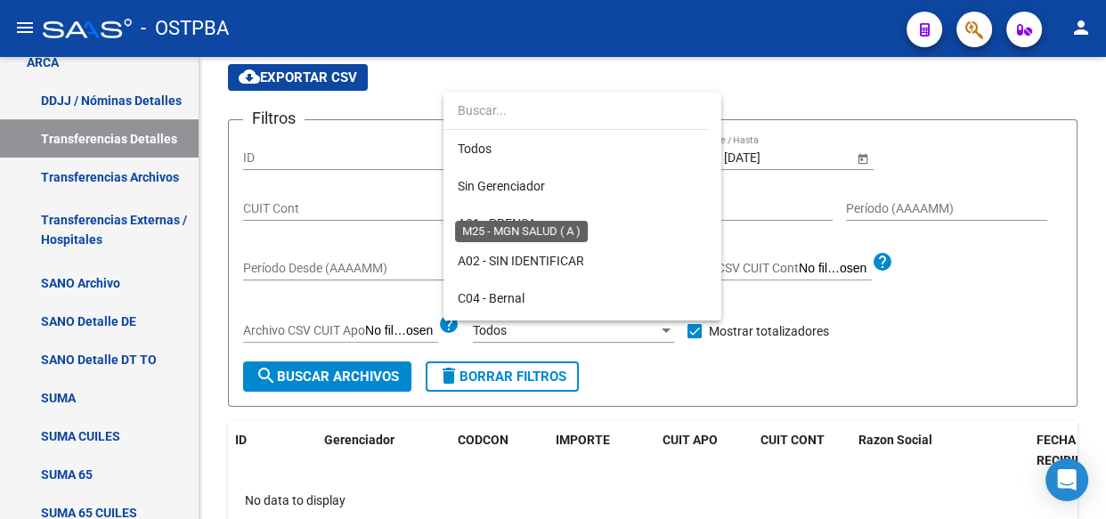
scroll to position [391, 0]
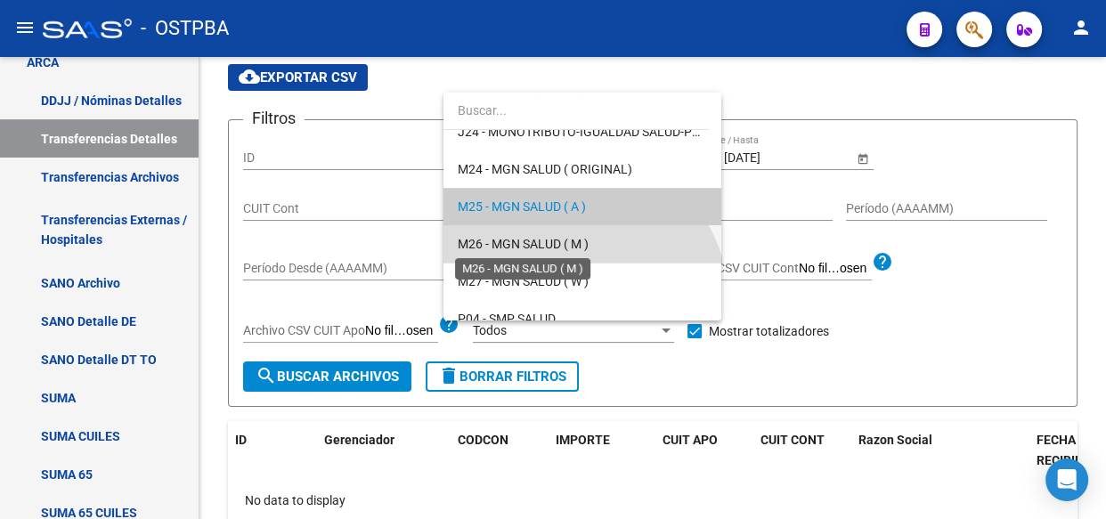
click at [541, 249] on span "M26 - MGN SALUD ( M )" at bounding box center [523, 244] width 131 height 14
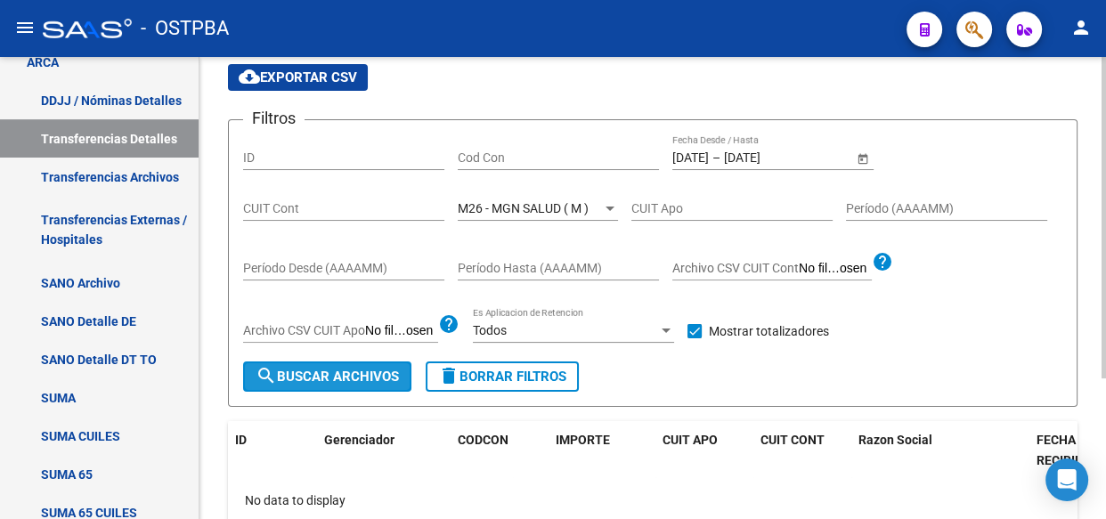
click at [362, 373] on span "search Buscar Archivos" at bounding box center [327, 377] width 143 height 16
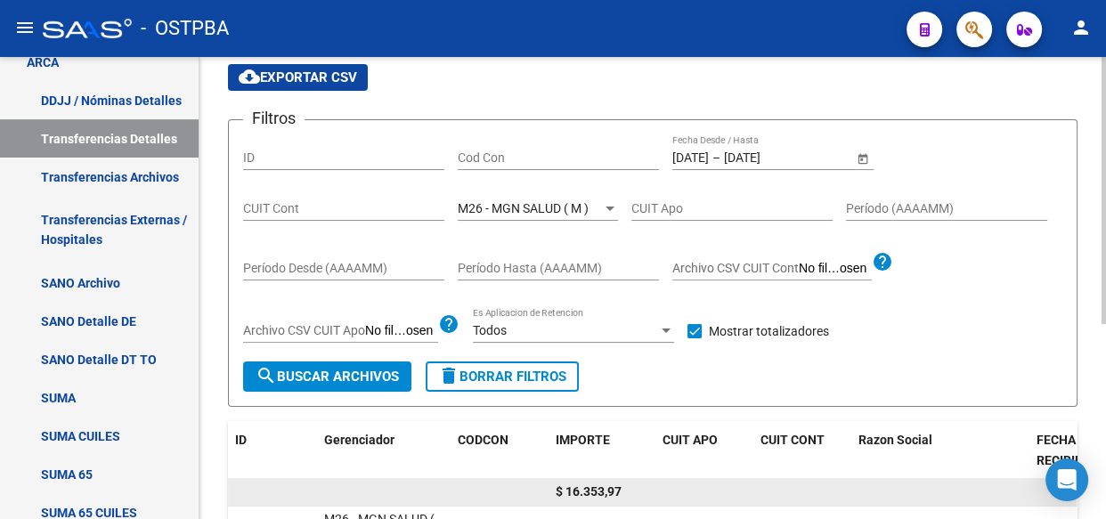
click at [605, 485] on span "$ 16.353,97" at bounding box center [589, 491] width 66 height 14
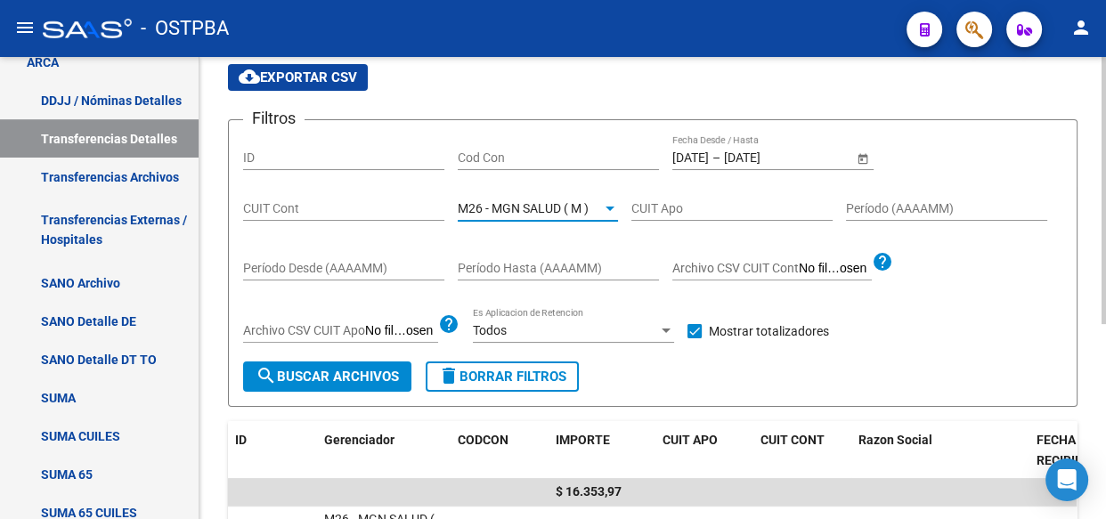
click at [552, 207] on span "M26 - MGN SALUD ( M )" at bounding box center [523, 208] width 131 height 14
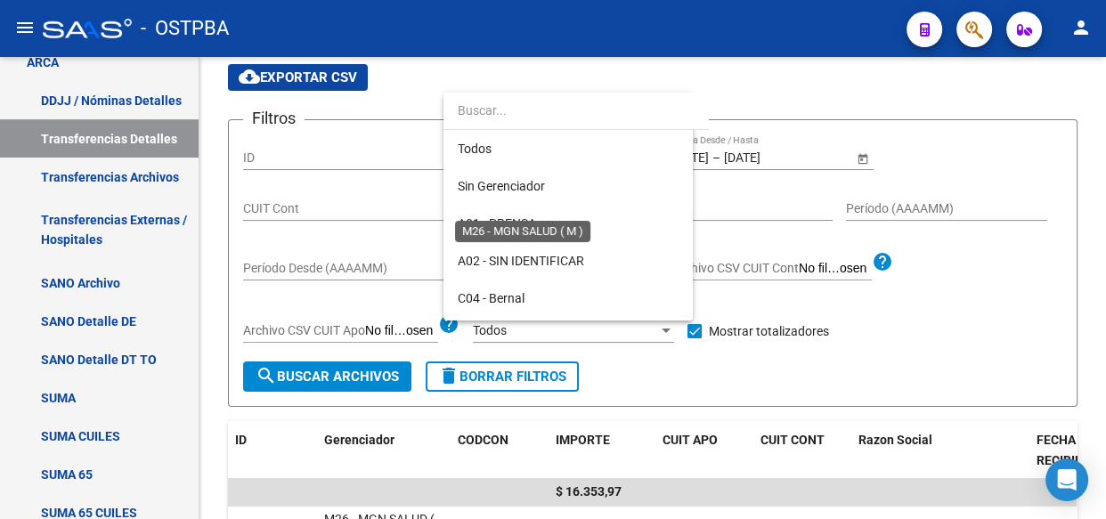
scroll to position [427, 0]
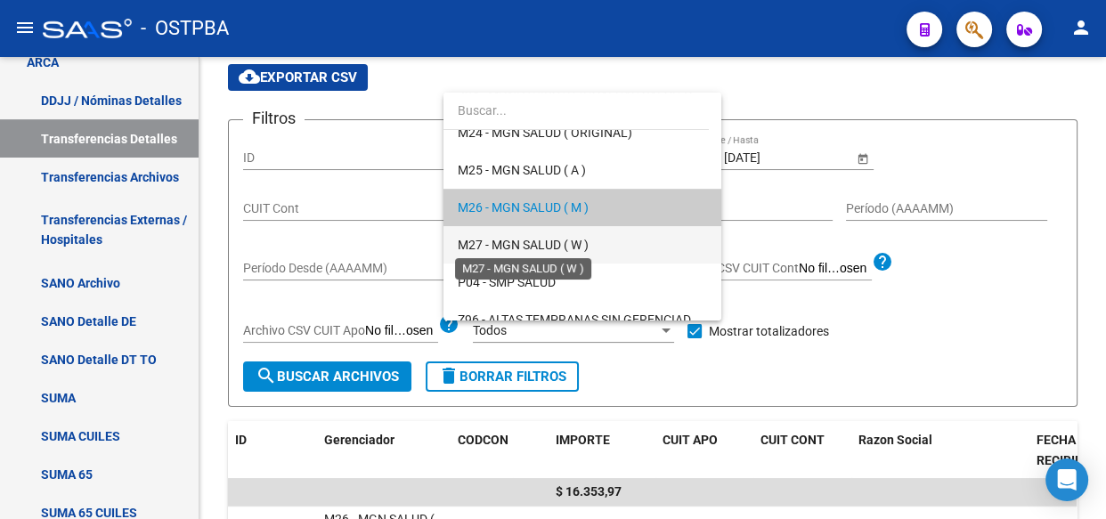
click at [532, 247] on span "M27 - MGN SALUD ( W )" at bounding box center [523, 245] width 131 height 14
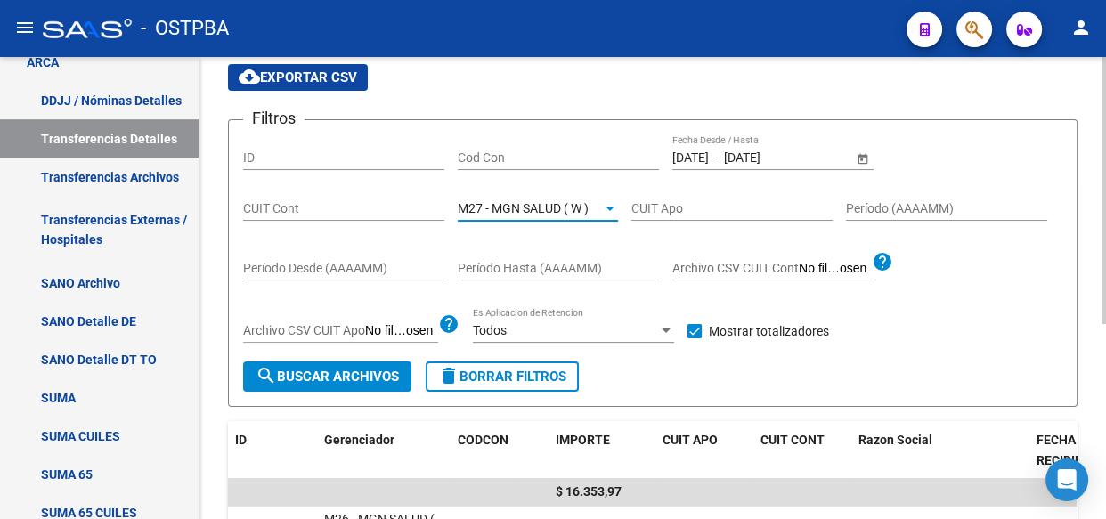
click at [365, 369] on span "search Buscar Archivos" at bounding box center [327, 377] width 143 height 16
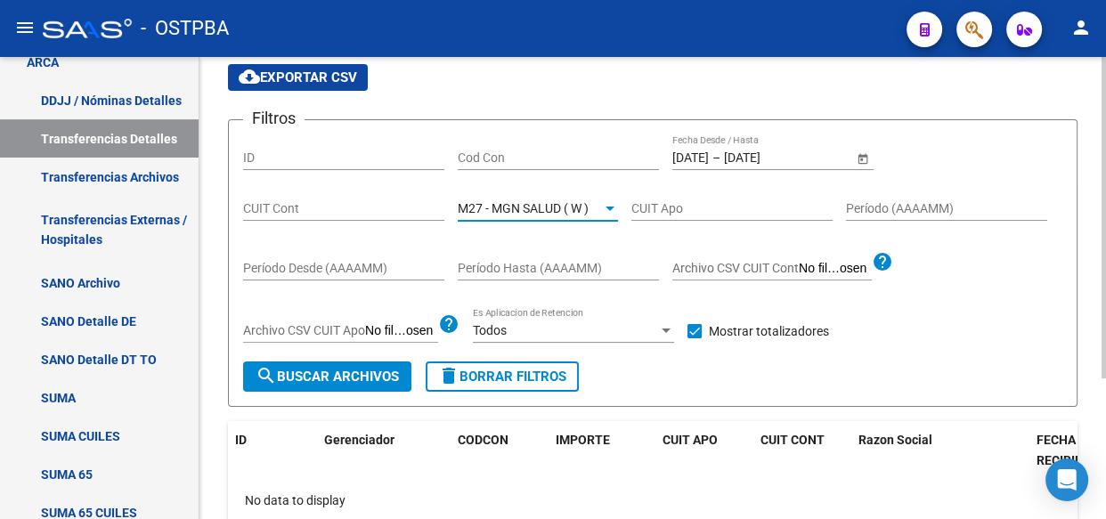
click at [509, 201] on span "M27 - MGN SALUD ( W )" at bounding box center [523, 208] width 131 height 14
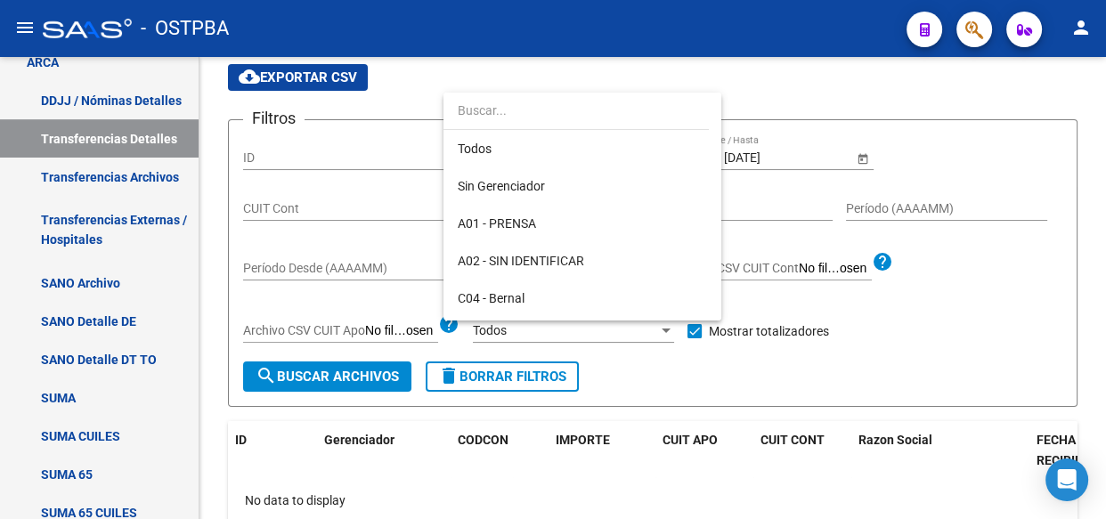
scroll to position [465, 0]
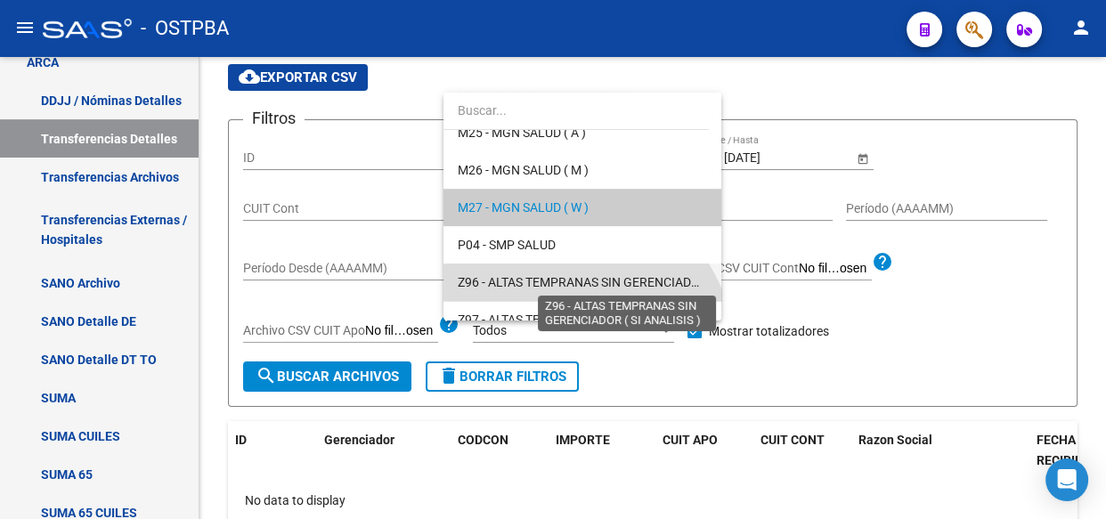
click at [522, 275] on span "Z96 - ALTAS TEMPRANAS SIN GERENCIADOR ( SI ANALISIS )" at bounding box center [625, 282] width 334 height 14
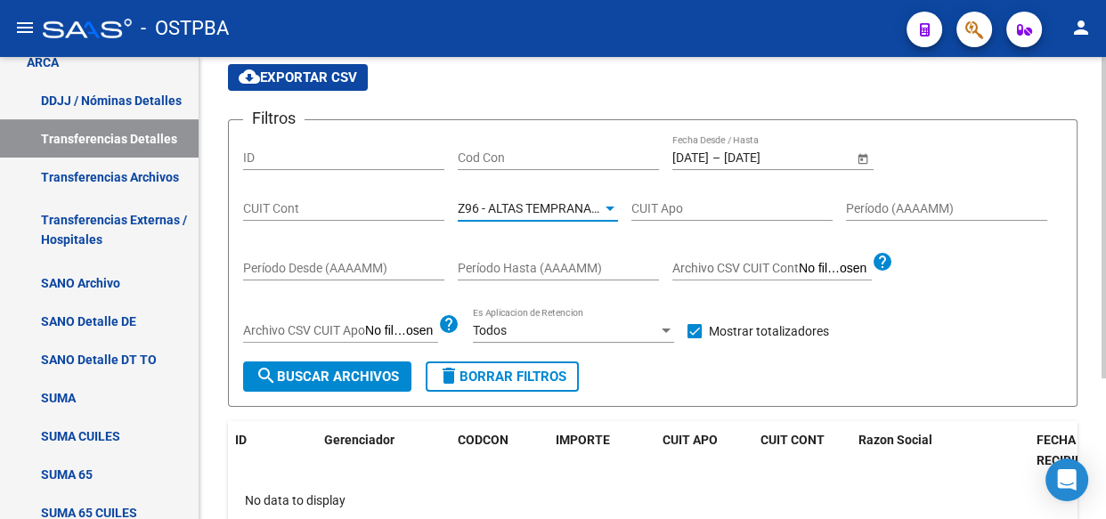
click at [368, 380] on span "search Buscar Archivos" at bounding box center [327, 377] width 143 height 16
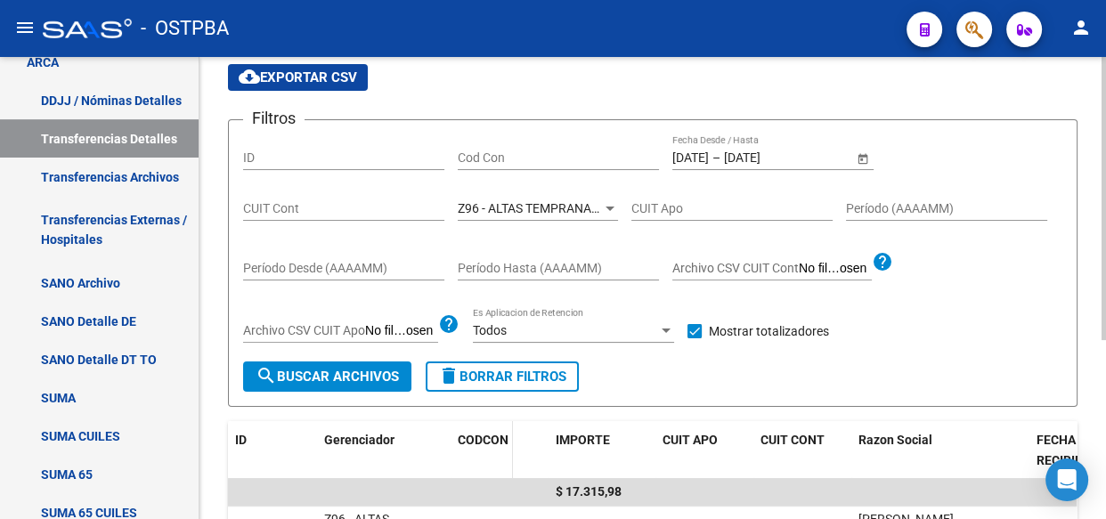
scroll to position [178, 0]
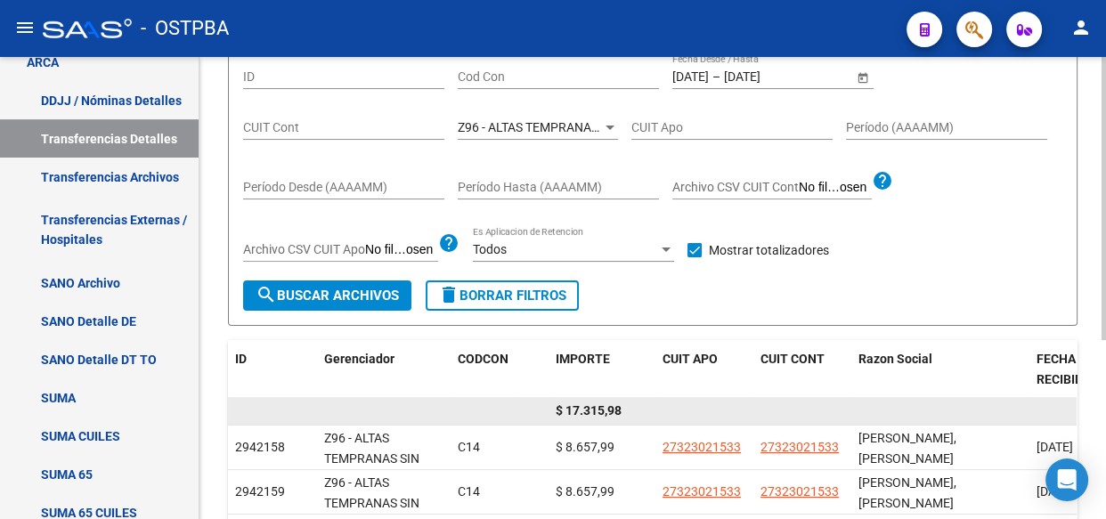
click at [602, 408] on span "$ 17.315,98" at bounding box center [589, 410] width 66 height 14
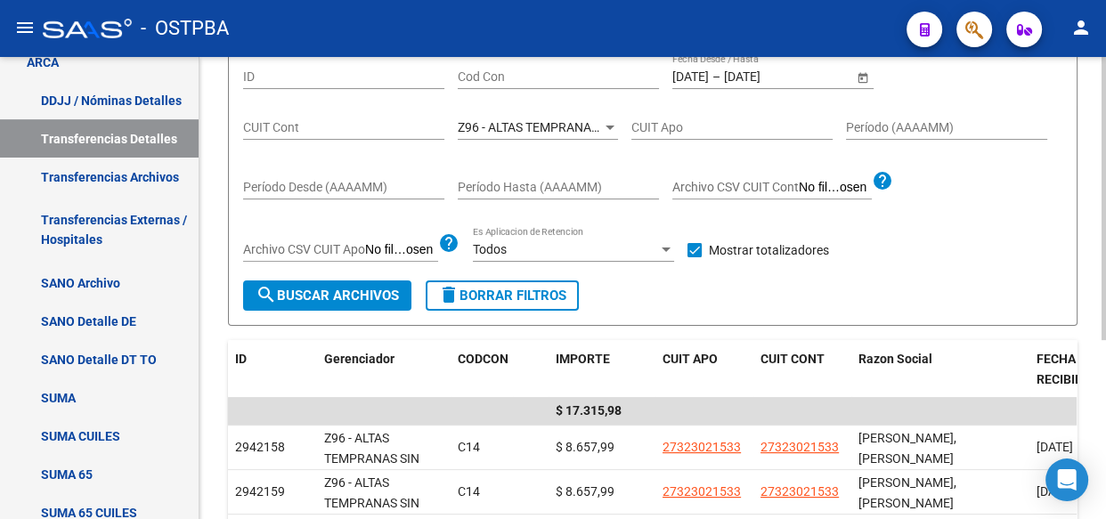
click at [556, 132] on span "Z96 - ALTAS TEMPRANAS SIN GERENCIADOR ( SI ANALISIS )" at bounding box center [625, 127] width 334 height 14
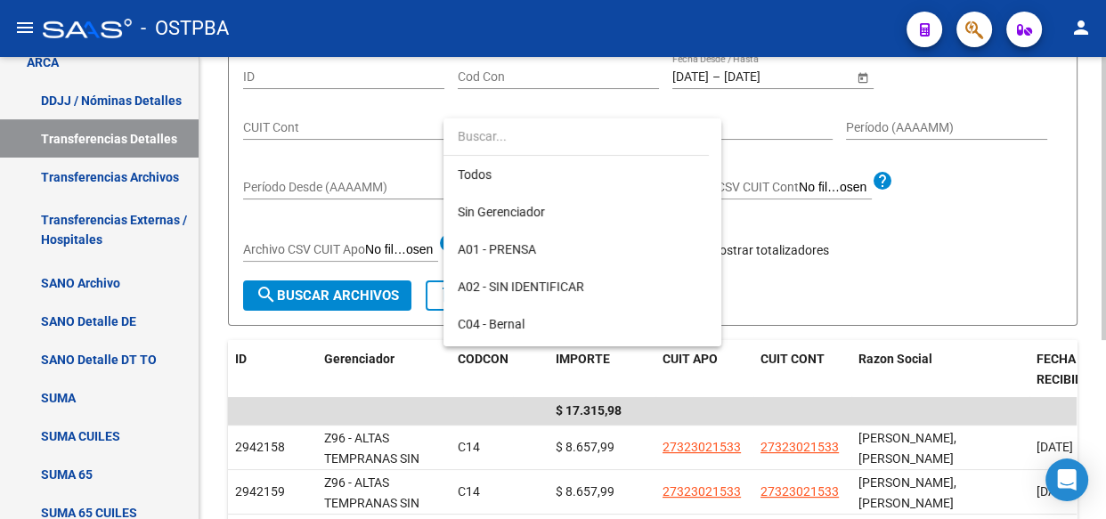
scroll to position [519, 0]
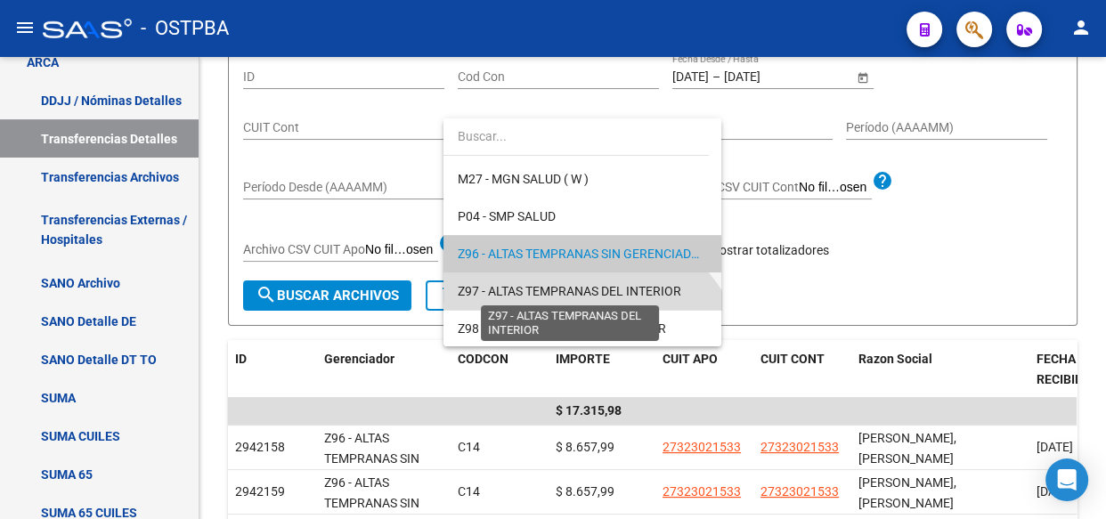
click at [545, 296] on span "Z97 - ALTAS TEMPRANAS DEL INTERIOR" at bounding box center [570, 291] width 224 height 14
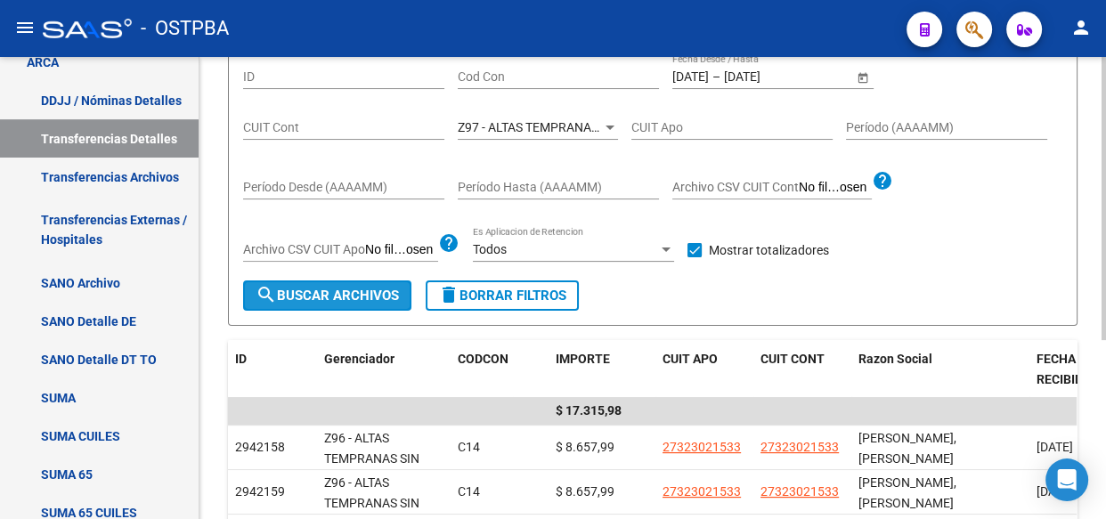
click at [346, 302] on span "search Buscar Archivos" at bounding box center [327, 296] width 143 height 16
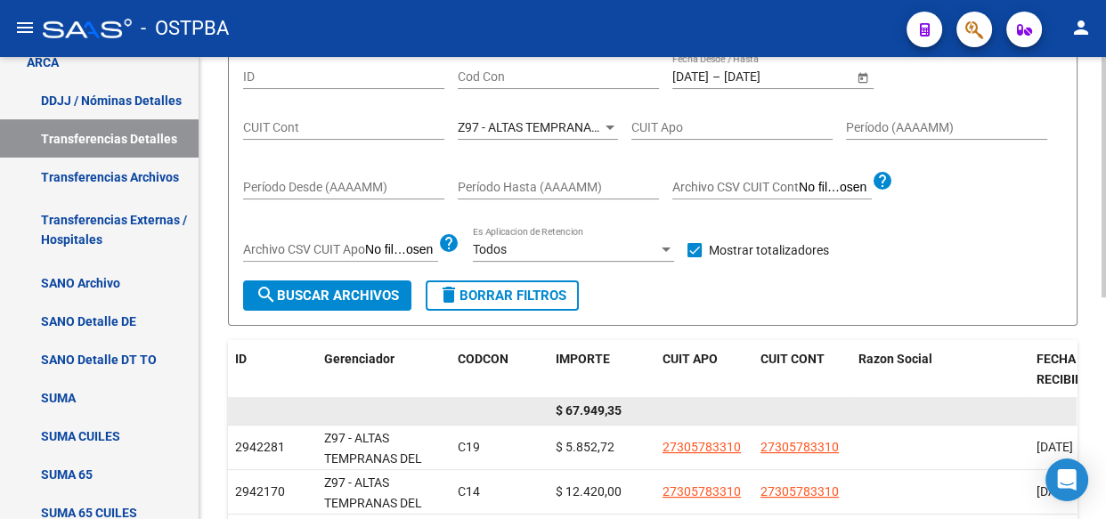
click at [596, 410] on span "$ 67.949,35" at bounding box center [589, 410] width 66 height 14
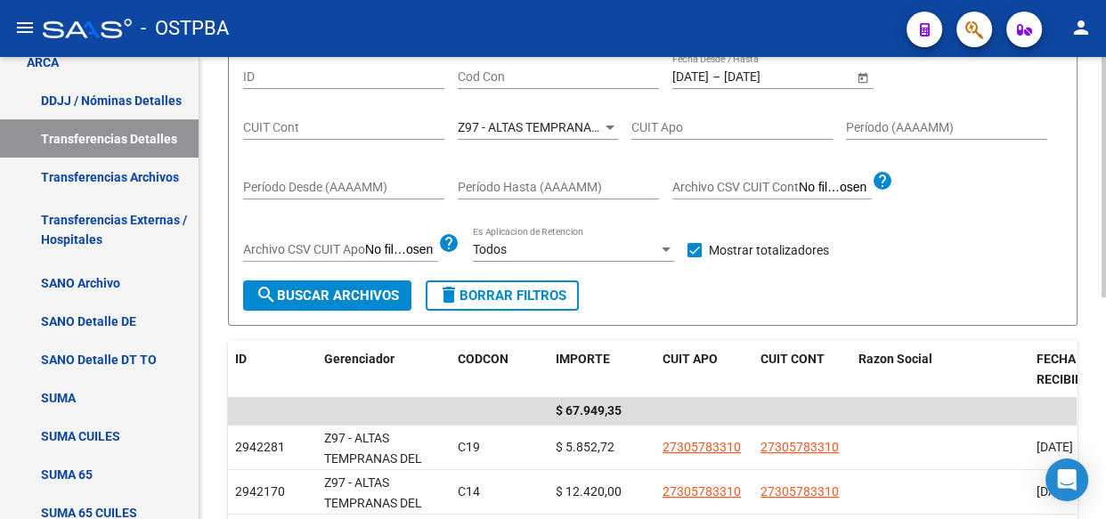
click at [521, 129] on span "Z97 - ALTAS TEMPRANAS DEL INTERIOR" at bounding box center [570, 127] width 224 height 14
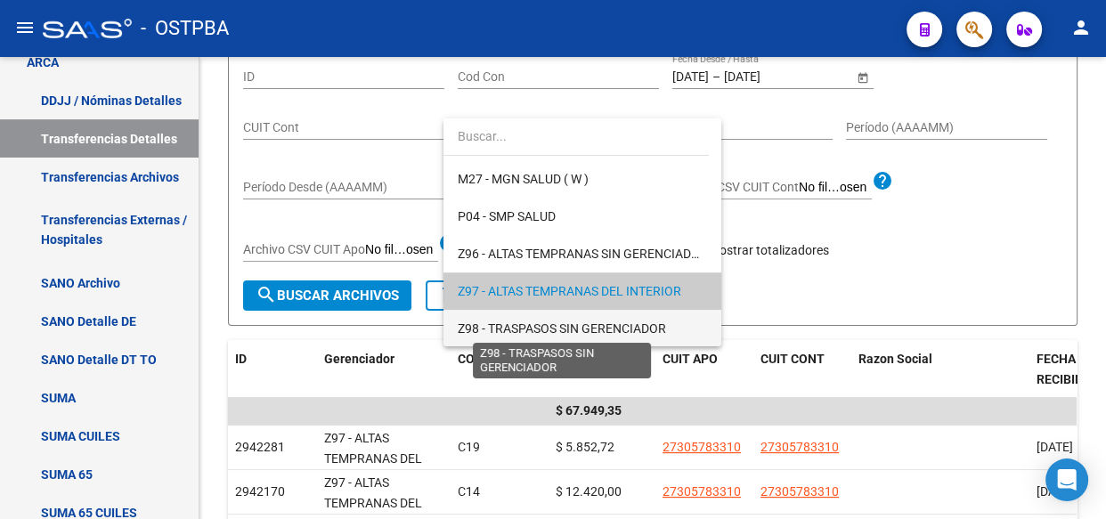
click at [529, 321] on span "Z98 - TRASPASOS SIN GERENCIADOR" at bounding box center [562, 328] width 208 height 14
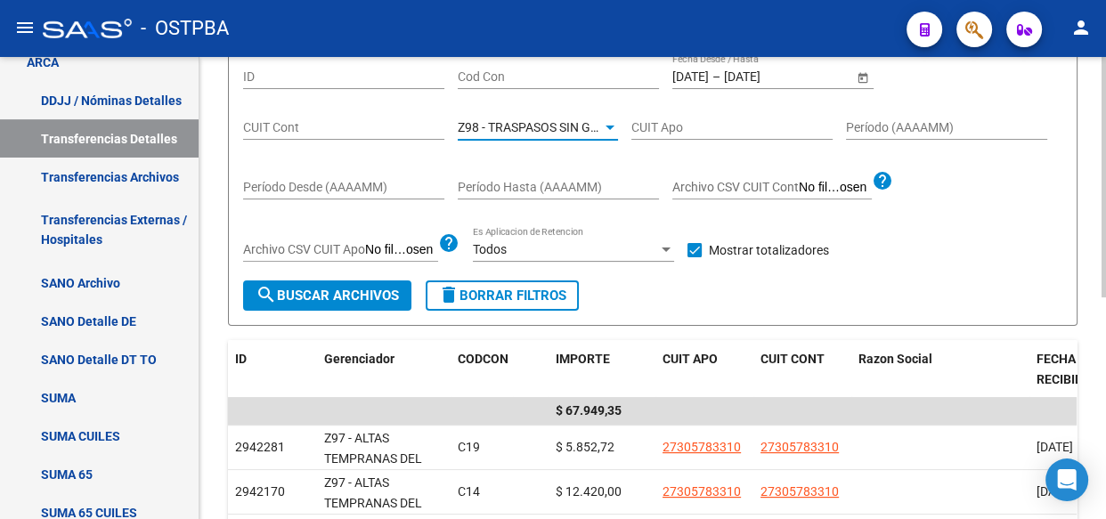
click at [361, 303] on button "search Buscar Archivos" at bounding box center [327, 296] width 168 height 30
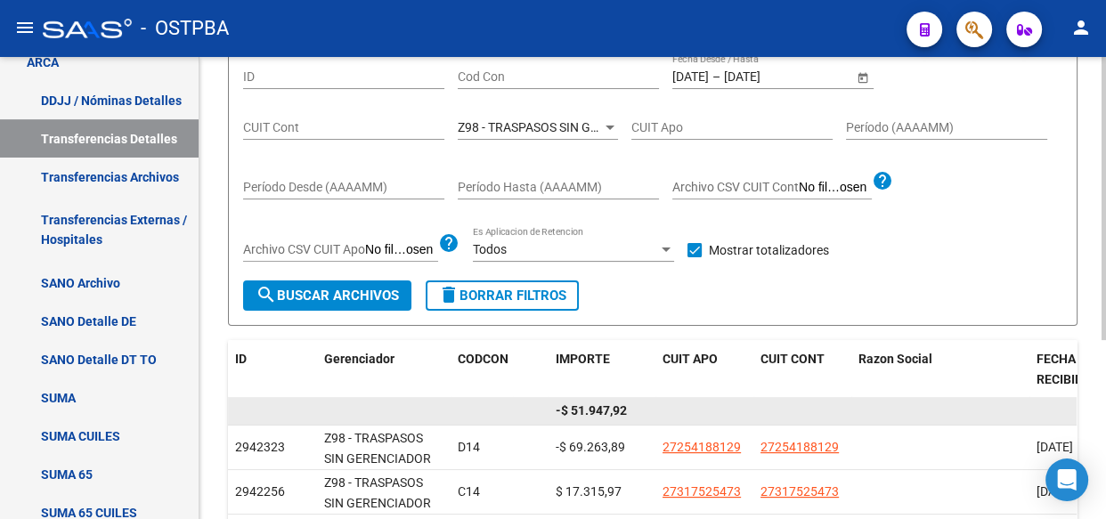
click at [596, 405] on span "-$ 51.947,92" at bounding box center [591, 410] width 71 height 14
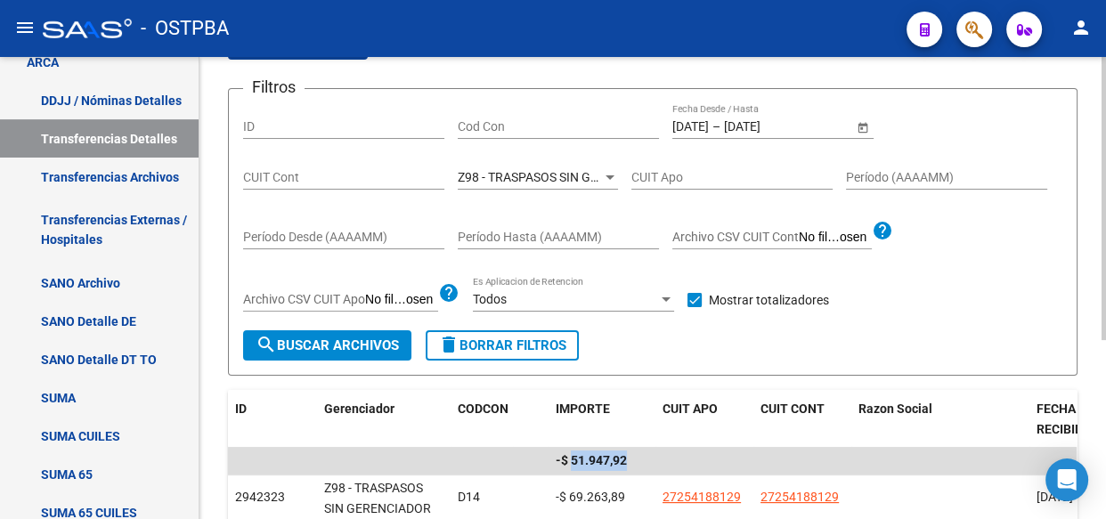
scroll to position [97, 0]
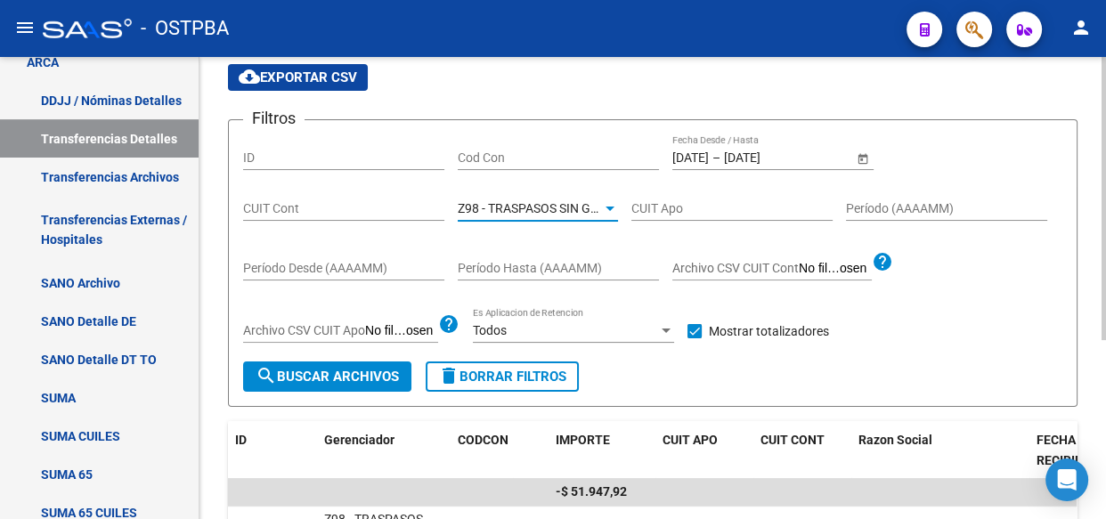
click at [526, 204] on span "Z98 - TRASPASOS SIN GERENCIADOR" at bounding box center [562, 208] width 208 height 14
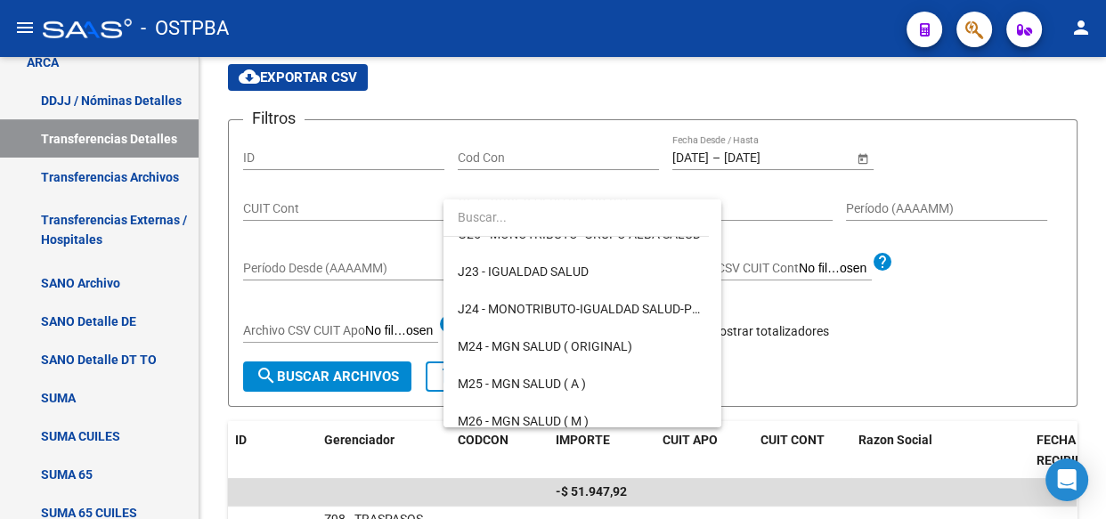
scroll to position [0, 0]
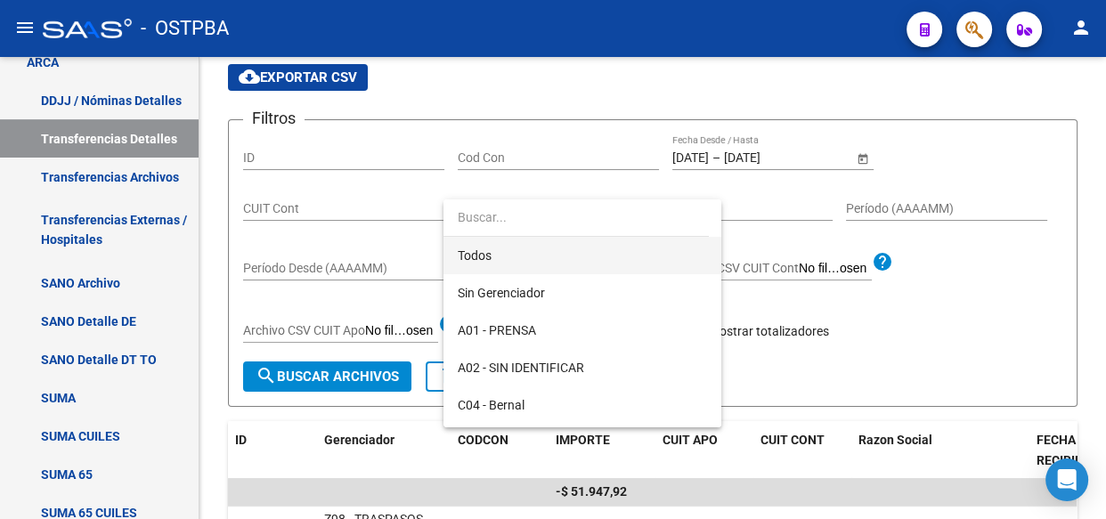
click at [482, 250] on span "Todos" at bounding box center [582, 255] width 249 height 37
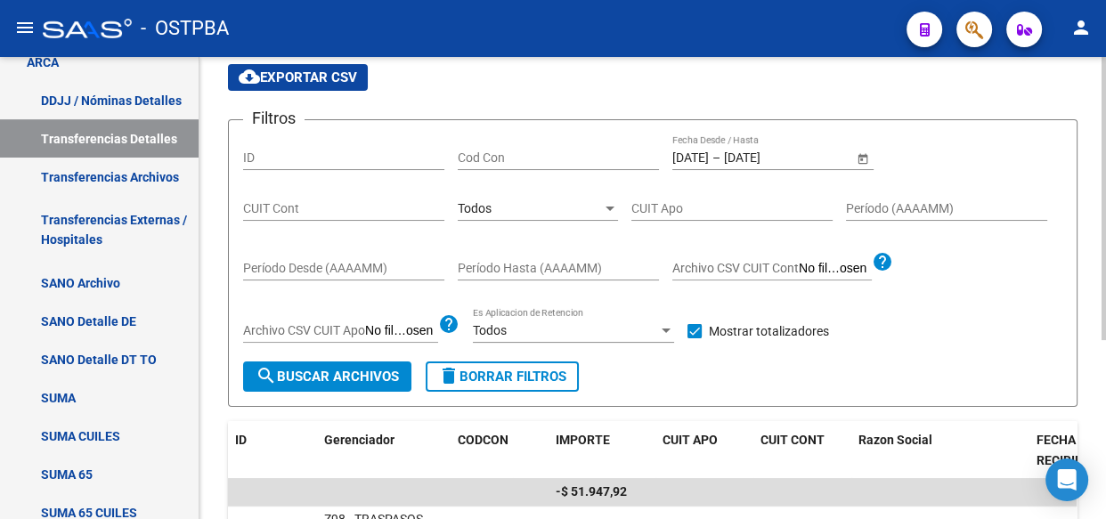
click at [499, 146] on div "Cod Con" at bounding box center [558, 152] width 201 height 36
click at [365, 377] on span "search Buscar Archivos" at bounding box center [327, 377] width 143 height 16
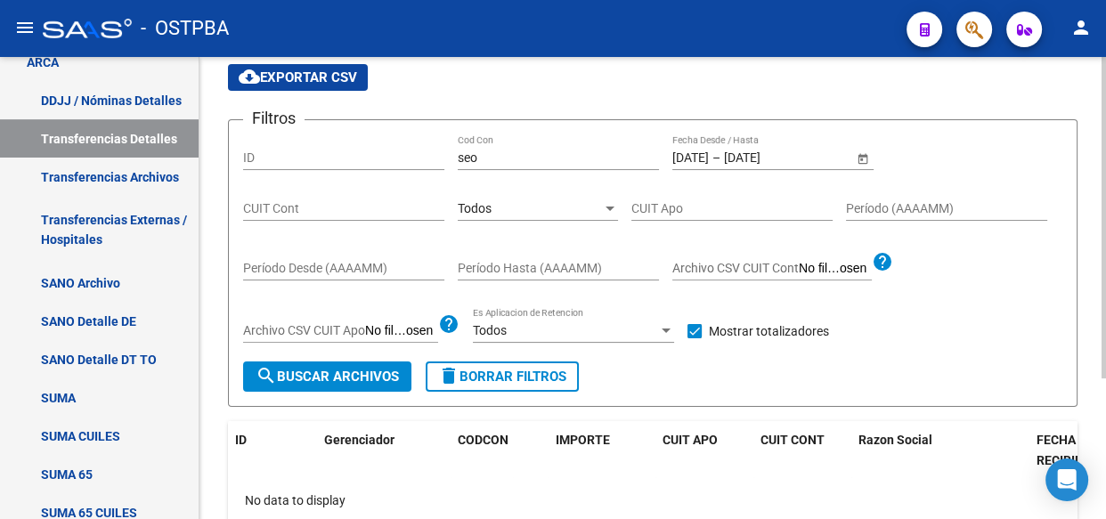
click at [484, 146] on div "seo Cod Con" at bounding box center [558, 152] width 201 height 36
type input "s"
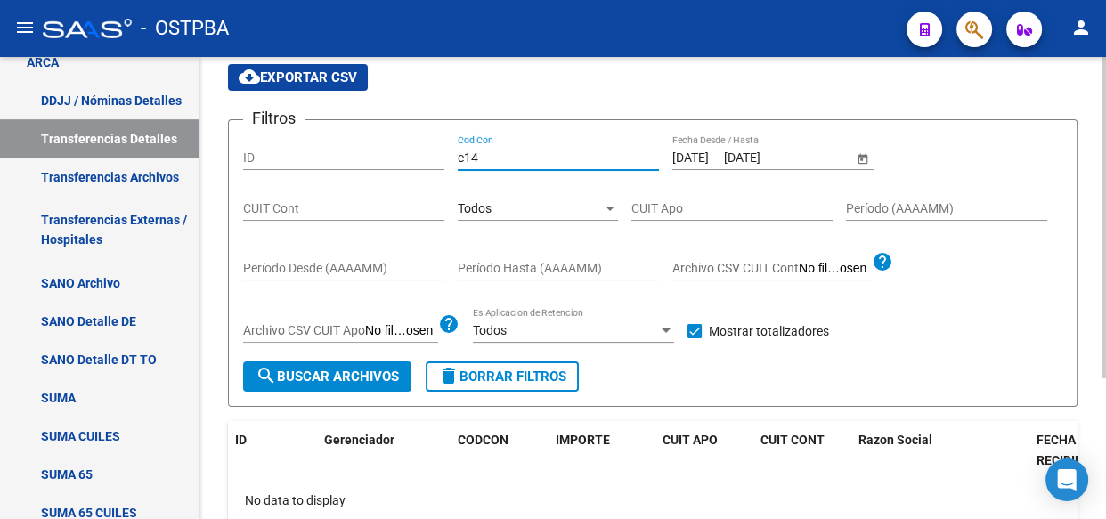
type input "c14"
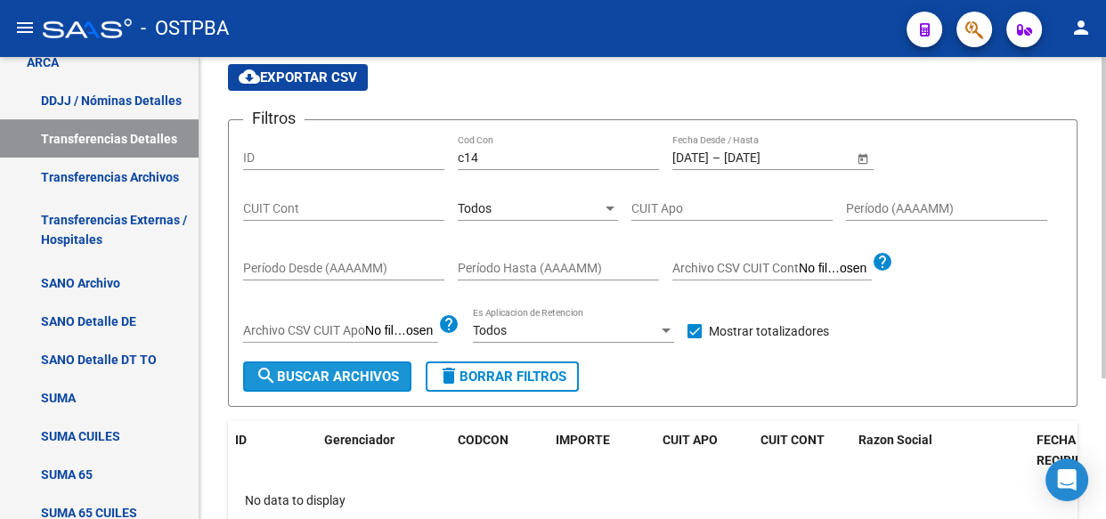
click at [338, 377] on span "search Buscar Archivos" at bounding box center [327, 377] width 143 height 16
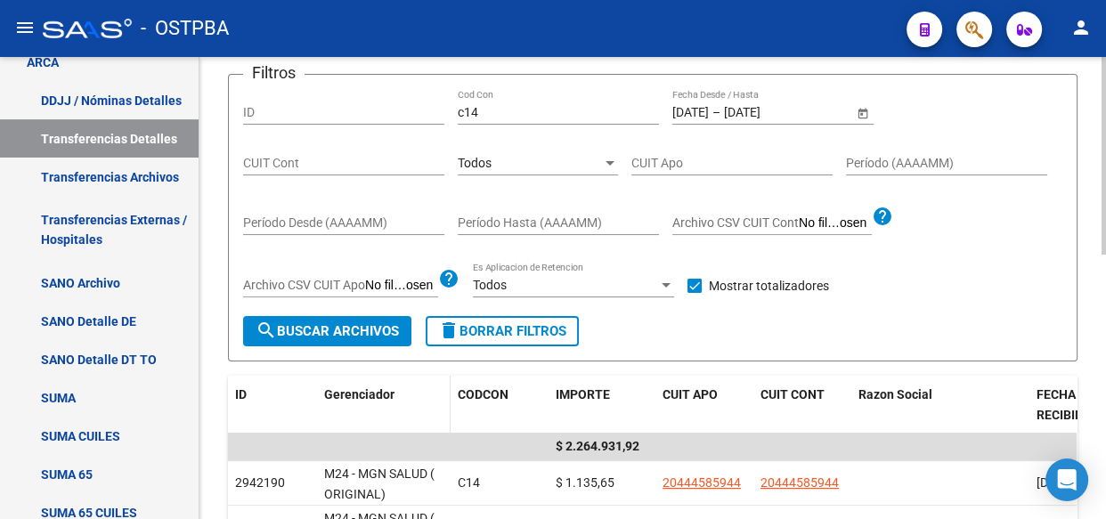
scroll to position [178, 0]
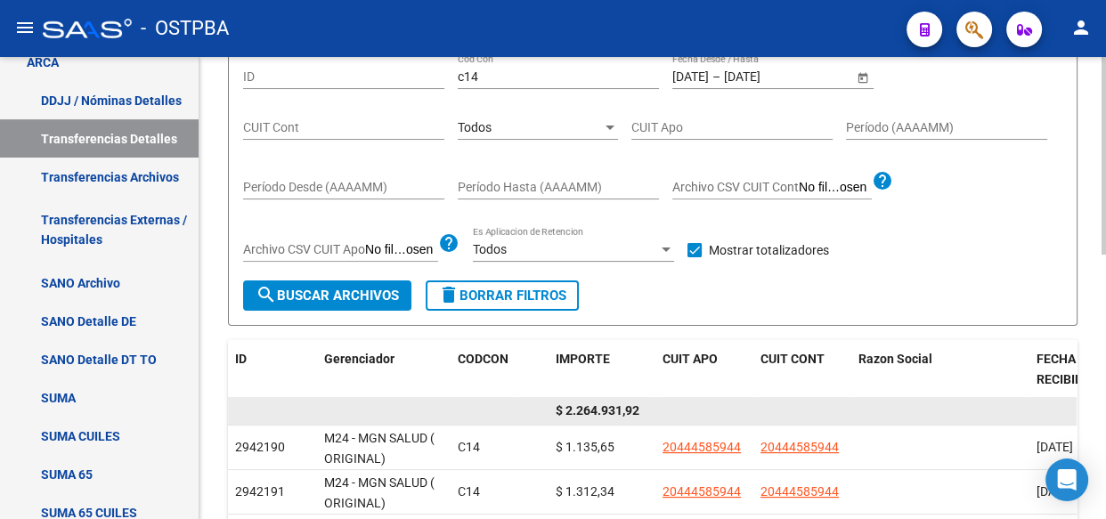
click at [620, 401] on div "$ 2.264.931,92" at bounding box center [602, 411] width 93 height 20
click at [615, 404] on span "$ 2.264.931,92" at bounding box center [598, 410] width 84 height 14
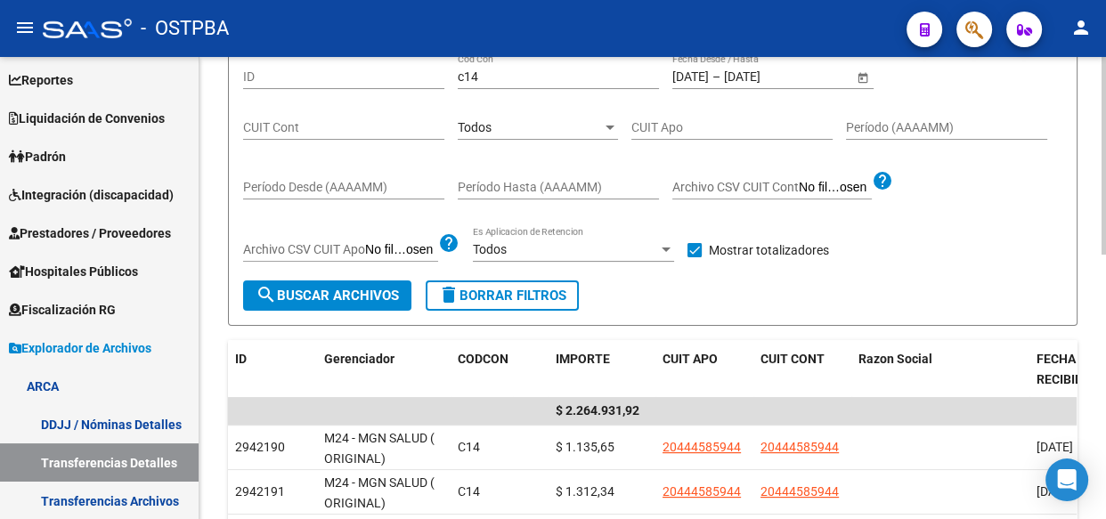
click at [556, 123] on div "Todos" at bounding box center [530, 127] width 144 height 15
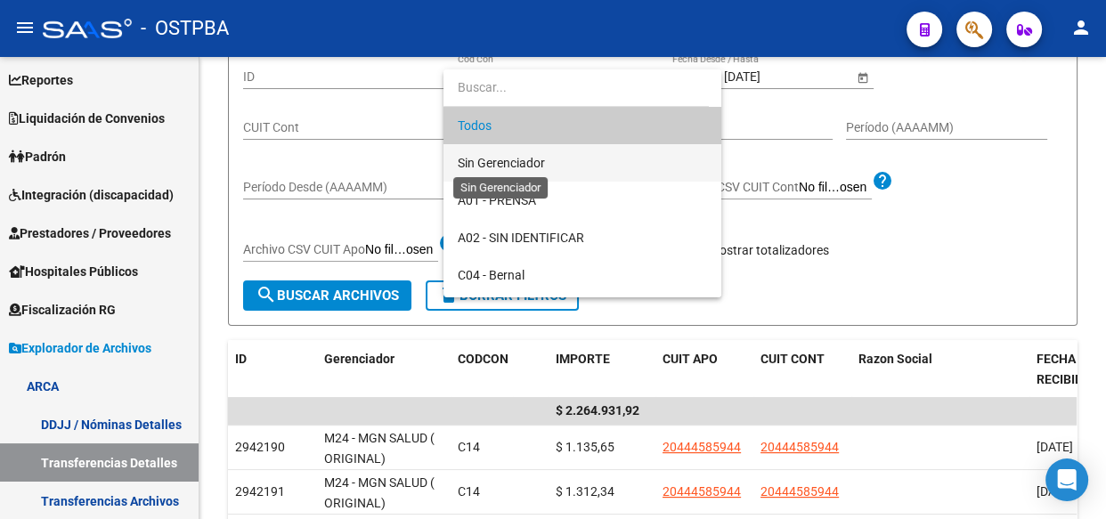
click at [525, 167] on span "Sin Gerenciador" at bounding box center [501, 163] width 87 height 14
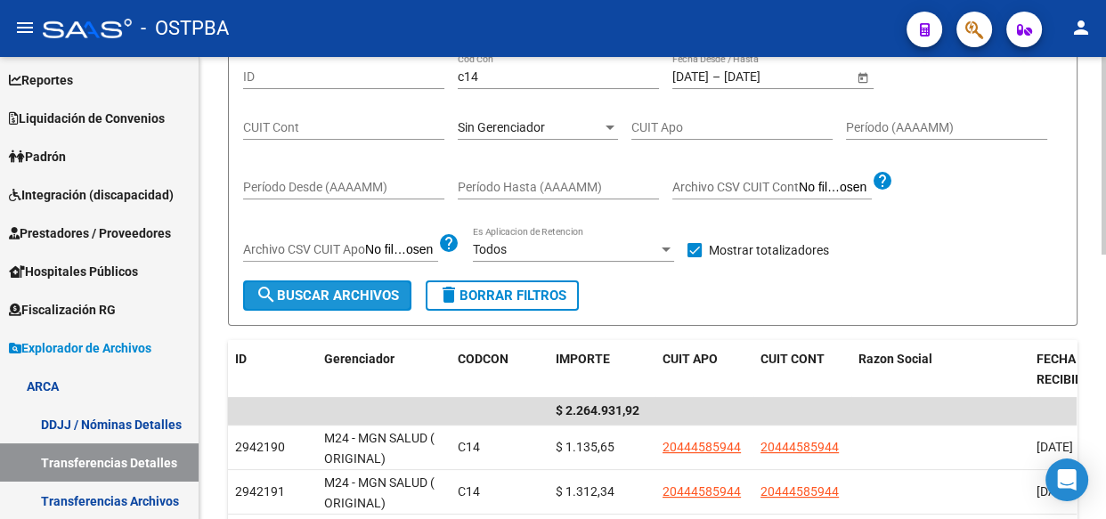
click at [349, 302] on span "search Buscar Archivos" at bounding box center [327, 296] width 143 height 16
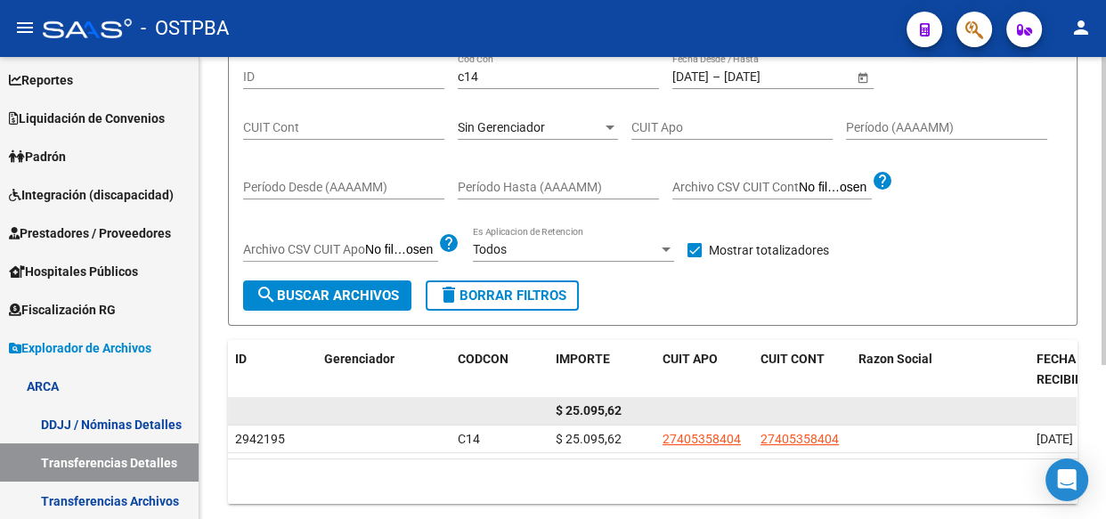
click at [591, 406] on span "$ 25.095,62" at bounding box center [589, 410] width 66 height 14
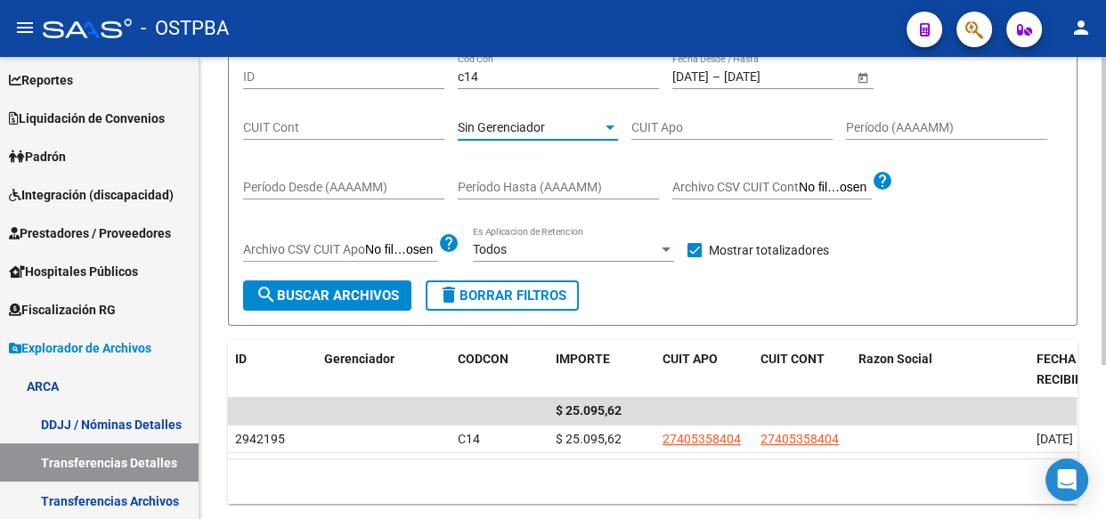
click at [530, 125] on span "Sin Gerenciador" at bounding box center [501, 127] width 87 height 14
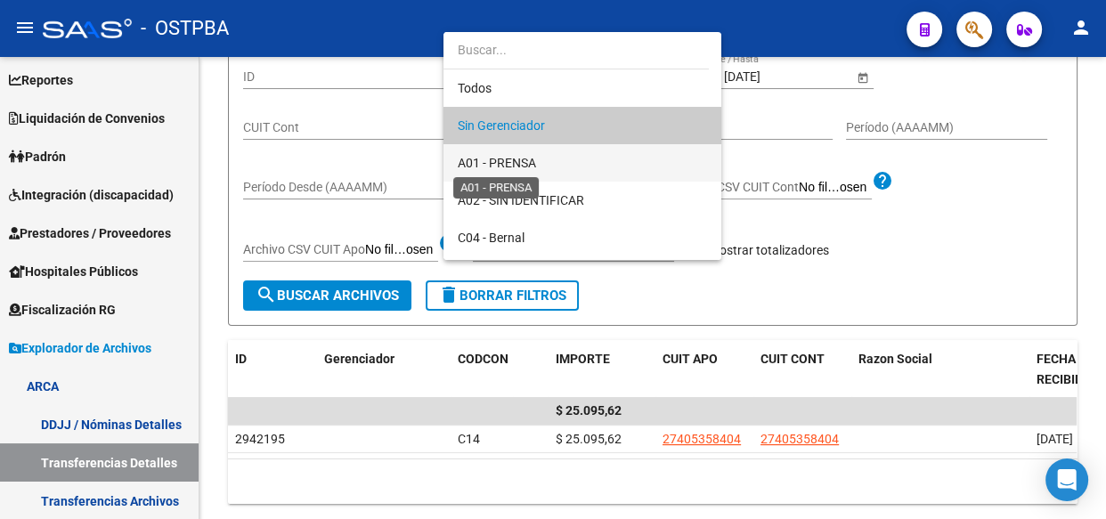
click at [510, 159] on span "A01 - PRENSA" at bounding box center [497, 163] width 78 height 14
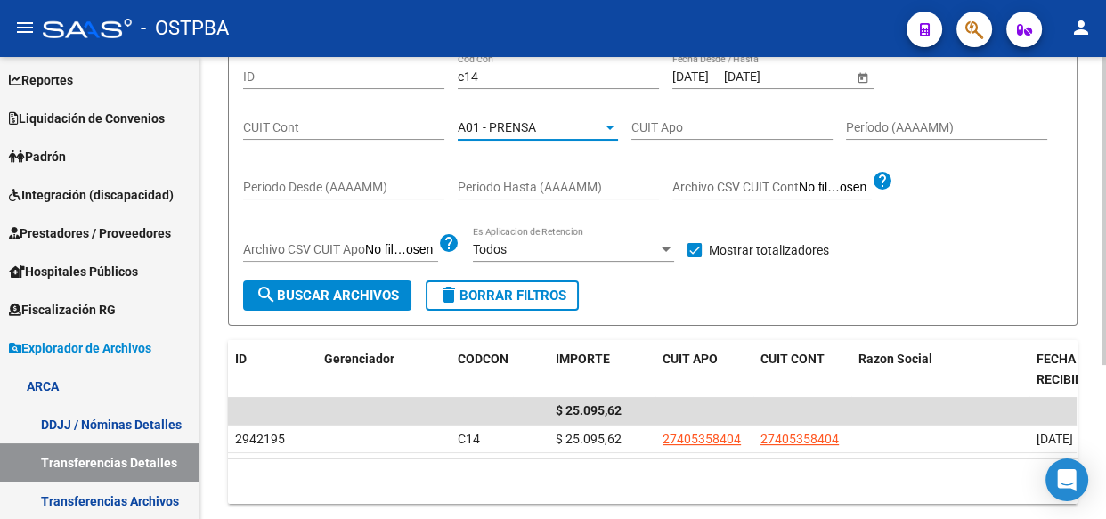
click at [306, 294] on span "search Buscar Archivos" at bounding box center [327, 296] width 143 height 16
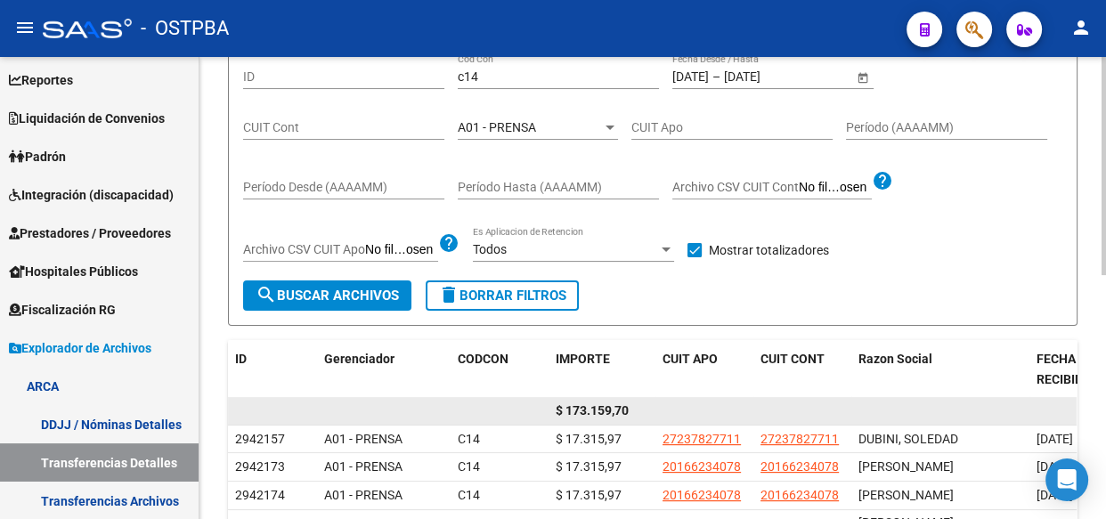
click at [597, 414] on span "$ 173.159,70" at bounding box center [592, 410] width 73 height 14
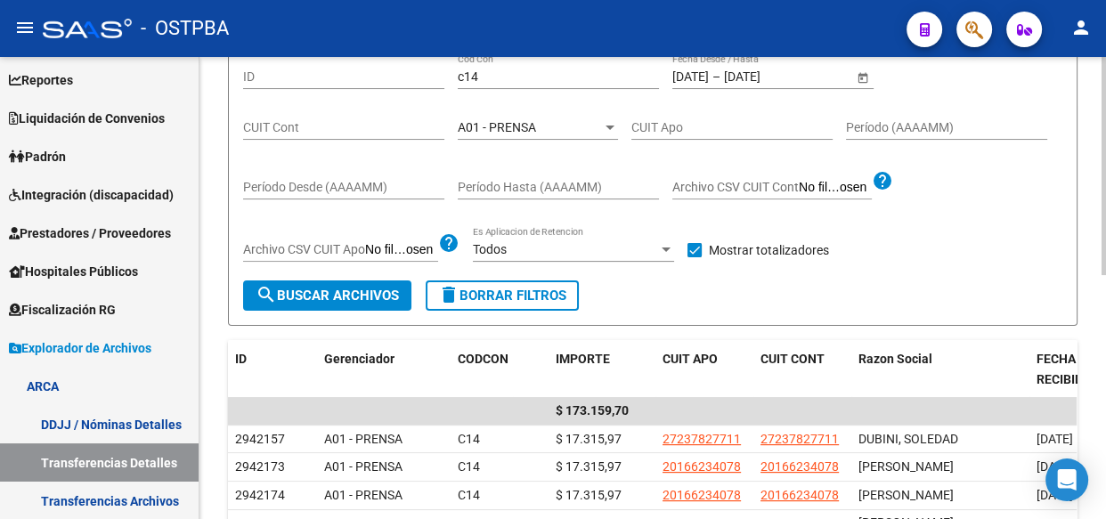
click at [485, 130] on span "A01 - PRENSA" at bounding box center [497, 127] width 78 height 14
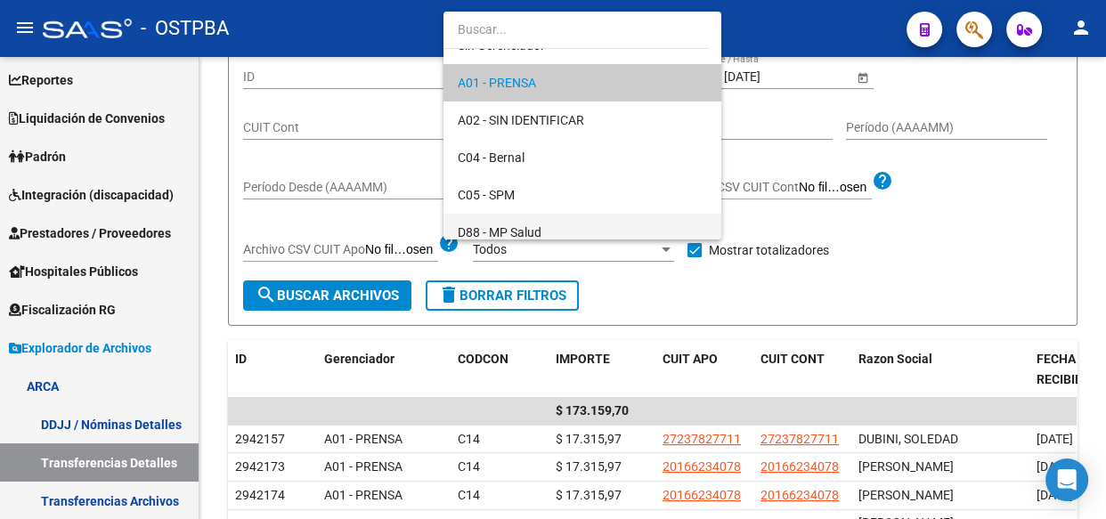
scroll to position [98, 0]
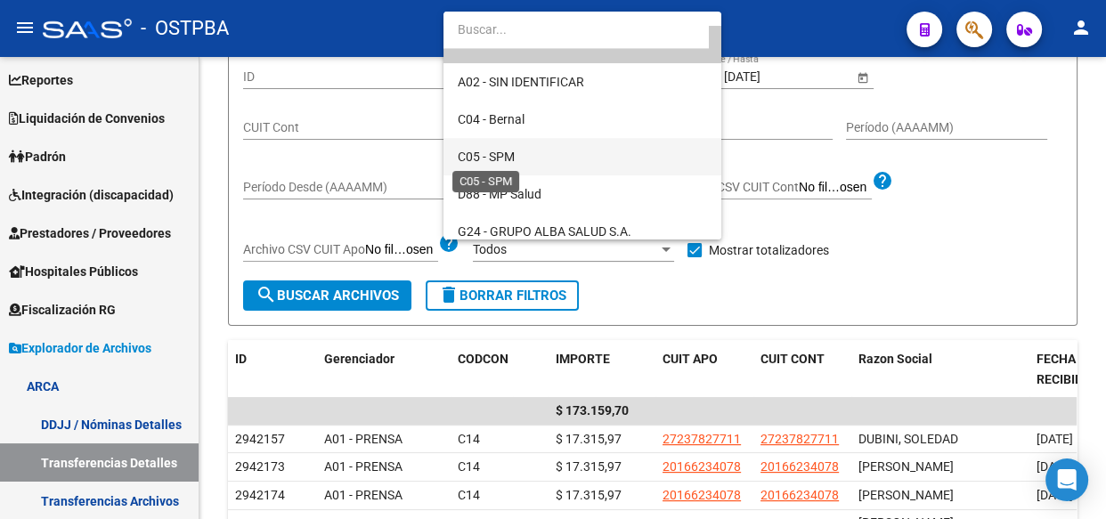
click at [497, 155] on span "C05 - SPM" at bounding box center [486, 157] width 57 height 14
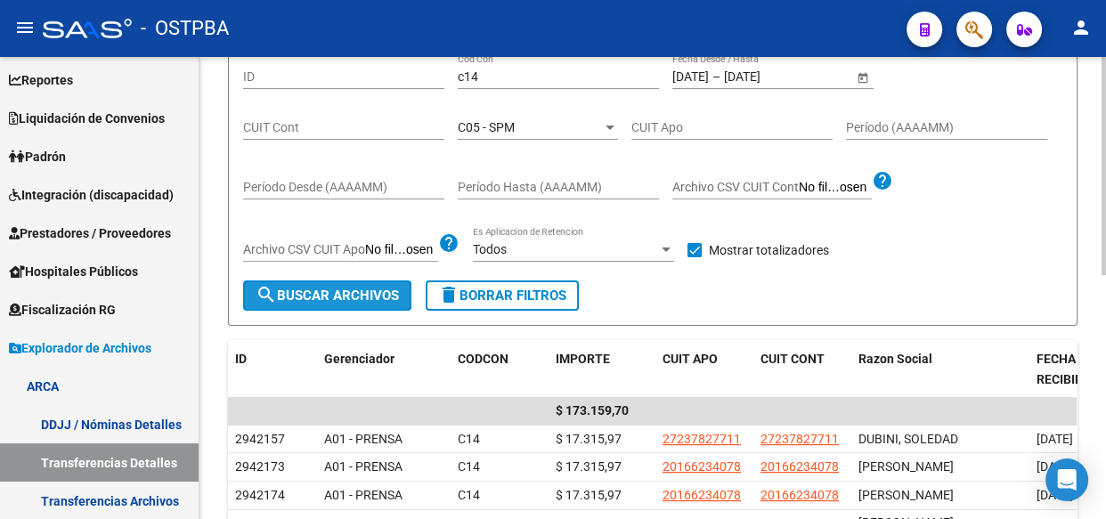
click at [353, 298] on span "search Buscar Archivos" at bounding box center [327, 296] width 143 height 16
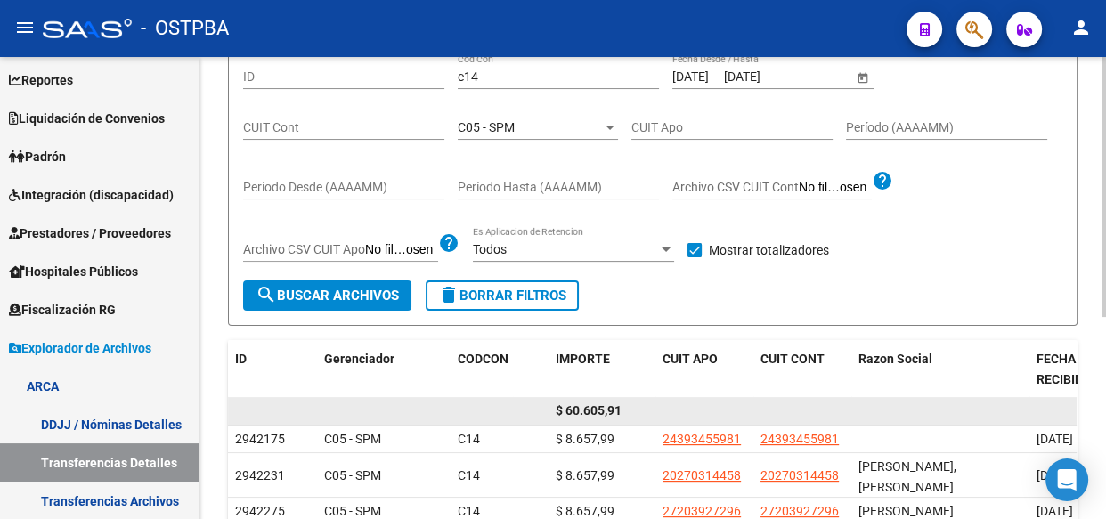
click at [588, 406] on span "$ 60.605,91" at bounding box center [589, 410] width 66 height 14
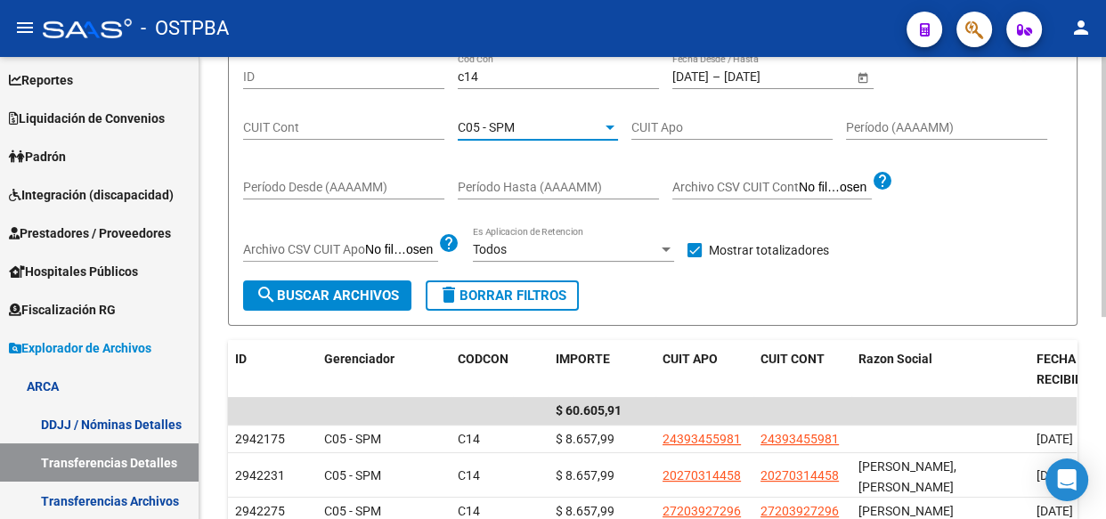
click at [510, 126] on span "C05 - SPM" at bounding box center [486, 127] width 57 height 14
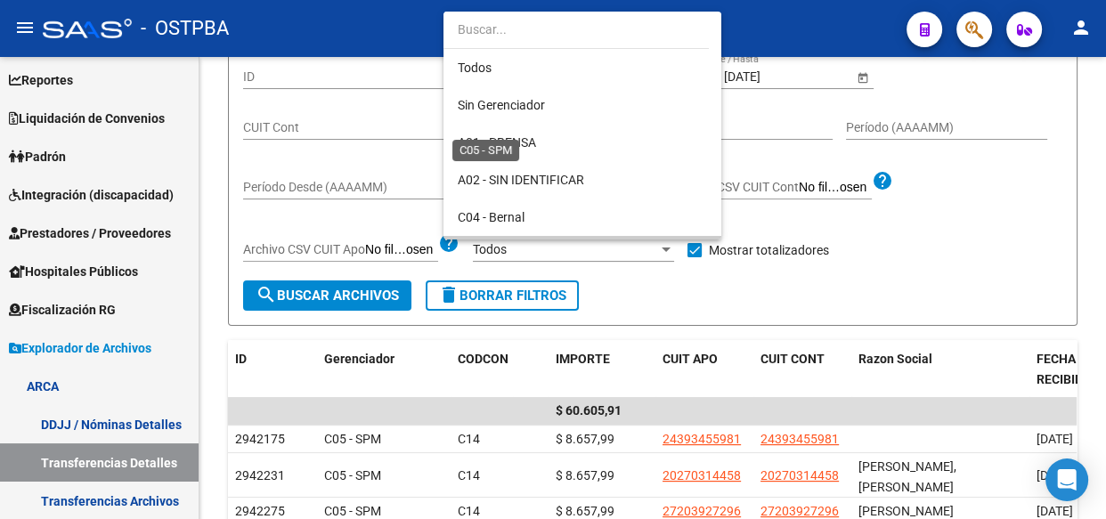
scroll to position [129, 0]
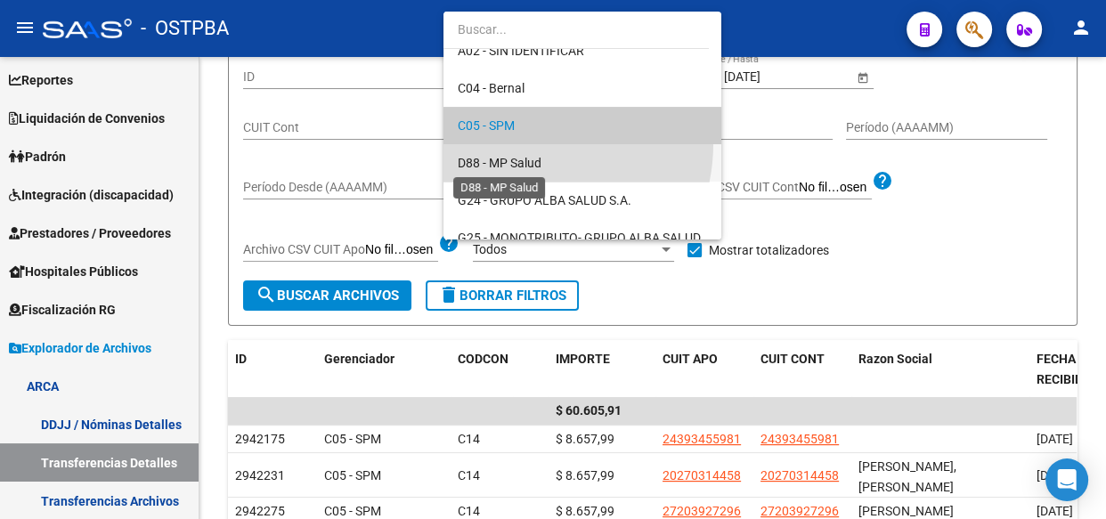
click at [513, 159] on span "D88 - MP Salud" at bounding box center [500, 163] width 84 height 14
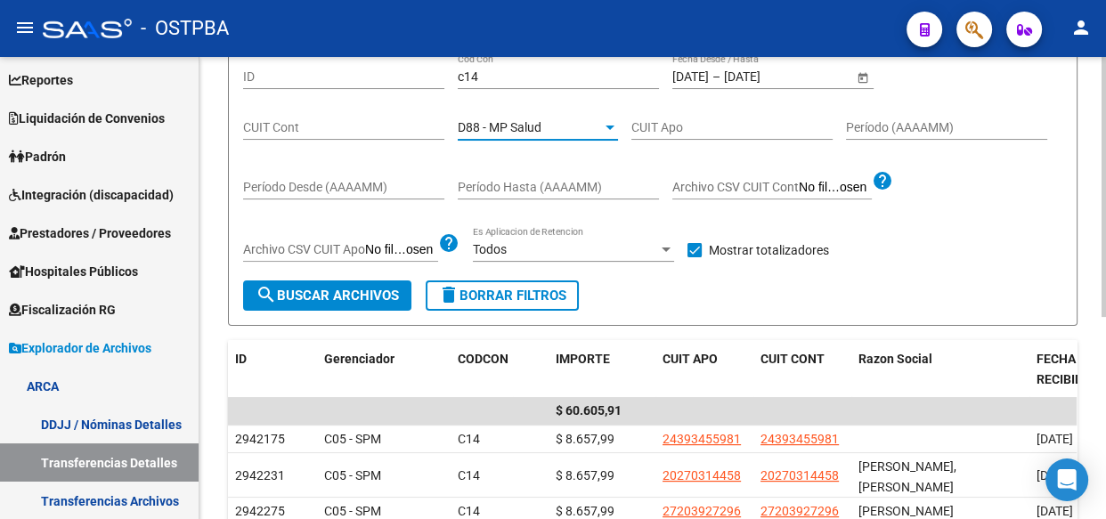
click at [315, 293] on span "search Buscar Archivos" at bounding box center [327, 296] width 143 height 16
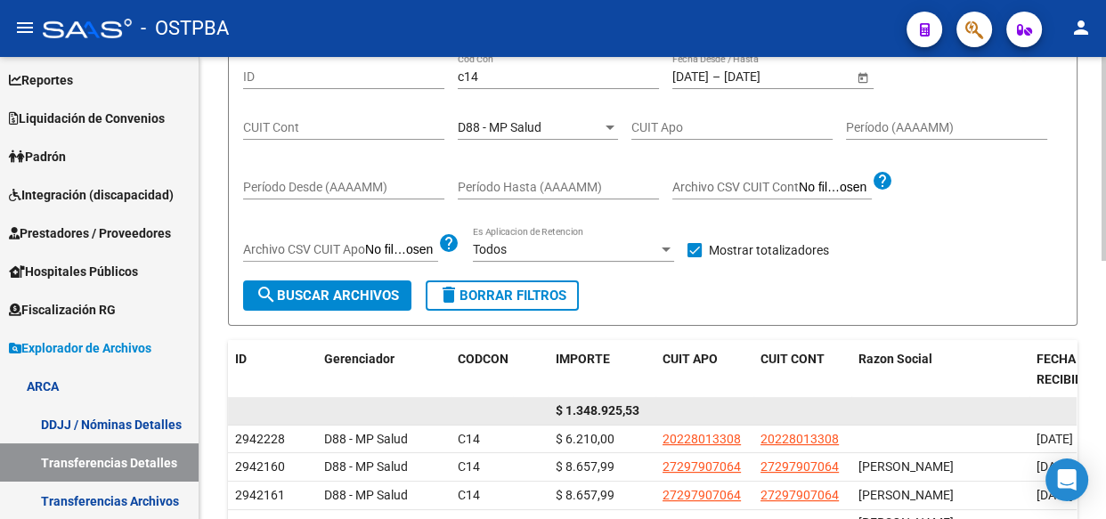
click at [602, 412] on span "$ 1.348.925,53" at bounding box center [598, 410] width 84 height 14
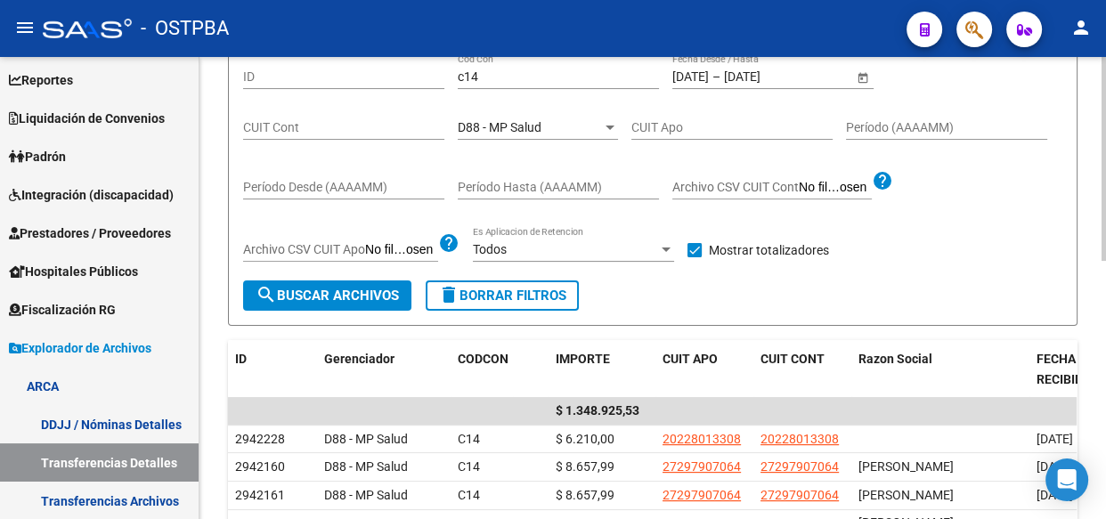
click at [531, 120] on span "D88 - MP Salud" at bounding box center [500, 127] width 84 height 14
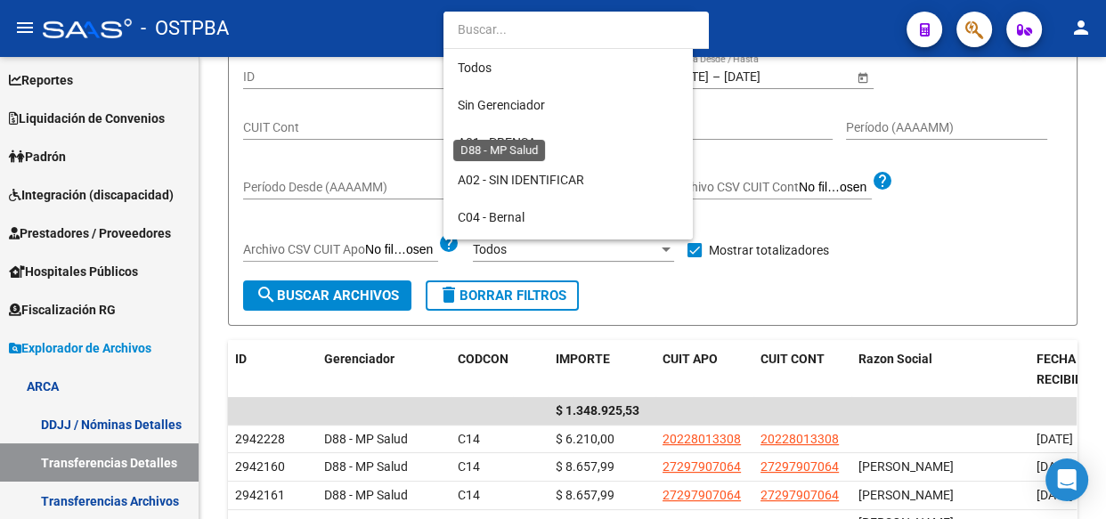
scroll to position [167, 0]
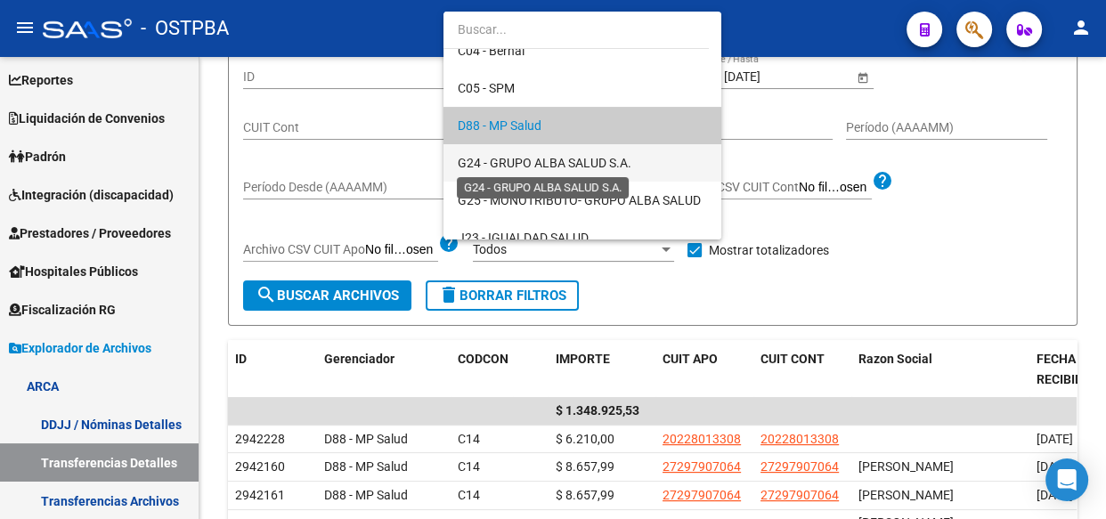
click at [534, 165] on span "G24 - GRUPO ALBA SALUD S.A." at bounding box center [545, 163] width 174 height 14
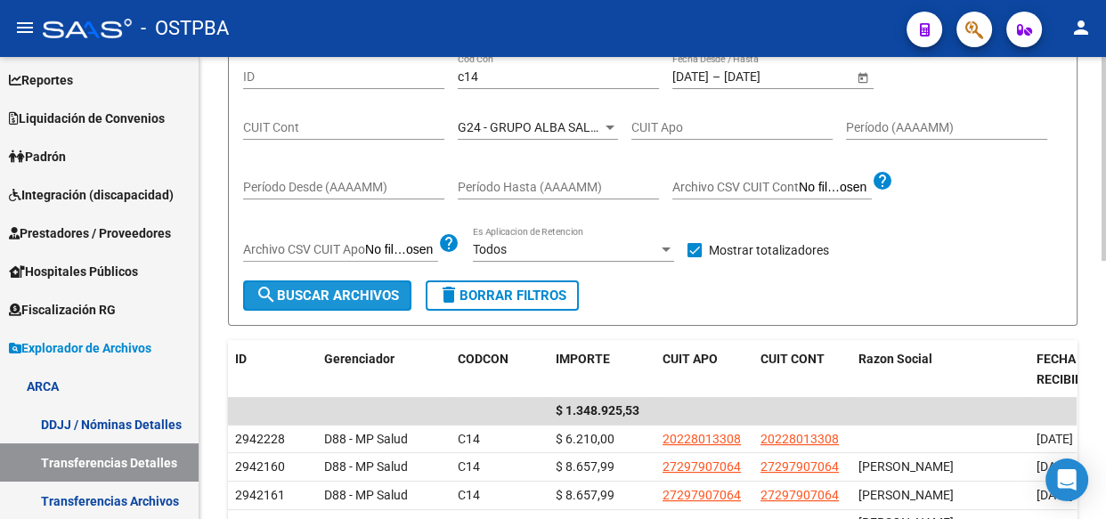
click at [365, 303] on button "search Buscar Archivos" at bounding box center [327, 296] width 168 height 30
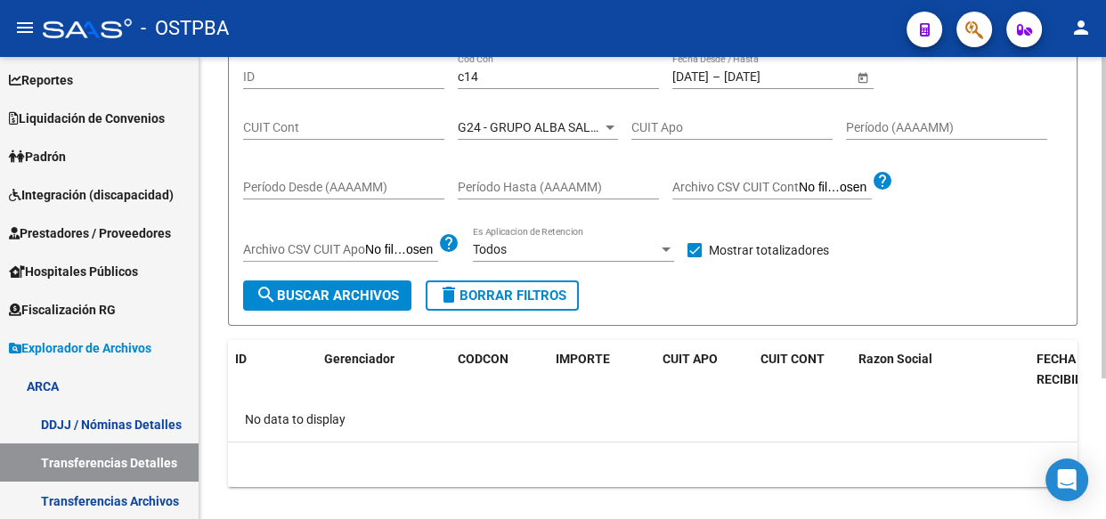
click at [525, 120] on span "G24 - GRUPO ALBA SALUD S.A." at bounding box center [545, 127] width 174 height 14
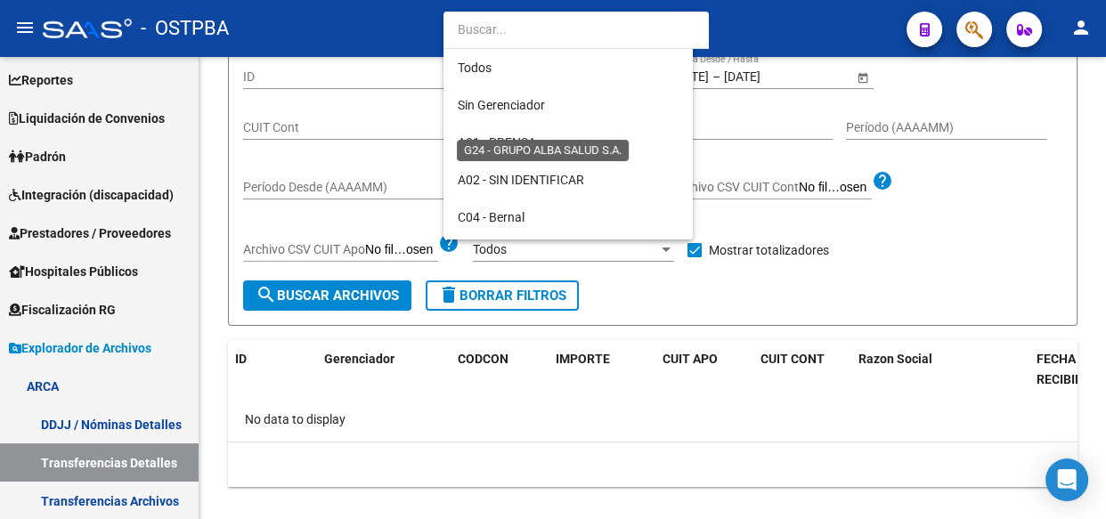
scroll to position [204, 0]
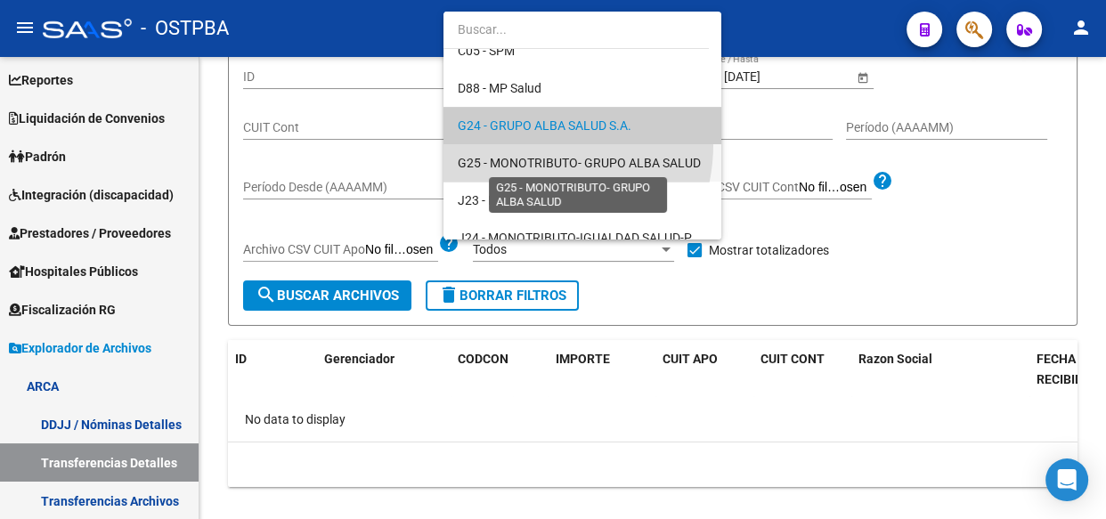
click at [518, 159] on span "G25 - MONOTRIBUTO- GRUPO ALBA SALUD" at bounding box center [579, 163] width 243 height 14
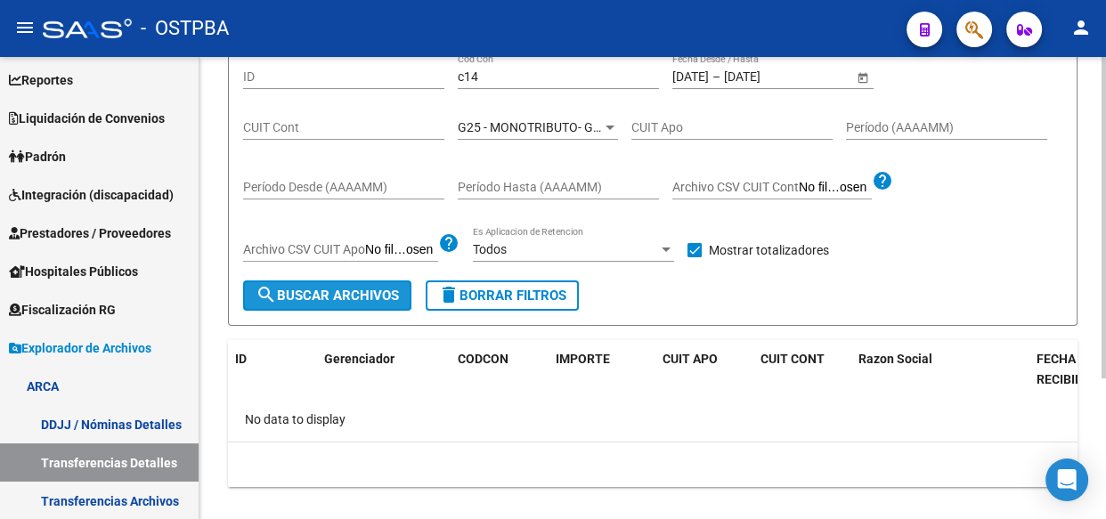
click at [324, 304] on button "search Buscar Archivos" at bounding box center [327, 296] width 168 height 30
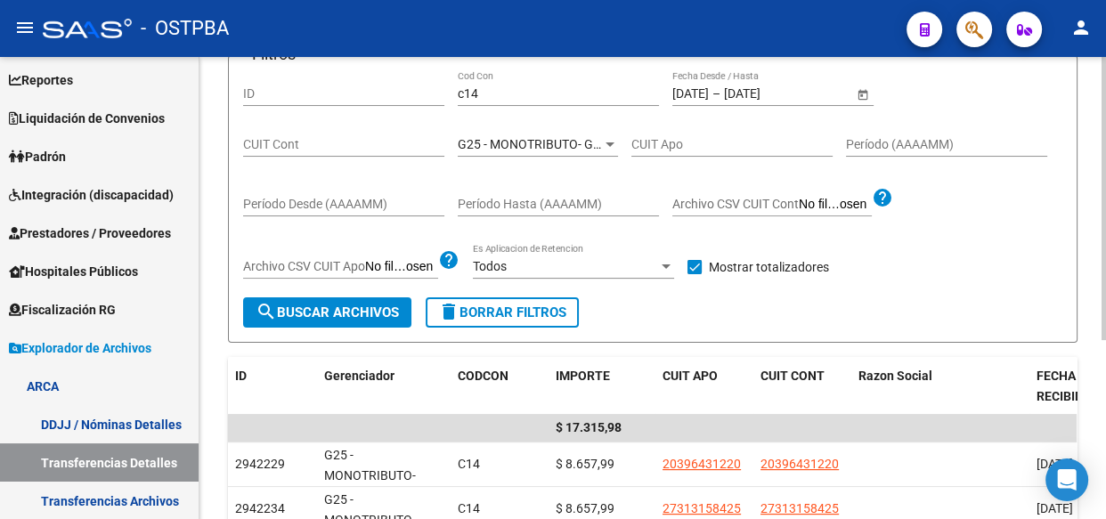
scroll to position [178, 0]
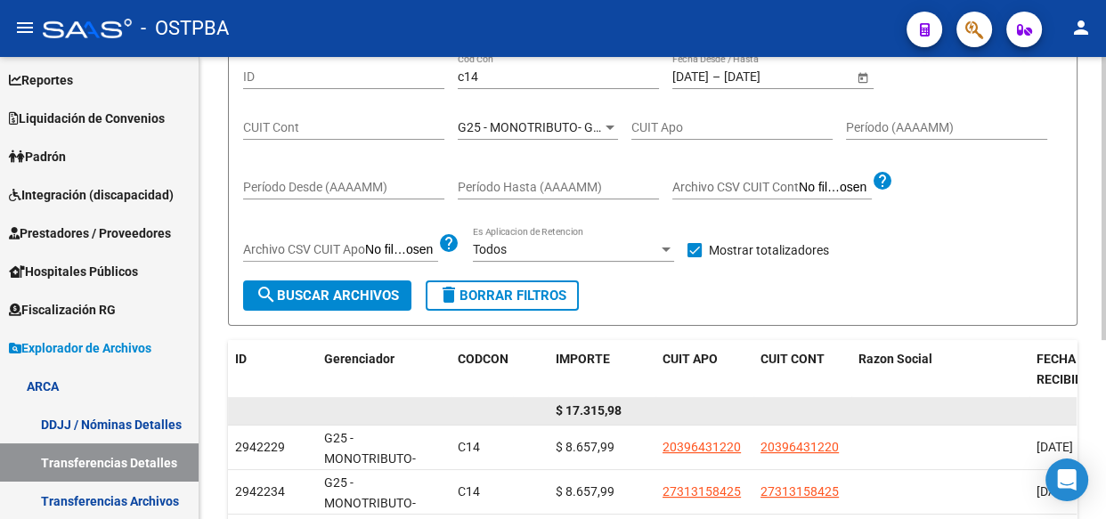
click at [594, 403] on span "$ 17.315,98" at bounding box center [589, 410] width 66 height 14
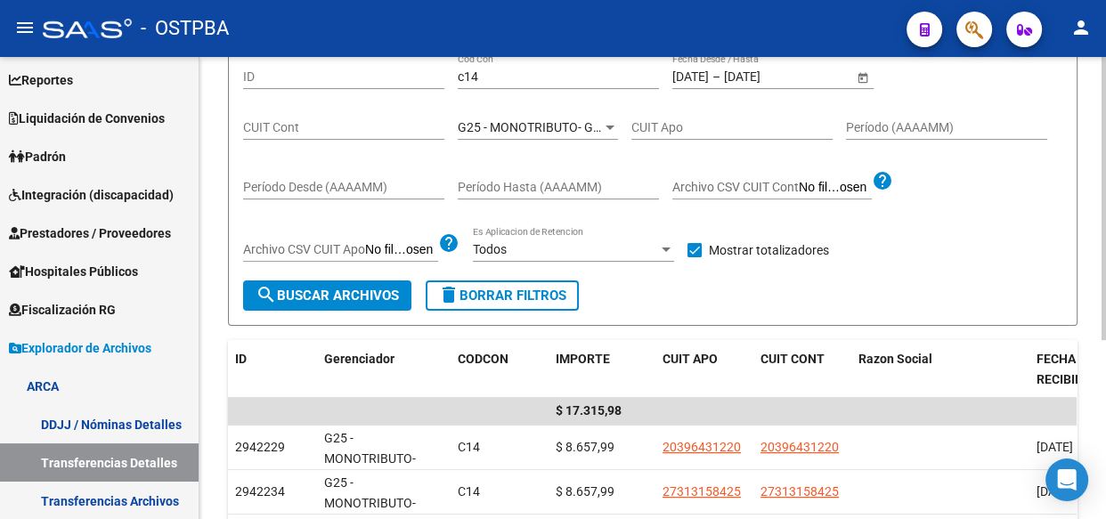
click at [522, 129] on span "G25 - MONOTRIBUTO- GRUPO ALBA SALUD" at bounding box center [579, 127] width 243 height 14
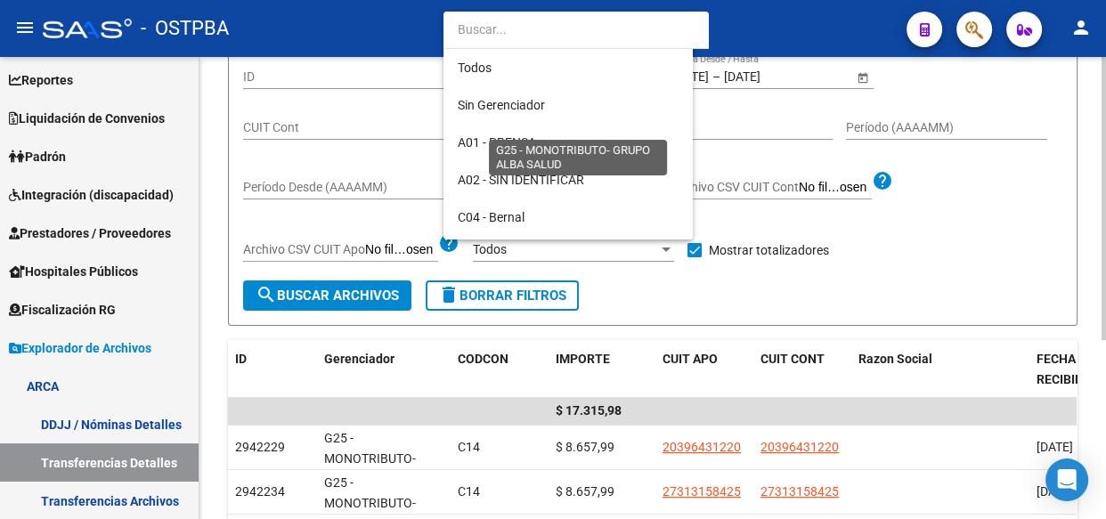
scroll to position [240, 0]
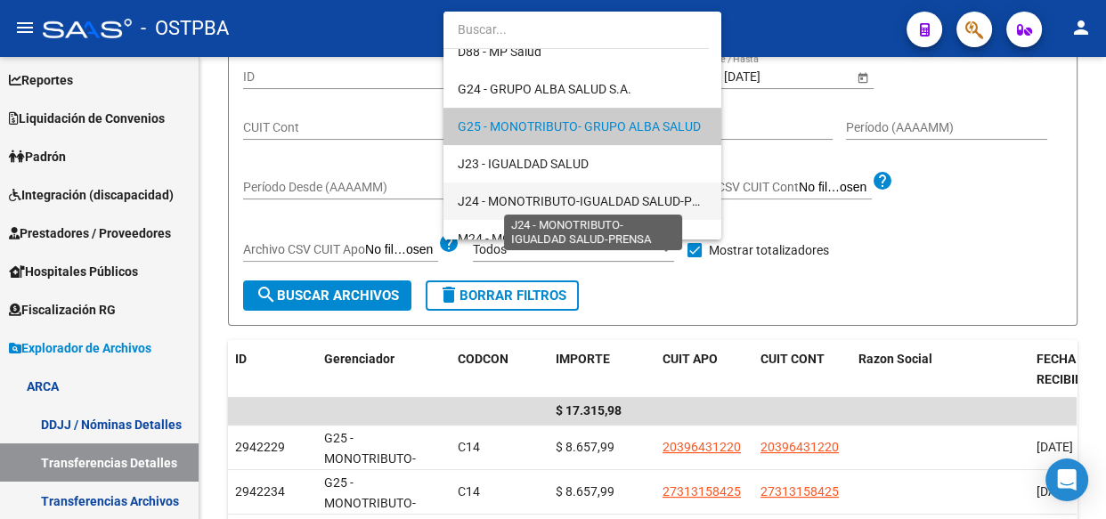
click at [539, 197] on span "J24 - MONOTRIBUTO-IGUALDAD SALUD-PRENSA" at bounding box center [594, 201] width 273 height 14
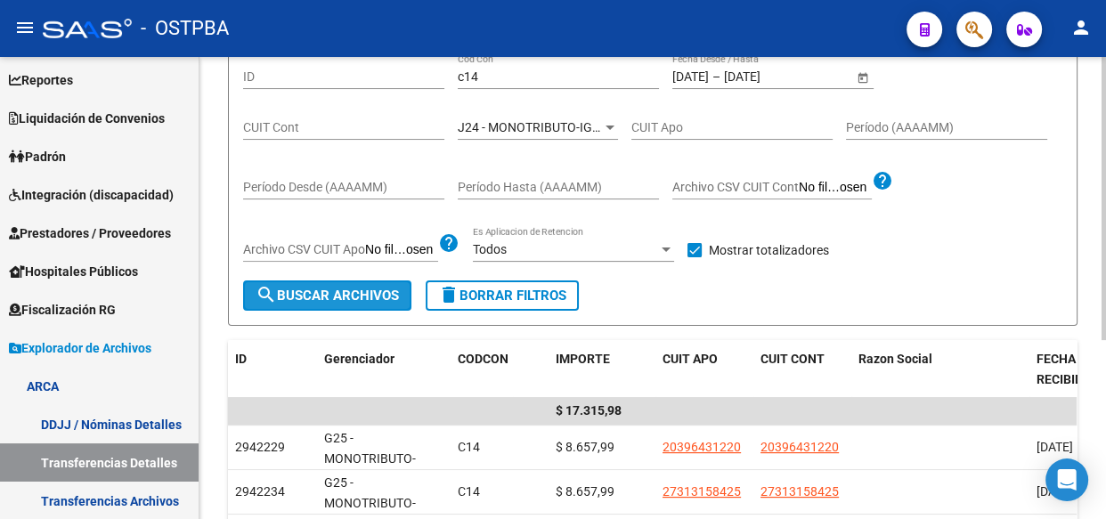
click at [331, 288] on span "search Buscar Archivos" at bounding box center [327, 296] width 143 height 16
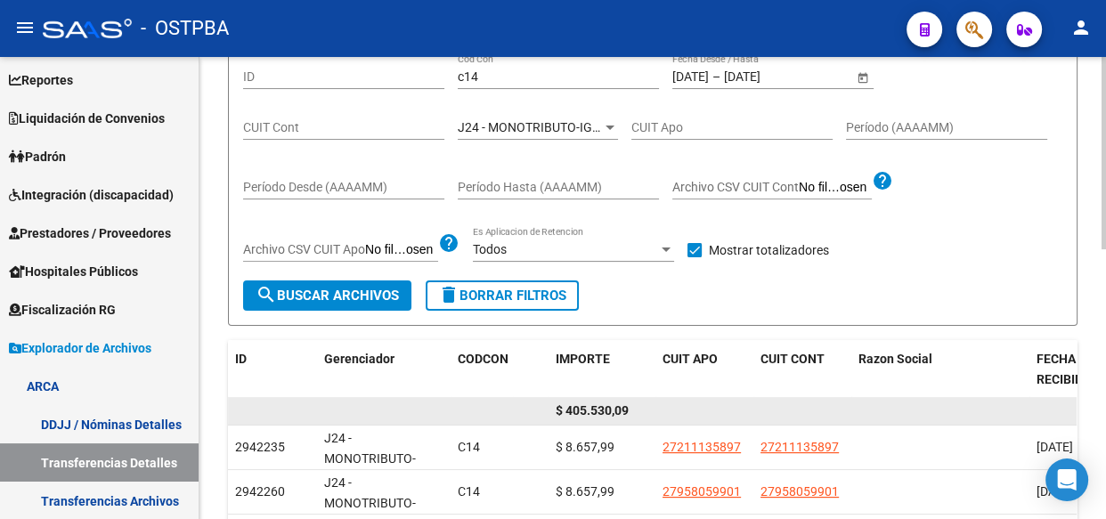
click at [606, 410] on span "$ 405.530,09" at bounding box center [592, 410] width 73 height 14
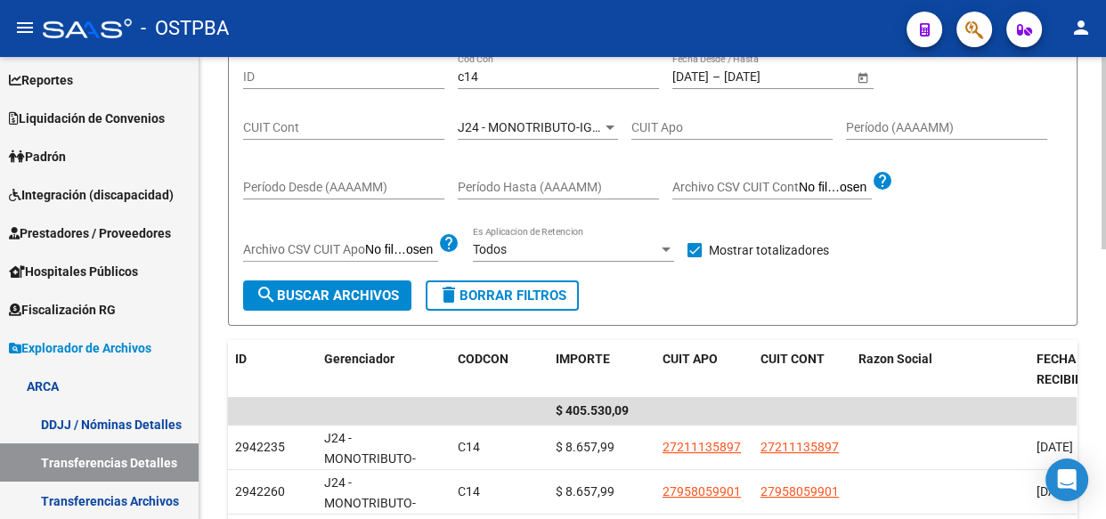
click at [503, 120] on span "J24 - MONOTRIBUTO-IGUALDAD SALUD-PRENSA" at bounding box center [594, 127] width 273 height 14
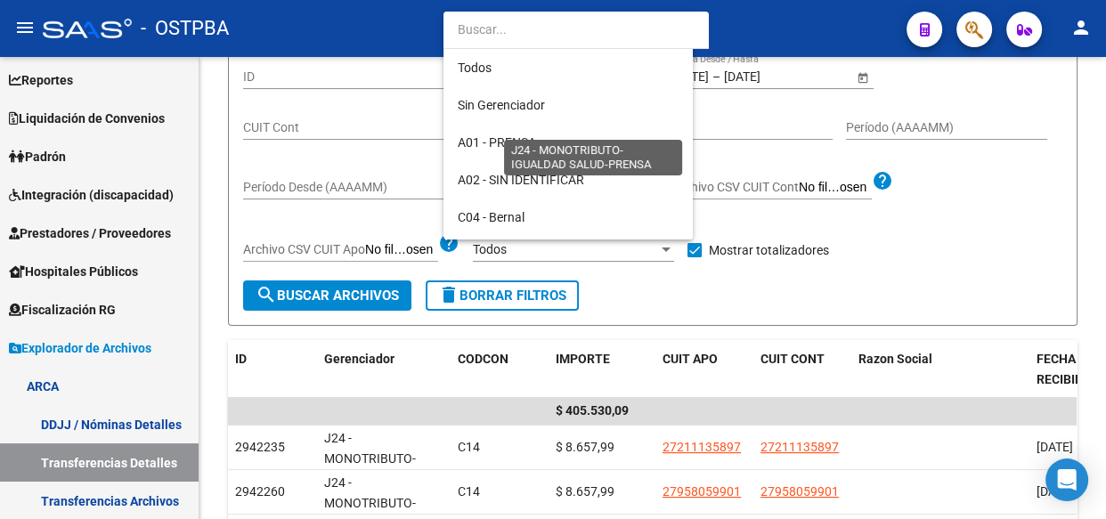
scroll to position [316, 0]
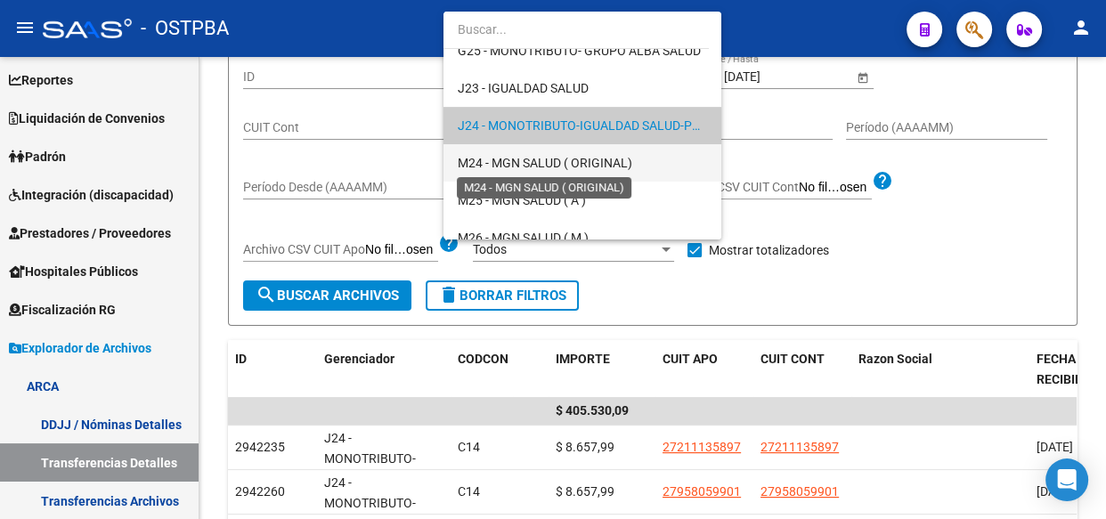
click at [486, 160] on span "M24 - MGN SALUD ( ORIGINAL)" at bounding box center [545, 163] width 175 height 14
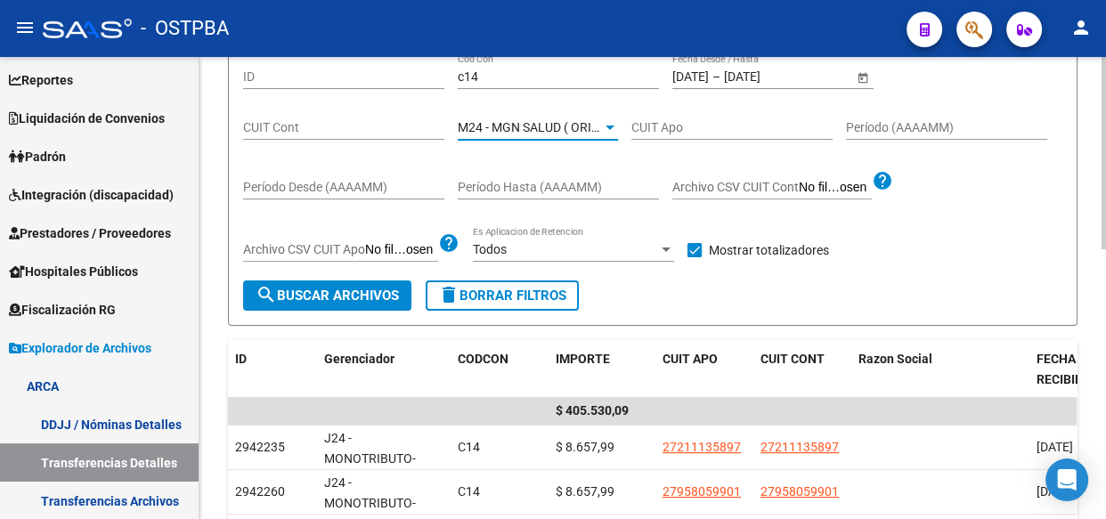
click at [296, 293] on span "search Buscar Archivos" at bounding box center [327, 296] width 143 height 16
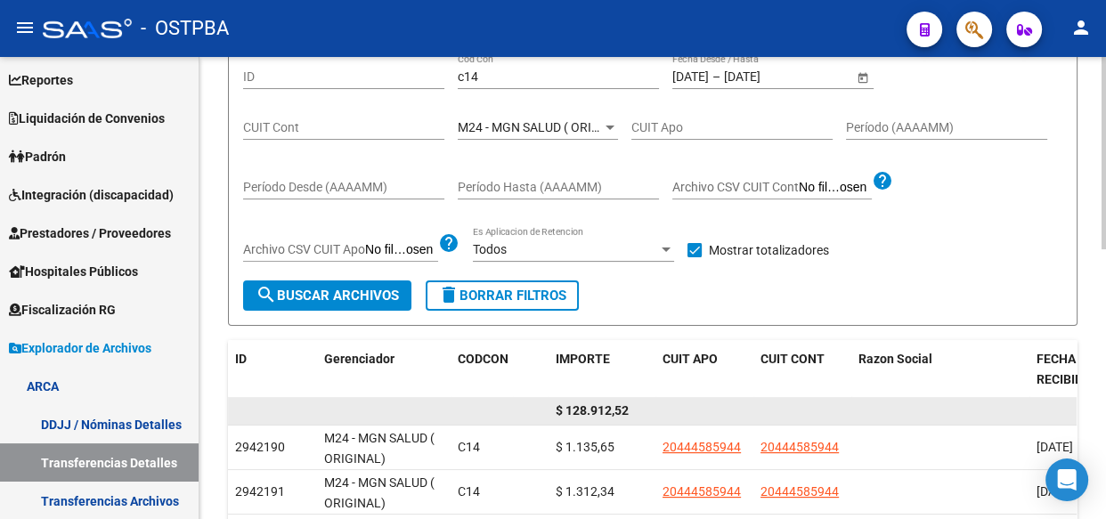
click at [598, 403] on span "$ 128.912,52" at bounding box center [592, 410] width 73 height 14
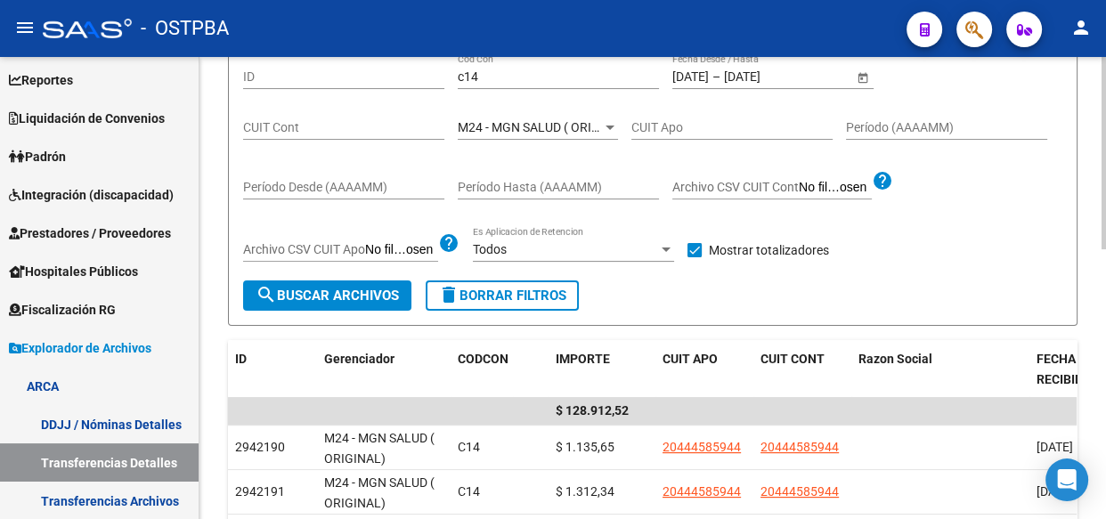
click at [557, 121] on span "M24 - MGN SALUD ( ORIGINAL)" at bounding box center [545, 127] width 175 height 14
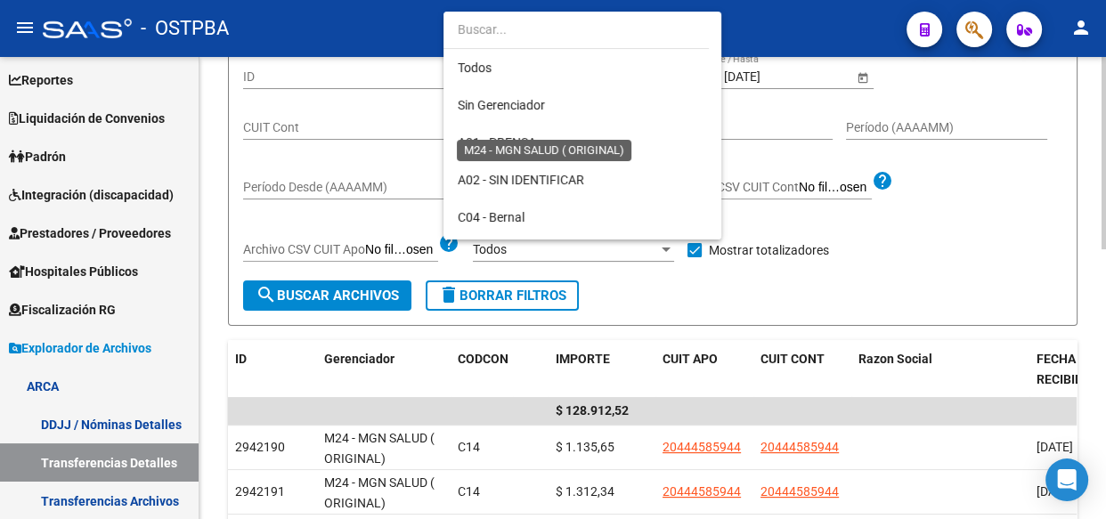
scroll to position [354, 0]
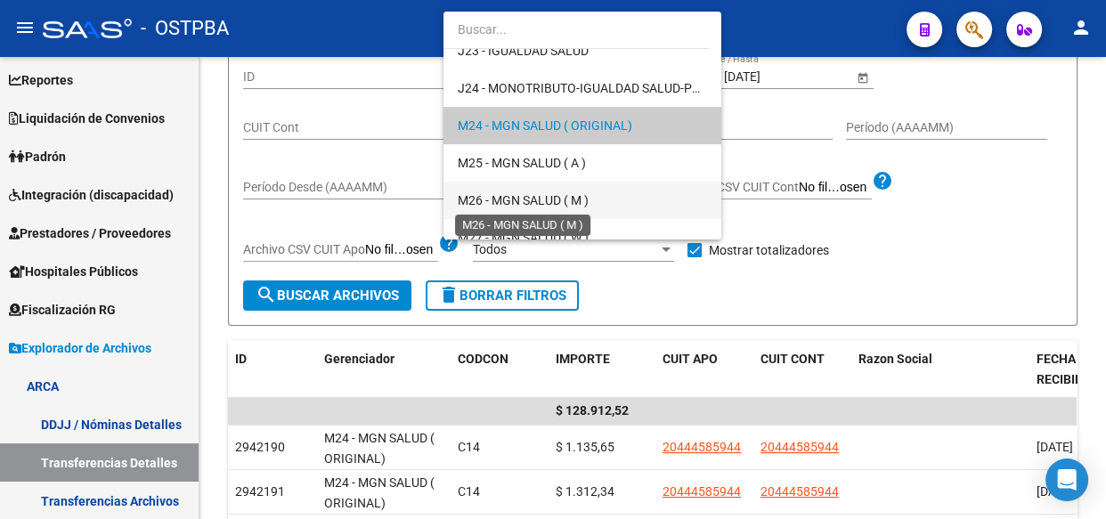
click at [546, 200] on span "M26 - MGN SALUD ( M )" at bounding box center [523, 200] width 131 height 14
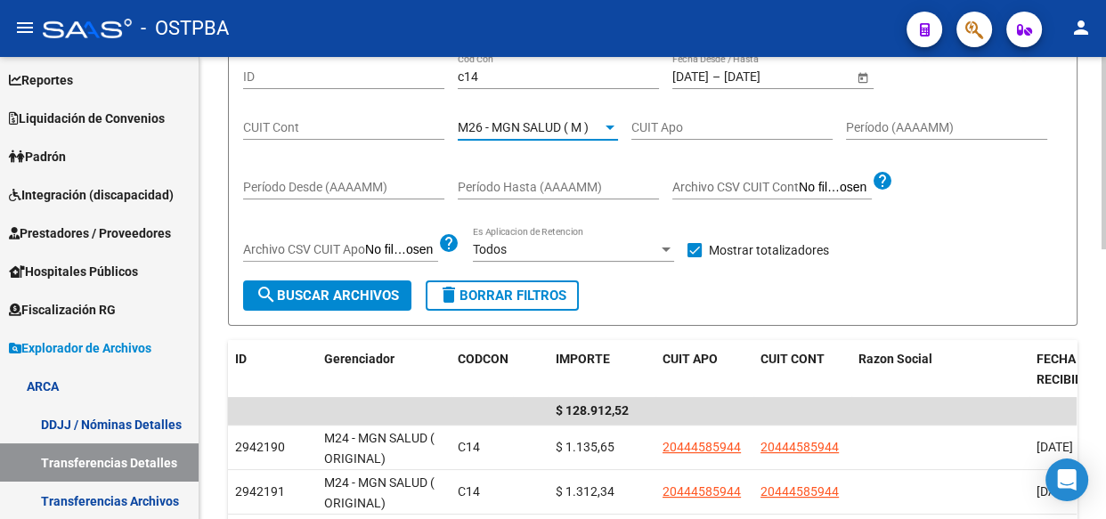
click at [302, 289] on span "search Buscar Archivos" at bounding box center [327, 296] width 143 height 16
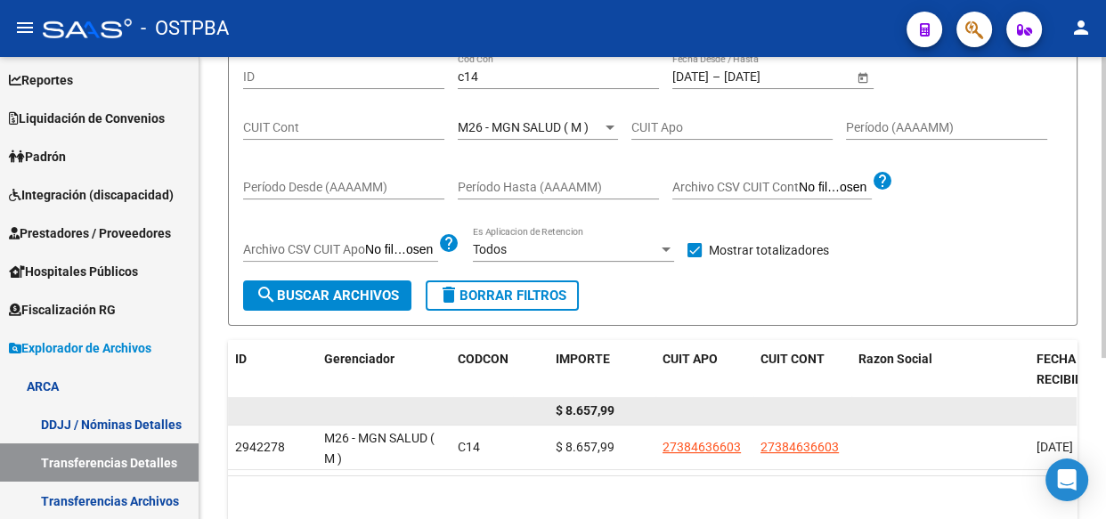
click at [588, 404] on span "$ 8.657,99" at bounding box center [585, 410] width 59 height 14
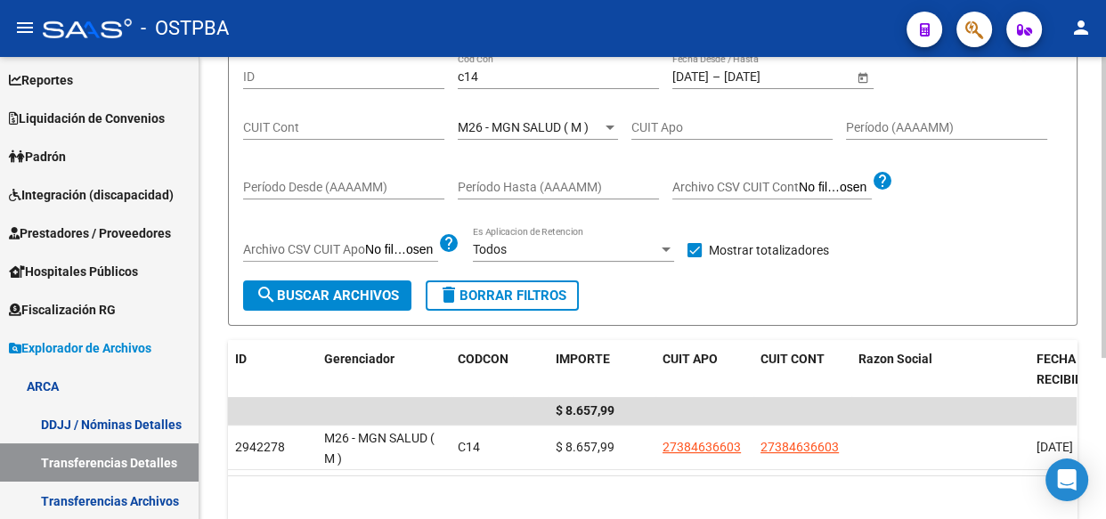
click at [486, 124] on span "M26 - MGN SALUD ( M )" at bounding box center [523, 127] width 131 height 14
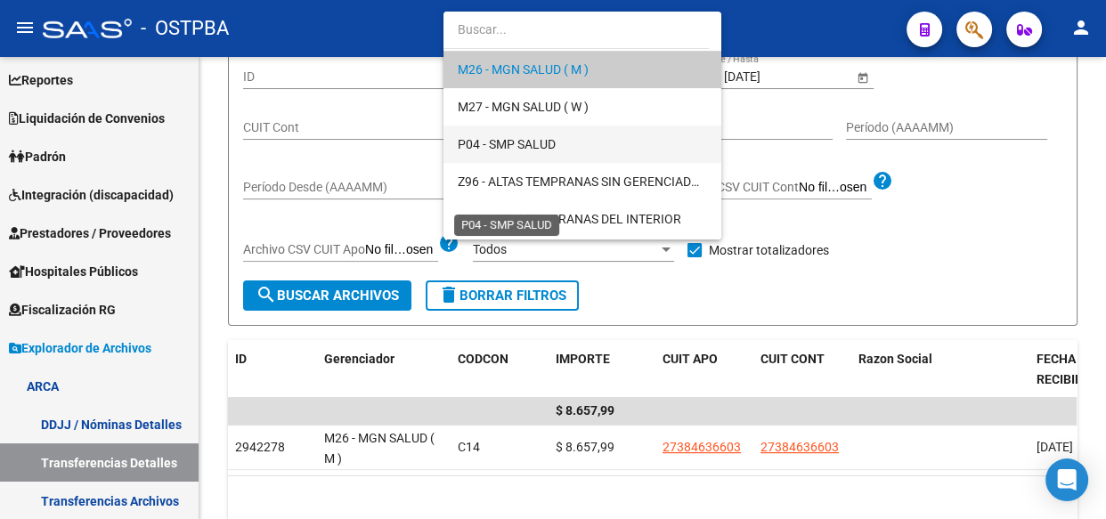
scroll to position [509, 0]
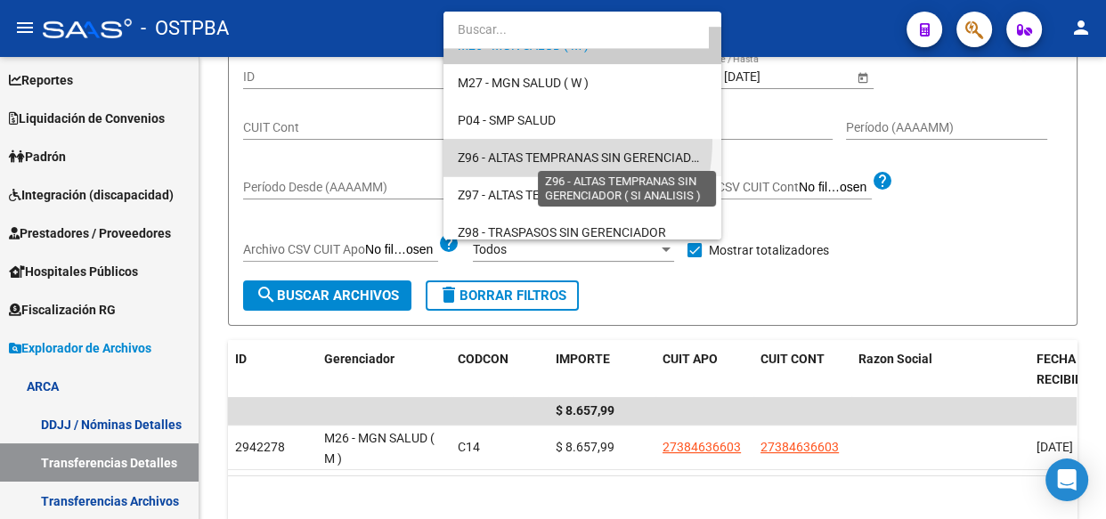
click at [494, 159] on span "Z96 - ALTAS TEMPRANAS SIN GERENCIADOR ( SI ANALISIS )" at bounding box center [625, 158] width 334 height 14
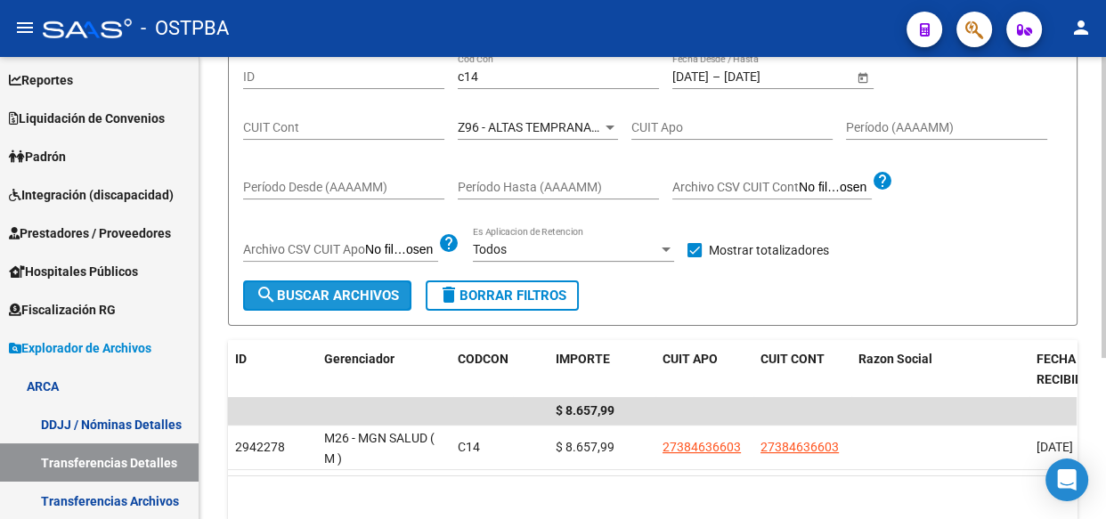
click at [365, 289] on span "search Buscar Archivos" at bounding box center [327, 296] width 143 height 16
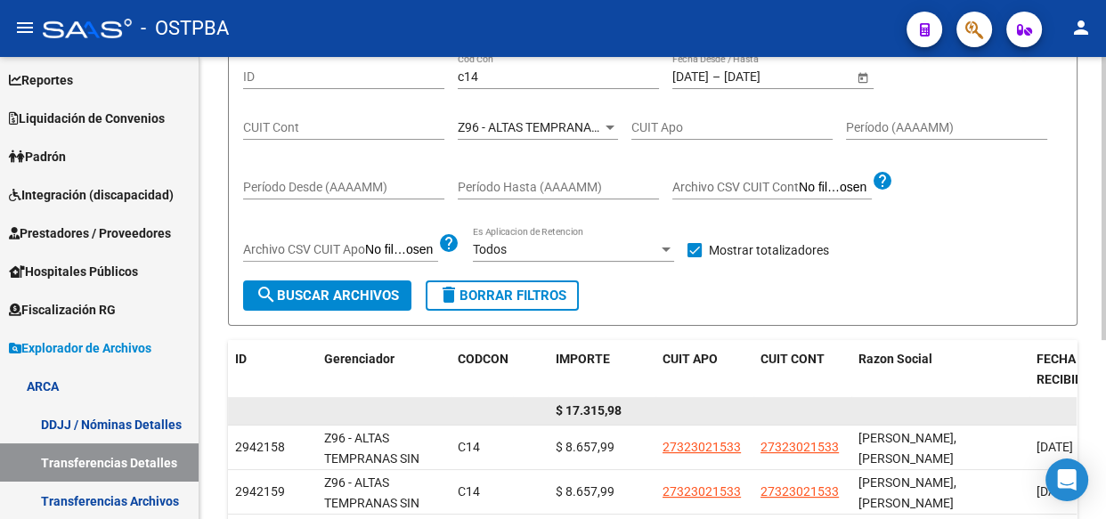
click at [587, 403] on span "$ 17.315,98" at bounding box center [589, 410] width 66 height 14
click at [579, 403] on span "$ 17.315,98" at bounding box center [589, 410] width 66 height 14
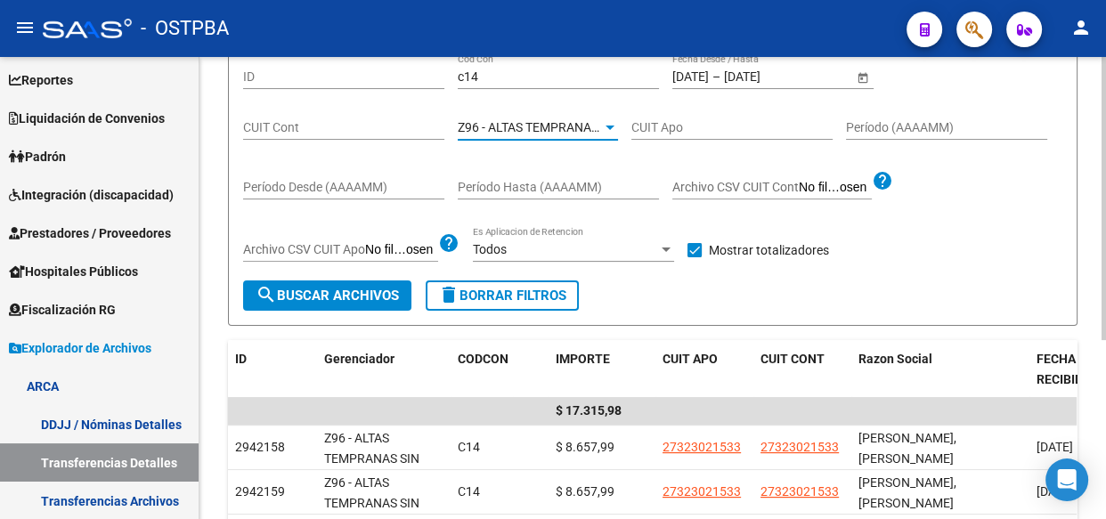
click at [534, 125] on span "Z96 - ALTAS TEMPRANAS SIN GERENCIADOR ( SI ANALISIS )" at bounding box center [625, 127] width 334 height 14
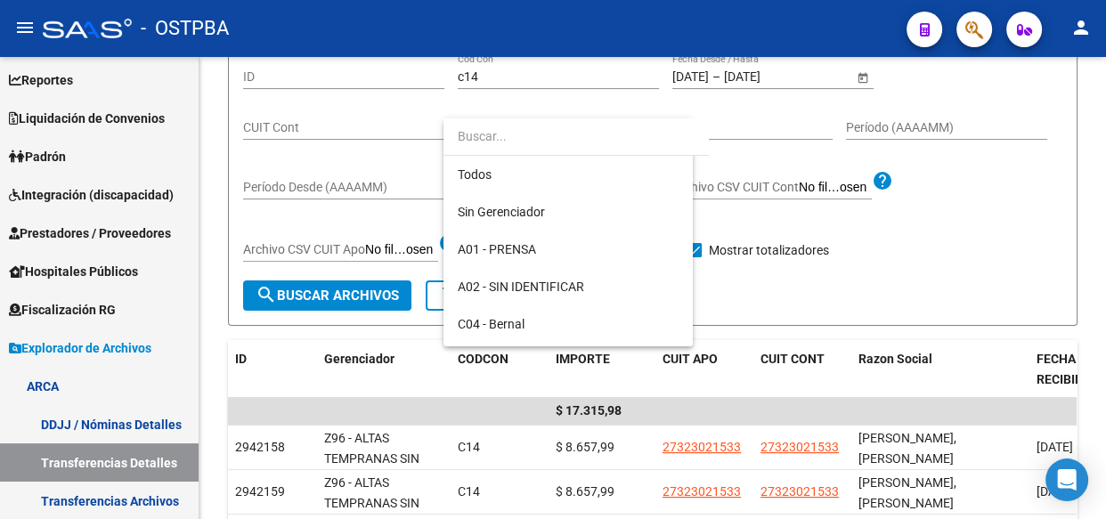
scroll to position [519, 0]
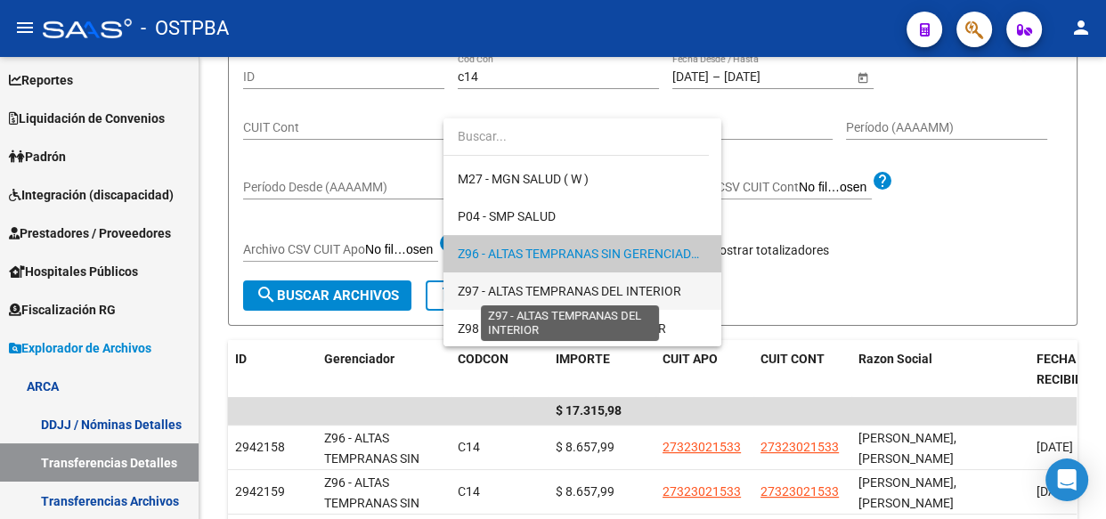
click at [575, 294] on span "Z97 - ALTAS TEMPRANAS DEL INTERIOR" at bounding box center [570, 291] width 224 height 14
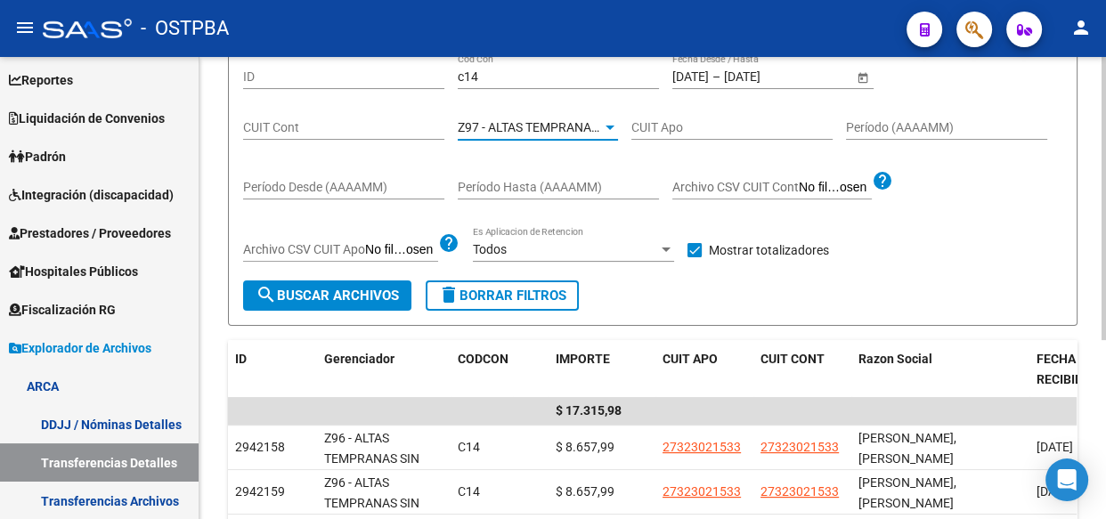
click at [325, 298] on span "search Buscar Archivos" at bounding box center [327, 296] width 143 height 16
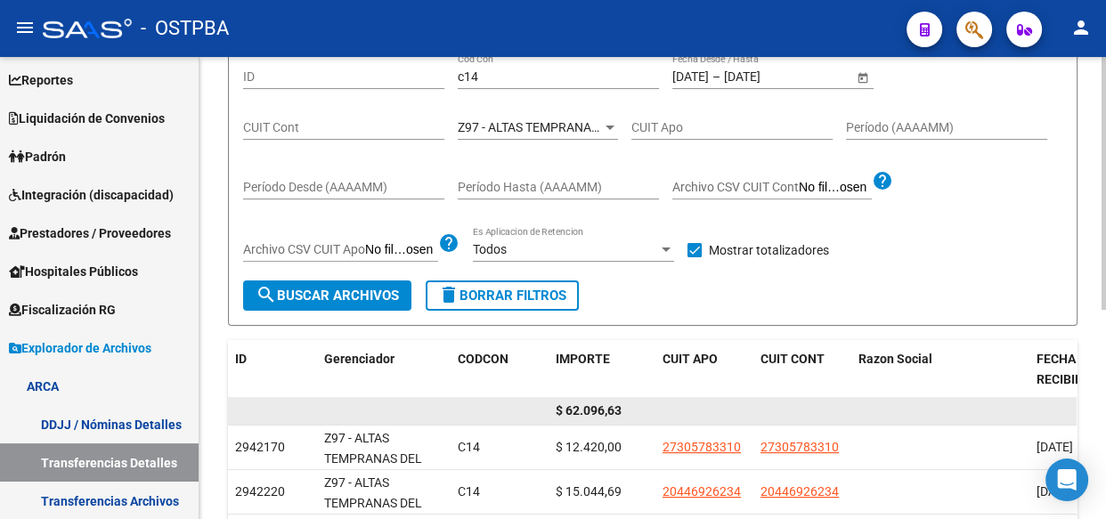
click at [597, 414] on span "$ 62.096,63" at bounding box center [589, 410] width 66 height 14
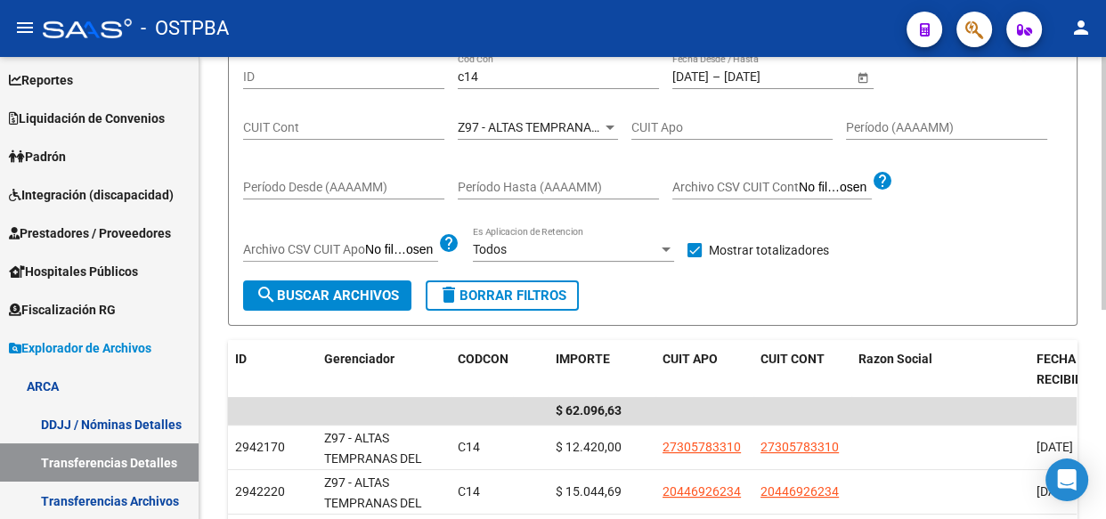
click at [512, 116] on div "Z97 - ALTAS TEMPRANAS DEL INTERIOR Seleccionar Gerenciador" at bounding box center [538, 122] width 160 height 36
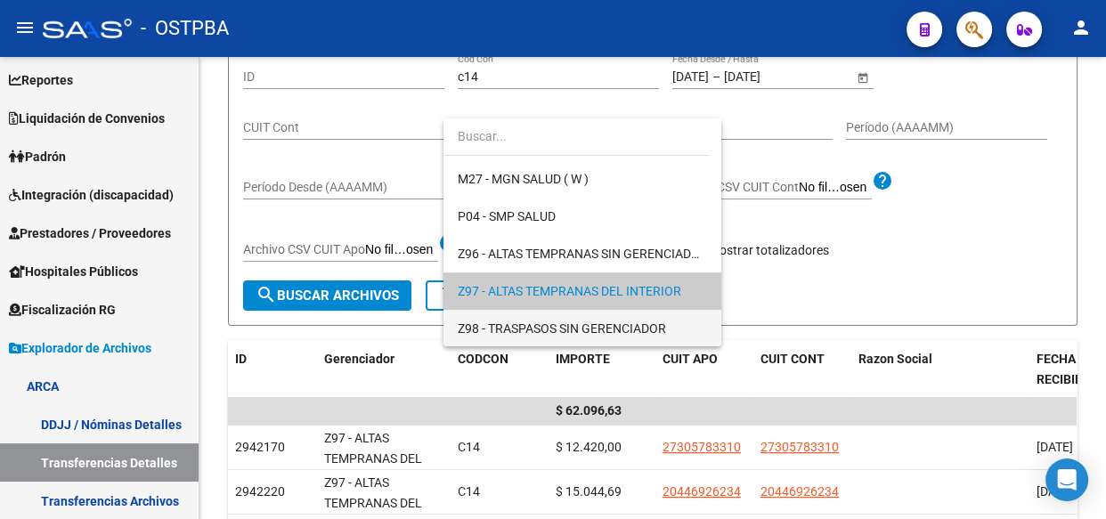
click at [541, 336] on span "Z98 - TRASPASOS SIN GERENCIADOR" at bounding box center [582, 328] width 249 height 37
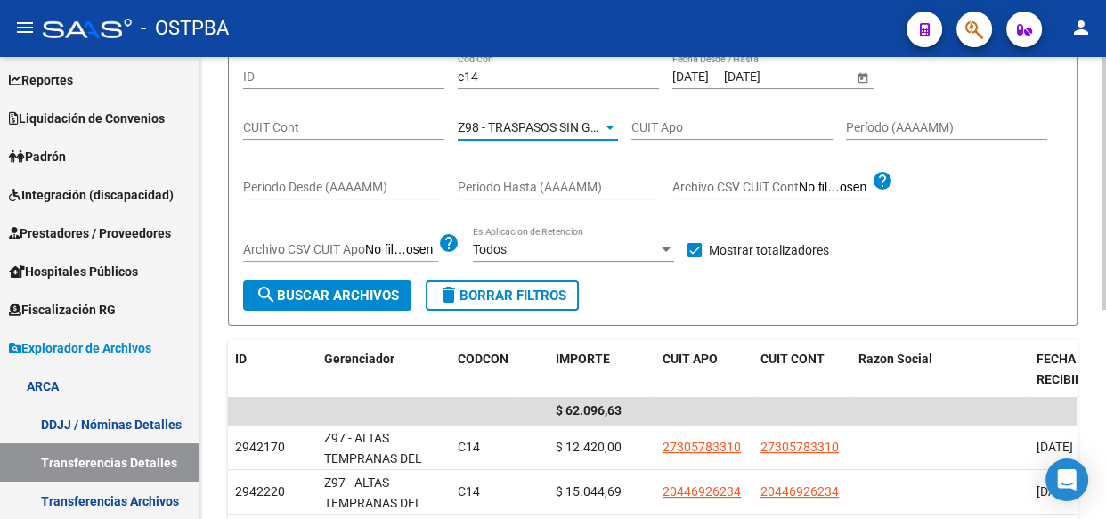
click at [329, 299] on span "search Buscar Archivos" at bounding box center [327, 296] width 143 height 16
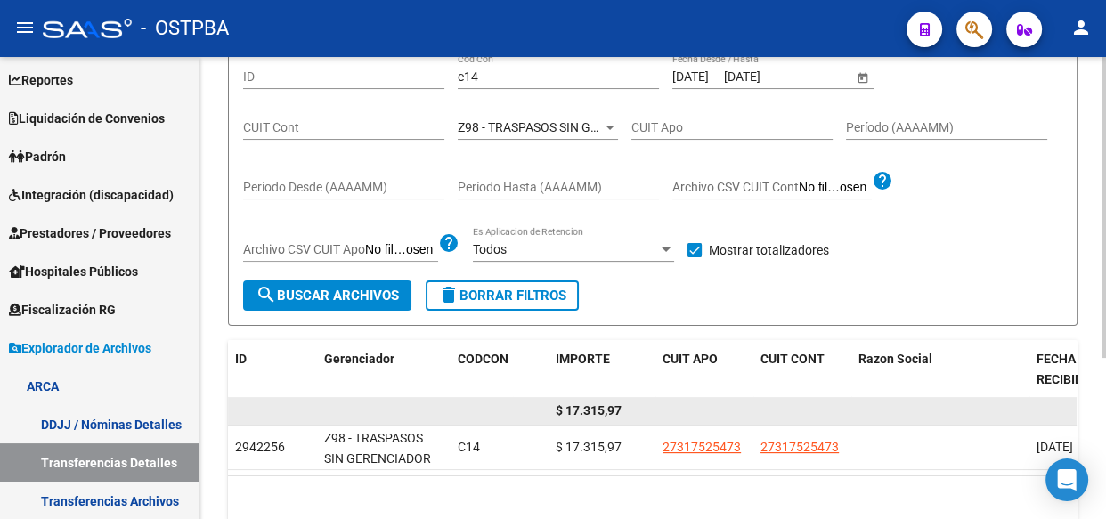
click at [585, 414] on span "$ 17.315,97" at bounding box center [589, 410] width 66 height 14
